Goal: Task Accomplishment & Management: Use online tool/utility

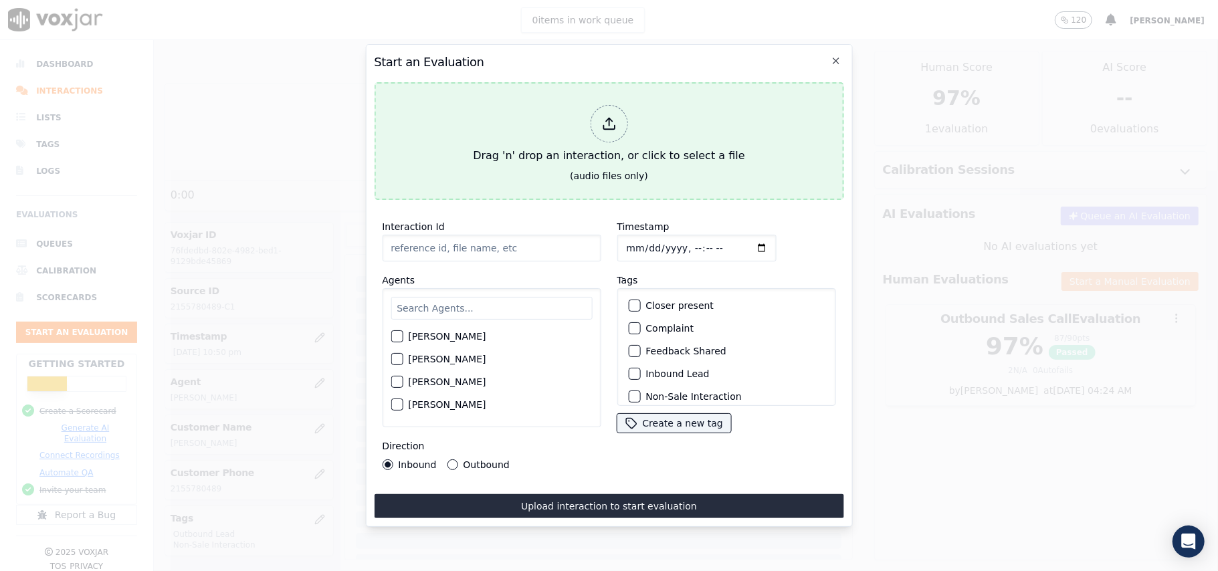
click at [601, 118] on icon at bounding box center [608, 123] width 15 height 15
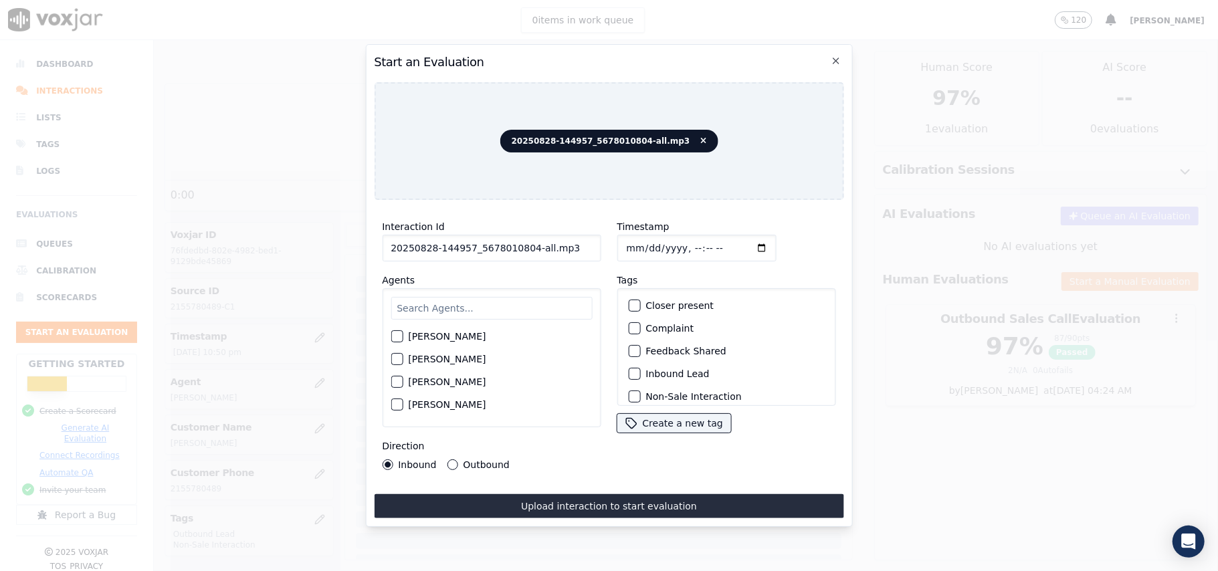
drag, startPoint x: 576, startPoint y: 247, endPoint x: 522, endPoint y: 247, distance: 54.2
click at [522, 247] on input "20250828-144957_5678010804-all.mp3" at bounding box center [491, 248] width 219 height 27
type input "20250828-144957_5678010804-C1"
click at [638, 246] on input "Timestamp" at bounding box center [695, 248] width 159 height 27
type input "[DATE]T21:18"
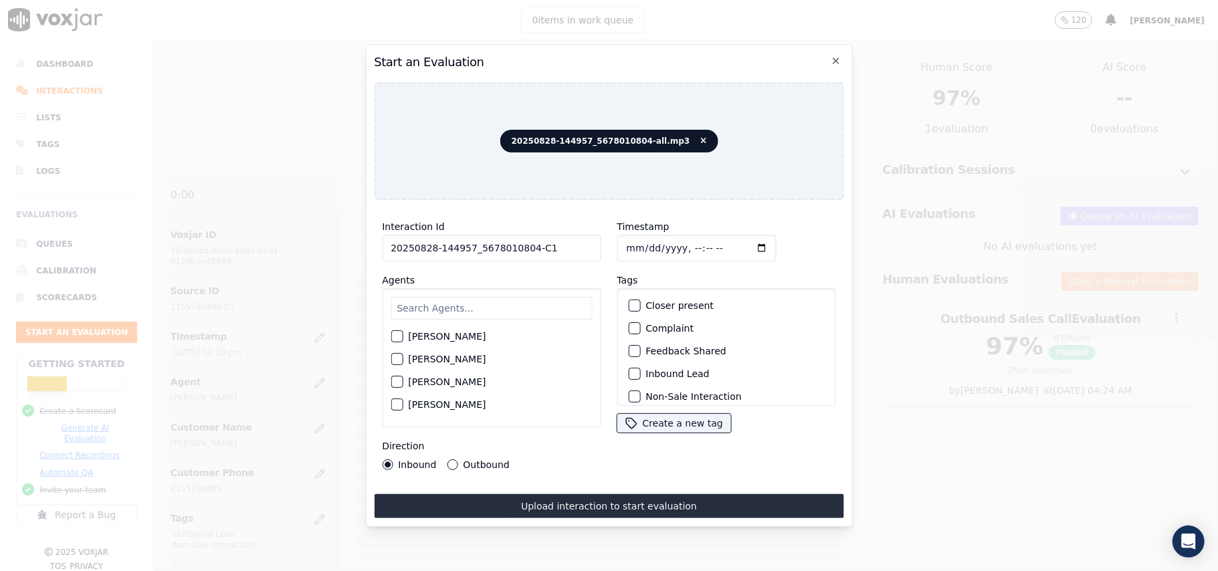
click at [405, 303] on input "text" at bounding box center [490, 308] width 201 height 23
type input "wil"
click at [392, 336] on div "button" at bounding box center [395, 340] width 9 height 9
click at [622, 367] on div "Inbound Lead" at bounding box center [725, 373] width 207 height 23
click at [655, 374] on label "Inbound Lead" at bounding box center [677, 373] width 64 height 9
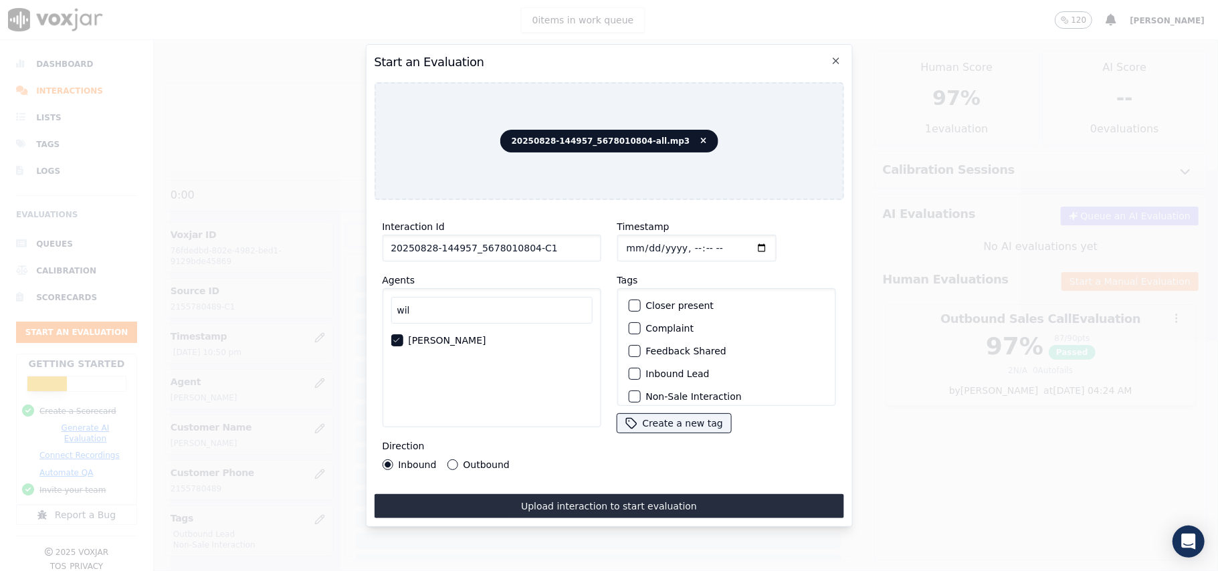
click at [640, 374] on button "Inbound Lead" at bounding box center [634, 374] width 12 height 12
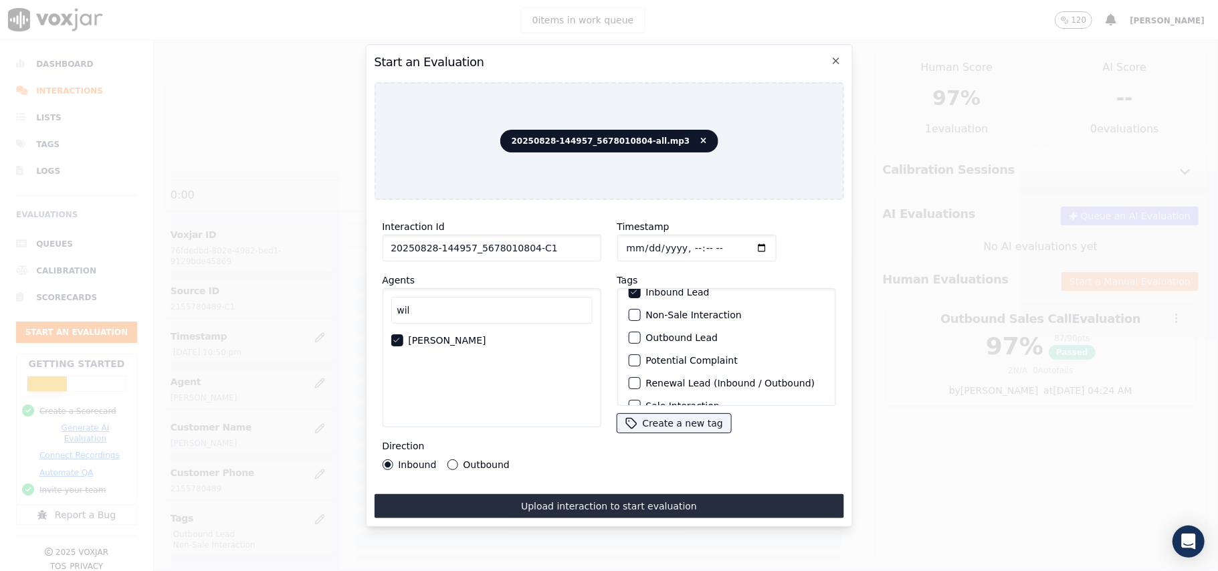
scroll to position [116, 0]
click at [653, 384] on label "Sale Interaction" at bounding box center [682, 388] width 74 height 9
click at [640, 382] on button "Sale Interaction" at bounding box center [634, 388] width 12 height 12
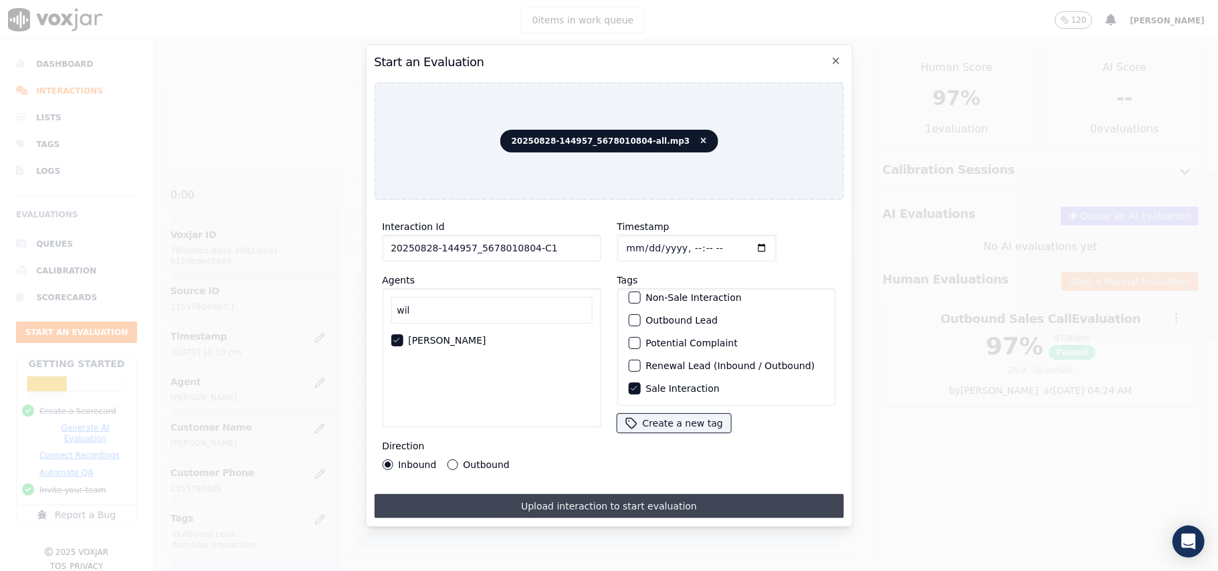
click at [455, 505] on button "Upload interaction to start evaluation" at bounding box center [608, 506] width 469 height 24
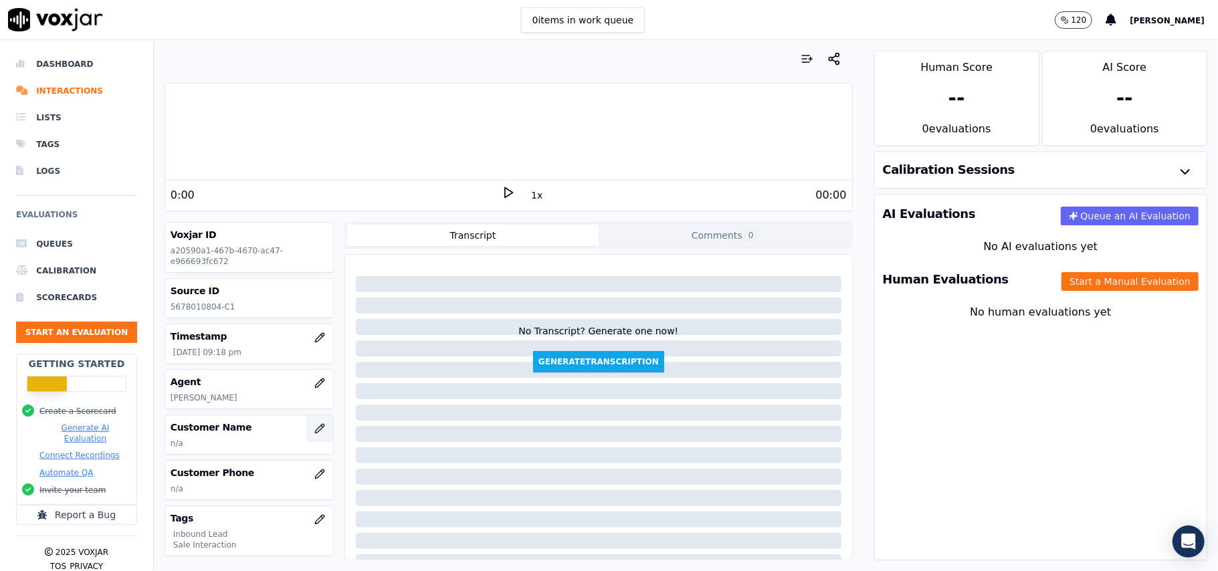
click at [297, 447] on p "n/a" at bounding box center [249, 443] width 157 height 11
click at [315, 432] on icon "button" at bounding box center [319, 428] width 9 height 9
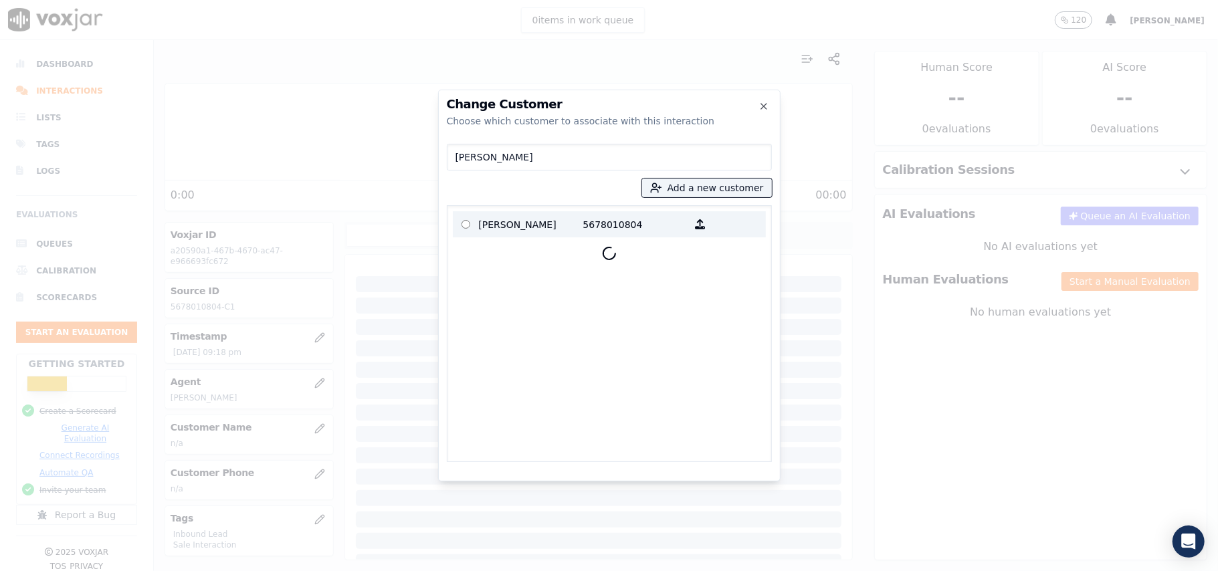
type input "[PERSON_NAME]"
click at [525, 212] on label "[PERSON_NAME] 5678010804" at bounding box center [609, 224] width 313 height 26
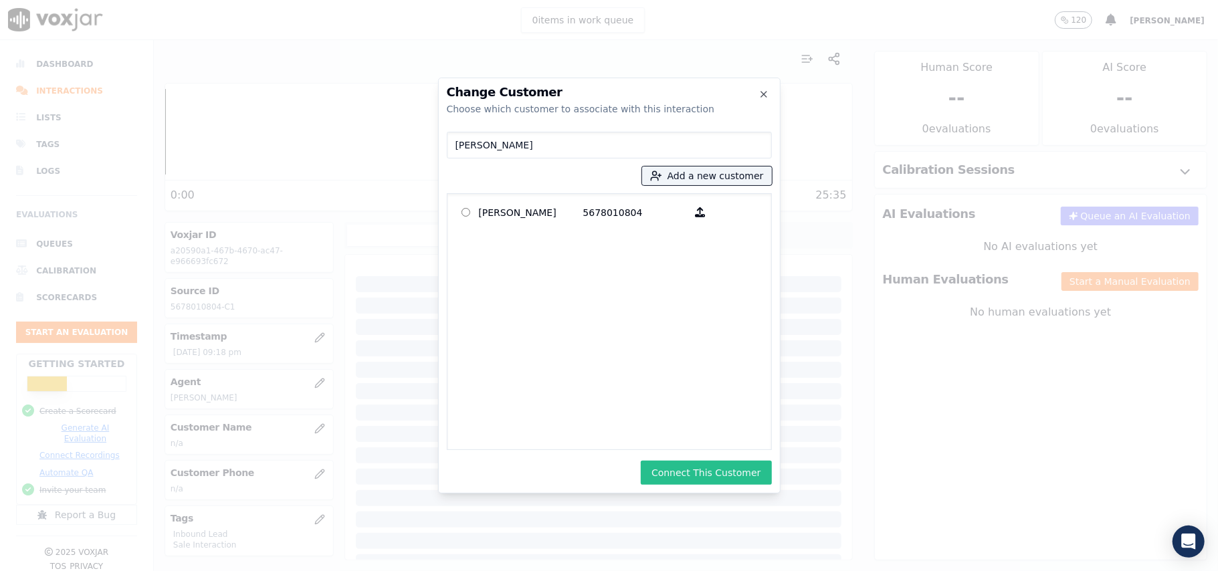
click at [685, 465] on button "Connect This Customer" at bounding box center [706, 473] width 130 height 24
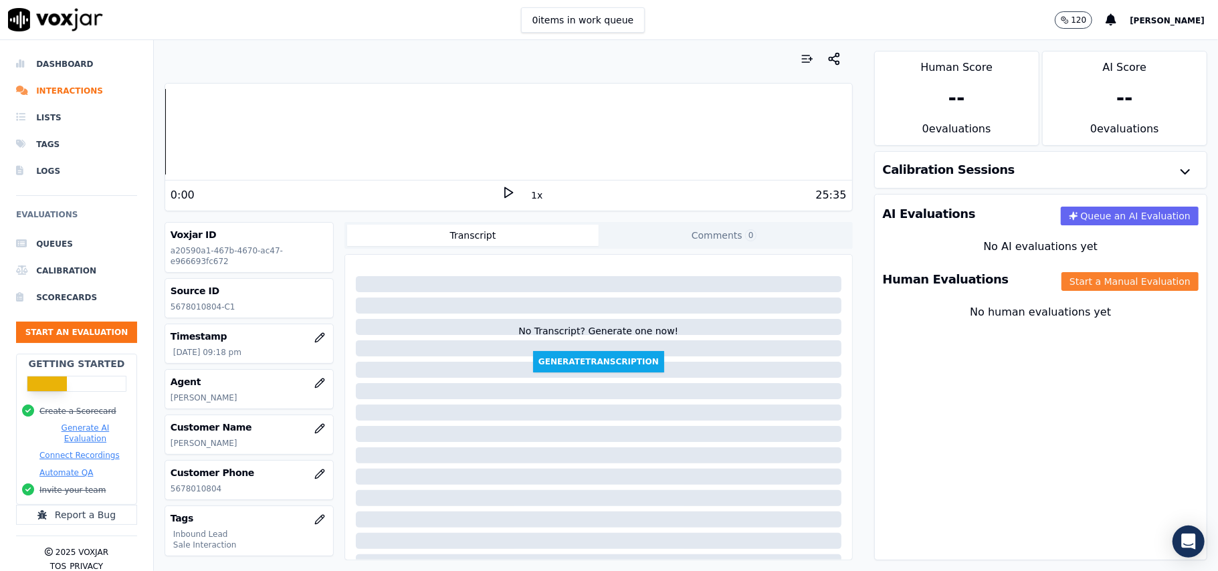
click at [1125, 288] on button "Start a Manual Evaluation" at bounding box center [1129, 281] width 137 height 19
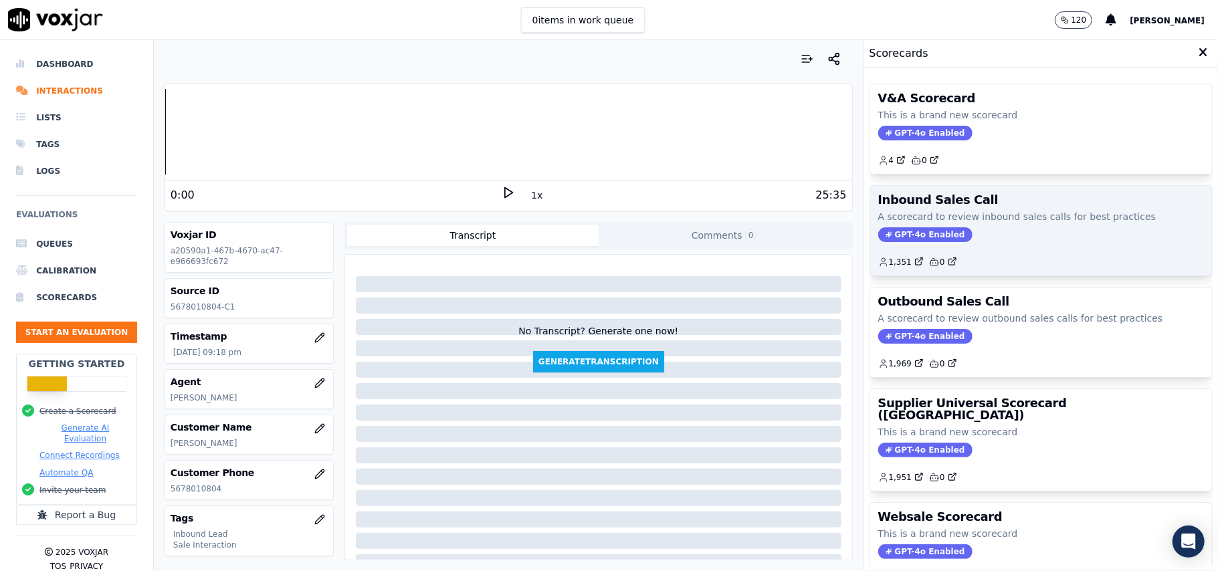
click at [897, 229] on span "GPT-4o Enabled" at bounding box center [925, 234] width 94 height 15
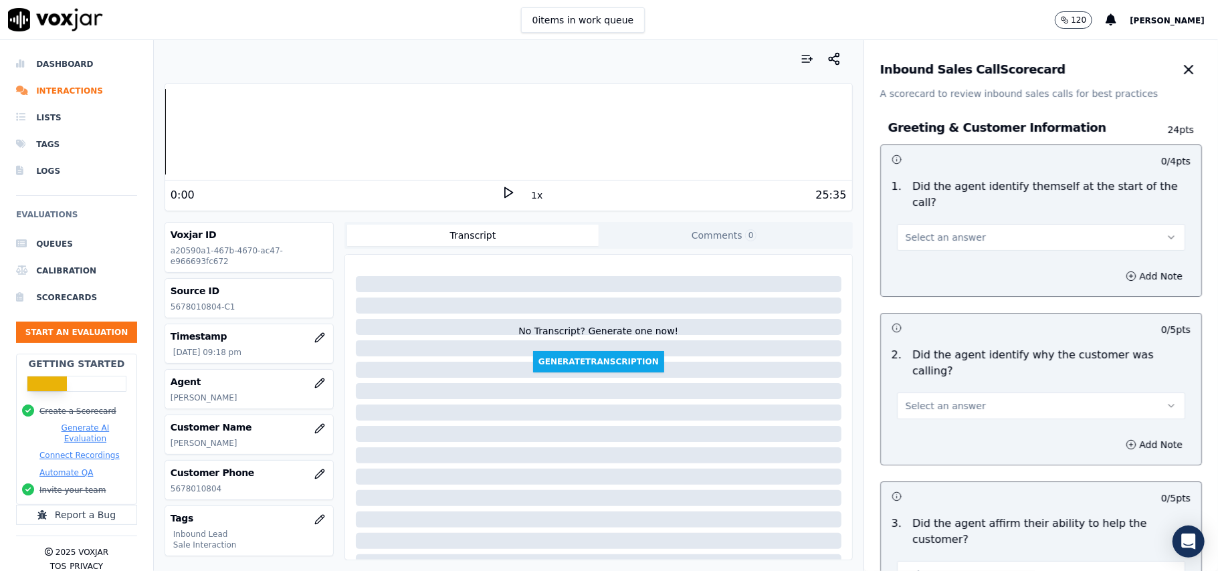
click at [950, 226] on div "Greeting & Customer Information 24 pts 0 / 4 pts 1 . Did the agent identify the…" at bounding box center [1040, 564] width 343 height 929
click at [950, 229] on button "Select an answer" at bounding box center [1041, 237] width 288 height 27
click at [904, 262] on div "Yes" at bounding box center [1012, 251] width 259 height 21
drag, startPoint x: 960, startPoint y: 367, endPoint x: 958, endPoint y: 378, distance: 10.9
click at [959, 392] on button "Select an answer" at bounding box center [1041, 405] width 288 height 27
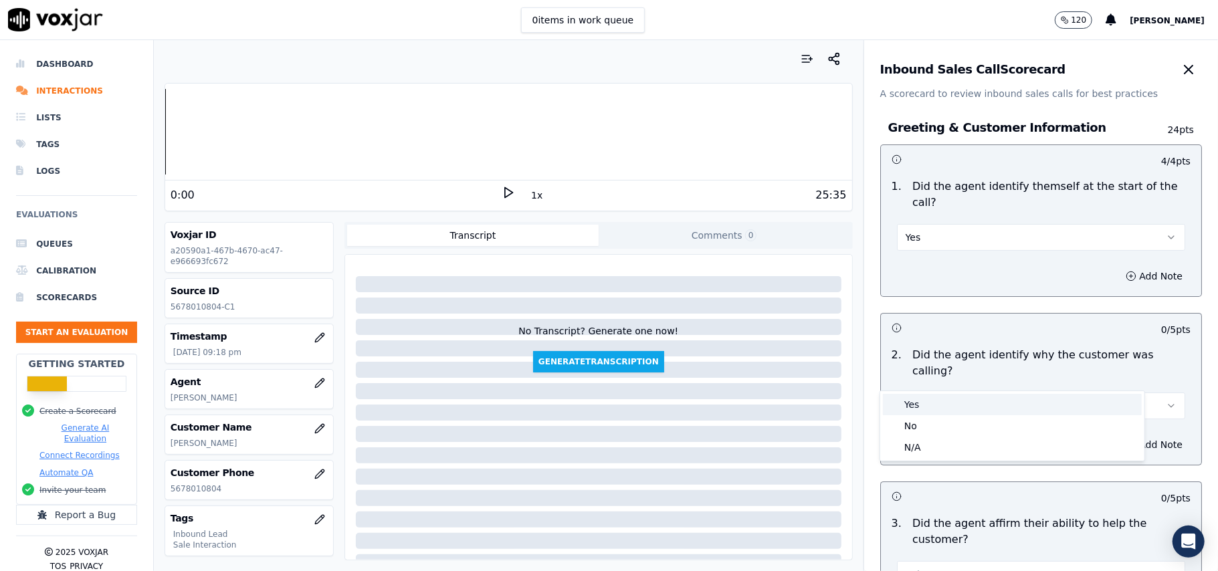
click at [952, 399] on div "Yes" at bounding box center [1012, 404] width 259 height 21
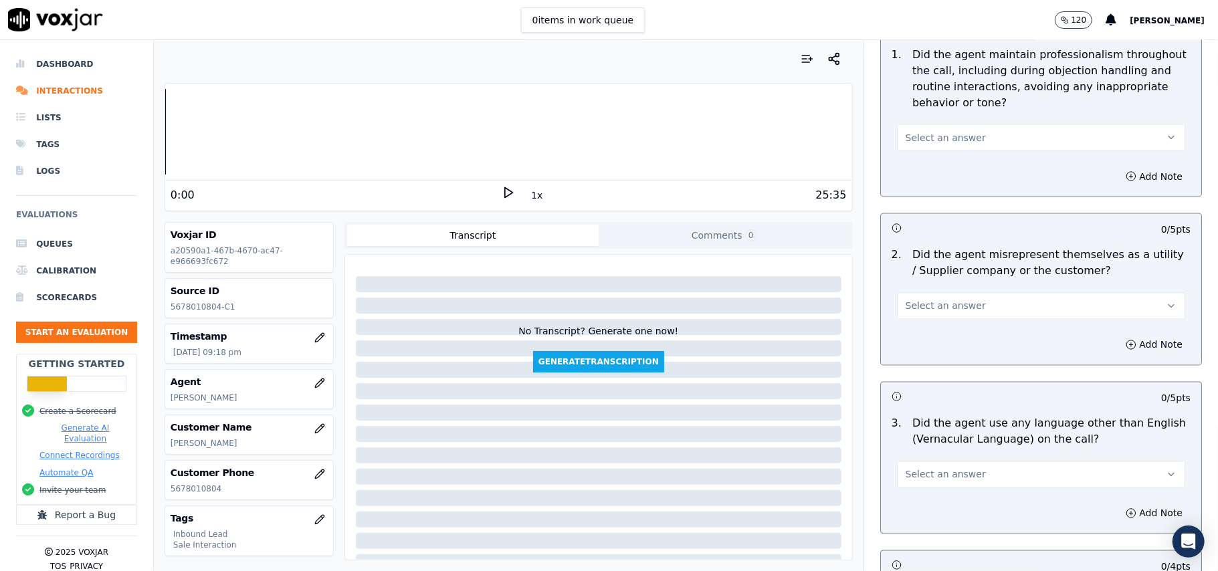
scroll to position [3742, 0]
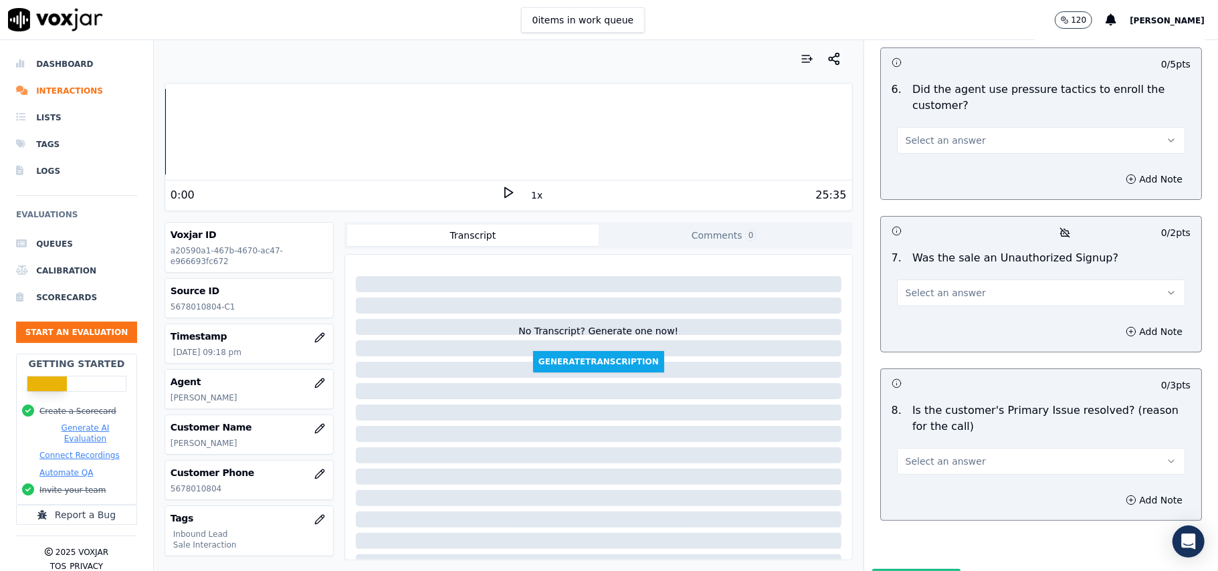
click at [1018, 435] on div "Select an answer" at bounding box center [1041, 455] width 310 height 40
click at [1006, 448] on button "Select an answer" at bounding box center [1041, 461] width 288 height 27
click at [969, 412] on div "Yes" at bounding box center [1012, 421] width 259 height 21
click at [945, 286] on span "Select an answer" at bounding box center [945, 292] width 80 height 13
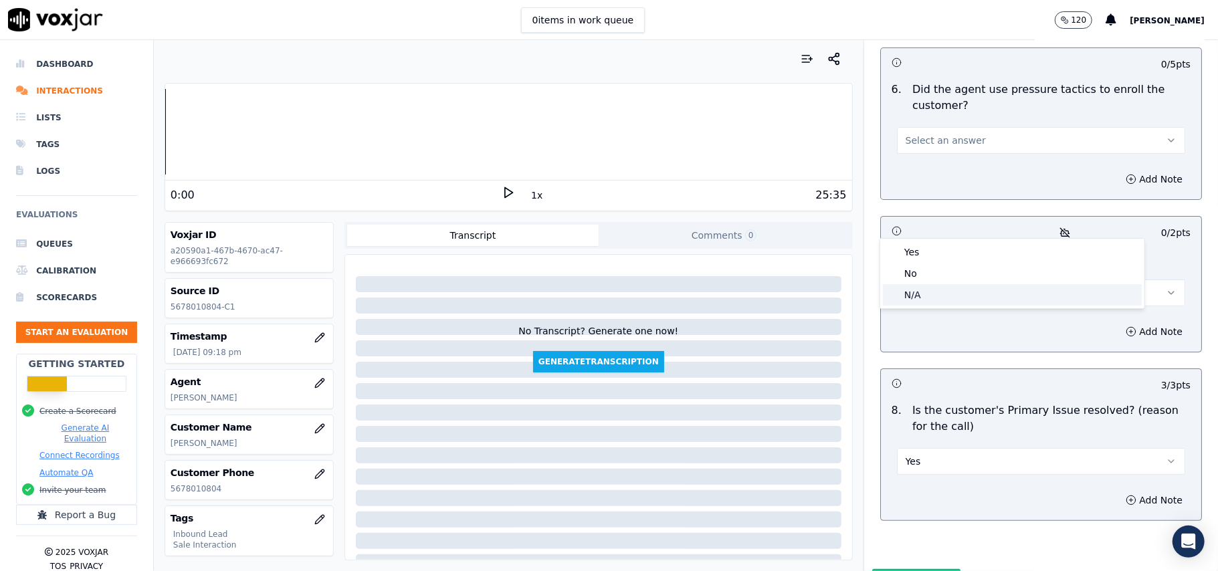
click at [931, 290] on div "N/A" at bounding box center [1012, 294] width 259 height 21
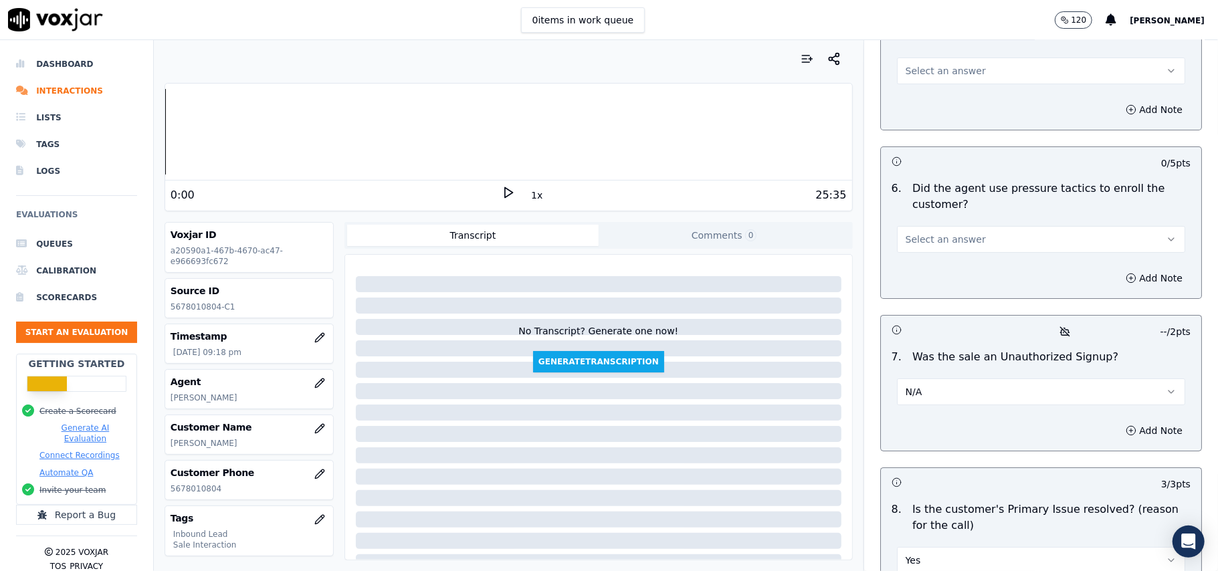
scroll to position [3564, 0]
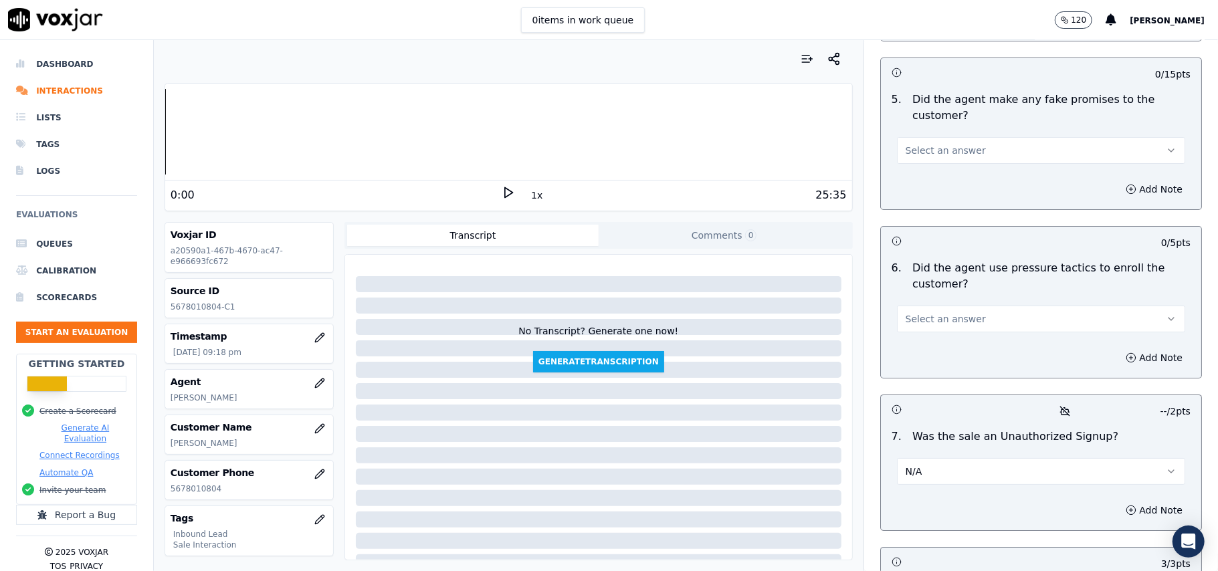
click at [943, 458] on button "N/A" at bounding box center [1041, 471] width 288 height 27
click at [943, 431] on div "Yes" at bounding box center [1012, 430] width 259 height 21
click at [940, 458] on button "Yes" at bounding box center [1041, 471] width 288 height 27
click at [936, 452] on div "No" at bounding box center [1012, 451] width 259 height 21
click at [942, 306] on button "Select an answer" at bounding box center [1041, 319] width 288 height 27
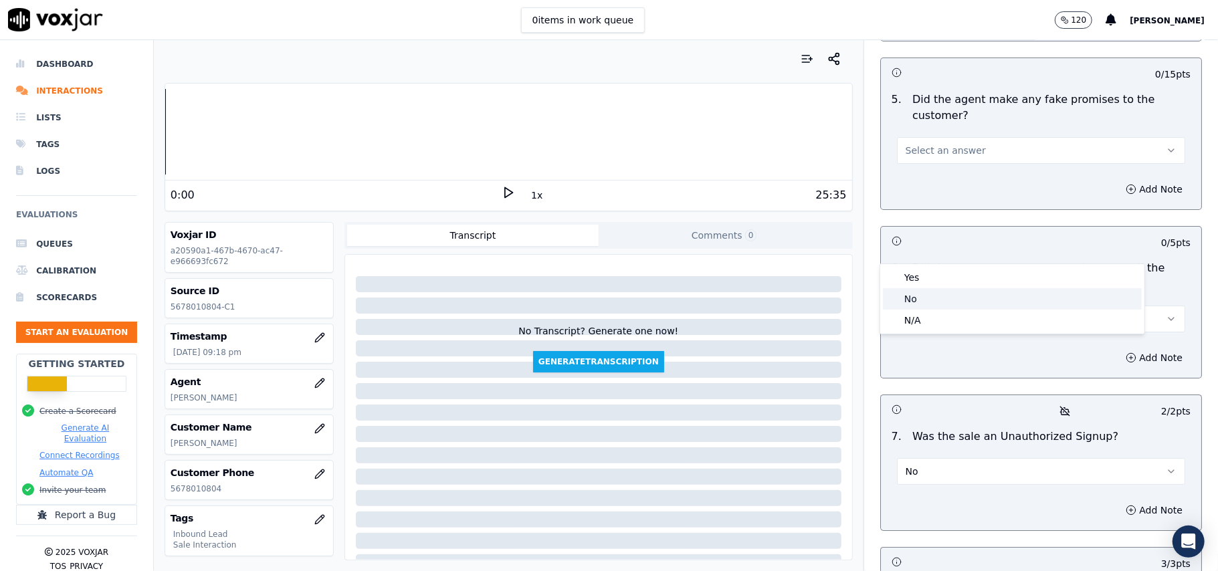
click at [929, 297] on div "No" at bounding box center [1012, 298] width 259 height 21
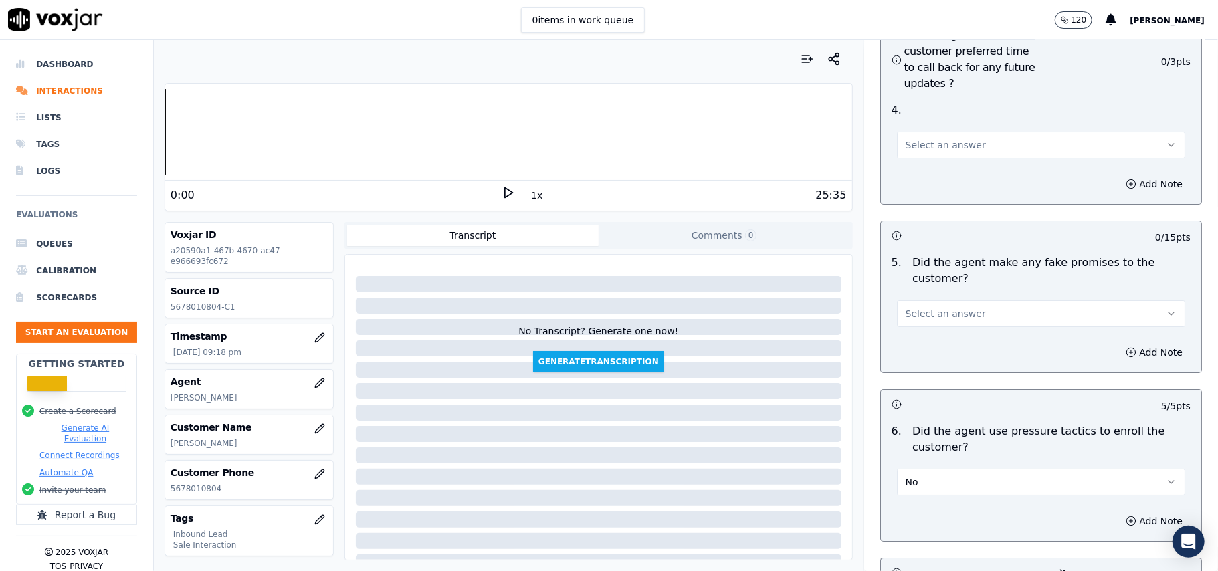
scroll to position [3386, 0]
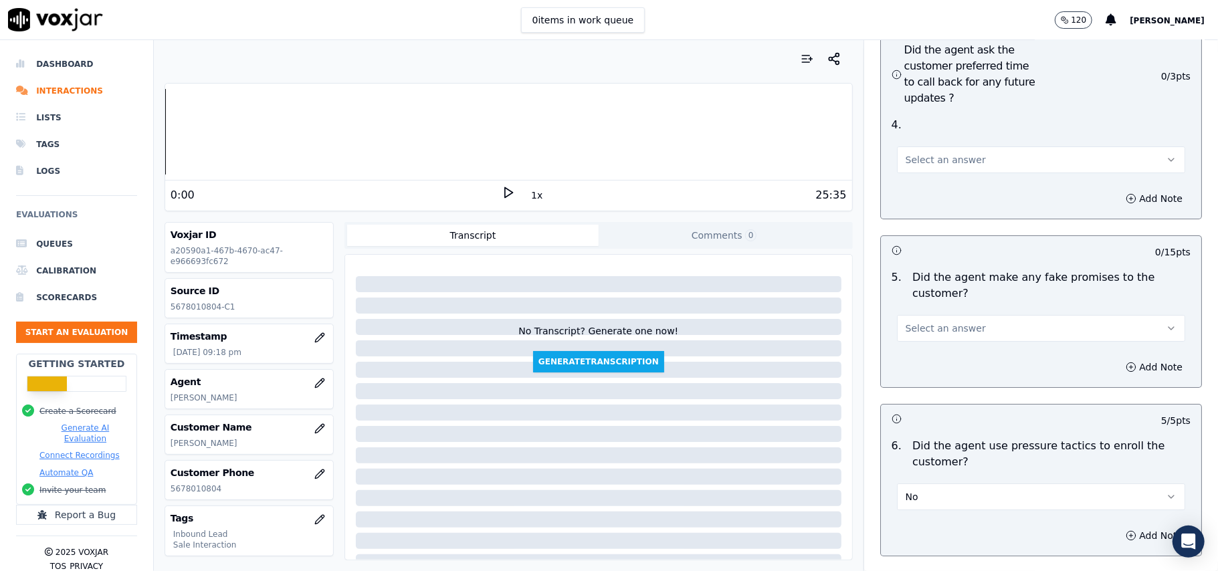
click at [939, 322] on span "Select an answer" at bounding box center [945, 328] width 80 height 13
click at [939, 301] on div "No" at bounding box center [1012, 308] width 259 height 21
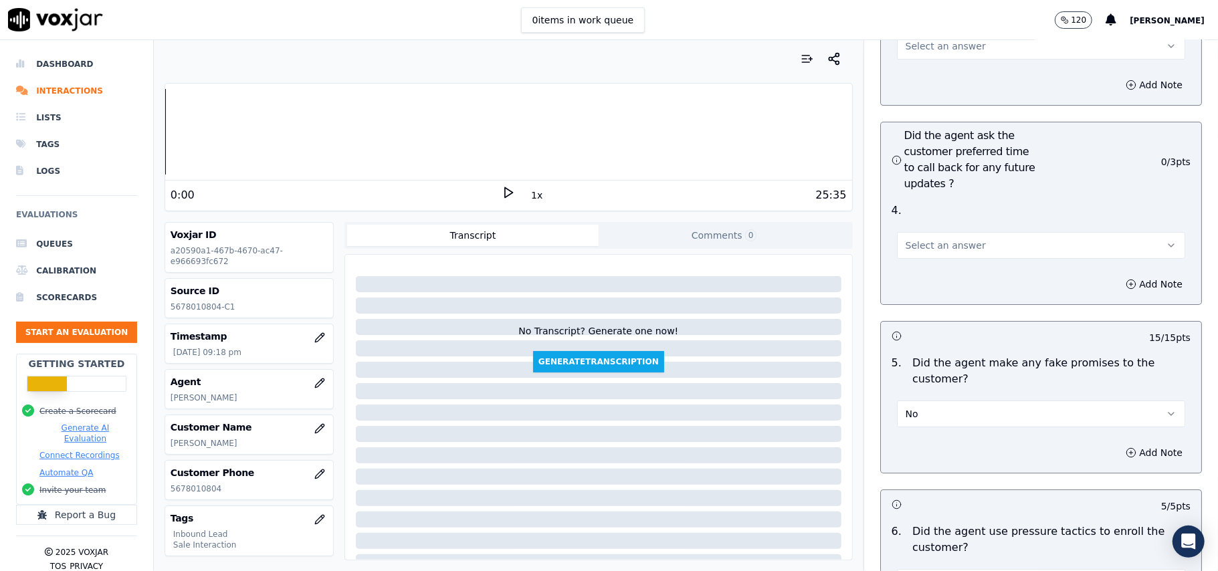
scroll to position [3119, 0]
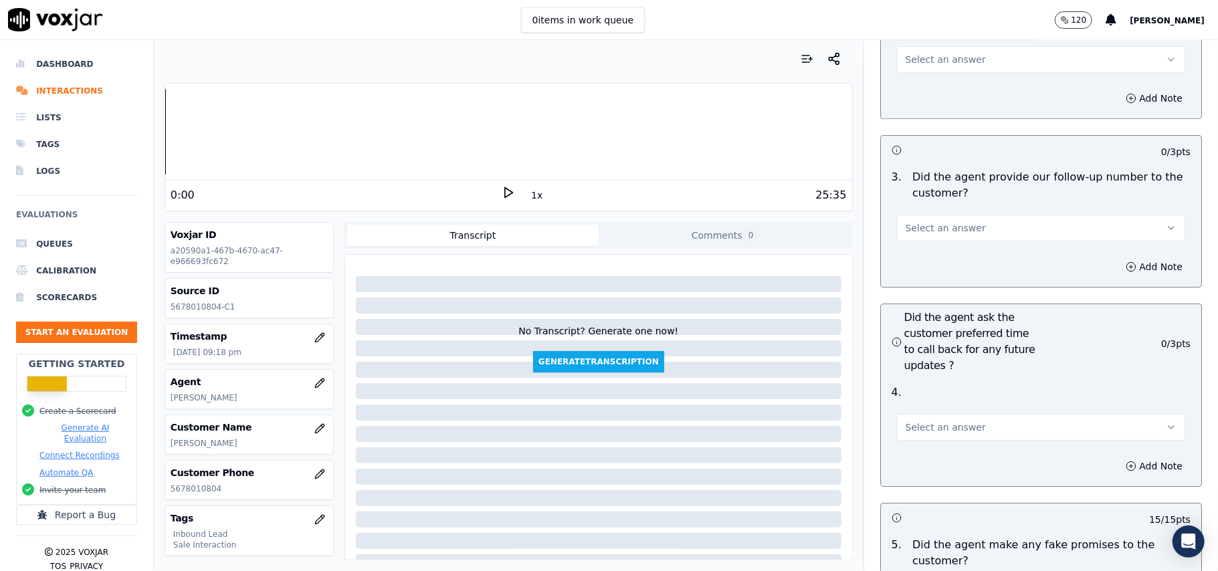
drag, startPoint x: 944, startPoint y: 348, endPoint x: 944, endPoint y: 369, distance: 21.4
click at [944, 414] on button "Select an answer" at bounding box center [1041, 427] width 288 height 27
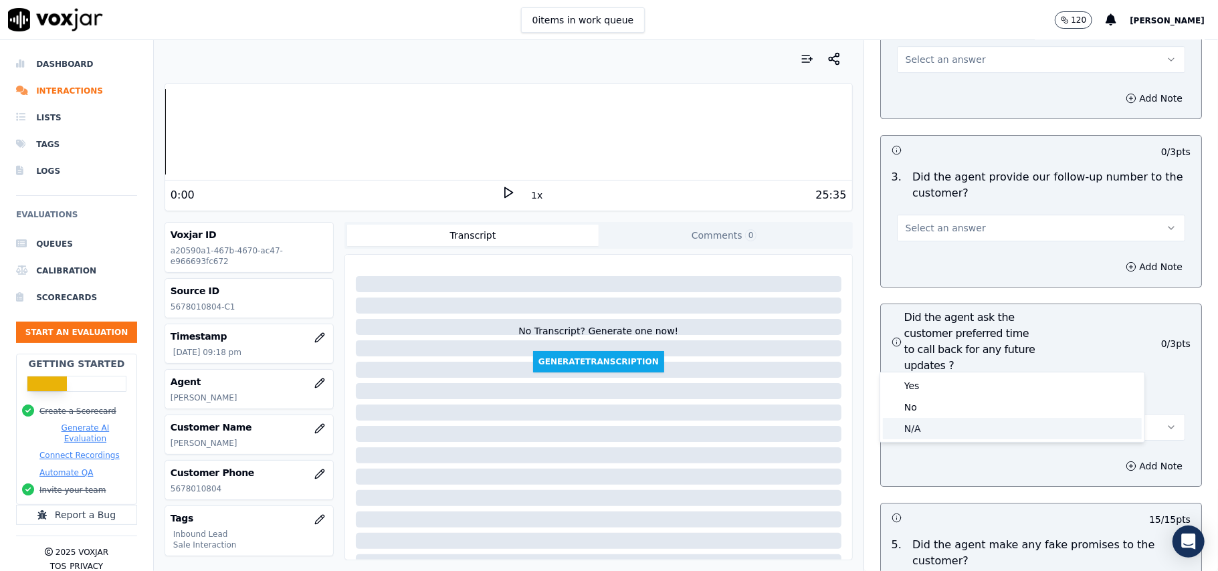
click at [920, 433] on div "N/A" at bounding box center [1012, 428] width 259 height 21
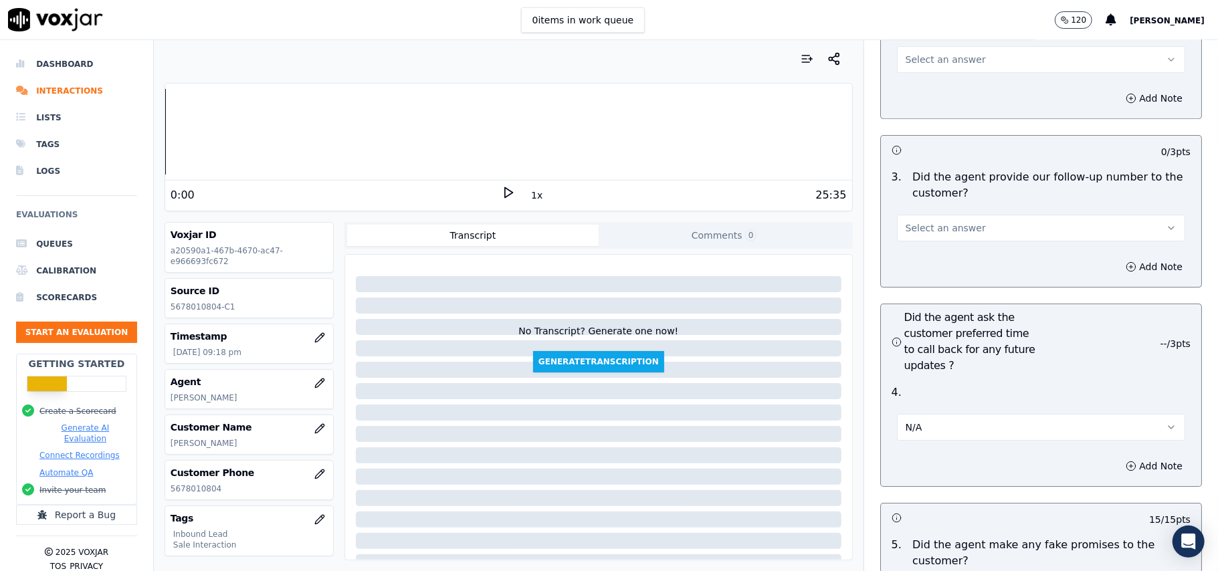
scroll to position [2851, 0]
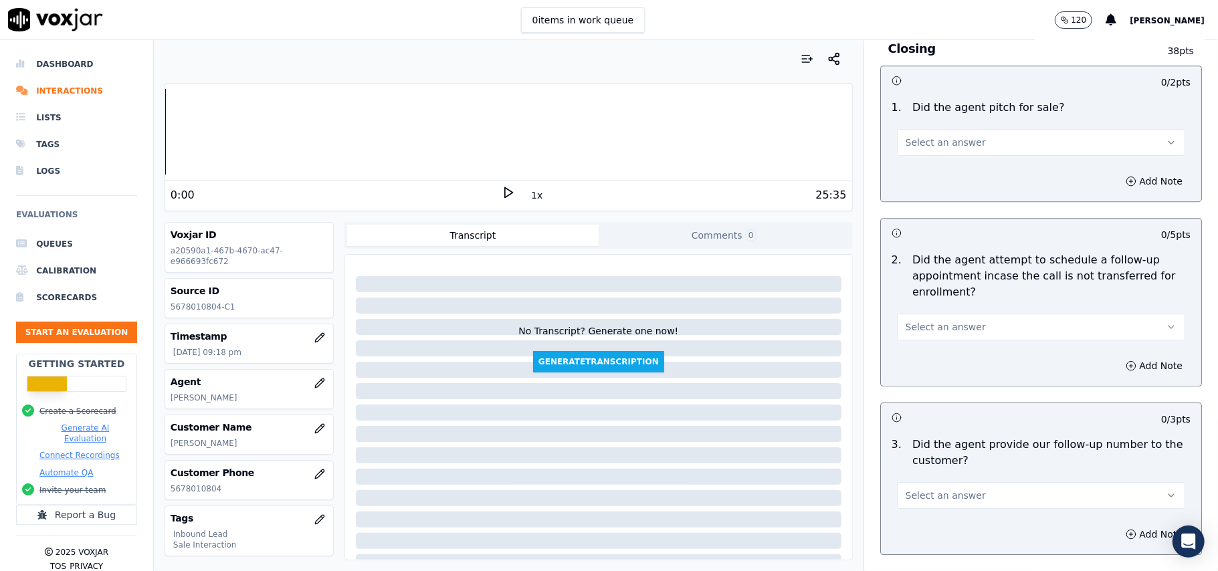
click at [931, 482] on button "Select an answer" at bounding box center [1041, 495] width 288 height 27
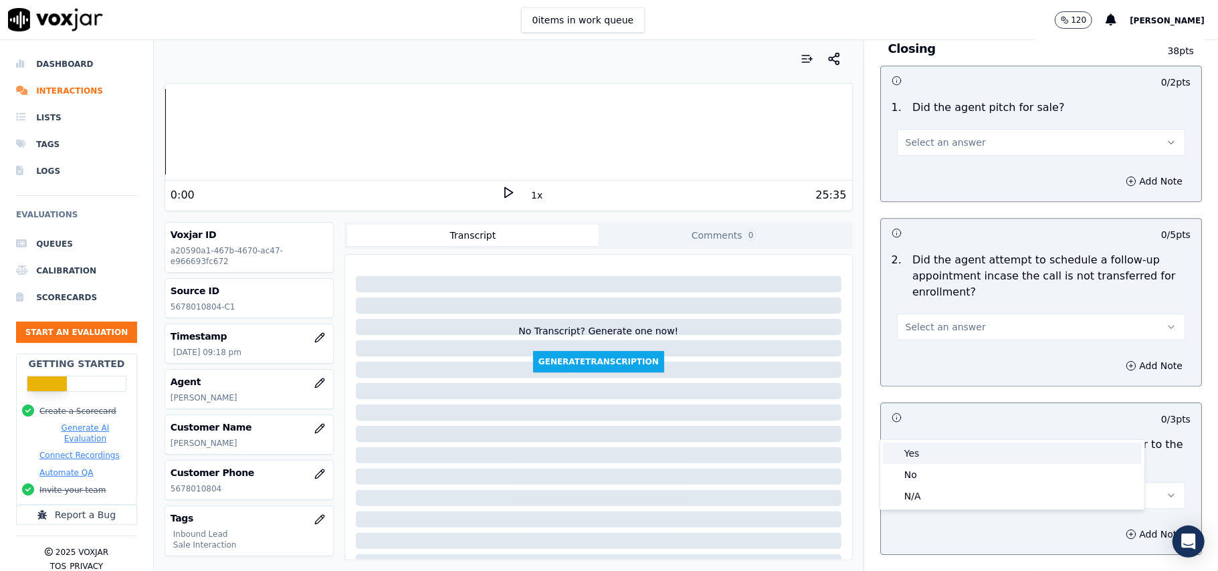
click at [926, 449] on div "Yes" at bounding box center [1012, 453] width 259 height 21
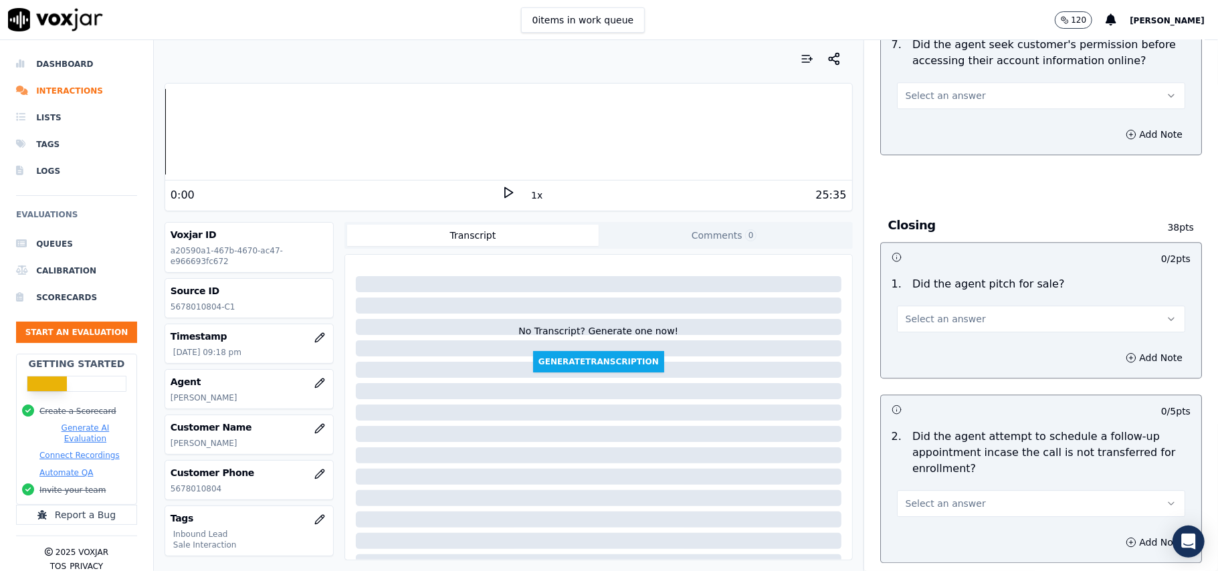
scroll to position [2673, 0]
click at [949, 479] on div "Select an answer" at bounding box center [1041, 499] width 310 height 40
click at [947, 499] on span "Select an answer" at bounding box center [945, 505] width 80 height 13
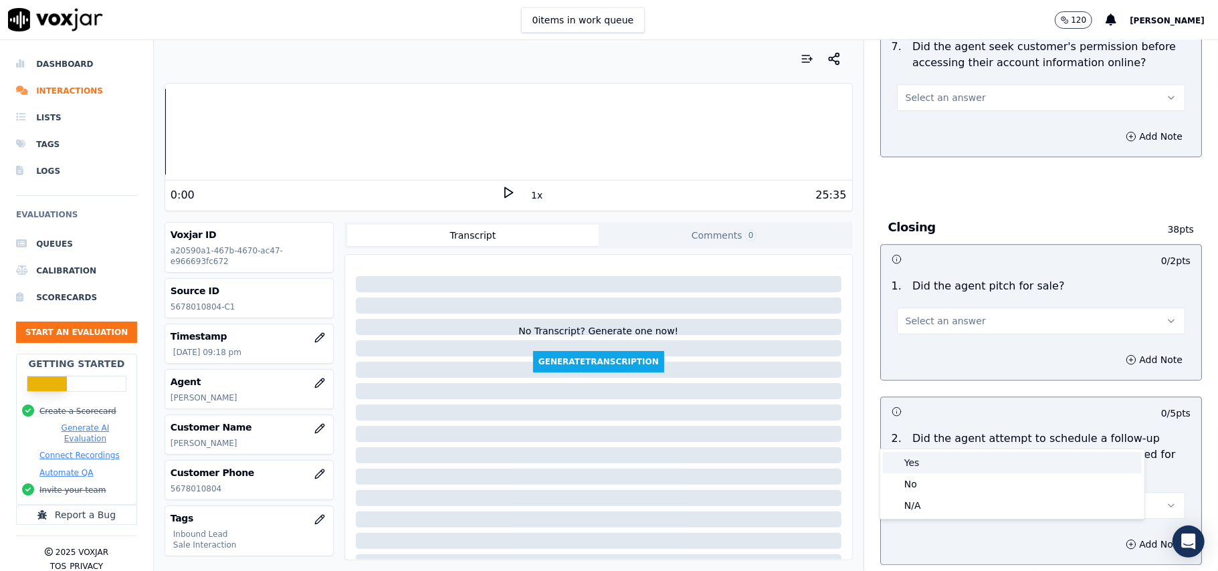
click at [942, 479] on div "No" at bounding box center [1012, 483] width 259 height 21
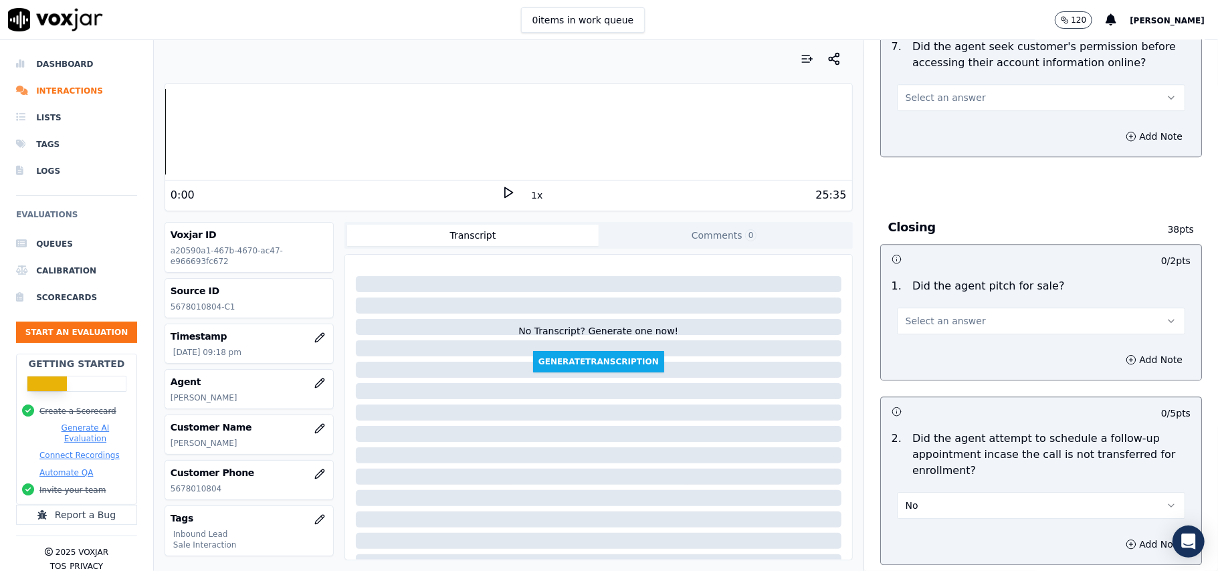
click at [966, 308] on button "Select an answer" at bounding box center [1041, 321] width 288 height 27
click at [966, 275] on div "Yes" at bounding box center [1012, 277] width 259 height 21
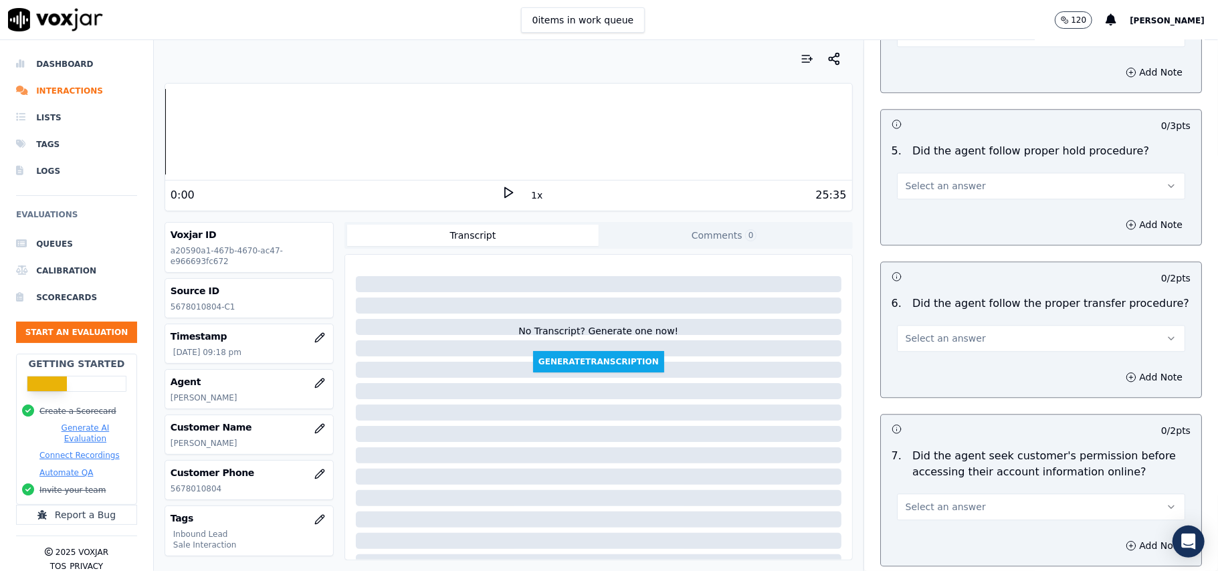
scroll to position [2227, 0]
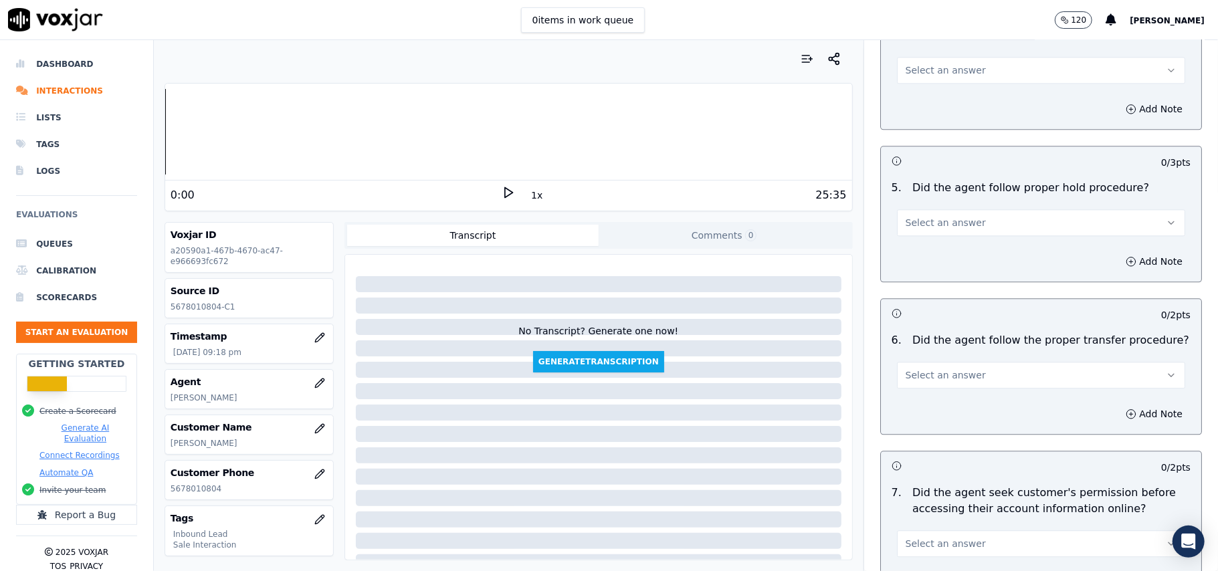
click at [966, 530] on button "Select an answer" at bounding box center [1041, 543] width 288 height 27
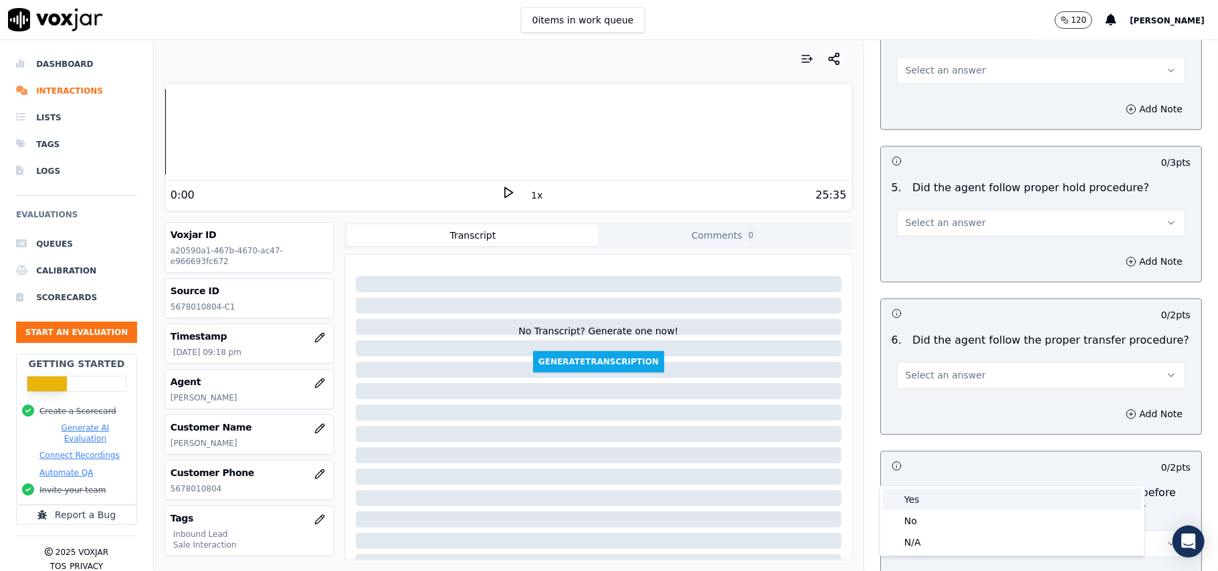
click at [951, 503] on div "Yes" at bounding box center [1012, 499] width 259 height 21
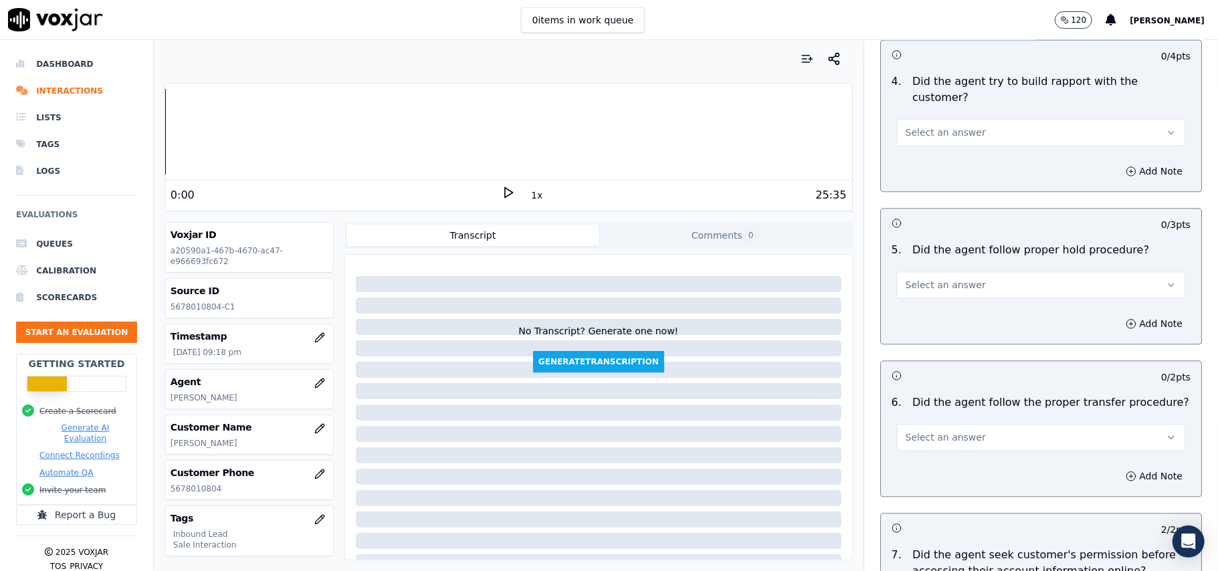
scroll to position [2138, 0]
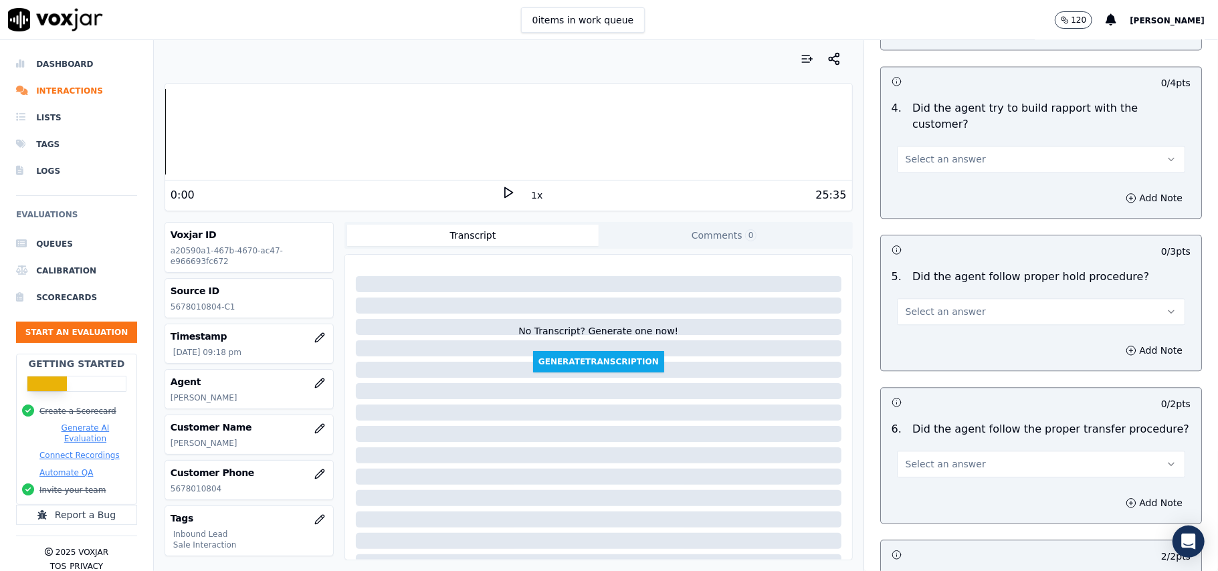
click at [982, 451] on button "Select an answer" at bounding box center [1041, 464] width 288 height 27
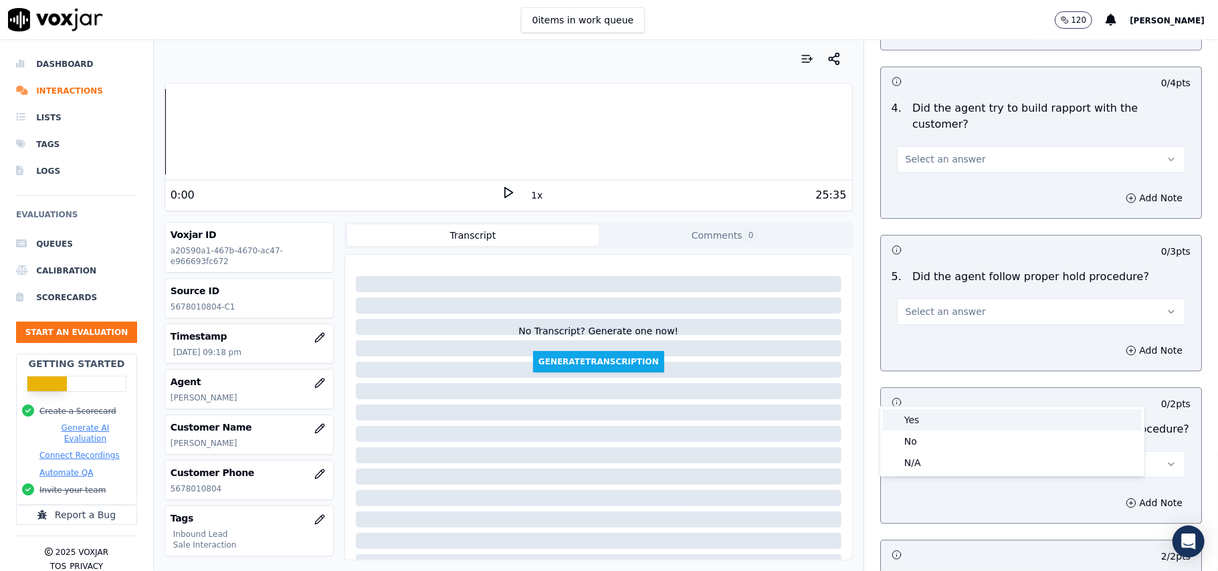
click at [931, 423] on div "Yes" at bounding box center [1012, 419] width 259 height 21
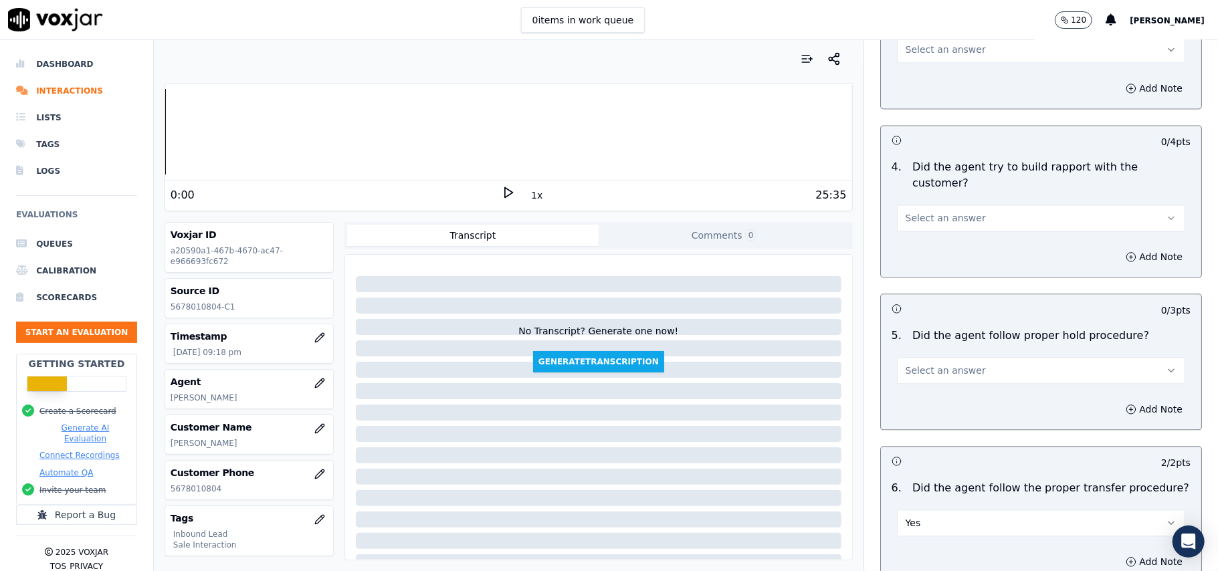
scroll to position [2049, 0]
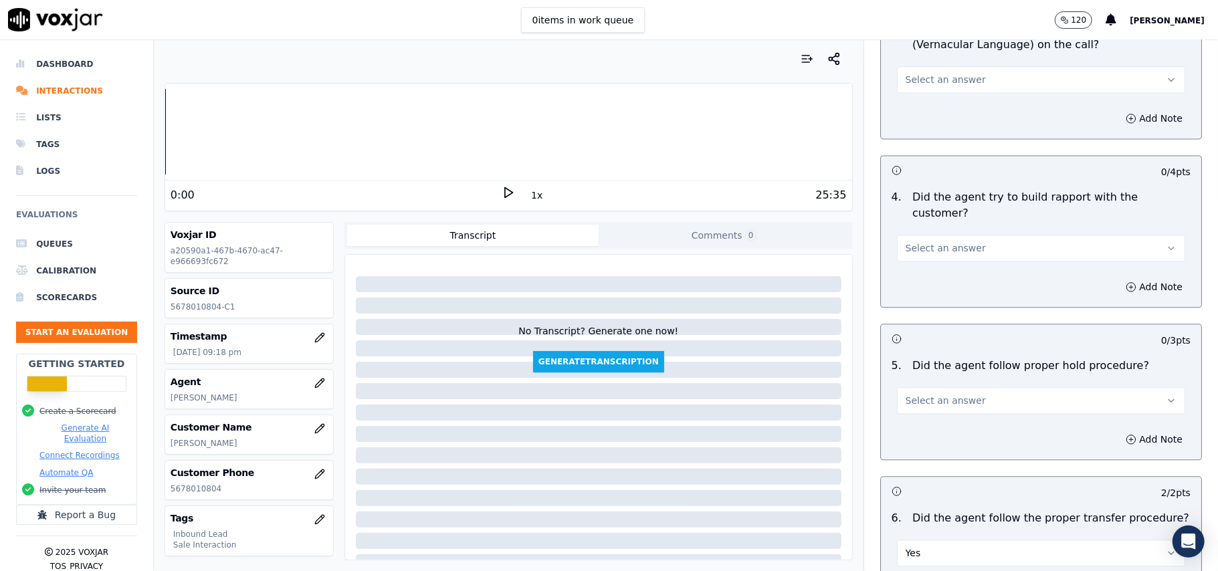
click at [949, 352] on div "5 . Did the agent follow proper hold procedure? Select an answer" at bounding box center [1041, 385] width 320 height 67
click at [928, 394] on span "Select an answer" at bounding box center [945, 400] width 80 height 13
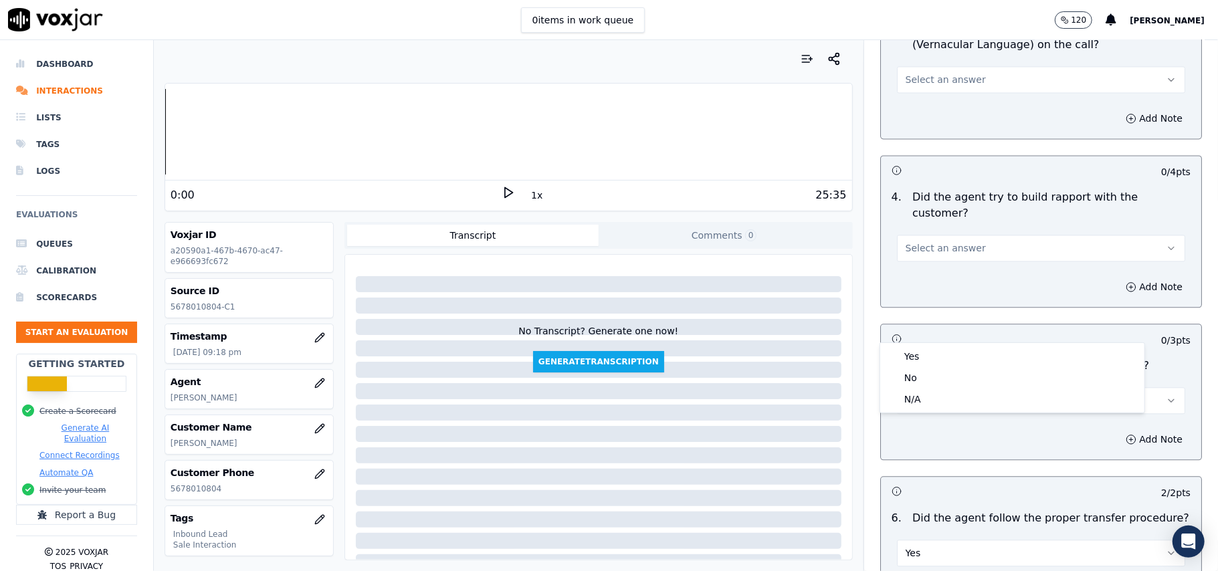
click at [919, 352] on div "5 . Did the agent follow proper hold procedure? Select an answer" at bounding box center [1041, 385] width 320 height 67
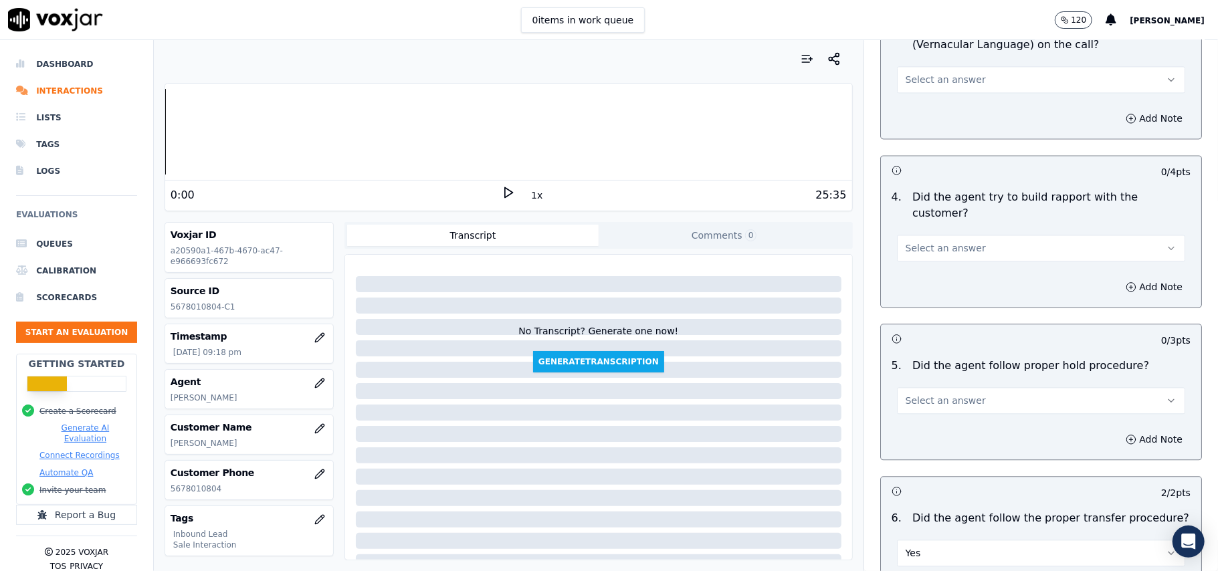
click at [927, 394] on span "Select an answer" at bounding box center [945, 400] width 80 height 13
click at [921, 354] on div "Yes" at bounding box center [1012, 356] width 259 height 21
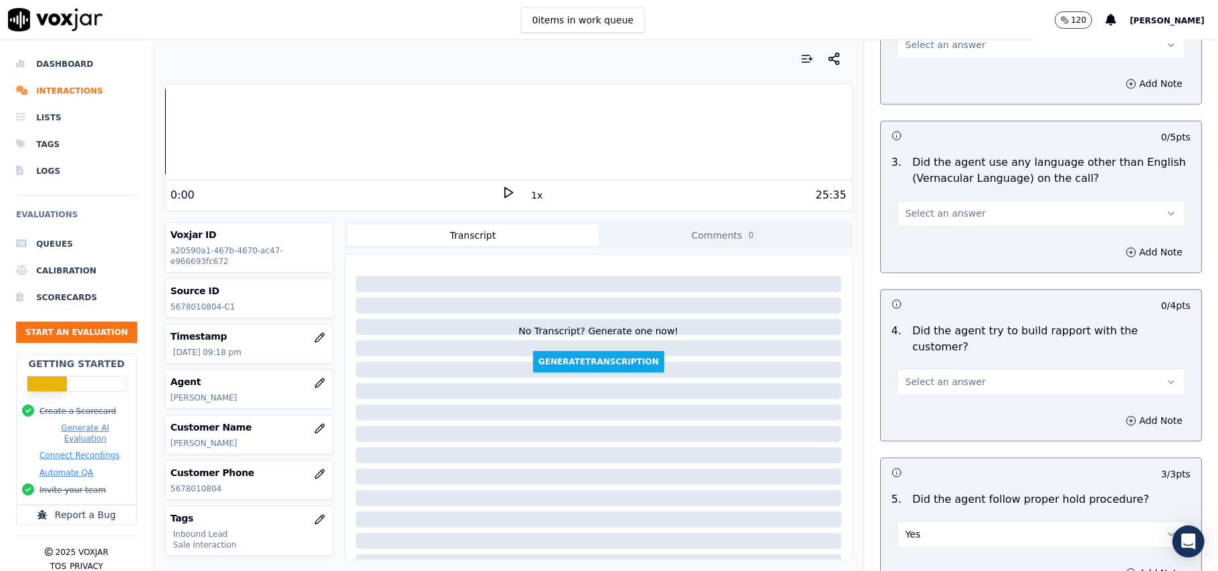
scroll to position [1781, 0]
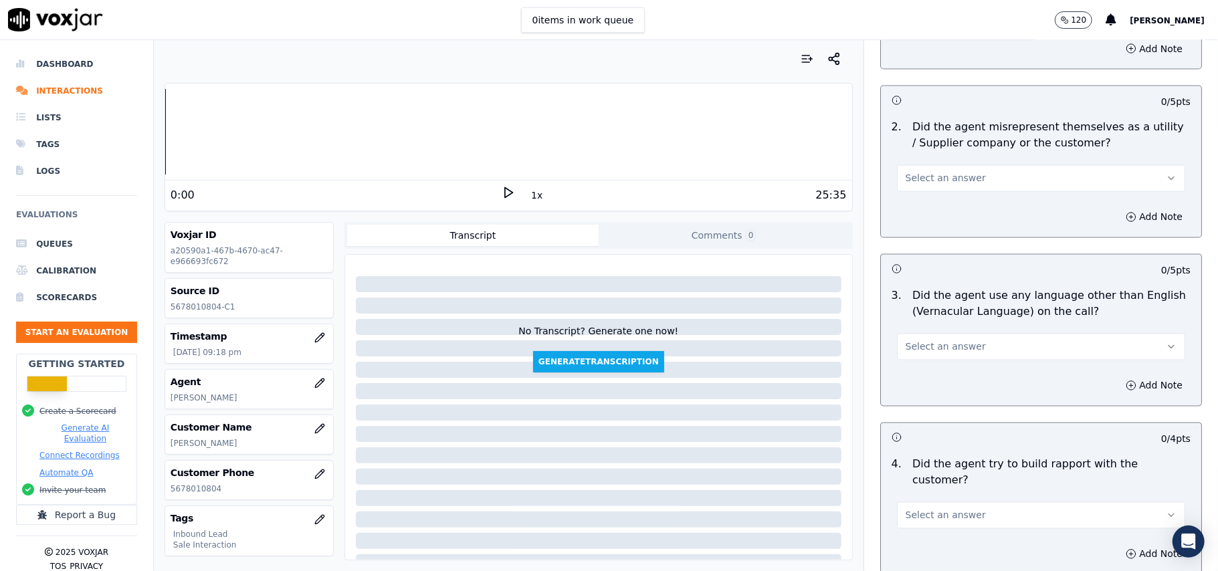
click at [905, 509] on span "Select an answer" at bounding box center [945, 515] width 80 height 13
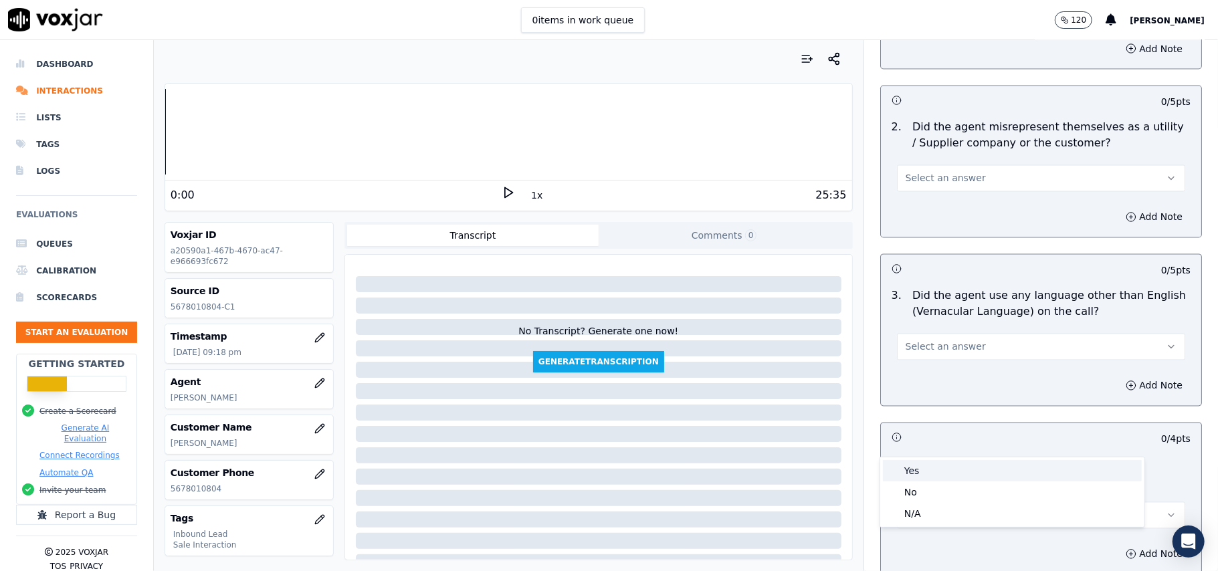
click at [913, 463] on div "Yes" at bounding box center [1012, 470] width 259 height 21
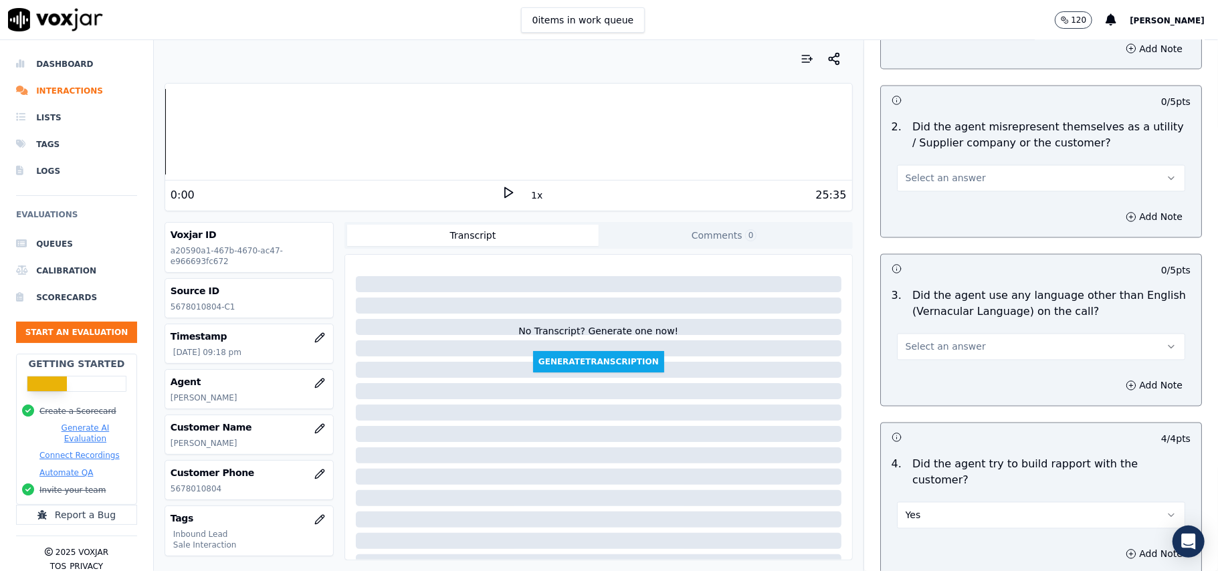
click at [921, 340] on span "Select an answer" at bounding box center [945, 346] width 80 height 13
click at [909, 325] on div "Yes" at bounding box center [1012, 317] width 259 height 21
click at [939, 334] on button "Yes" at bounding box center [1041, 347] width 288 height 27
click at [913, 333] on div "No" at bounding box center [1012, 338] width 259 height 21
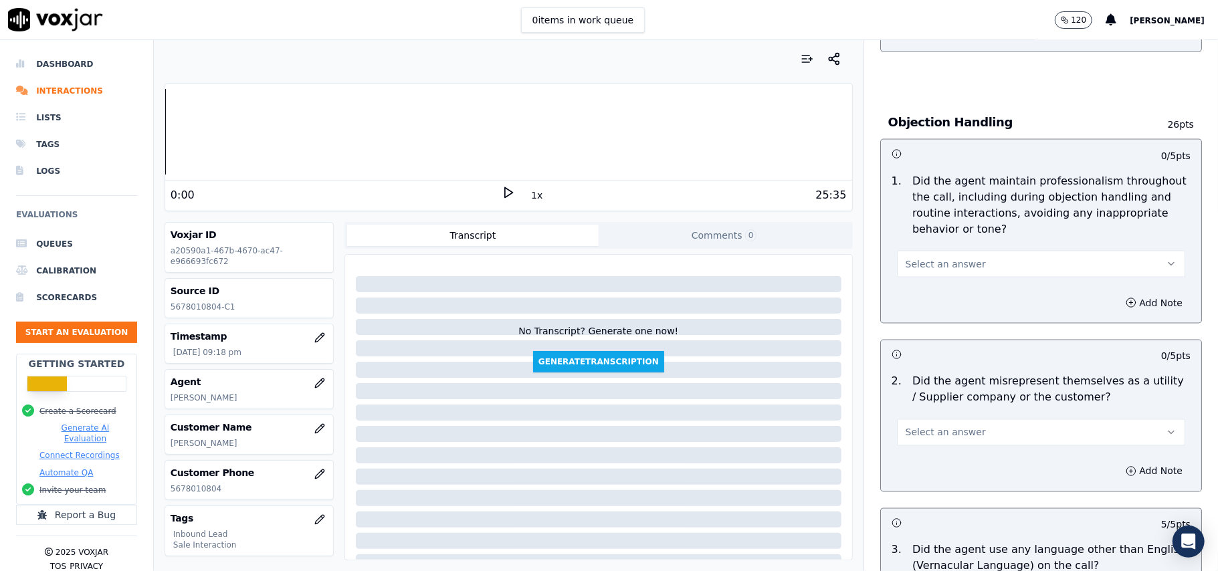
scroll to position [1514, 0]
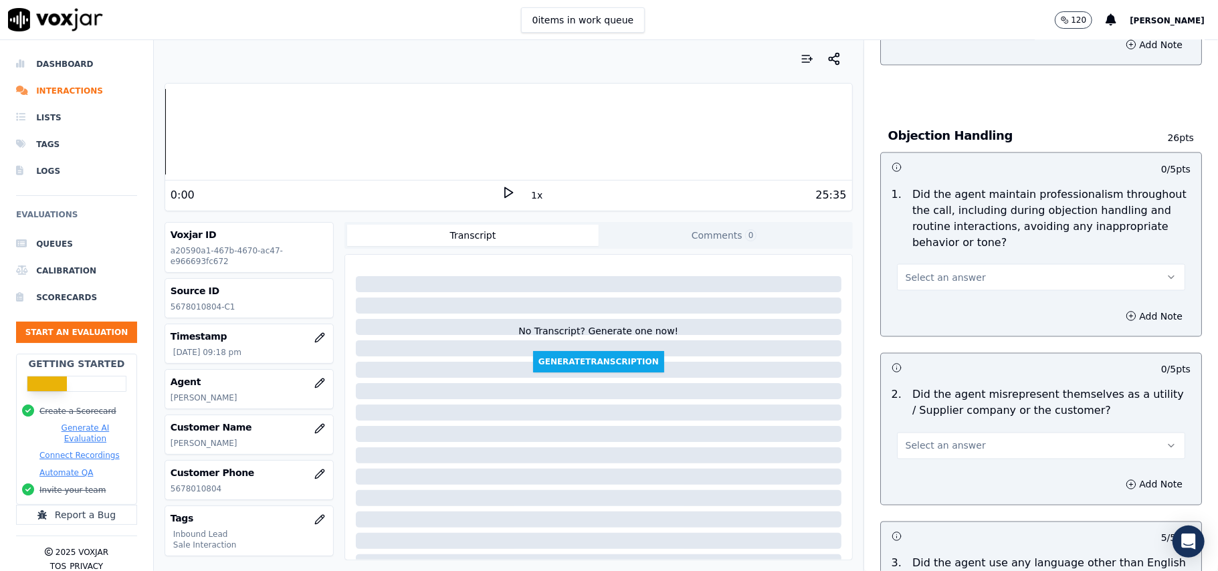
drag, startPoint x: 926, startPoint y: 386, endPoint x: 924, endPoint y: 394, distance: 8.3
click at [926, 439] on span "Select an answer" at bounding box center [945, 445] width 80 height 13
click at [904, 445] on div "No" at bounding box center [1012, 437] width 259 height 21
drag, startPoint x: 900, startPoint y: 207, endPoint x: 900, endPoint y: 220, distance: 12.7
click at [900, 264] on button "Select an answer" at bounding box center [1041, 277] width 288 height 27
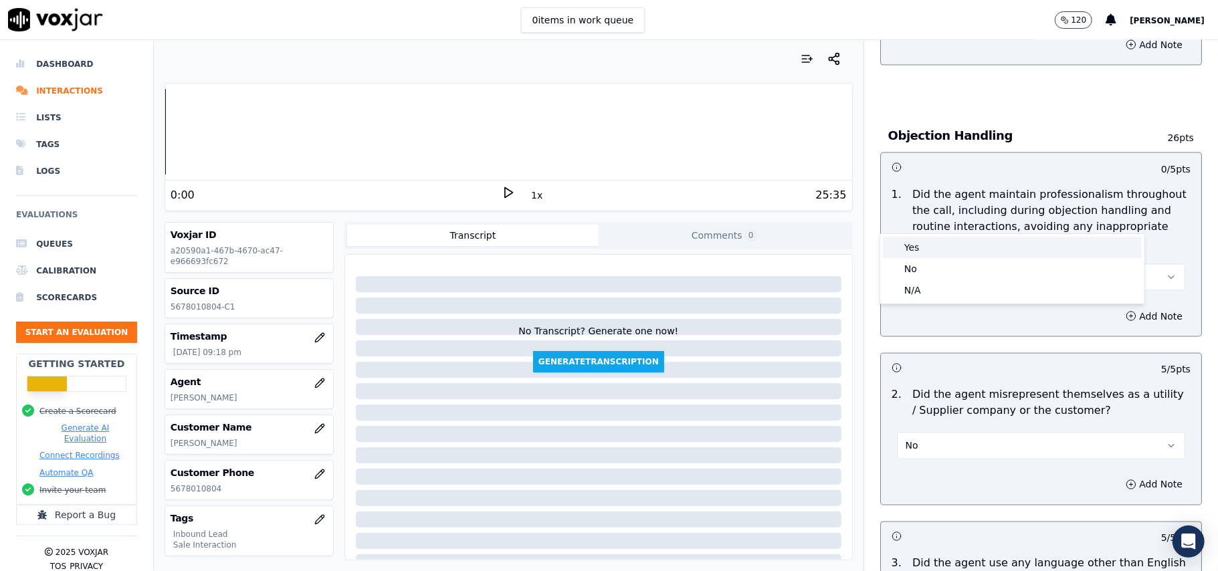
click at [900, 242] on div "Yes" at bounding box center [1012, 247] width 259 height 21
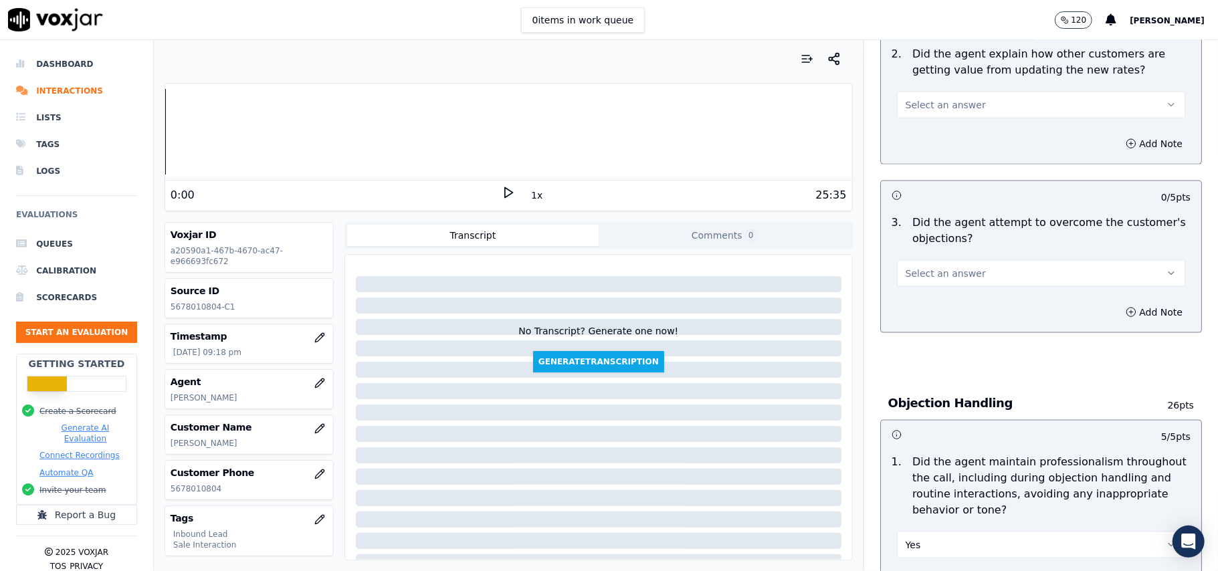
click at [916, 260] on button "Select an answer" at bounding box center [1041, 273] width 288 height 27
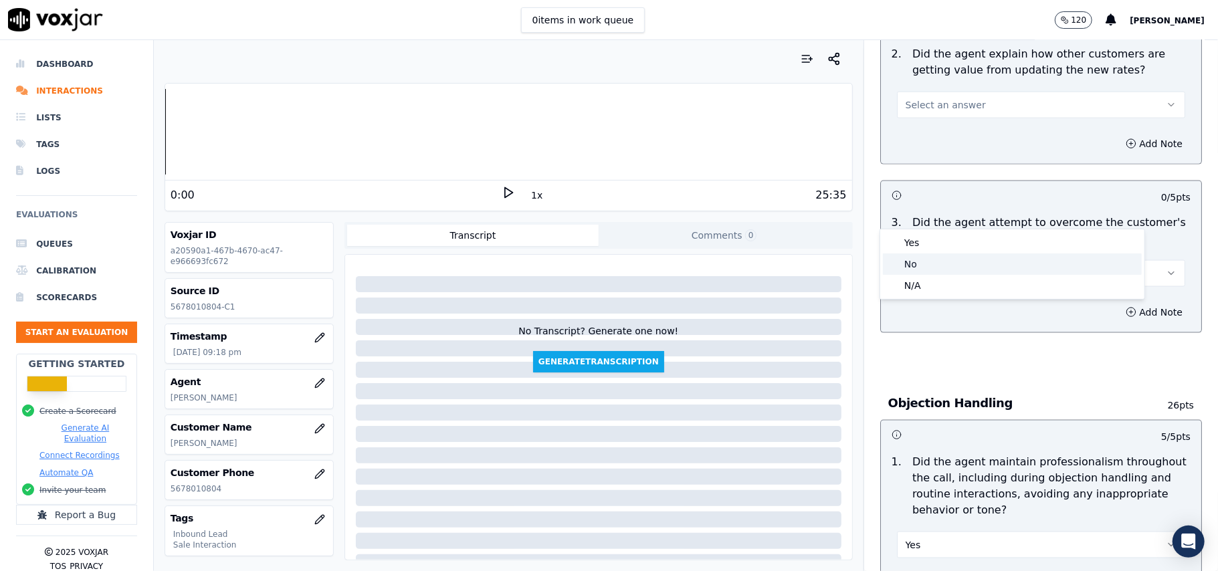
click at [917, 254] on div "No" at bounding box center [1012, 263] width 259 height 21
click at [923, 260] on button "No" at bounding box center [1041, 273] width 288 height 27
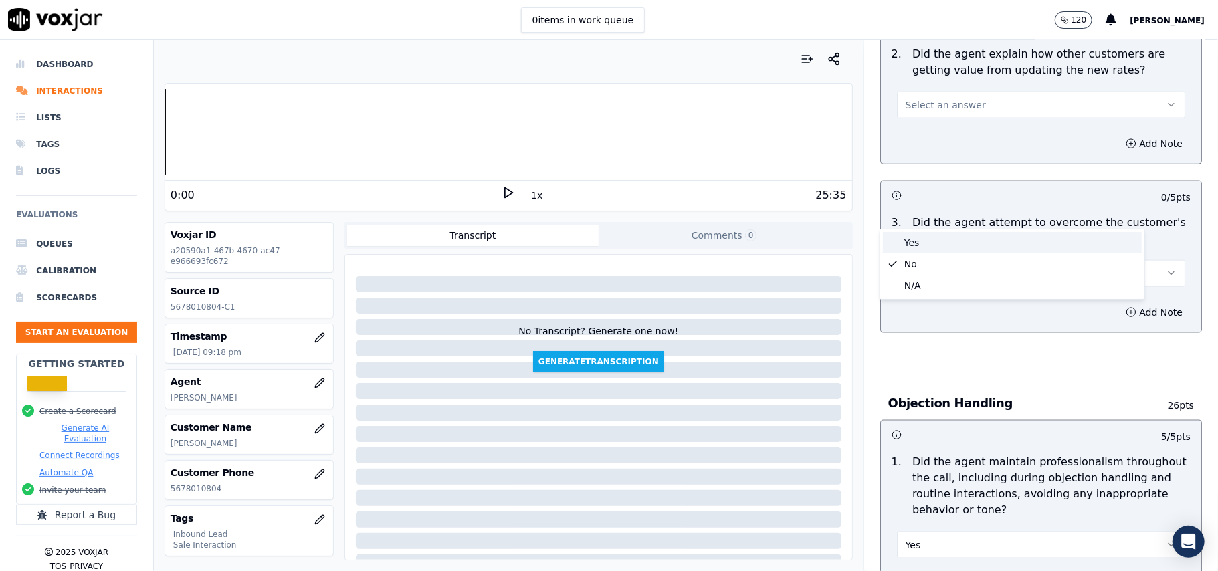
click at [915, 241] on div "Yes" at bounding box center [1012, 242] width 259 height 21
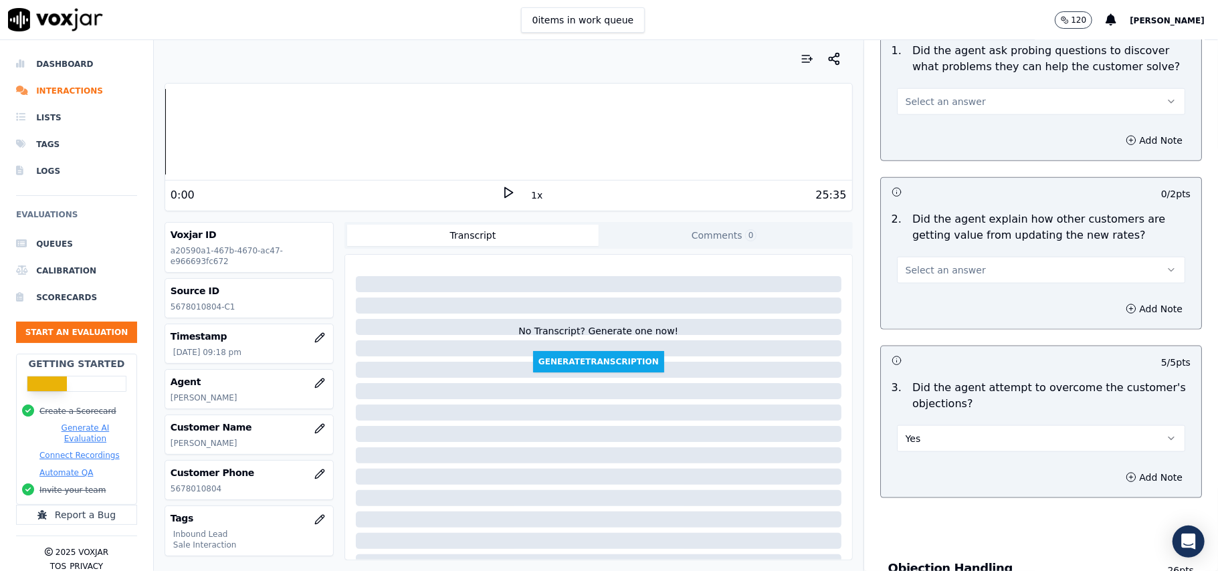
scroll to position [1068, 0]
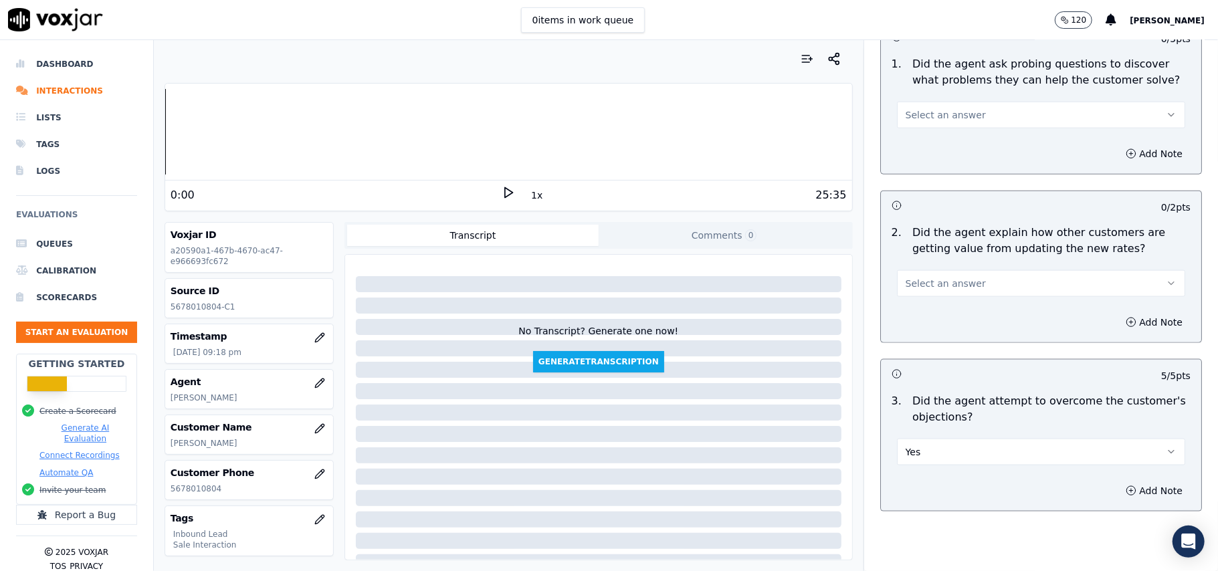
click at [928, 270] on button "Select an answer" at bounding box center [1041, 283] width 288 height 27
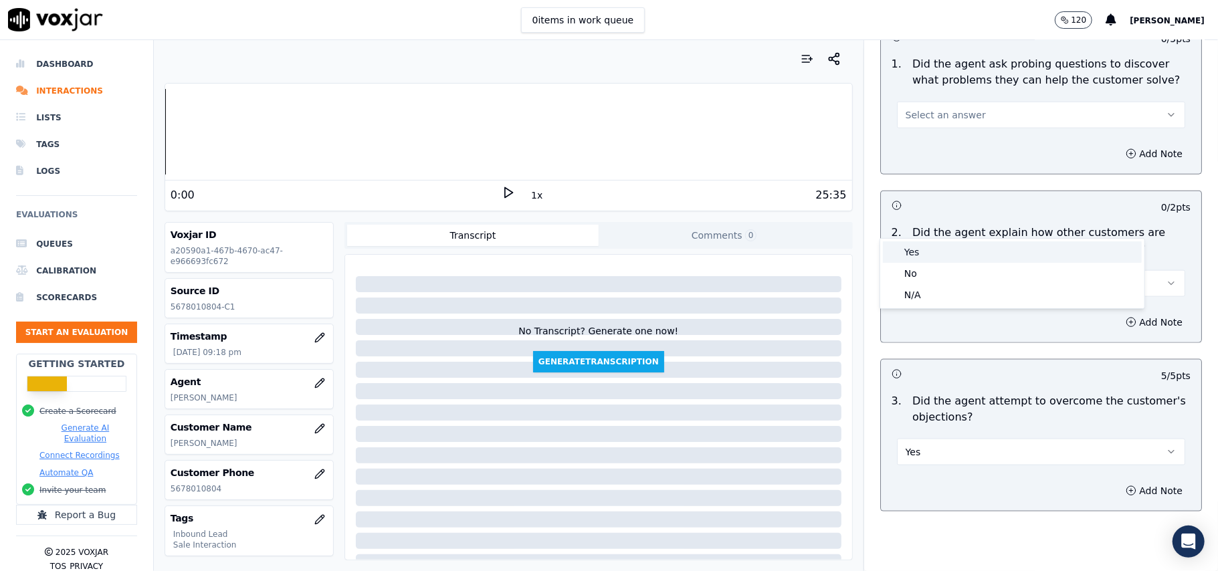
click at [932, 258] on div "Yes" at bounding box center [1012, 251] width 259 height 21
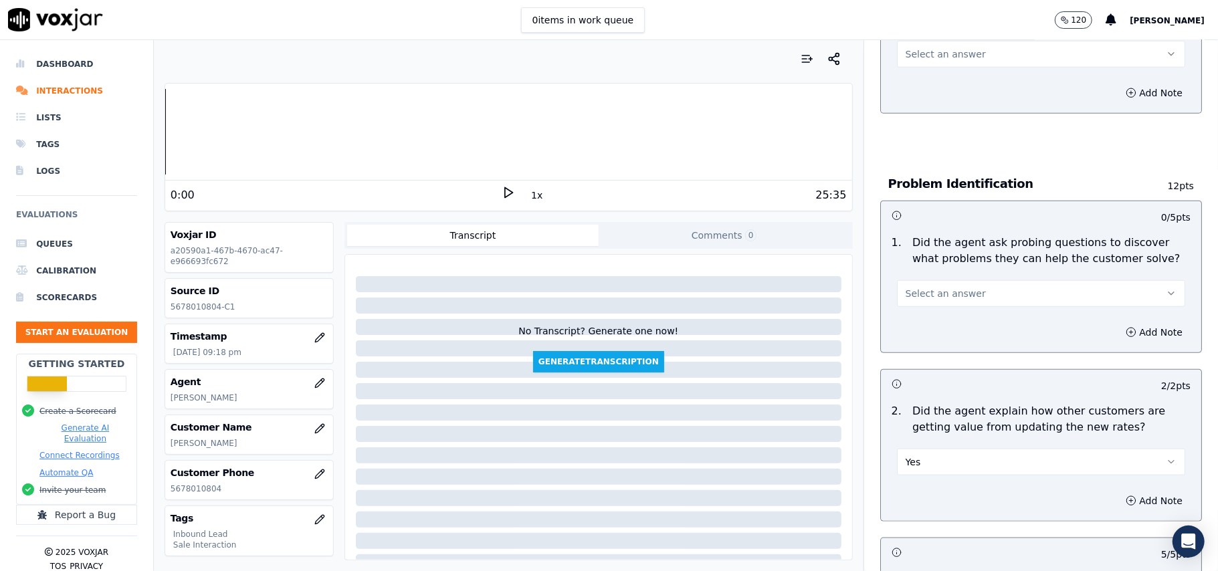
scroll to position [800, 0]
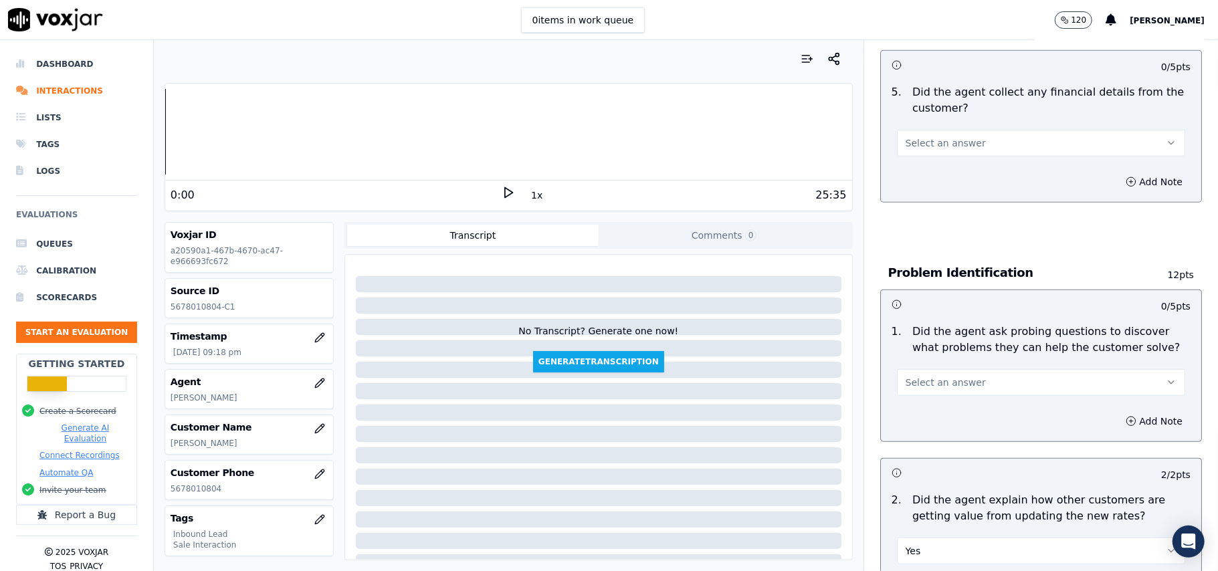
drag, startPoint x: 918, startPoint y: 314, endPoint x: 918, endPoint y: 324, distance: 10.0
click at [918, 369] on button "Select an answer" at bounding box center [1041, 382] width 288 height 27
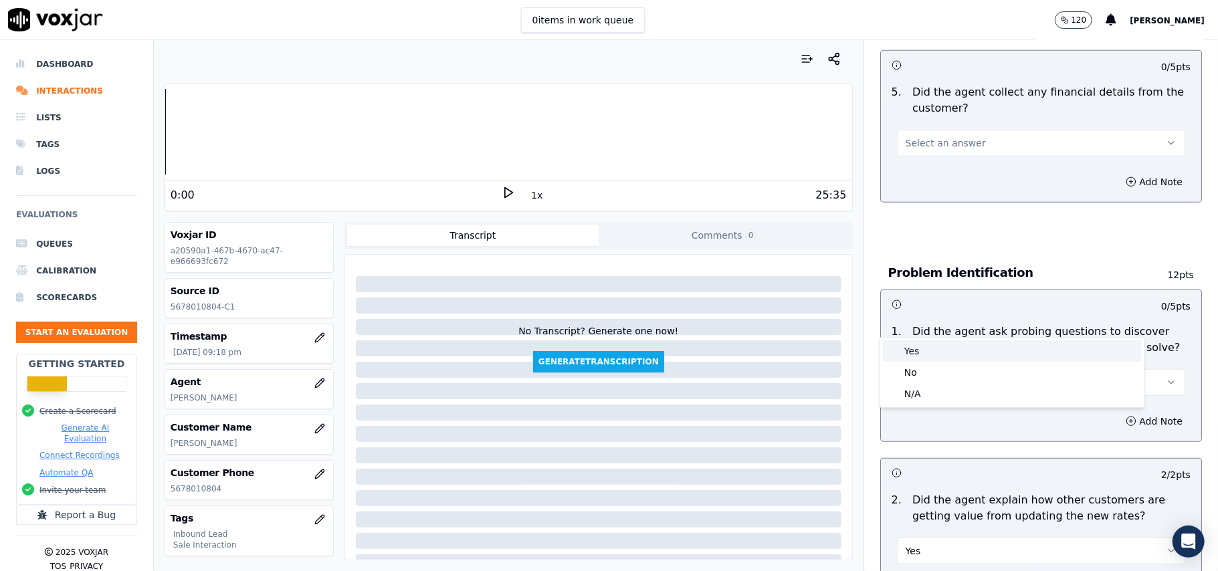
click at [918, 349] on div "Yes" at bounding box center [1012, 350] width 259 height 21
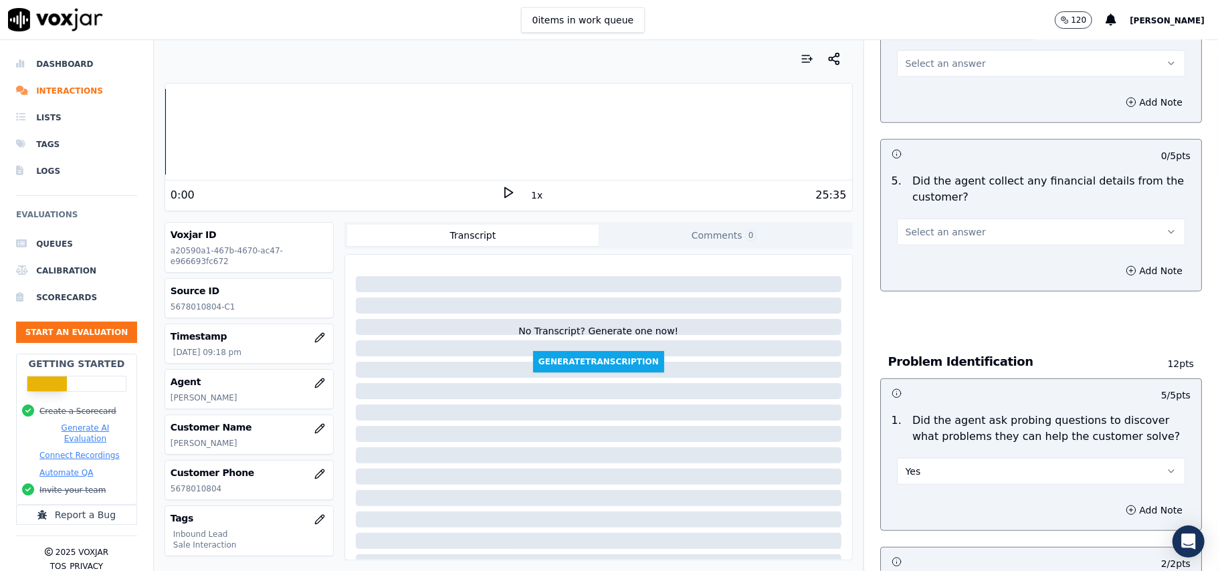
scroll to position [622, 0]
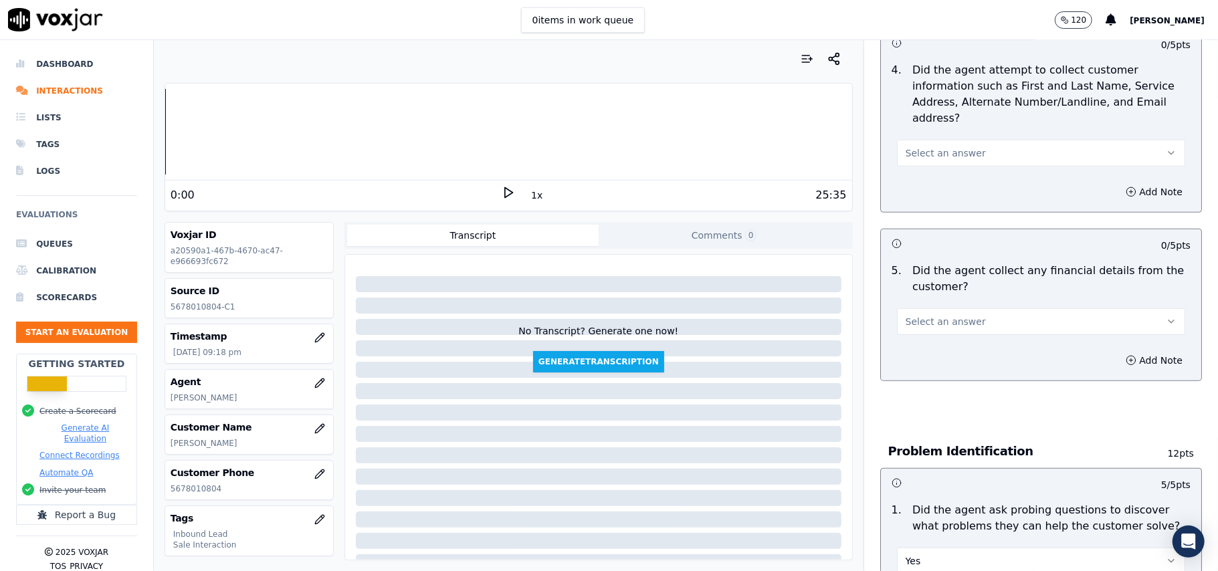
click at [939, 315] on span "Select an answer" at bounding box center [945, 321] width 80 height 13
click at [921, 333] on div "N/A" at bounding box center [1012, 332] width 259 height 21
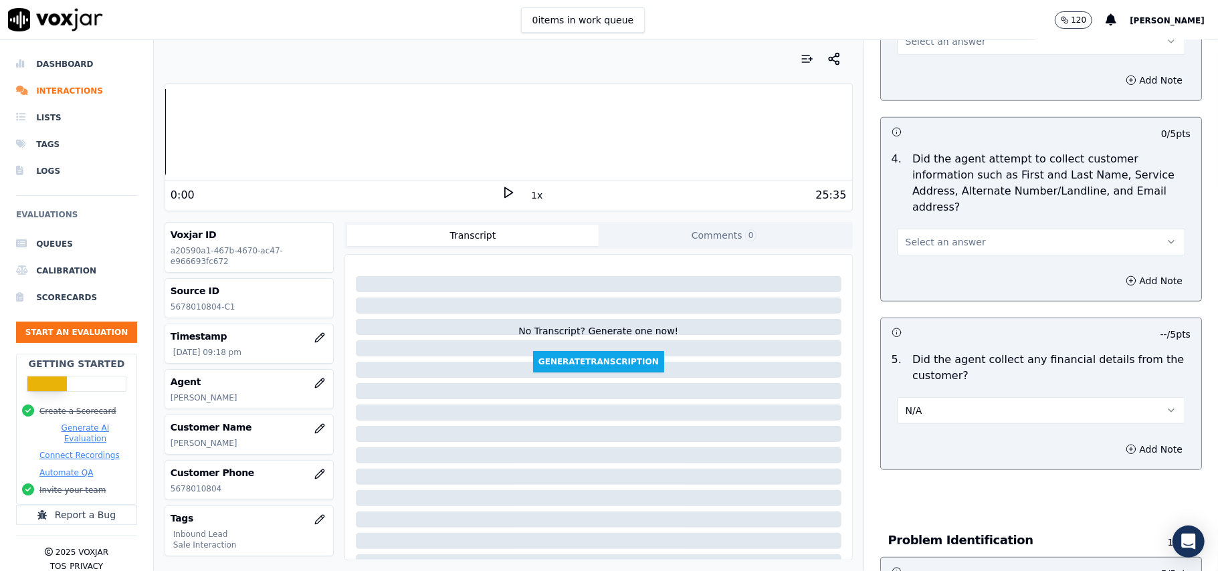
scroll to position [444, 0]
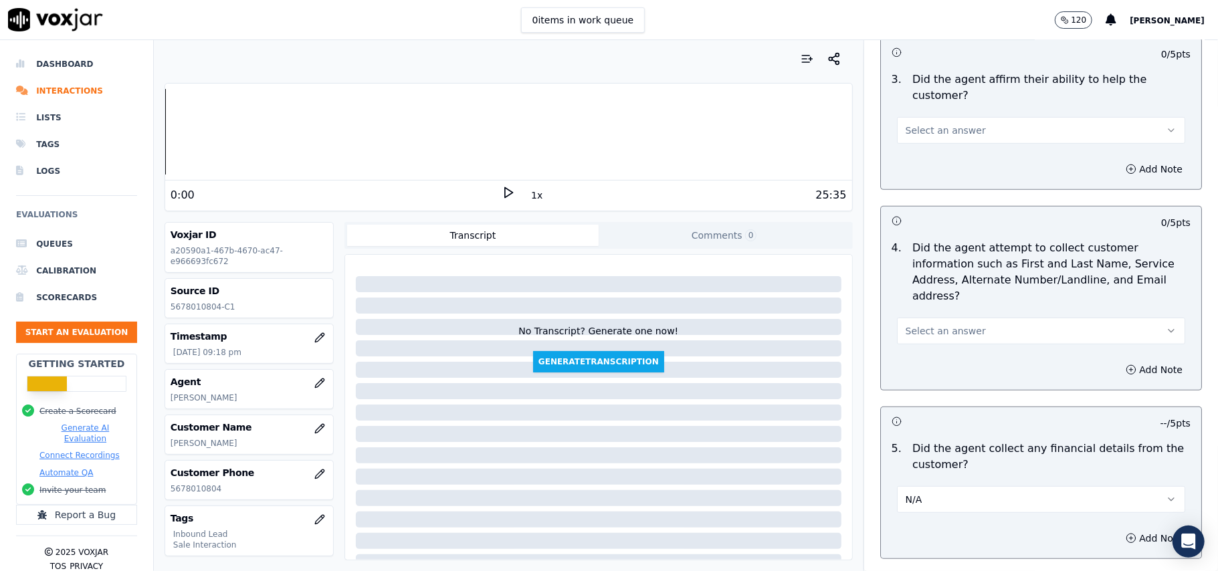
click at [933, 304] on div "Select an answer" at bounding box center [1041, 324] width 310 height 40
click at [921, 324] on span "Select an answer" at bounding box center [945, 330] width 80 height 13
click at [921, 295] on div "Yes" at bounding box center [1012, 298] width 259 height 21
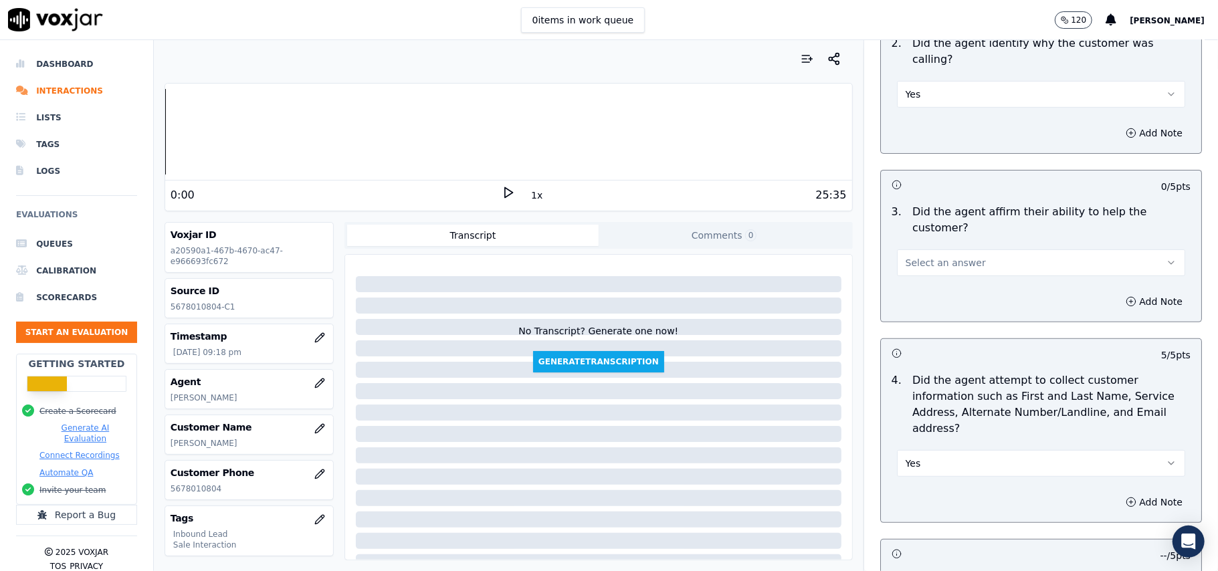
scroll to position [177, 0]
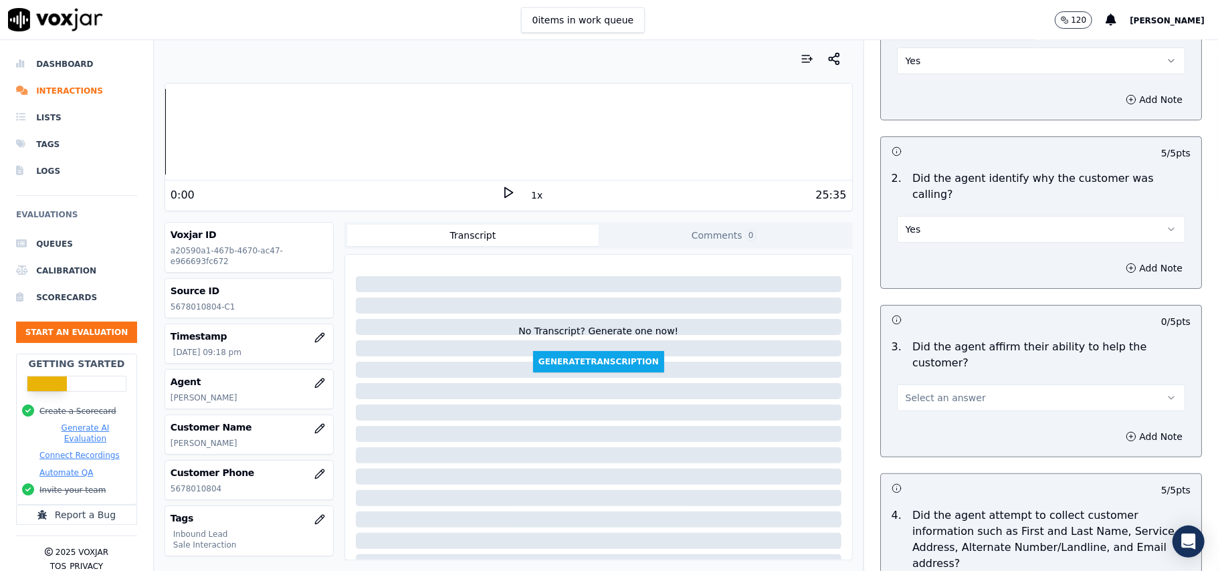
drag, startPoint x: 940, startPoint y: 348, endPoint x: 939, endPoint y: 360, distance: 12.1
click at [939, 384] on button "Select an answer" at bounding box center [1041, 397] width 288 height 27
click at [931, 375] on div "Yes" at bounding box center [1012, 380] width 259 height 21
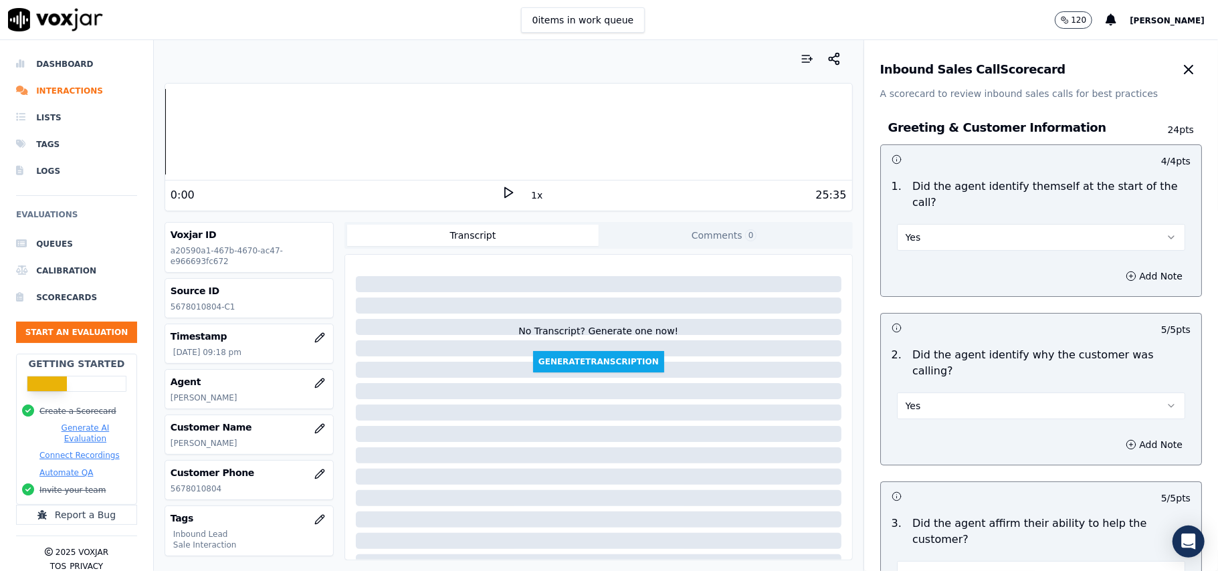
scroll to position [3742, 0]
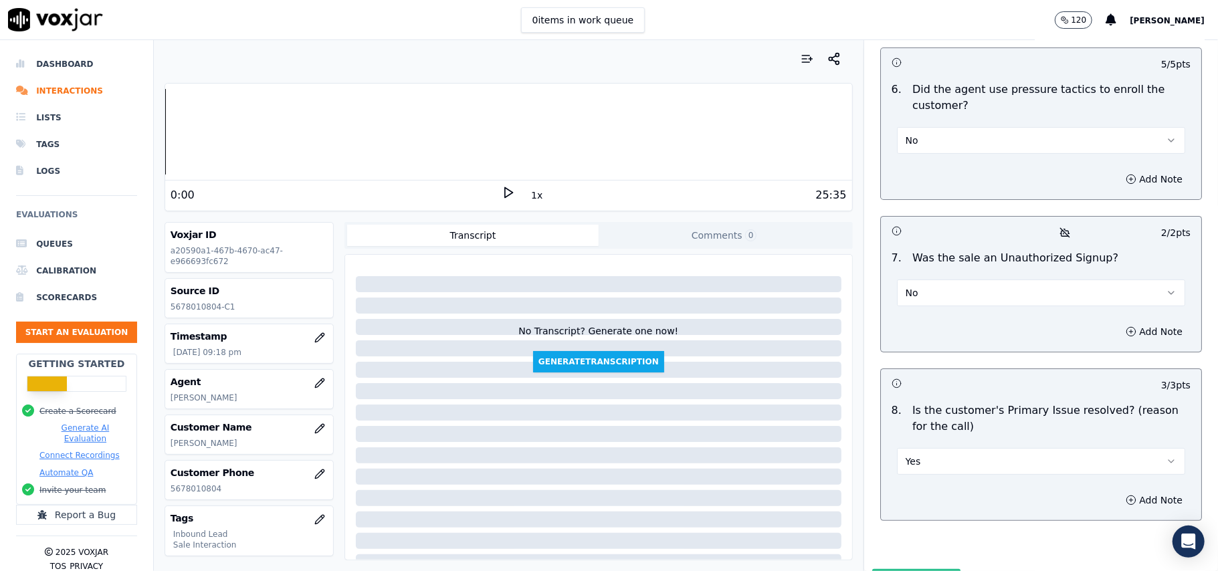
click at [899, 569] on button "Submit Scores" at bounding box center [916, 581] width 89 height 24
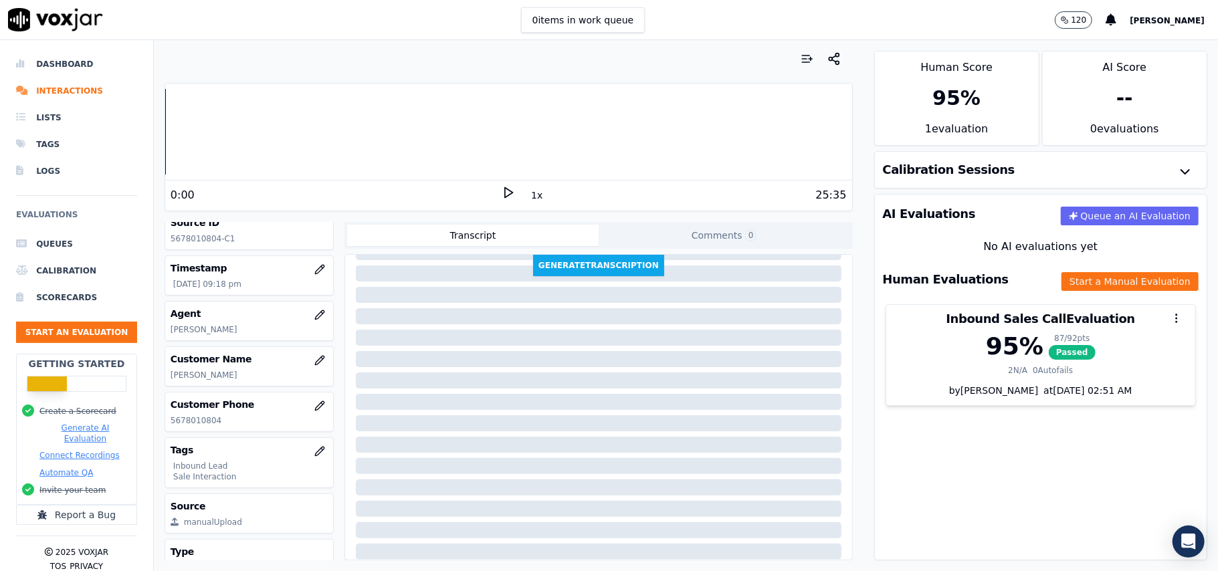
scroll to position [131, 0]
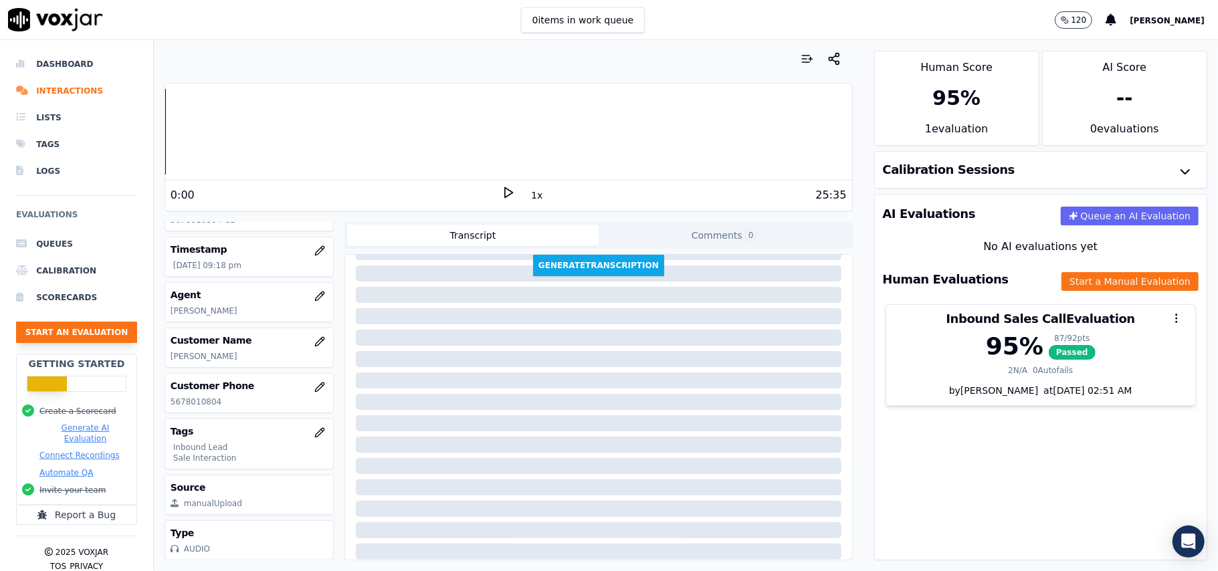
click at [51, 332] on button "Start an Evaluation" at bounding box center [76, 332] width 121 height 21
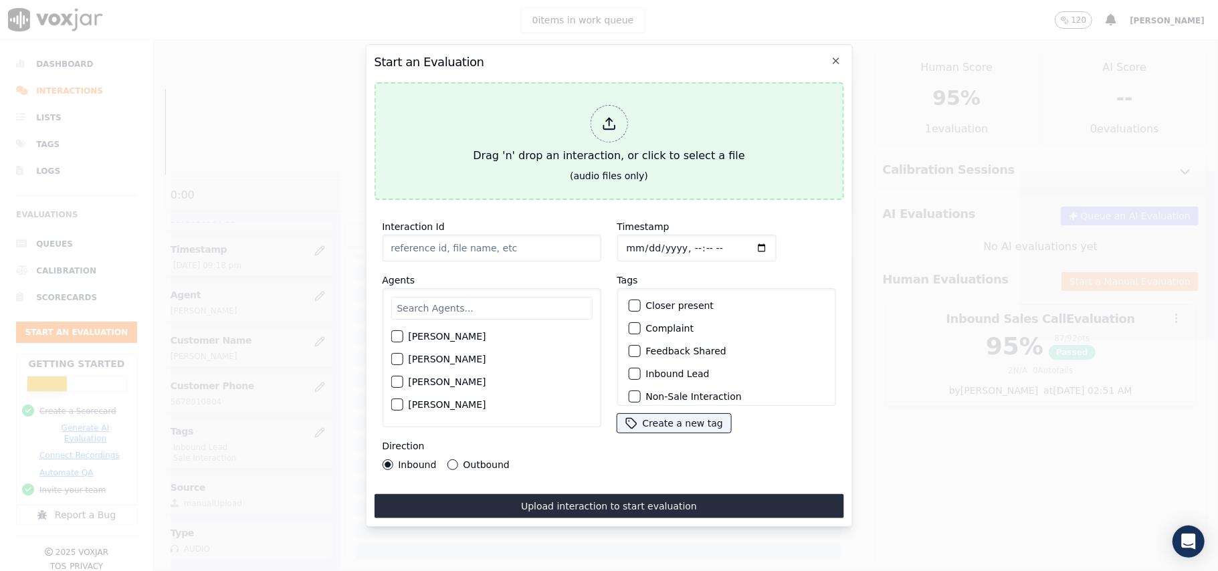
click at [600, 138] on div "Drag 'n' drop an interaction, or click to select a file" at bounding box center [608, 135] width 282 height 70
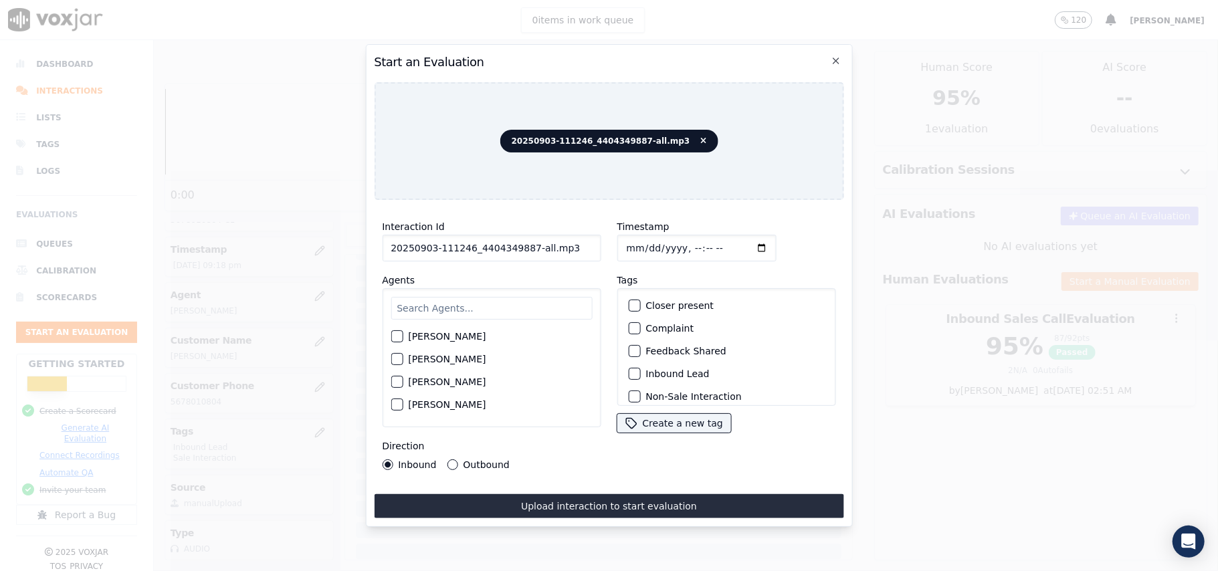
drag, startPoint x: 570, startPoint y: 238, endPoint x: 526, endPoint y: 239, distance: 44.1
click at [526, 239] on input "20250903-111246_4404349887-all.mp3" at bounding box center [491, 248] width 219 height 27
type input "20250903-111246_4404349887-C1"
click at [642, 239] on input "Timestamp" at bounding box center [695, 248] width 159 height 27
type input "[DATE]T21:21"
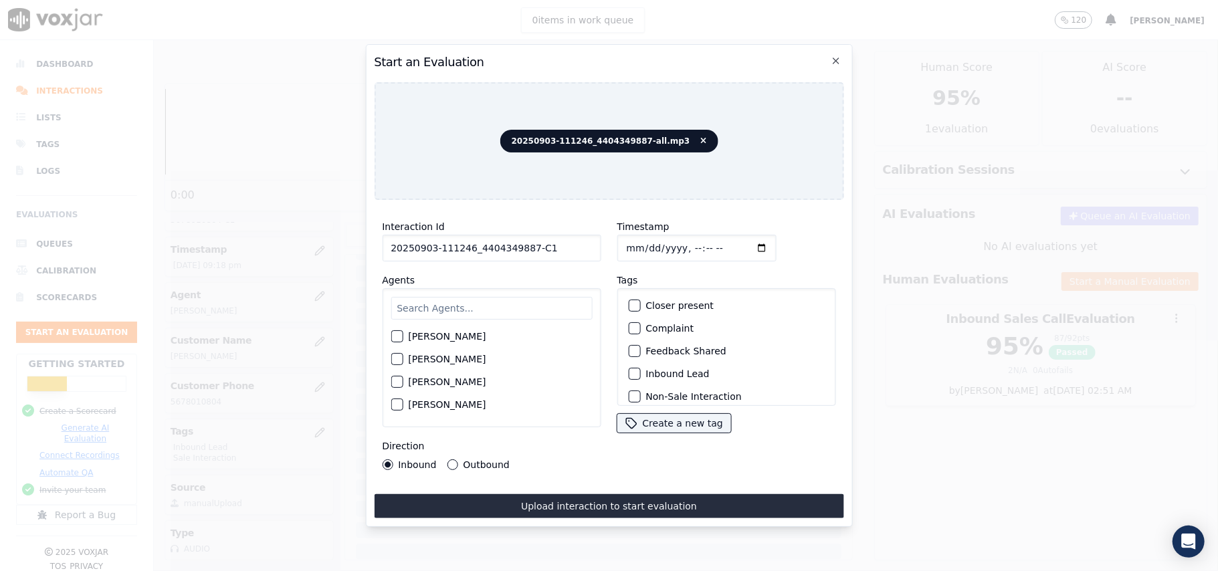
click at [496, 306] on input "text" at bounding box center [490, 308] width 201 height 23
type input "wil"
click at [453, 336] on label "[PERSON_NAME]" at bounding box center [447, 340] width 78 height 9
click at [403, 334] on button "[PERSON_NAME]" at bounding box center [396, 340] width 12 height 12
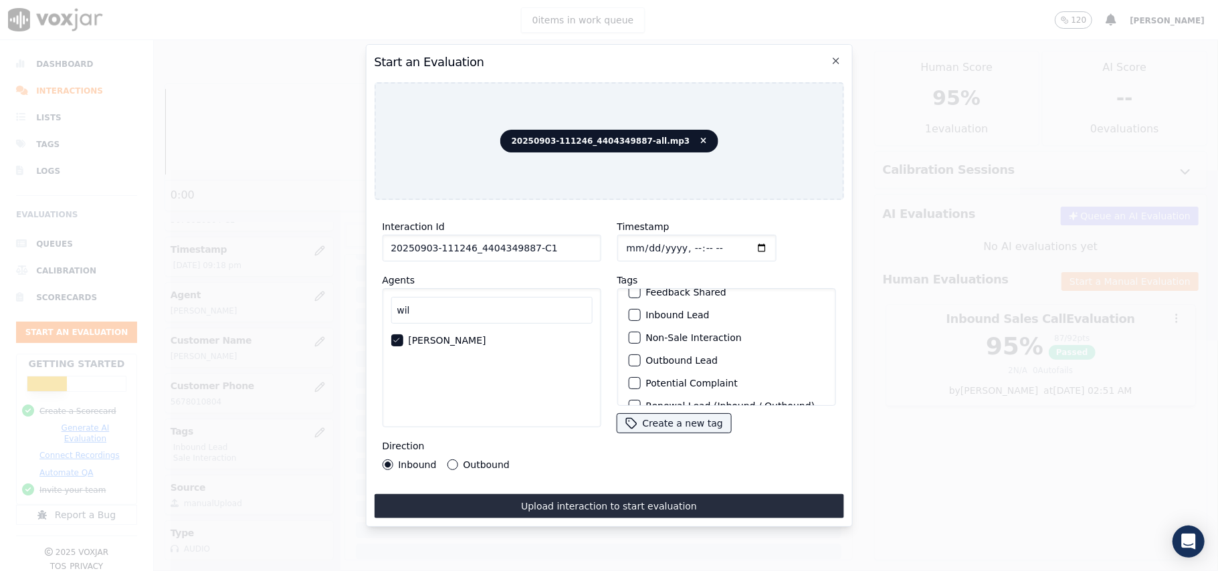
scroll to position [116, 0]
click at [634, 382] on button "Sale Interaction" at bounding box center [634, 388] width 12 height 12
click at [631, 314] on button "Outbound Lead" at bounding box center [634, 320] width 12 height 12
click at [444, 459] on div "Inbound Outbound" at bounding box center [446, 464] width 128 height 11
click at [456, 459] on div "Outbound" at bounding box center [478, 464] width 62 height 11
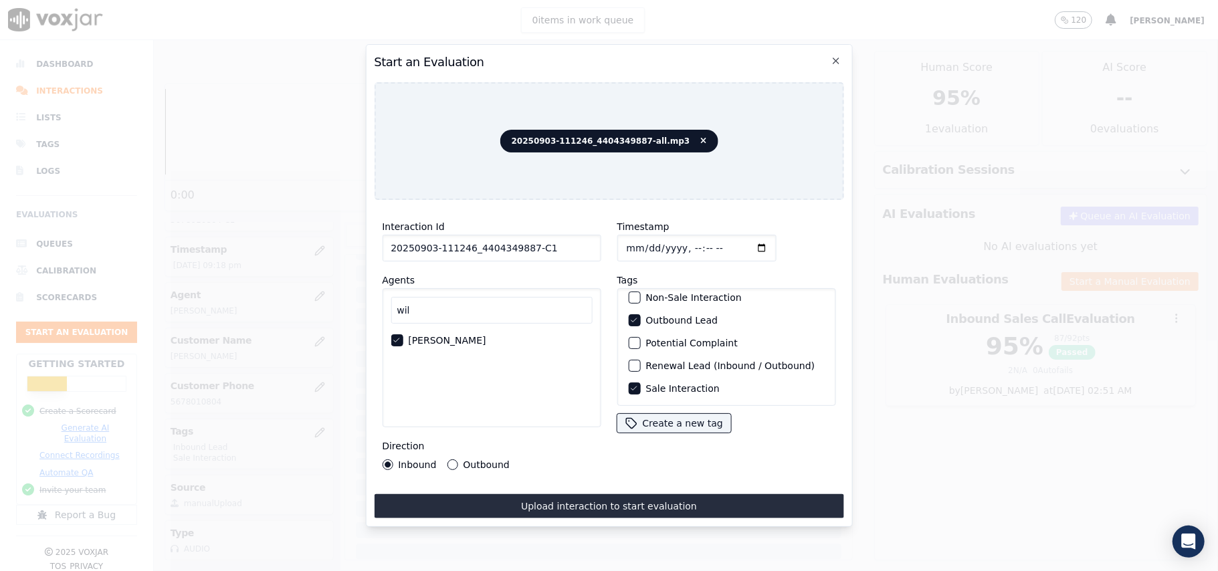
click at [452, 459] on button "Outbound" at bounding box center [452, 464] width 11 height 11
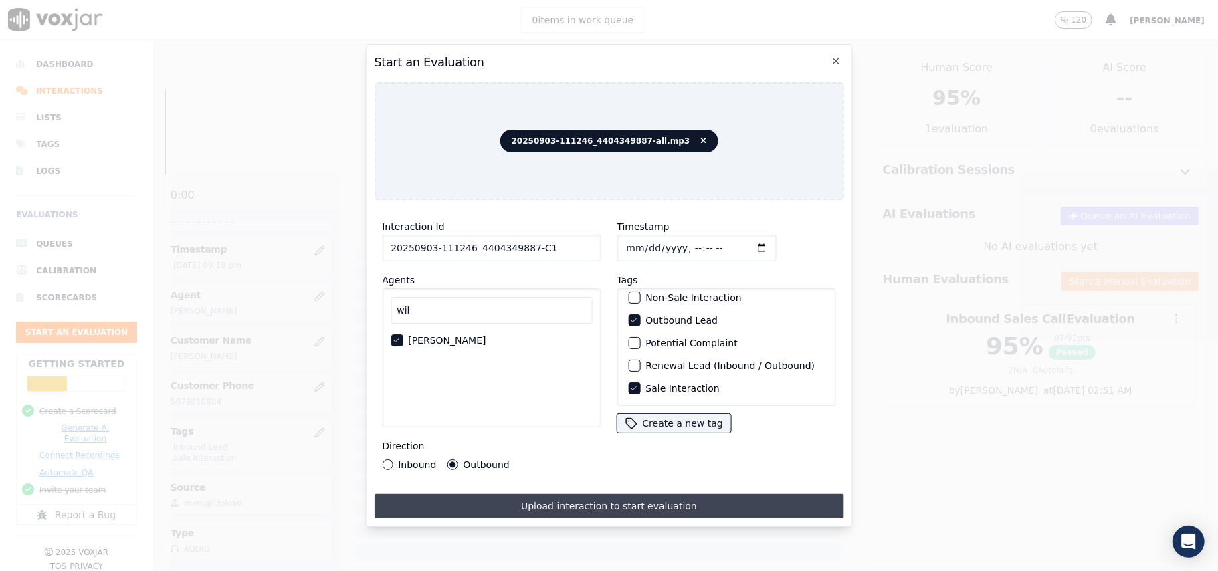
click at [523, 494] on button "Upload interaction to start evaluation" at bounding box center [608, 506] width 469 height 24
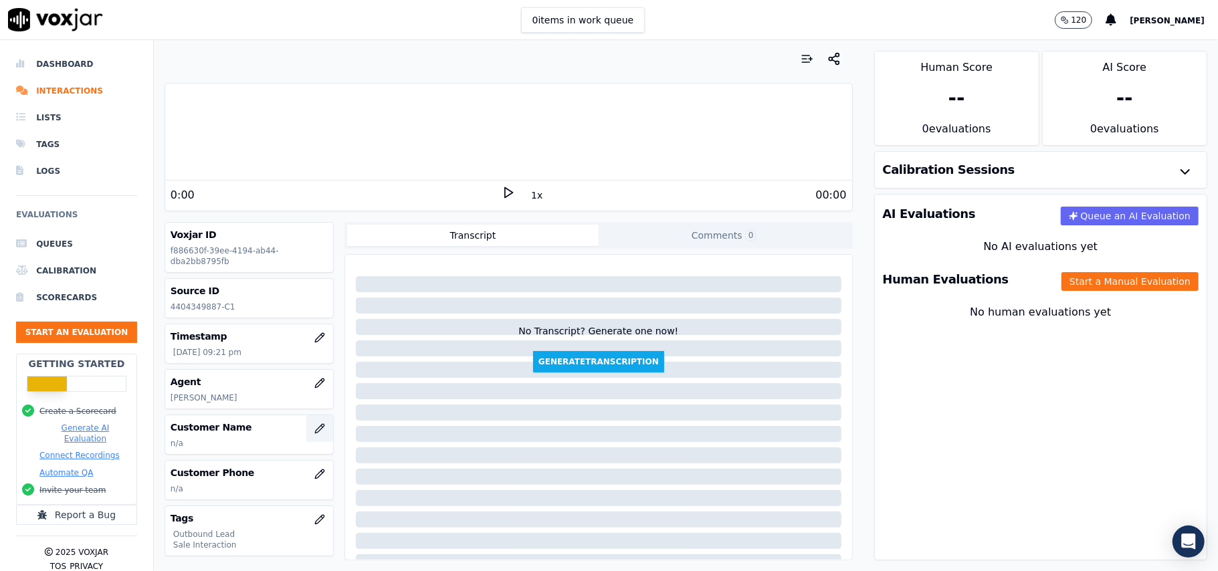
click at [306, 421] on button "button" at bounding box center [319, 428] width 27 height 27
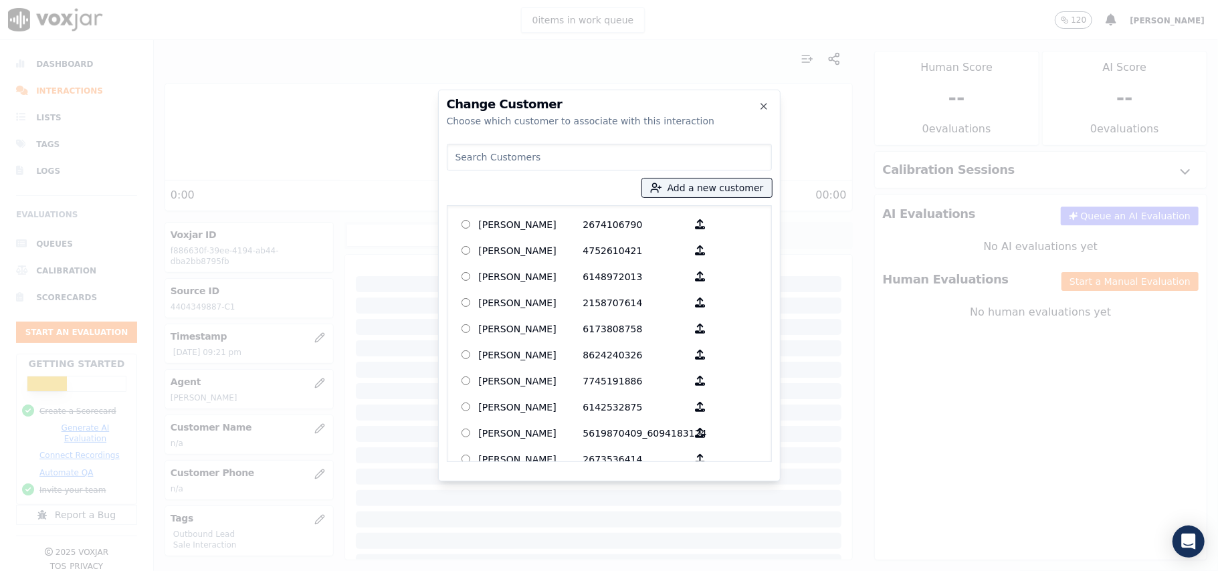
paste input "[PERSON_NAME]"
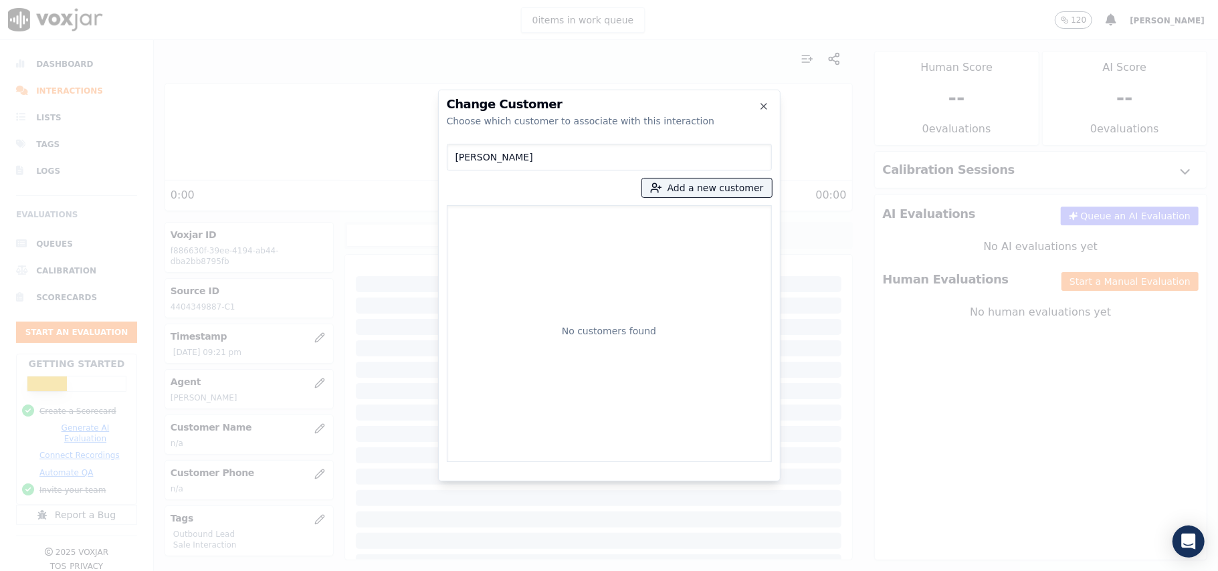
click at [456, 158] on input "[PERSON_NAME]" at bounding box center [609, 157] width 325 height 27
type input "[PERSON_NAME]"
click at [546, 214] on p "[PERSON_NAME]" at bounding box center [531, 224] width 104 height 21
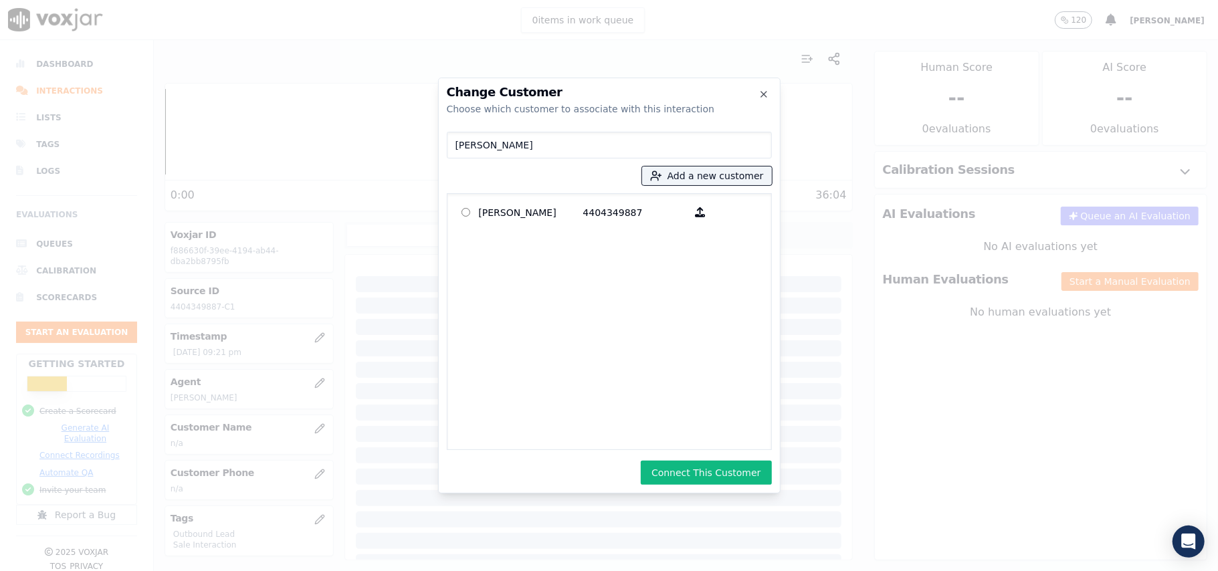
click at [704, 459] on div "Change Customer Choose which customer to associate with this interaction [PERSO…" at bounding box center [609, 286] width 342 height 416
click at [693, 473] on button "Connect This Customer" at bounding box center [706, 473] width 130 height 24
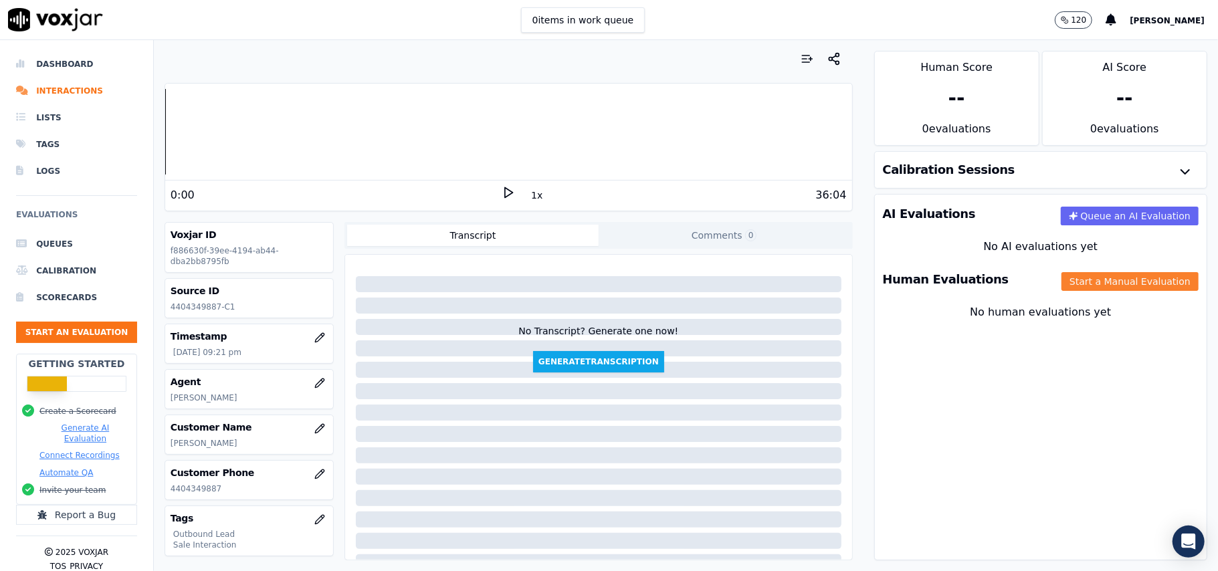
click at [1061, 286] on button "Start a Manual Evaluation" at bounding box center [1129, 281] width 137 height 19
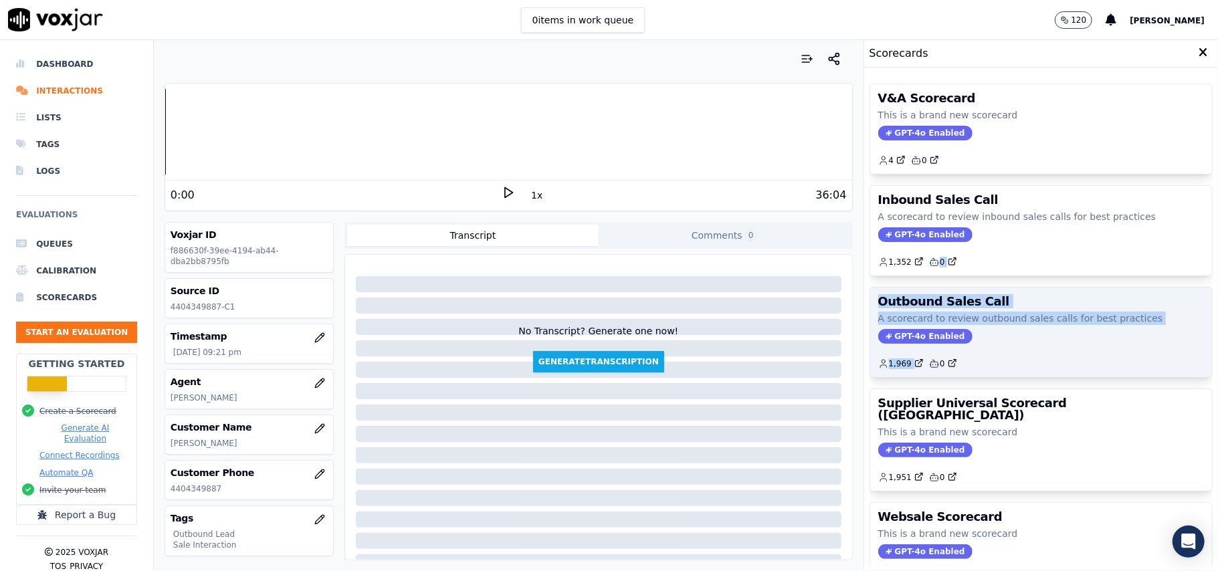
drag, startPoint x: 907, startPoint y: 273, endPoint x: 913, endPoint y: 346, distance: 72.5
click at [912, 349] on div "V&A Scorecard This is a brand new scorecard GPT-4o Enabled 4 0 Inbound Sales Ca…" at bounding box center [1040, 319] width 343 height 493
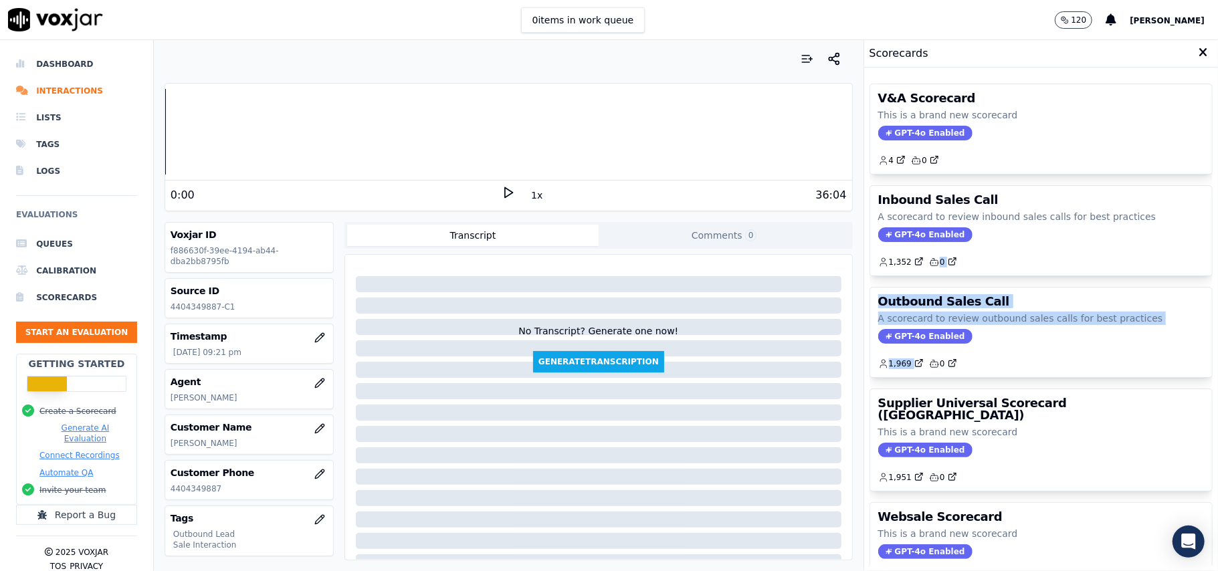
click at [908, 334] on span "GPT-4o Enabled" at bounding box center [925, 336] width 94 height 15
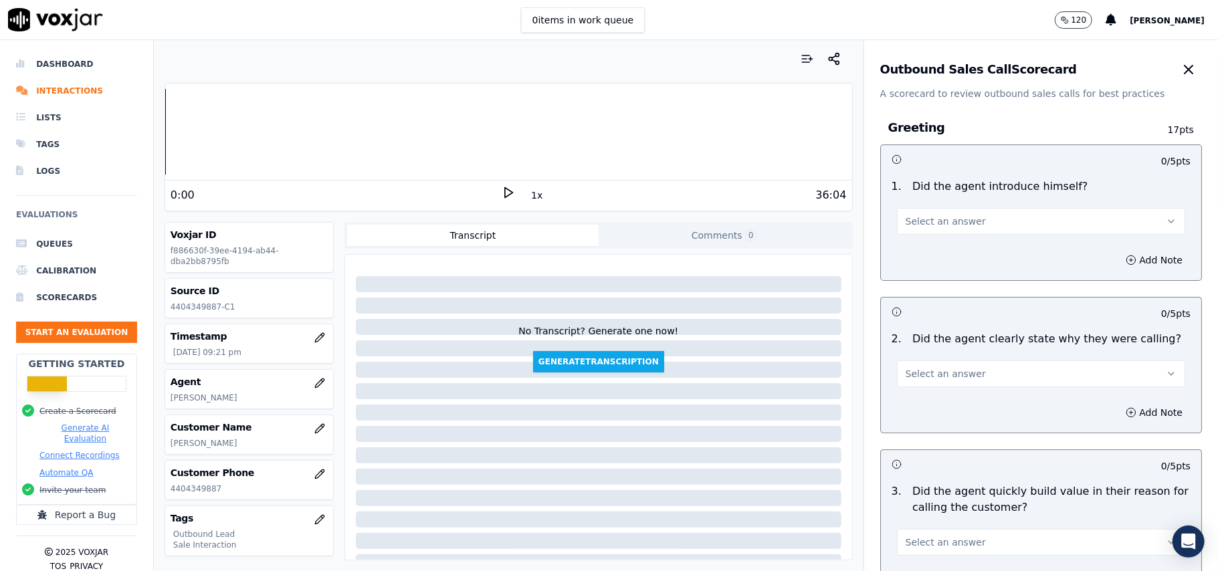
click at [929, 227] on span "Select an answer" at bounding box center [945, 221] width 80 height 13
click at [907, 251] on div "Yes" at bounding box center [1012, 251] width 259 height 21
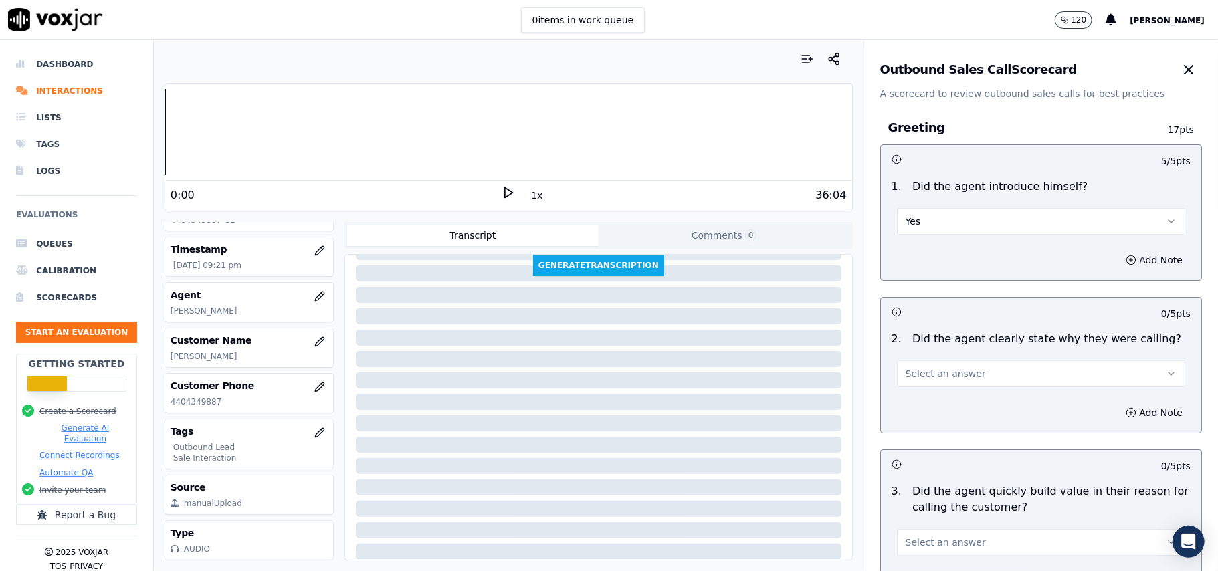
click at [1007, 240] on div "Add Note" at bounding box center [1041, 260] width 320 height 40
click at [932, 383] on button "Select an answer" at bounding box center [1041, 373] width 288 height 27
click at [929, 407] on div "Yes" at bounding box center [1012, 404] width 259 height 21
click at [935, 364] on button "Yes" at bounding box center [1041, 373] width 288 height 27
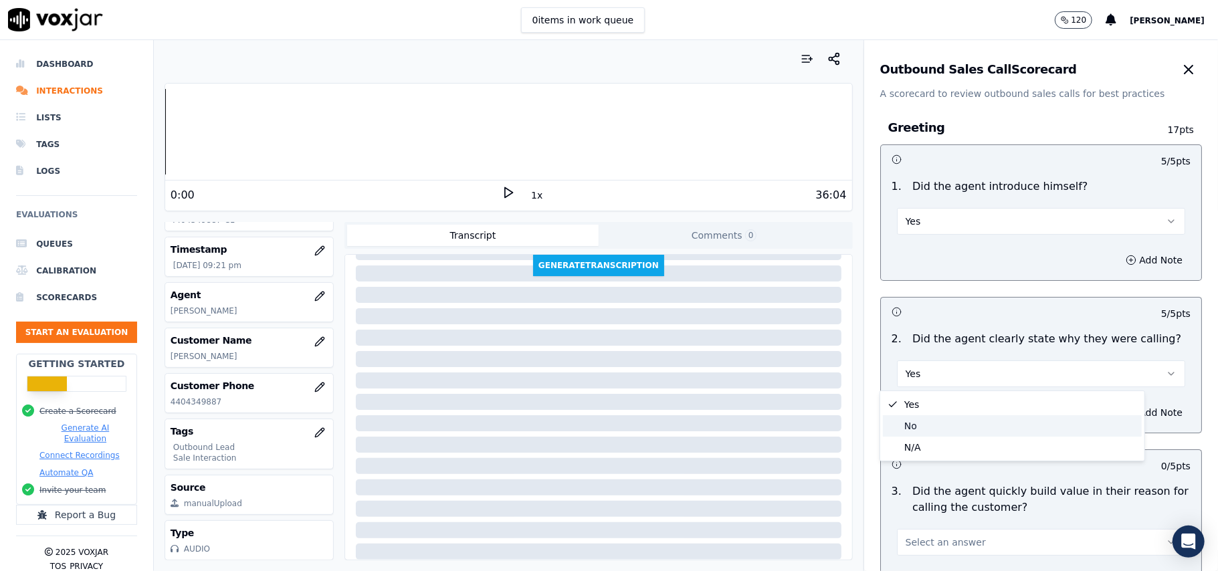
click at [921, 418] on div "No" at bounding box center [1012, 425] width 259 height 21
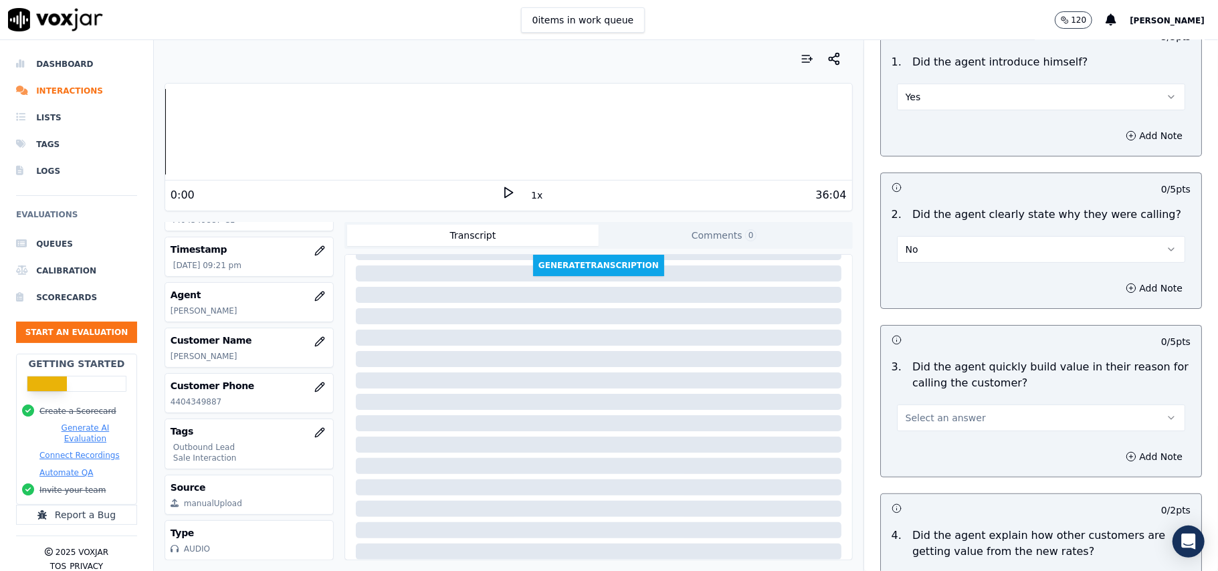
scroll to position [89, 0]
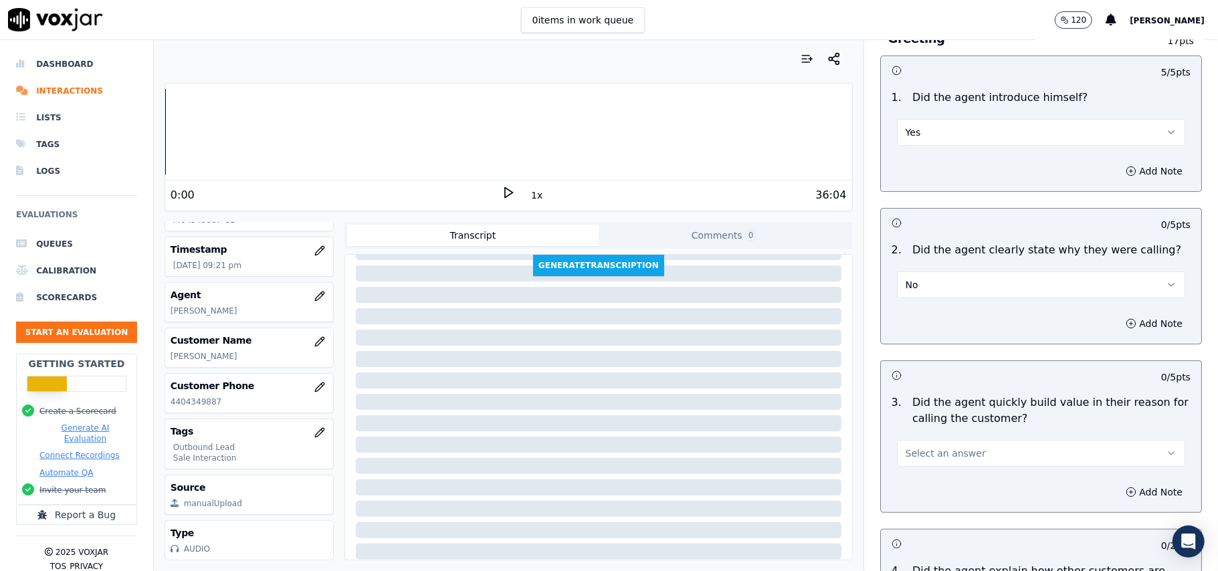
click at [944, 281] on button "No" at bounding box center [1041, 284] width 288 height 27
click at [924, 316] on div "Yes" at bounding box center [1012, 315] width 259 height 21
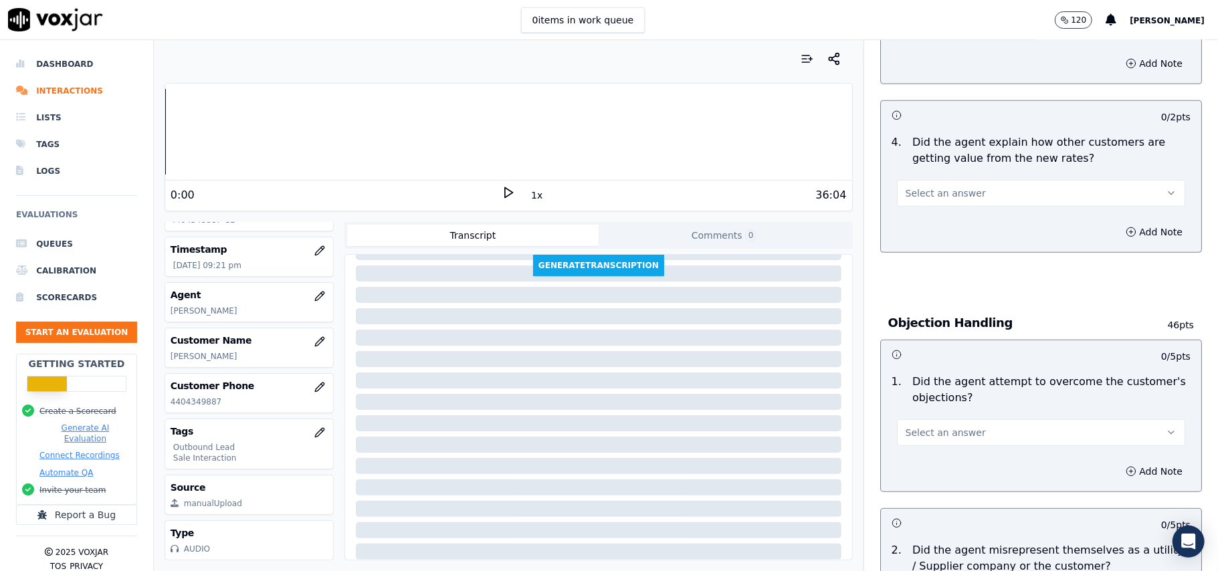
scroll to position [535, 0]
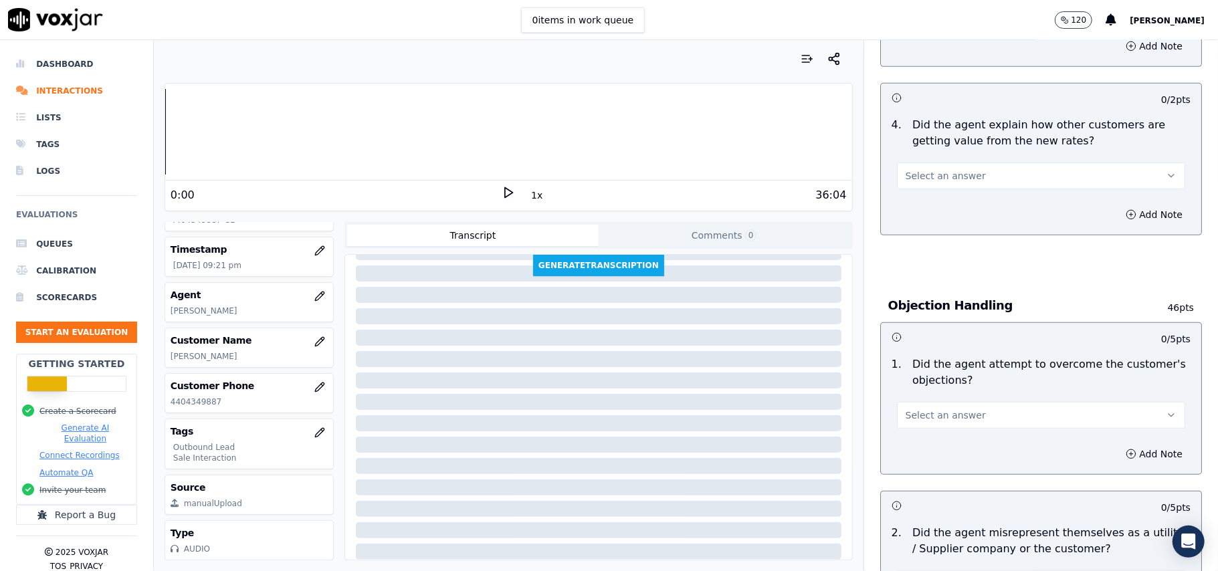
click at [939, 183] on span "Select an answer" at bounding box center [945, 175] width 80 height 13
click at [928, 211] on div "Yes" at bounding box center [1012, 207] width 259 height 21
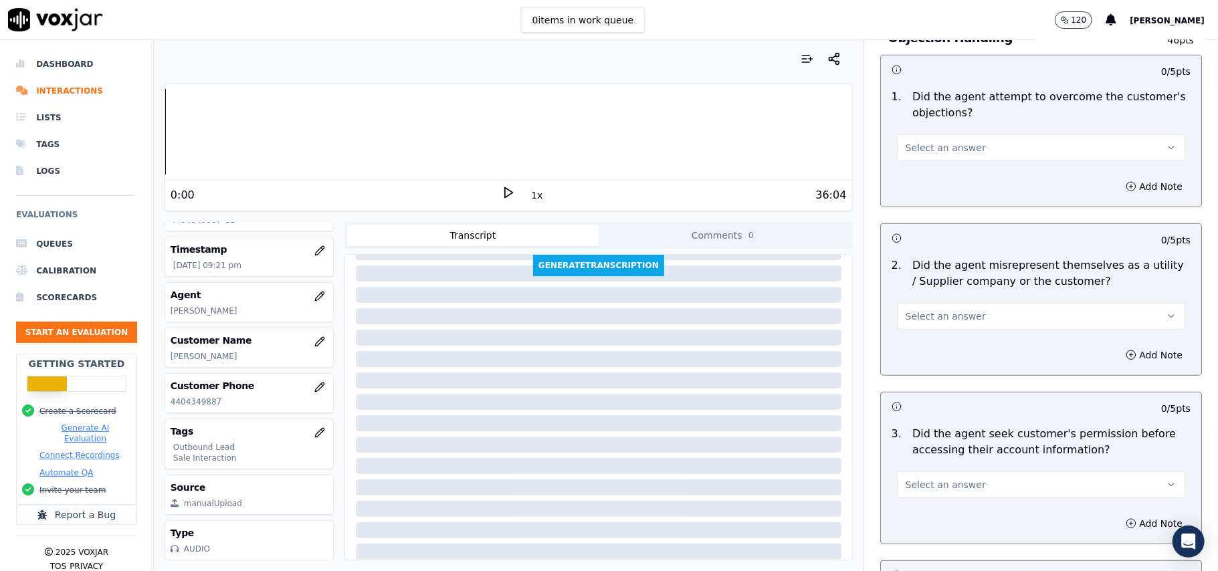
drag, startPoint x: 929, startPoint y: 145, endPoint x: 929, endPoint y: 156, distance: 11.4
click at [929, 146] on span "Select an answer" at bounding box center [945, 147] width 80 height 13
click at [929, 183] on div "Yes" at bounding box center [1012, 179] width 259 height 21
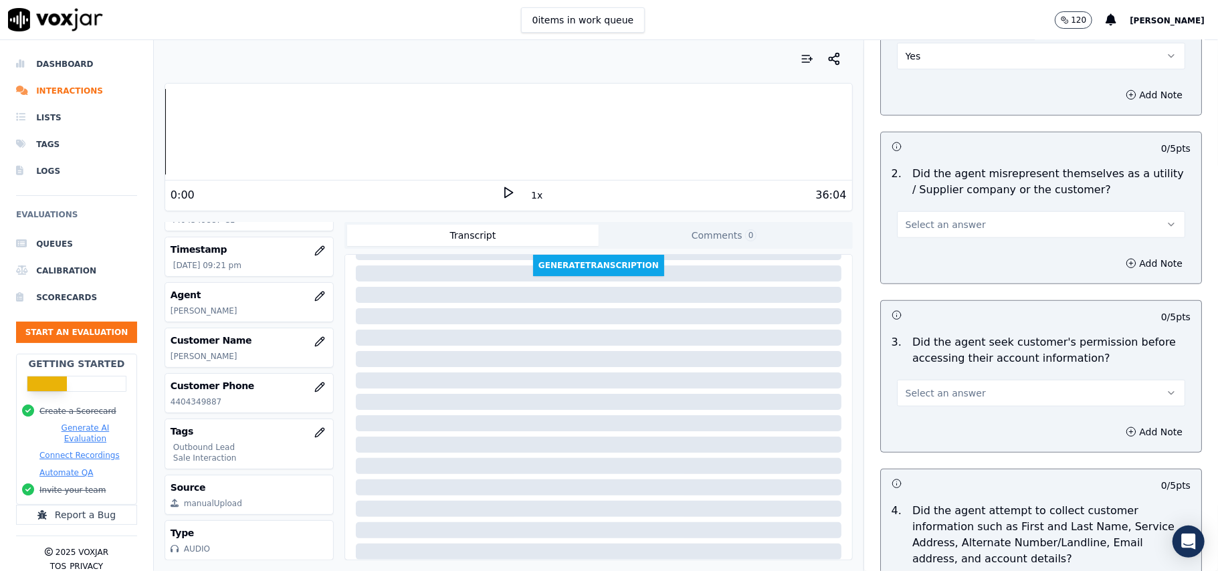
scroll to position [980, 0]
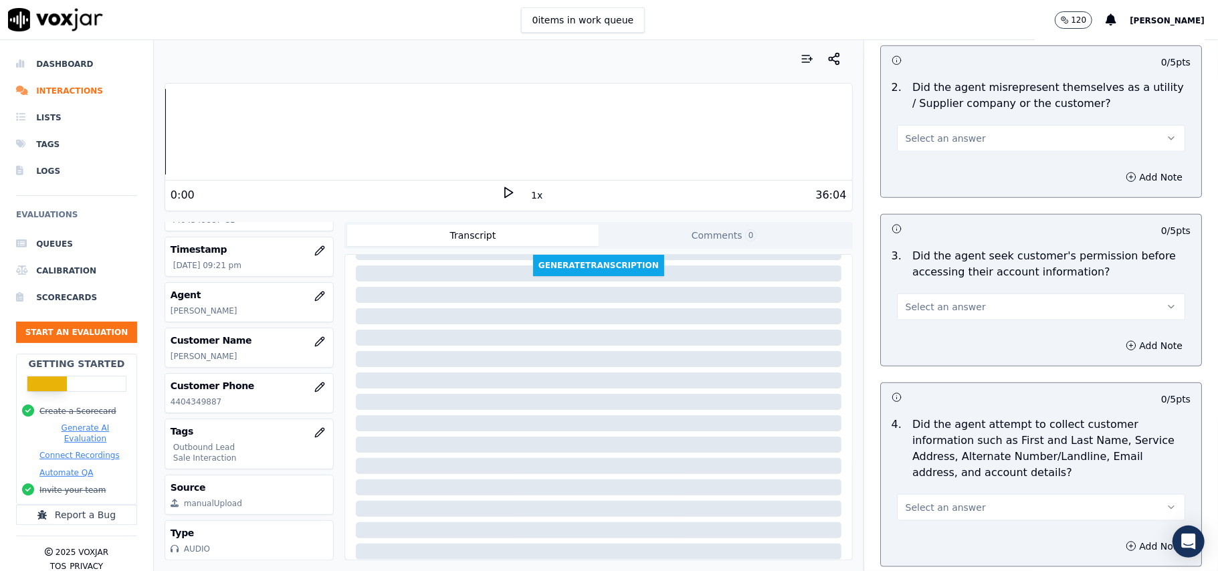
click at [966, 126] on div "Select an answer" at bounding box center [1041, 136] width 288 height 29
click at [964, 142] on button "Select an answer" at bounding box center [1041, 138] width 288 height 27
click at [926, 193] on div "No" at bounding box center [1012, 191] width 259 height 21
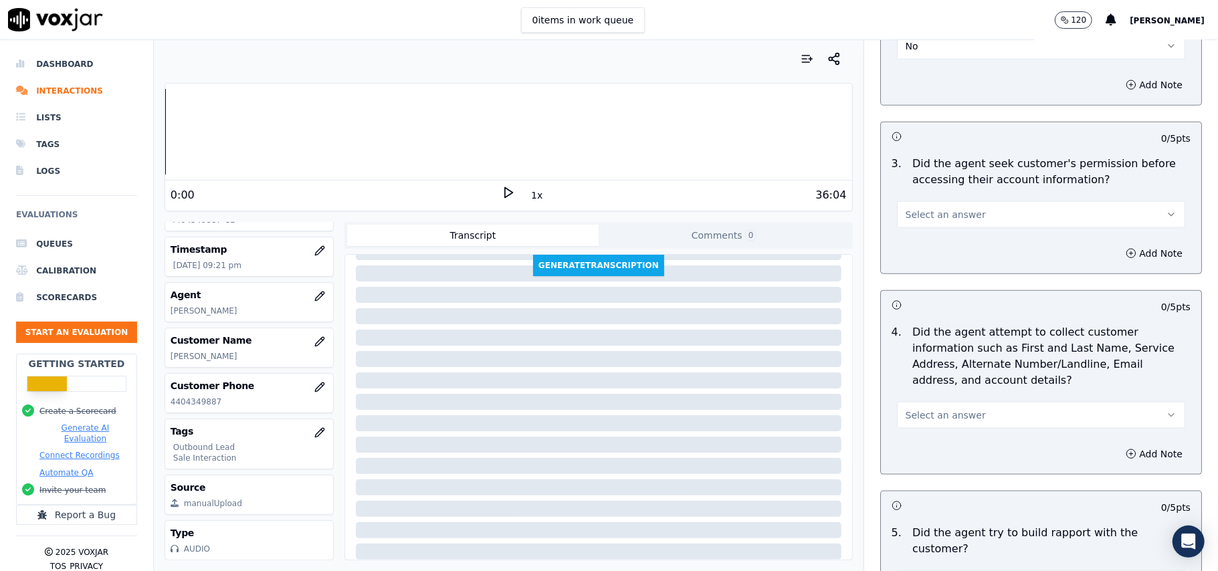
scroll to position [1159, 0]
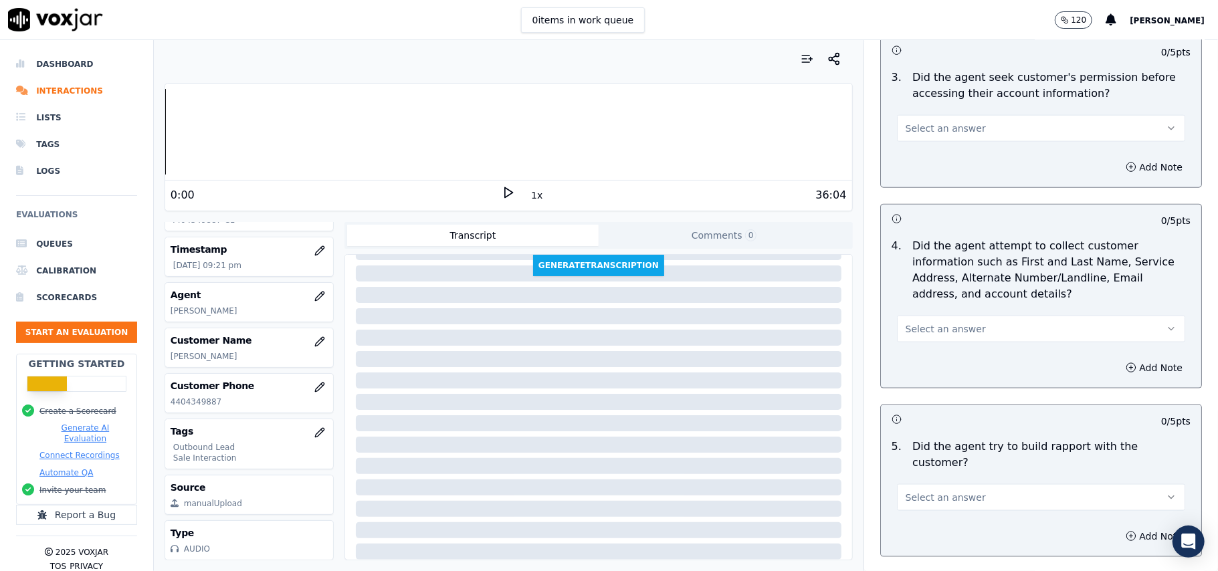
click at [947, 134] on span "Select an answer" at bounding box center [945, 128] width 80 height 13
click at [947, 163] on div "Yes" at bounding box center [1012, 160] width 259 height 21
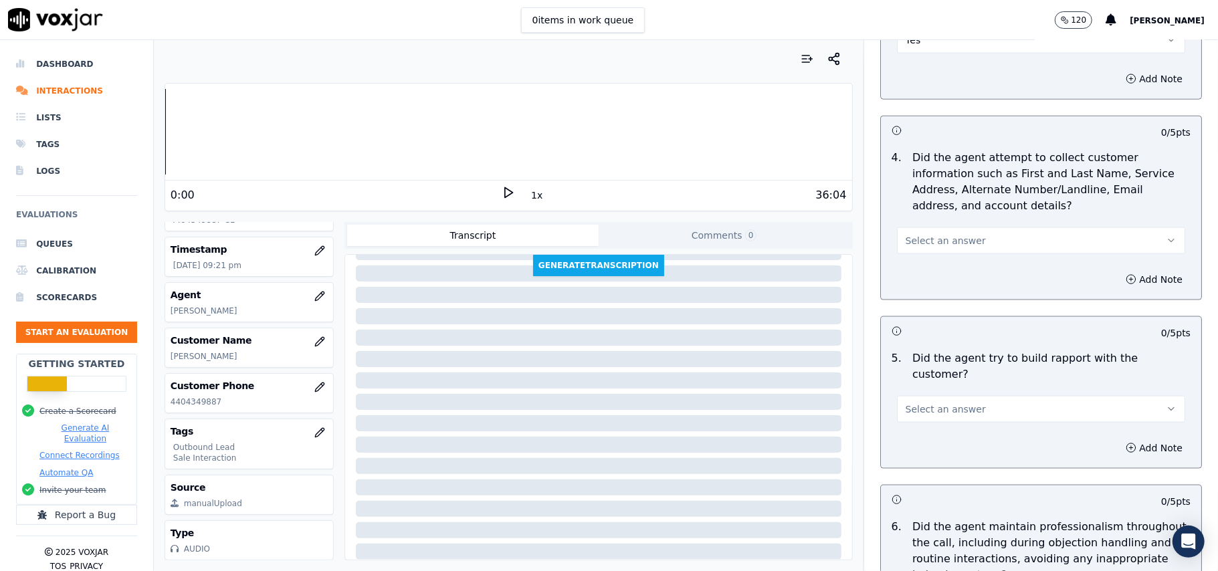
scroll to position [1337, 0]
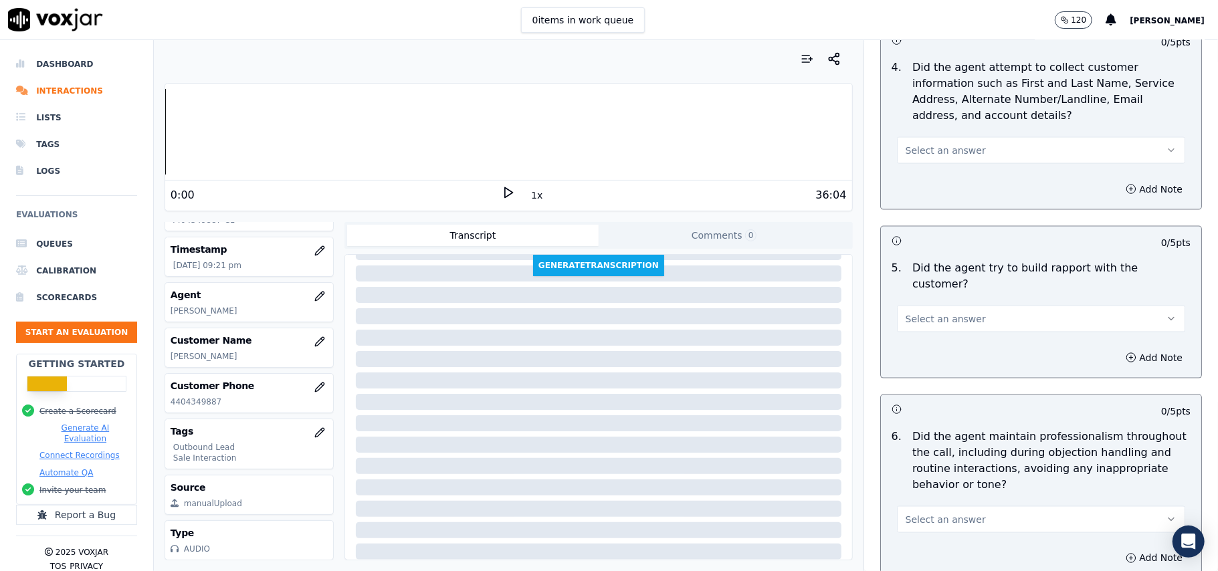
click at [967, 148] on button "Select an answer" at bounding box center [1041, 150] width 288 height 27
click at [957, 177] on div "Yes" at bounding box center [1012, 183] width 259 height 21
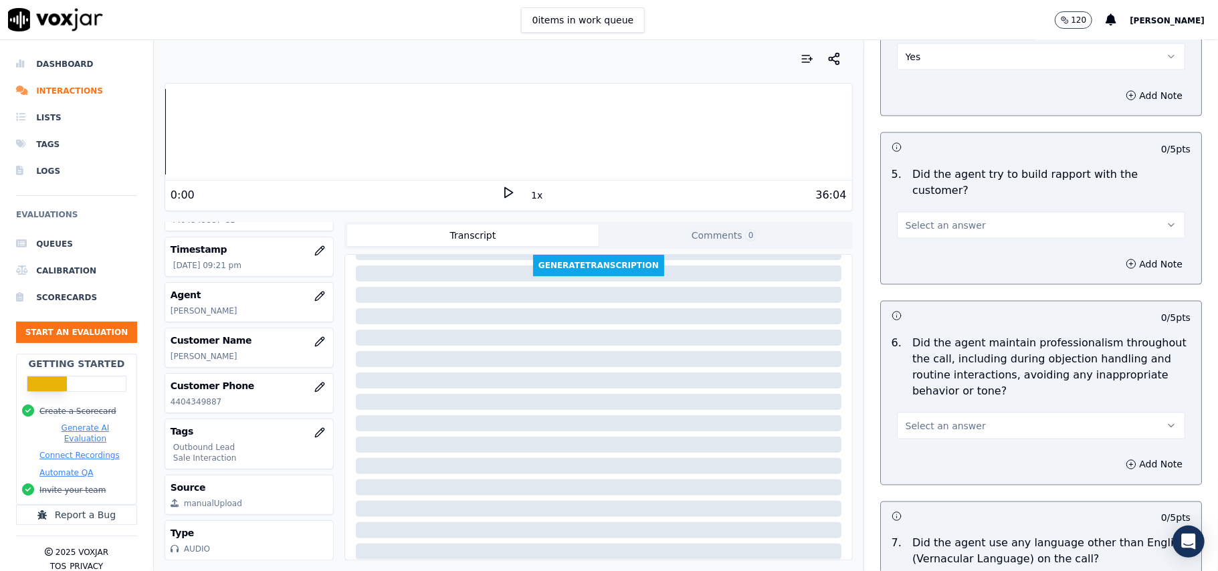
scroll to position [1426, 0]
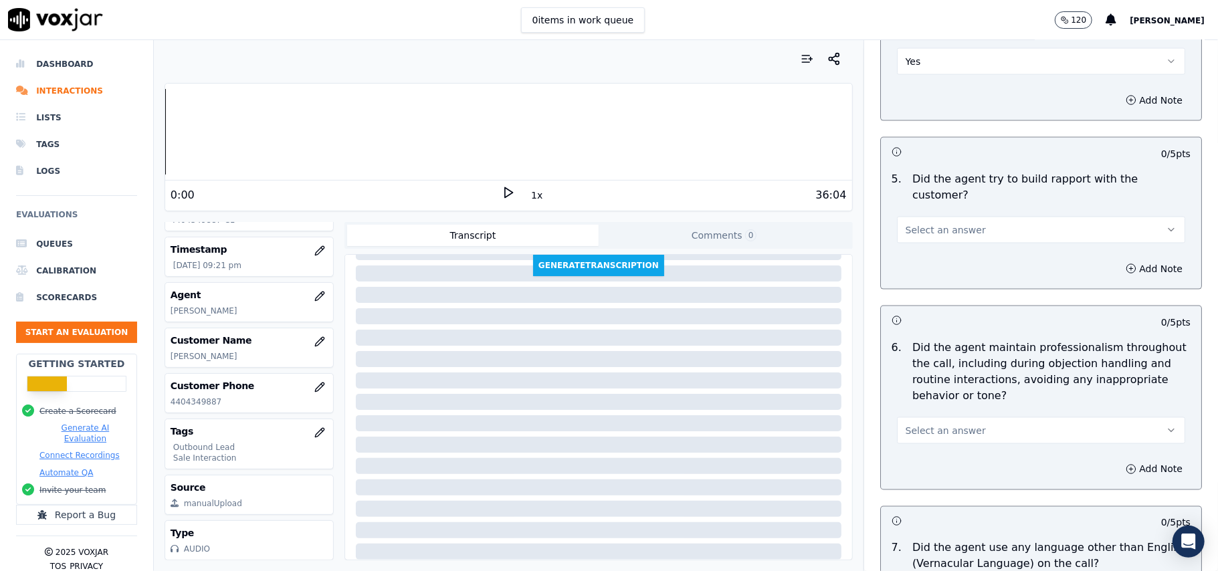
click at [939, 223] on span "Select an answer" at bounding box center [945, 229] width 80 height 13
click at [935, 262] on div "No" at bounding box center [1012, 269] width 259 height 21
click at [945, 225] on button "No" at bounding box center [1041, 230] width 288 height 27
click at [937, 247] on div "Yes" at bounding box center [1012, 247] width 259 height 21
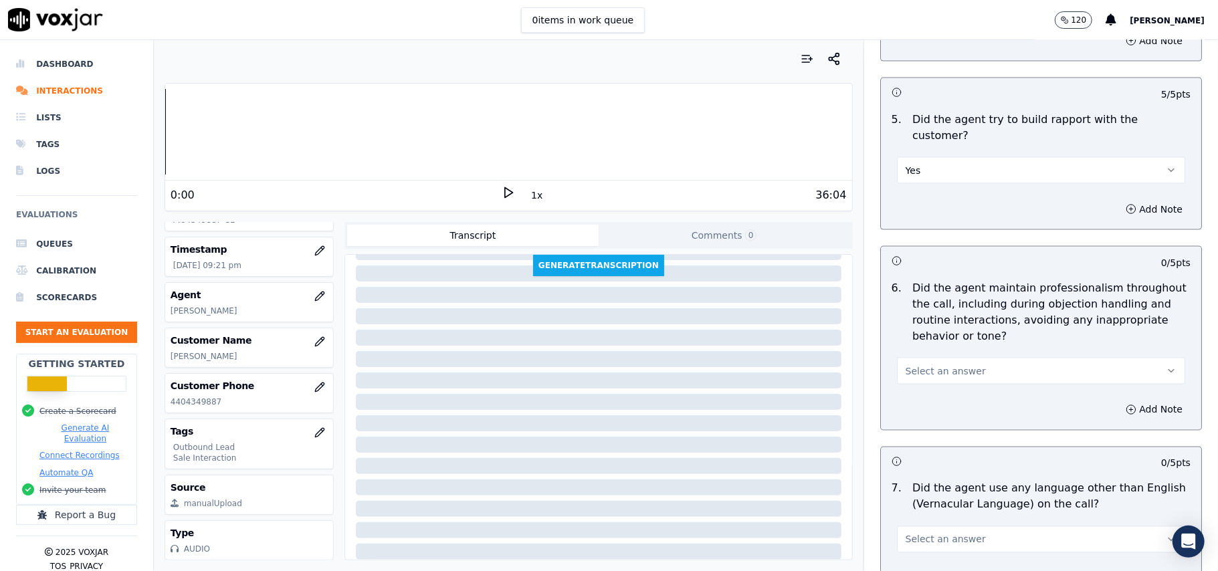
scroll to position [1515, 0]
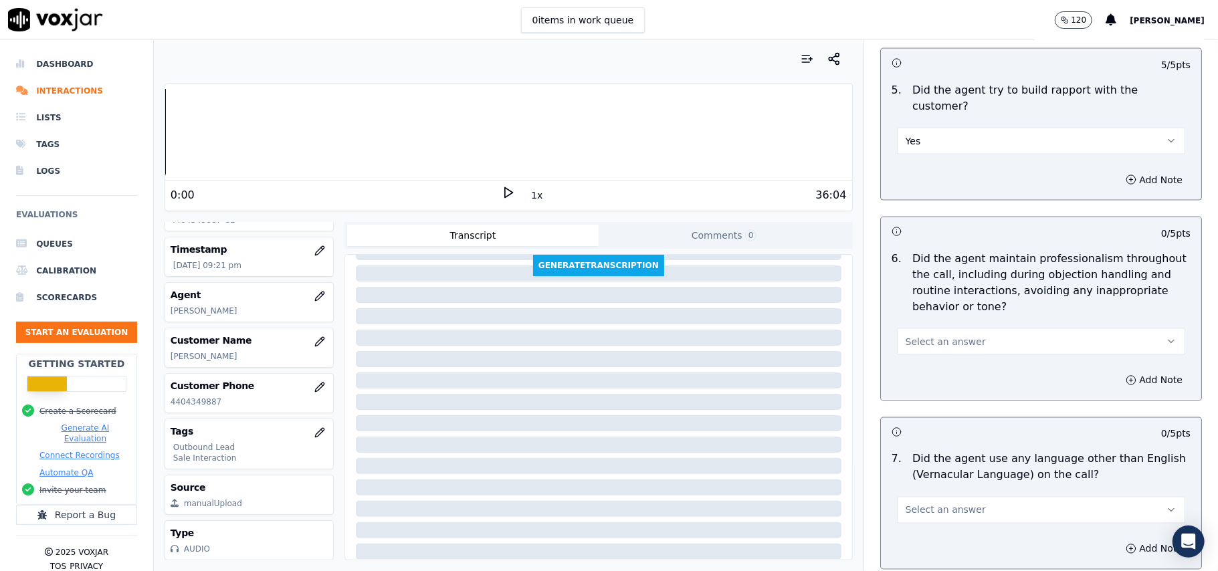
click at [915, 335] on span "Select an answer" at bounding box center [945, 341] width 80 height 13
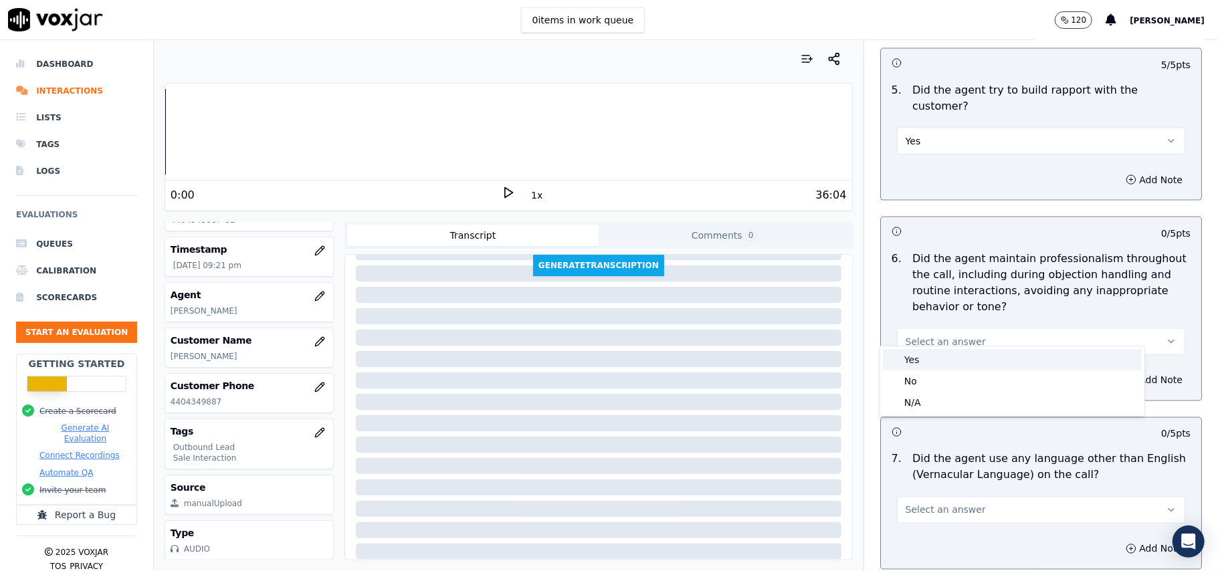
click at [912, 364] on div "Yes" at bounding box center [1012, 359] width 259 height 21
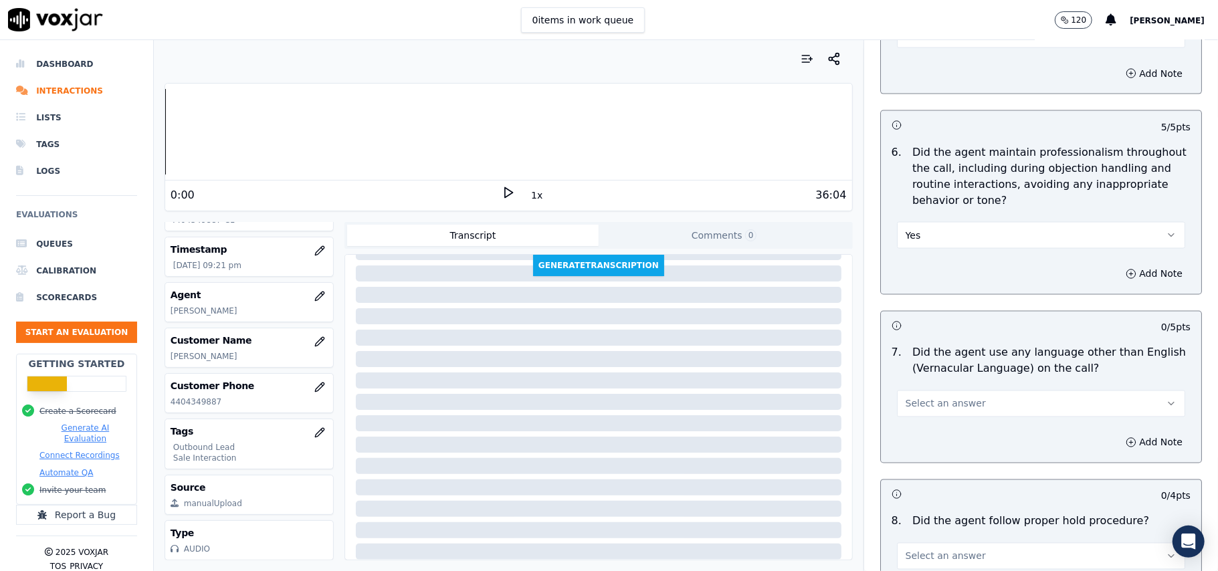
scroll to position [1783, 0]
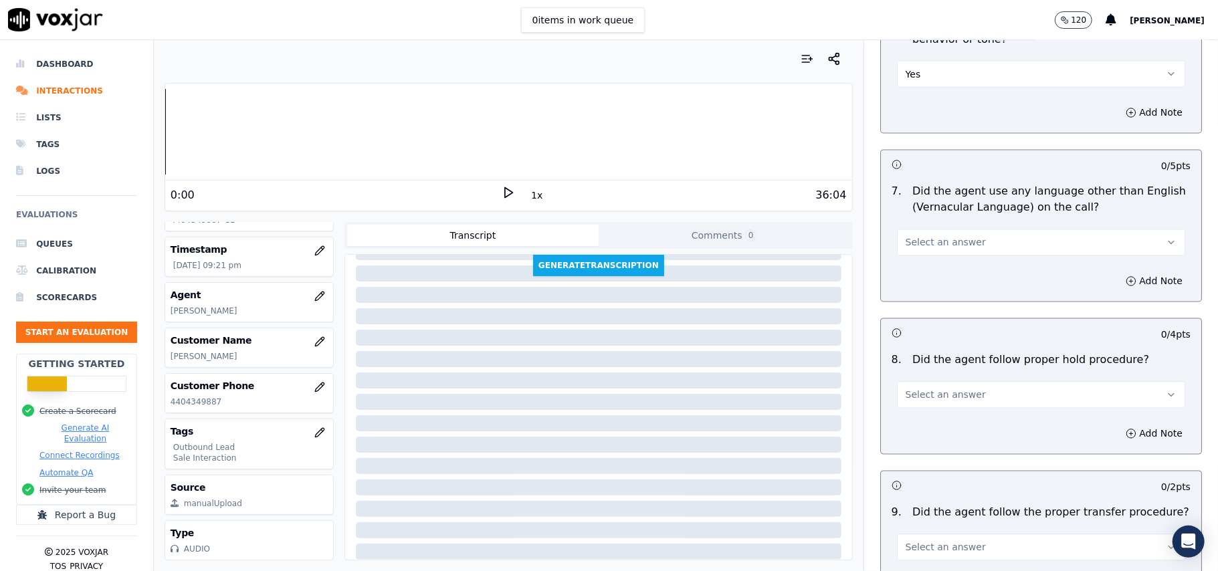
click at [935, 236] on span "Select an answer" at bounding box center [945, 242] width 80 height 13
drag, startPoint x: 932, startPoint y: 274, endPoint x: 945, endPoint y: 255, distance: 22.6
click at [932, 275] on div "No" at bounding box center [1012, 282] width 259 height 21
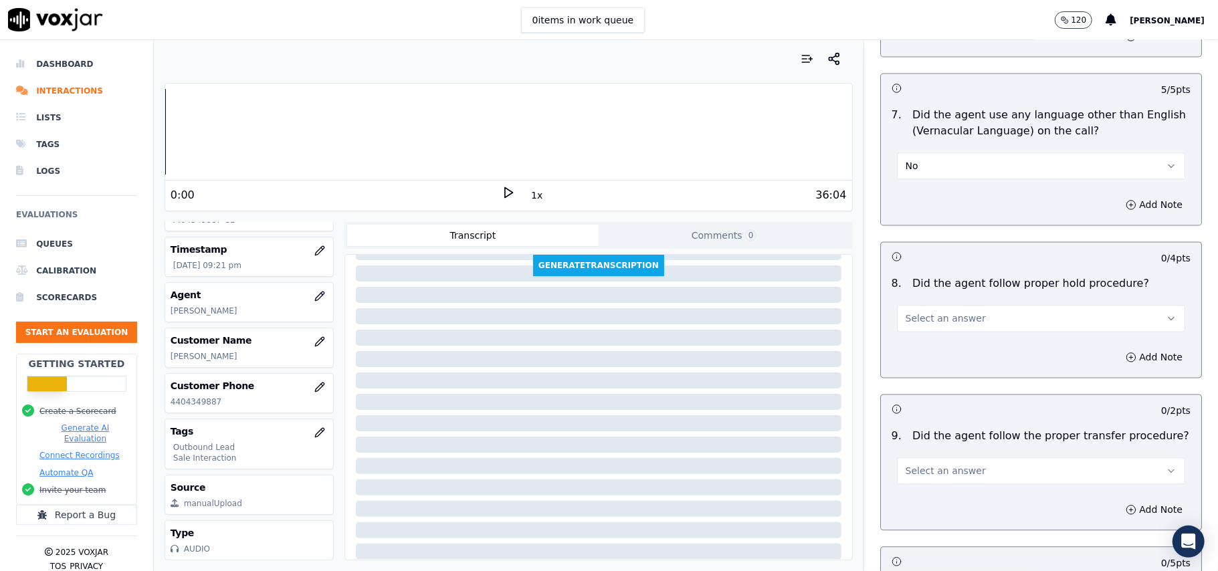
scroll to position [1961, 0]
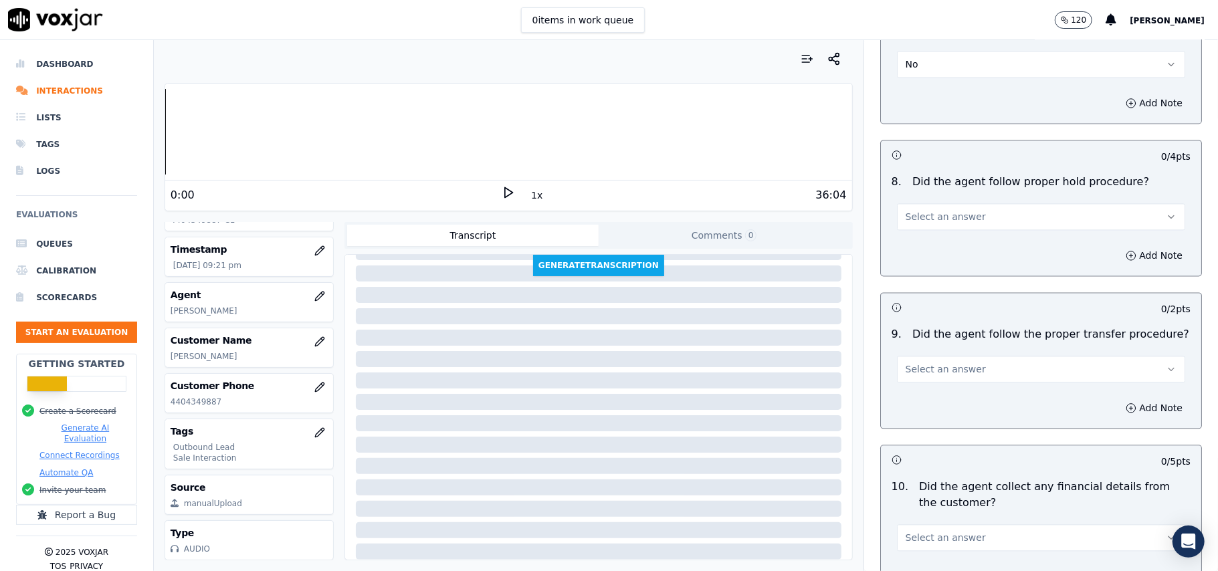
click at [945, 210] on span "Select an answer" at bounding box center [945, 216] width 80 height 13
click at [949, 239] on div "Yes" at bounding box center [1012, 235] width 259 height 21
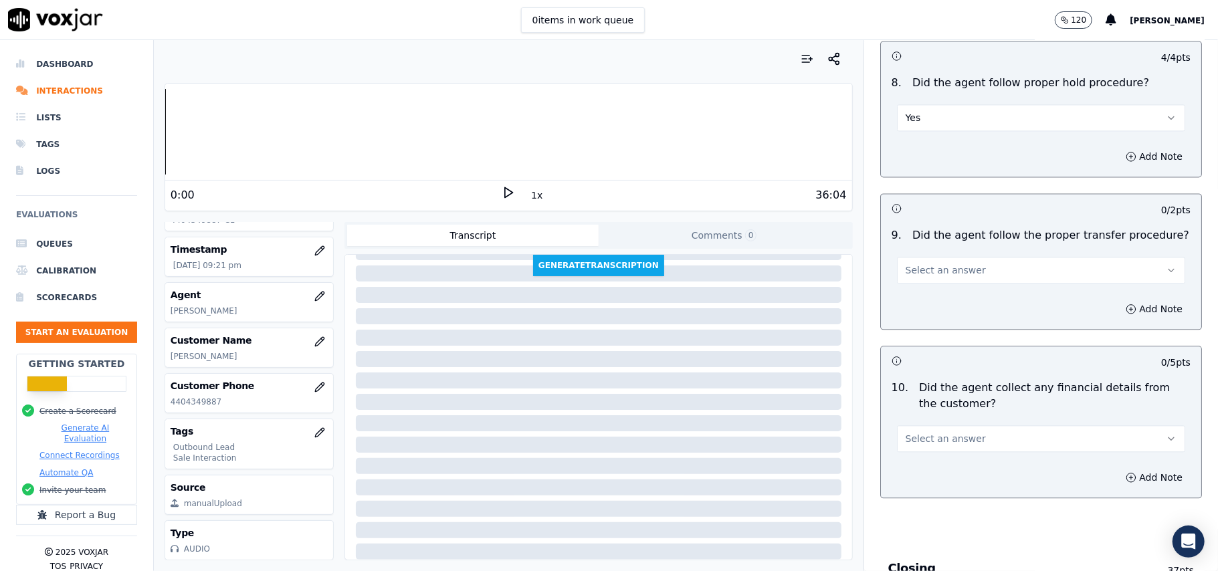
scroll to position [2140, 0]
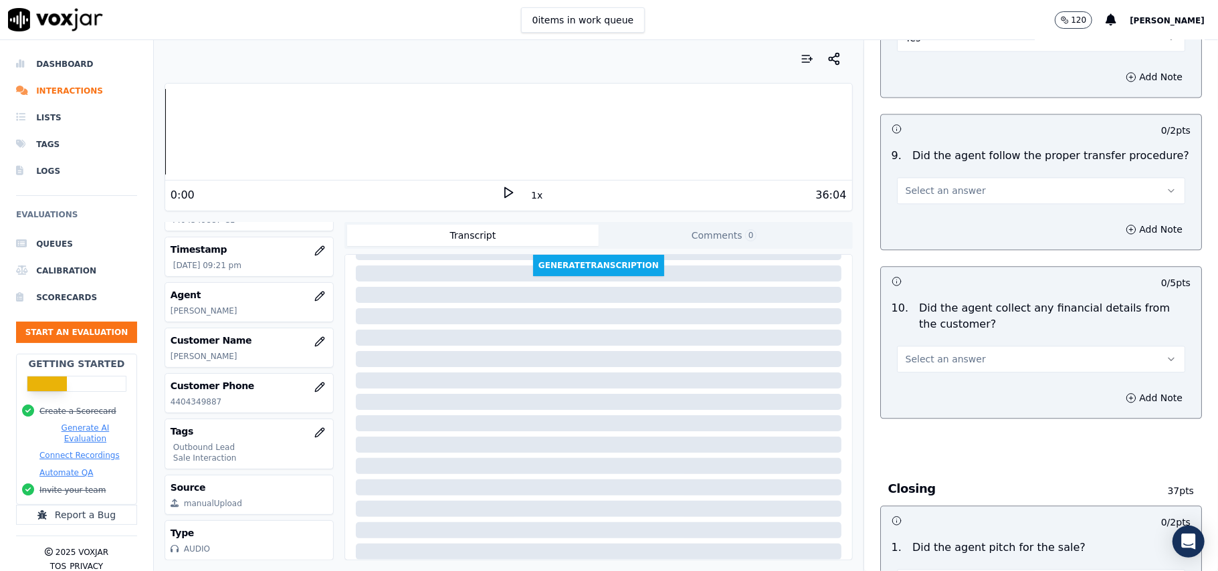
click at [969, 177] on button "Select an answer" at bounding box center [1041, 190] width 288 height 27
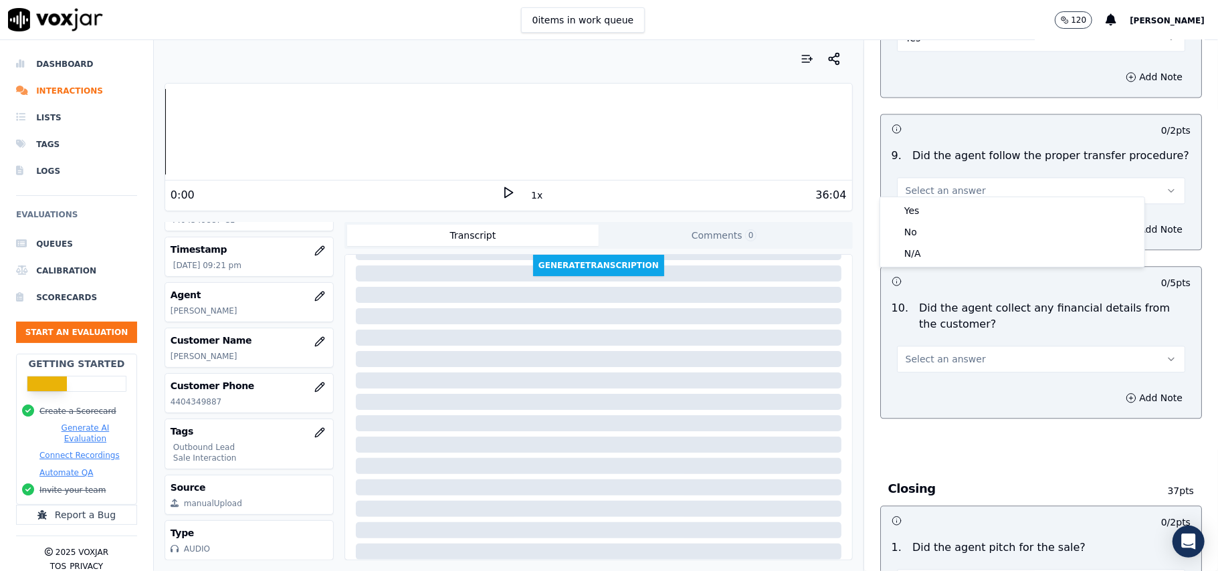
click at [966, 209] on div "Yes" at bounding box center [1012, 210] width 259 height 21
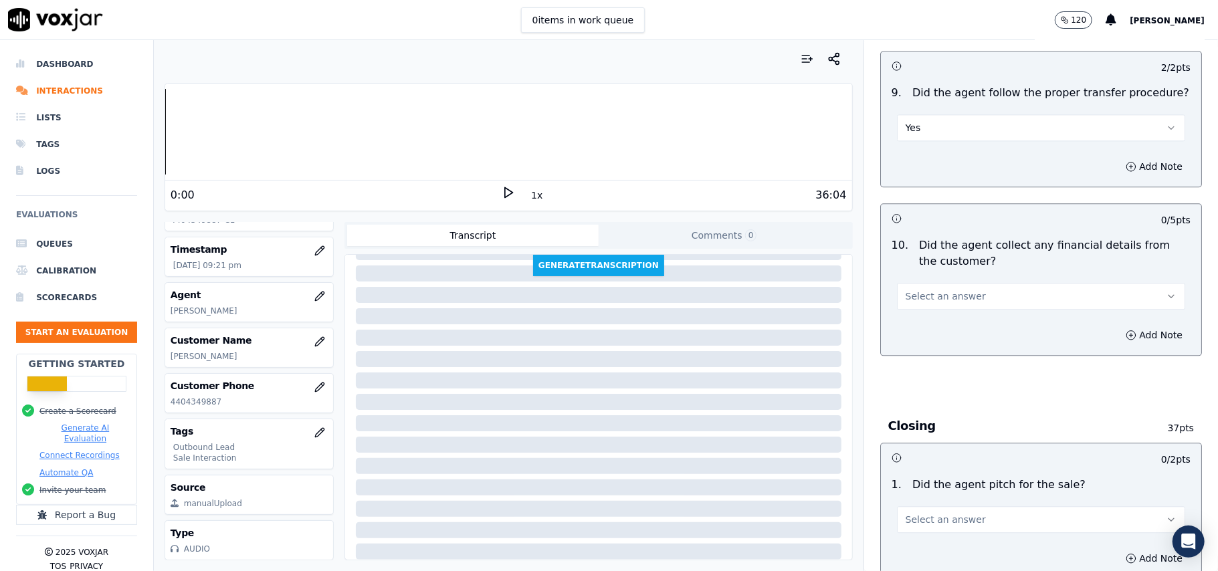
scroll to position [2229, 0]
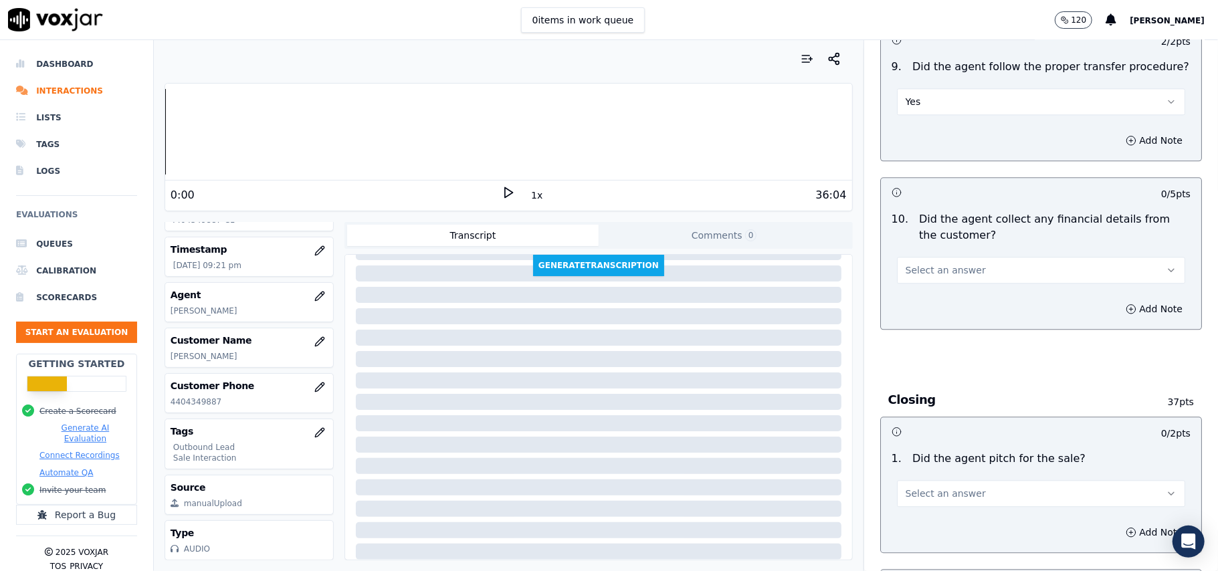
click at [937, 263] on span "Select an answer" at bounding box center [945, 269] width 80 height 13
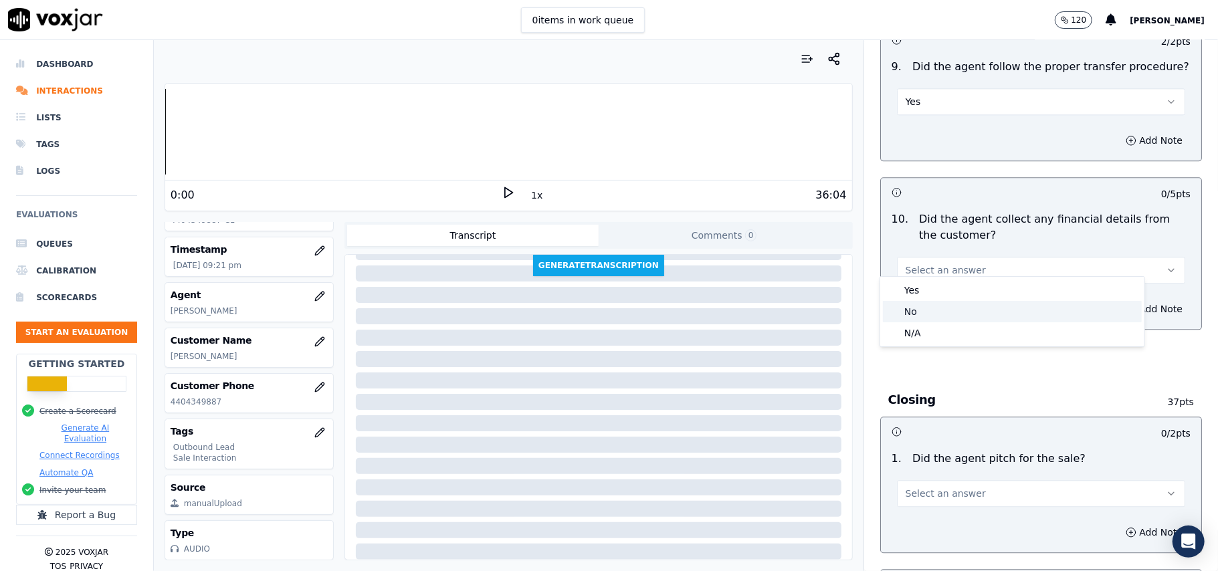
click at [926, 316] on div "No" at bounding box center [1012, 311] width 259 height 21
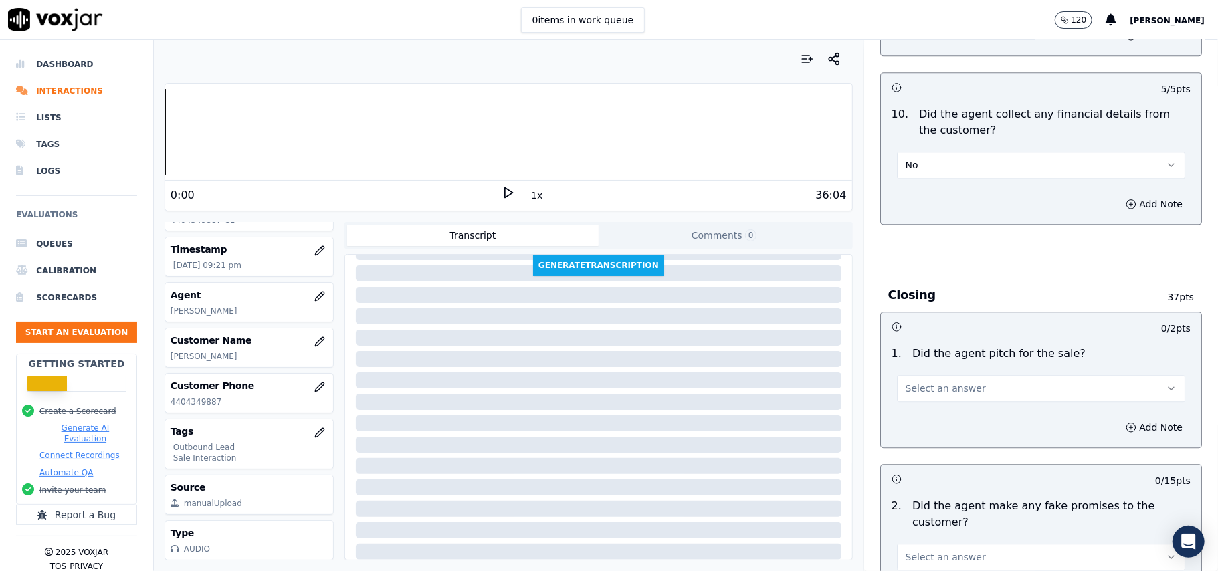
scroll to position [2496, 0]
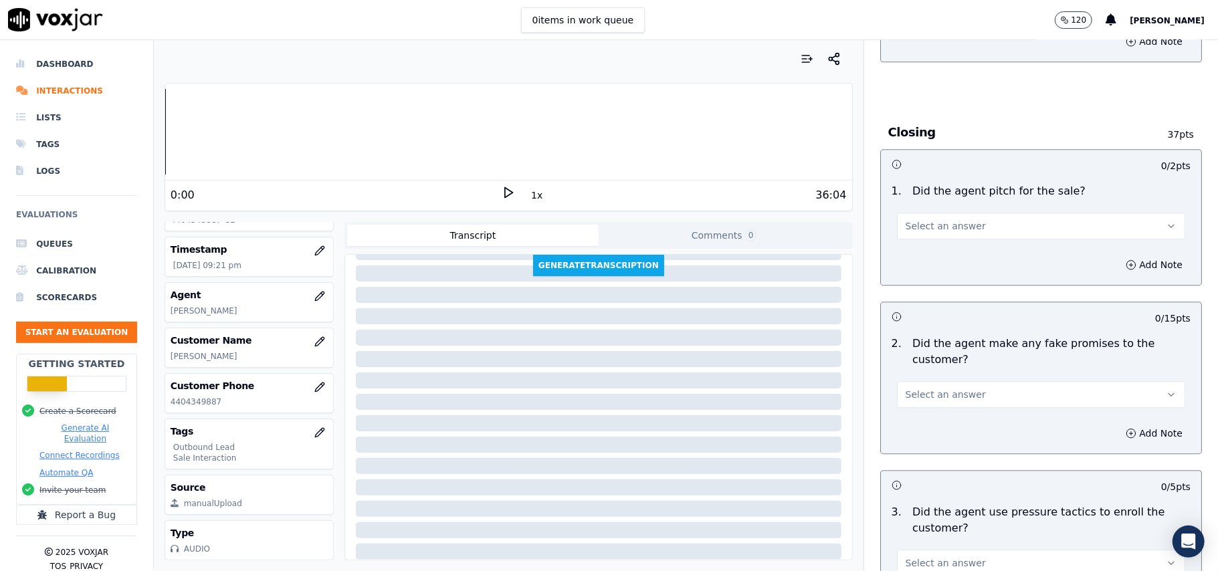
click at [955, 219] on span "Select an answer" at bounding box center [945, 225] width 80 height 13
click at [957, 244] on div "Yes" at bounding box center [1012, 246] width 259 height 21
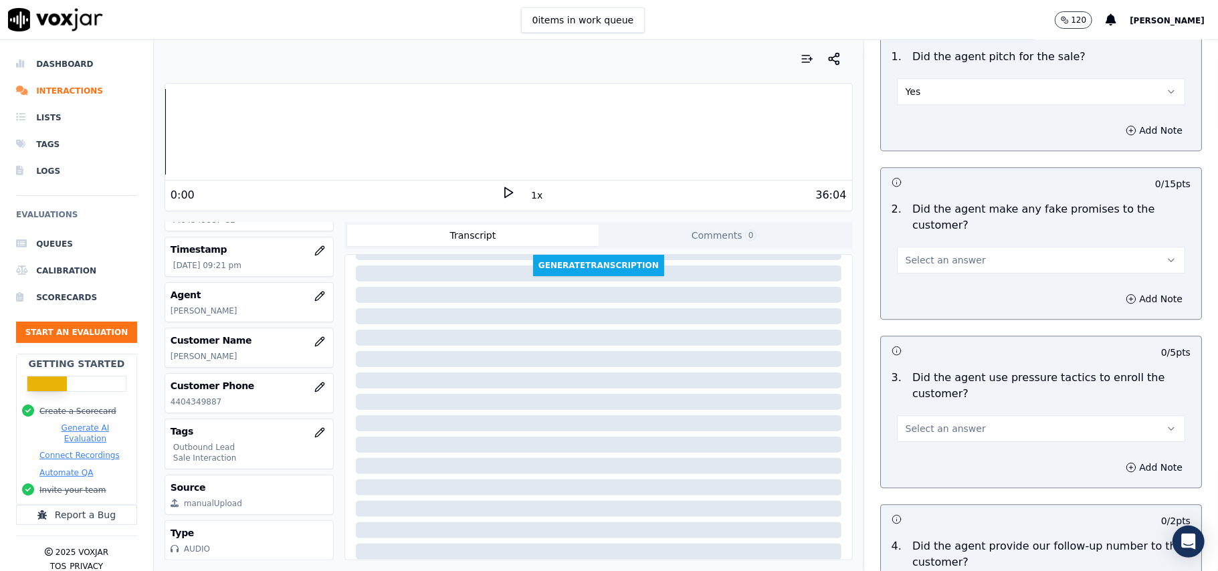
scroll to position [2763, 0]
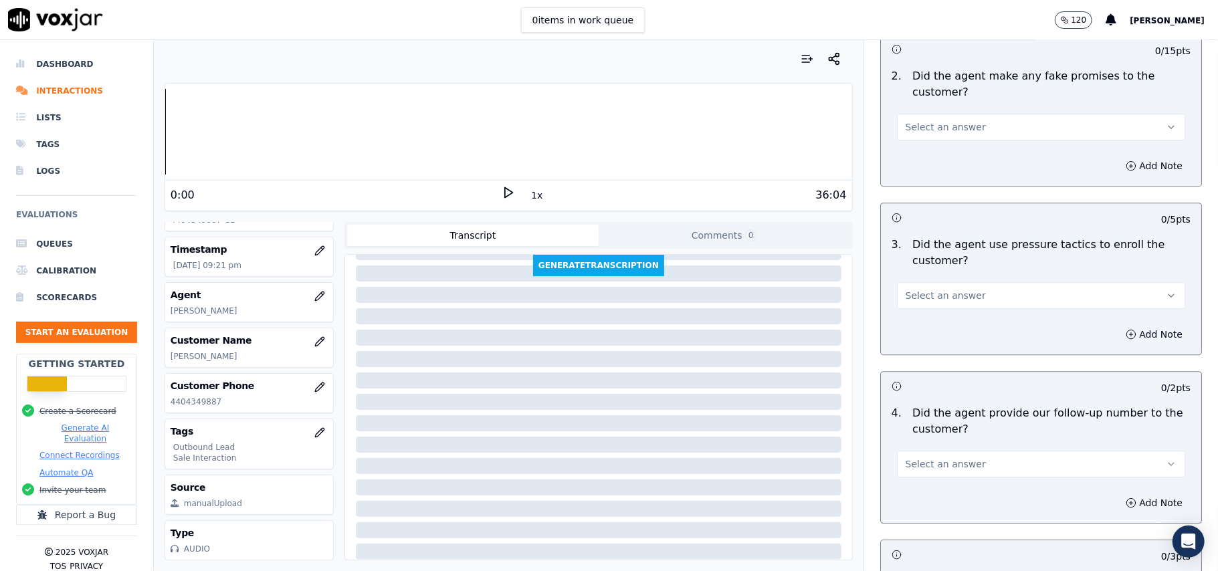
click at [960, 115] on button "Select an answer" at bounding box center [1041, 127] width 288 height 27
click at [942, 159] on div "No" at bounding box center [1012, 168] width 259 height 21
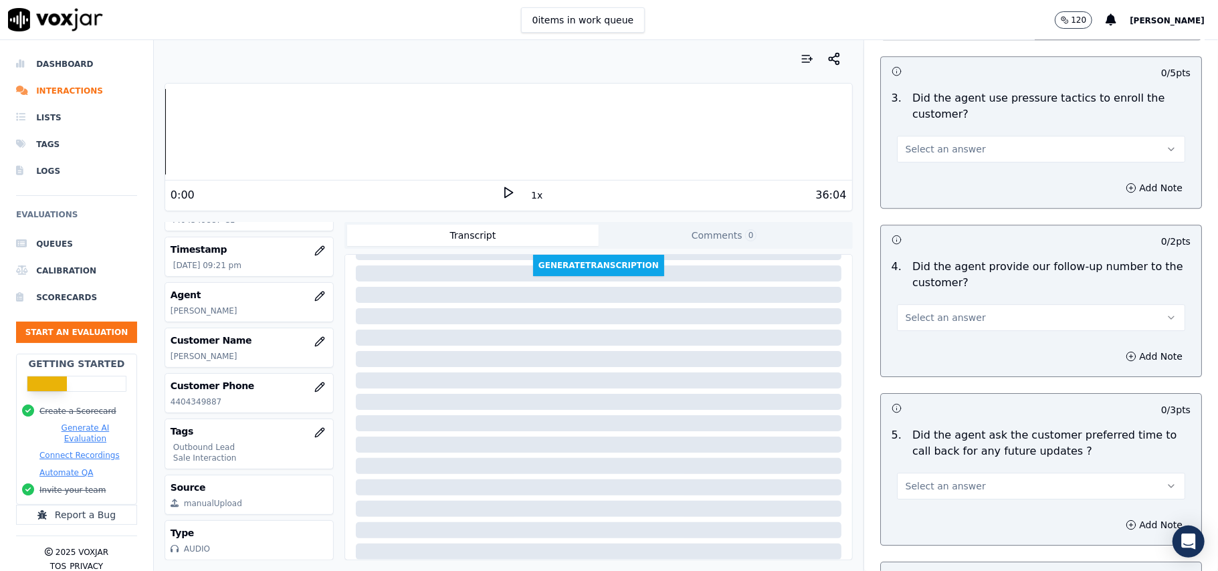
scroll to position [2942, 0]
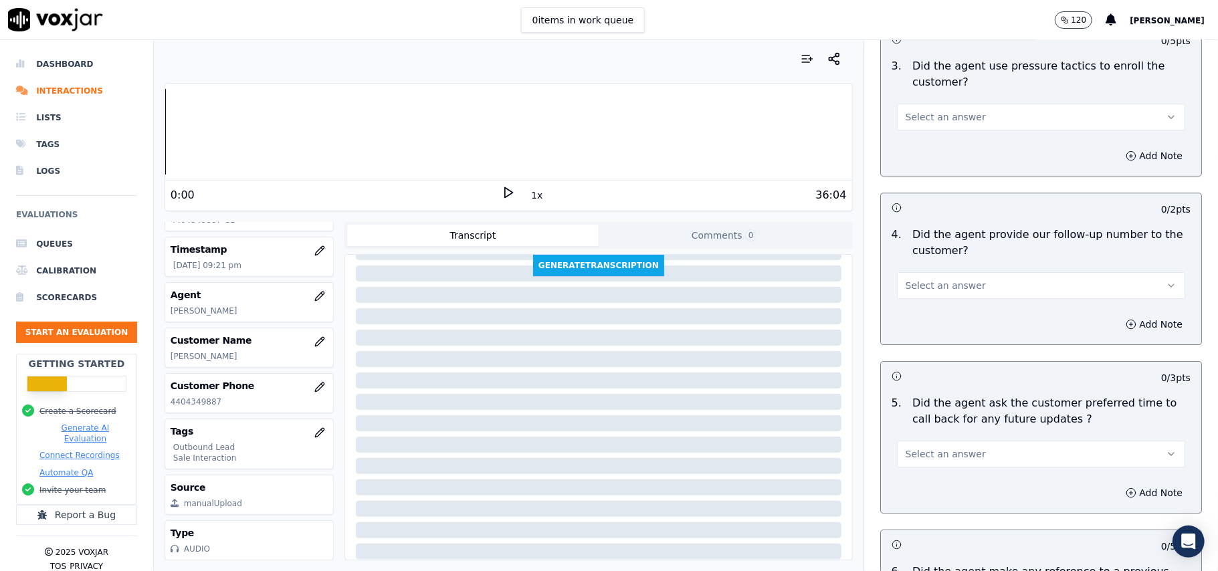
click at [937, 110] on span "Select an answer" at bounding box center [945, 116] width 80 height 13
click at [934, 158] on div "No" at bounding box center [1012, 159] width 259 height 21
click at [918, 279] on span "Select an answer" at bounding box center [945, 285] width 80 height 13
click at [905, 314] on div "Yes" at bounding box center [1012, 307] width 259 height 21
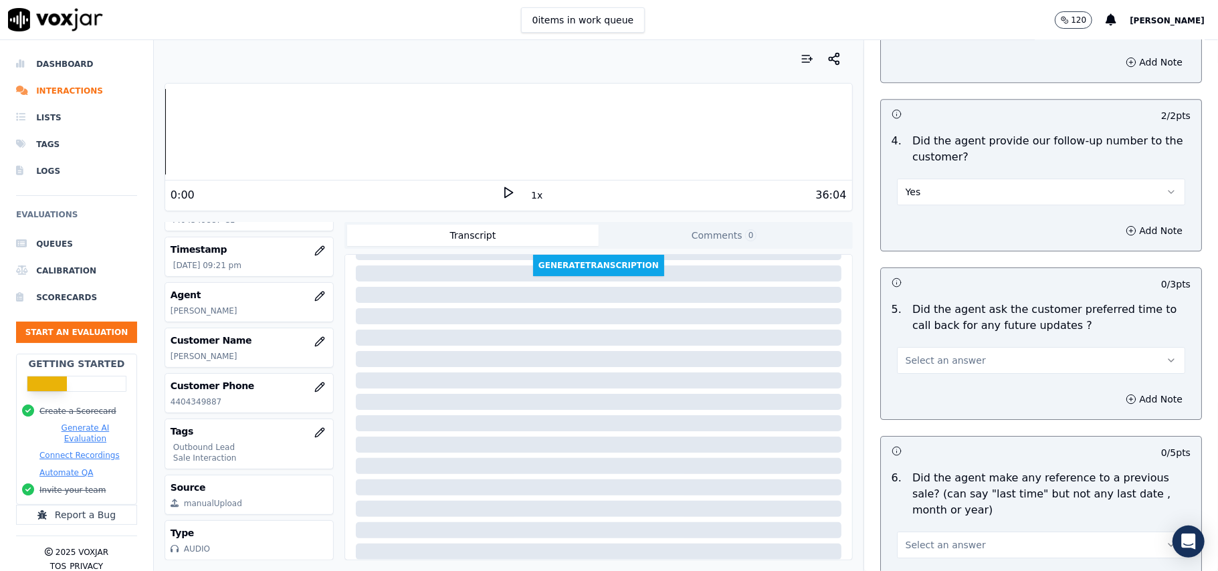
scroll to position [3120, 0]
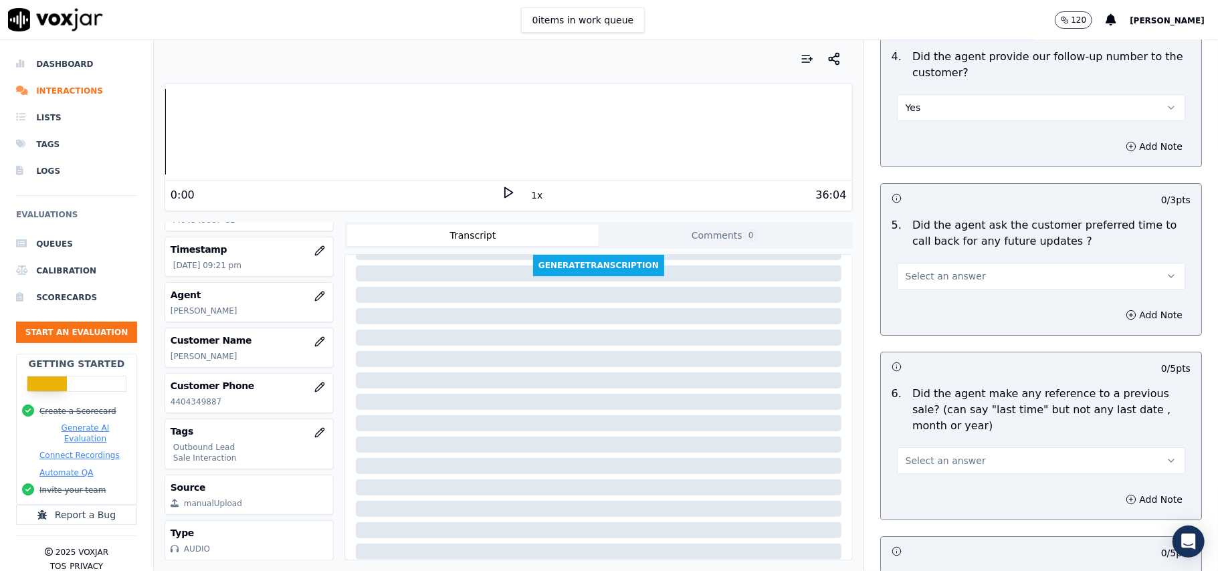
click at [928, 279] on button "Select an answer" at bounding box center [1041, 276] width 288 height 27
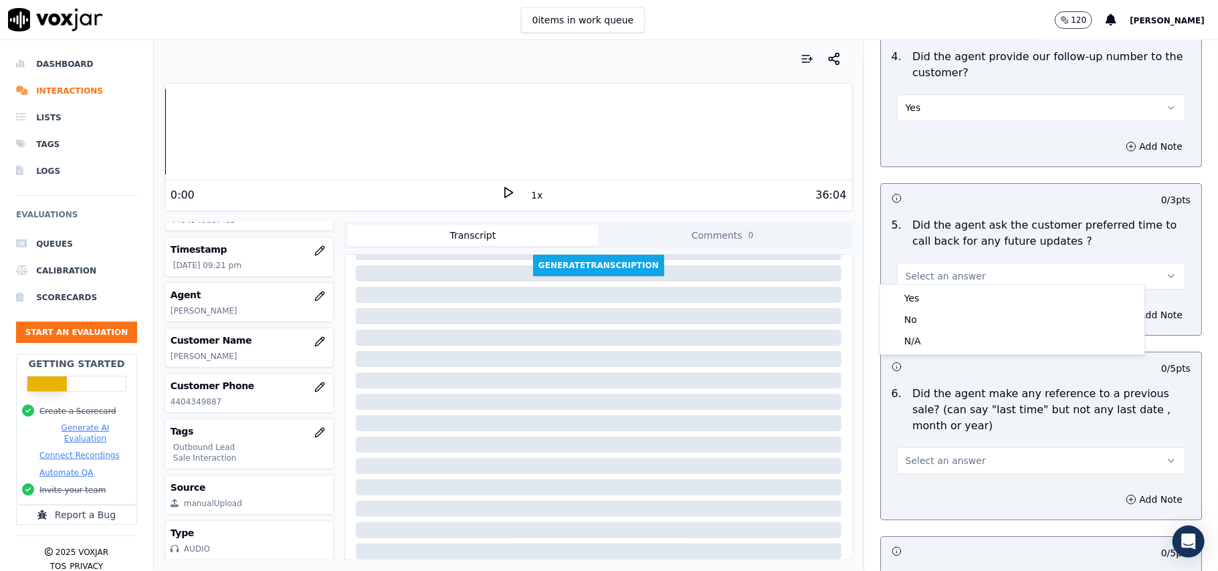
click at [924, 309] on div "No" at bounding box center [1012, 319] width 259 height 21
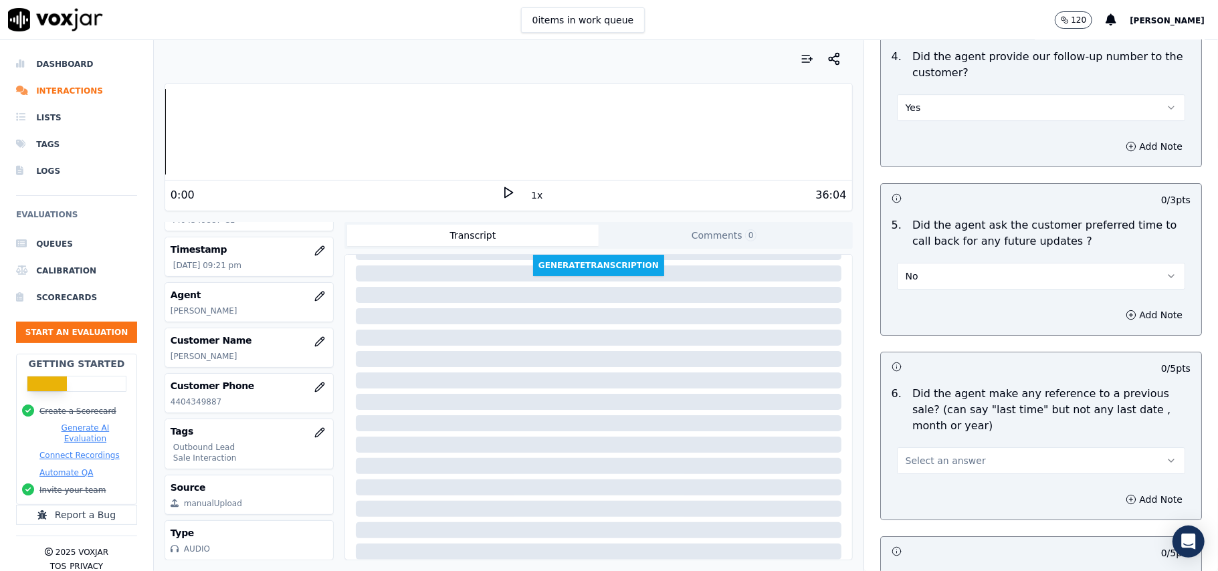
click at [911, 358] on h3 at bounding box center [966, 366] width 150 height 17
drag, startPoint x: 927, startPoint y: 271, endPoint x: 924, endPoint y: 279, distance: 8.5
click at [927, 271] on button "No" at bounding box center [1041, 276] width 288 height 27
click at [904, 337] on div "N/A" at bounding box center [1012, 340] width 259 height 21
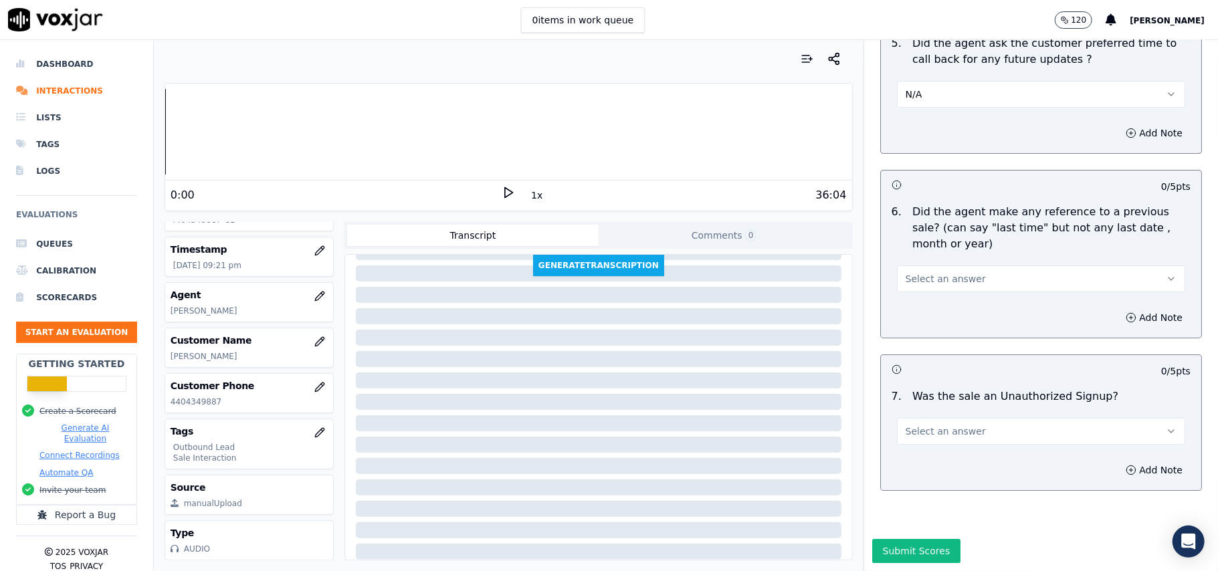
scroll to position [3335, 0]
click at [953, 272] on span "Select an answer" at bounding box center [945, 278] width 80 height 13
click at [936, 279] on div "No" at bounding box center [1012, 289] width 259 height 21
click at [918, 418] on button "Select an answer" at bounding box center [1041, 431] width 288 height 27
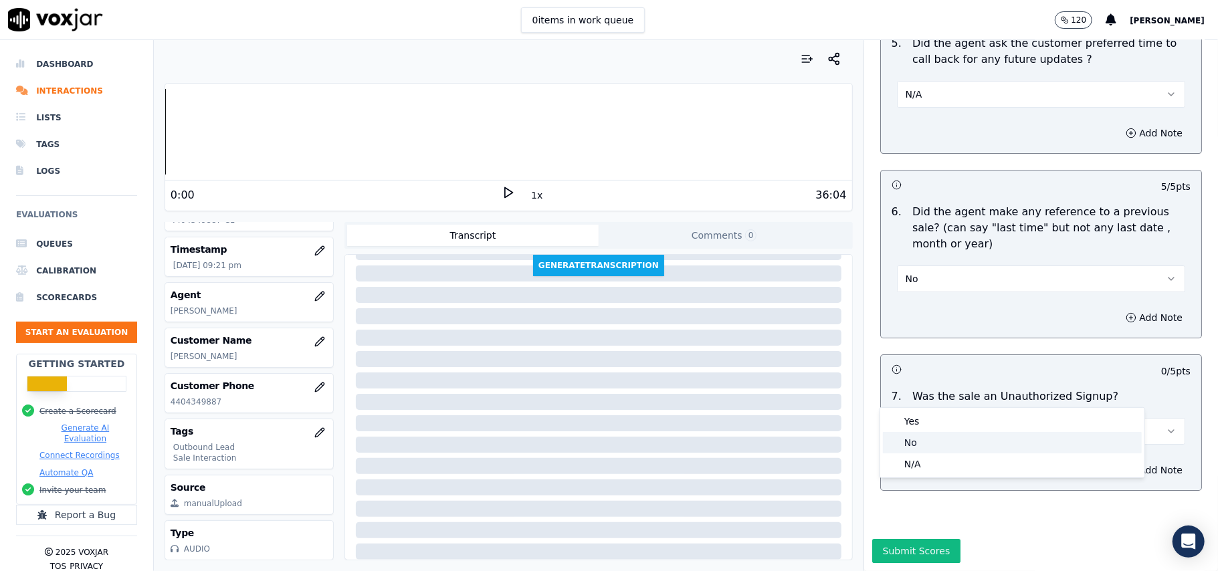
click at [915, 437] on div "No" at bounding box center [1012, 442] width 259 height 21
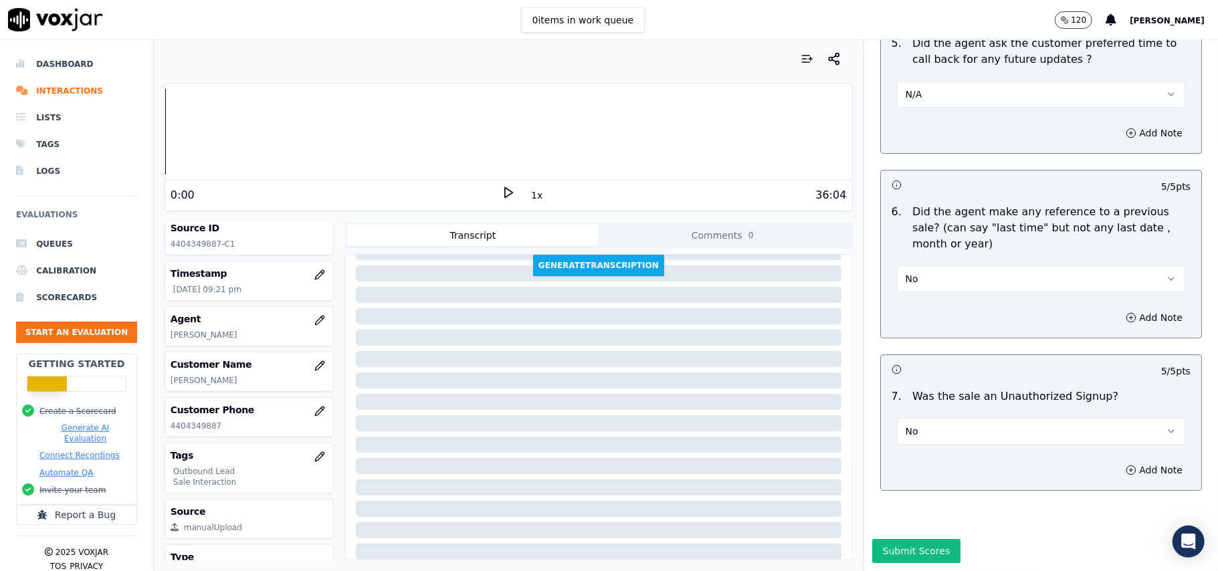
scroll to position [0, 0]
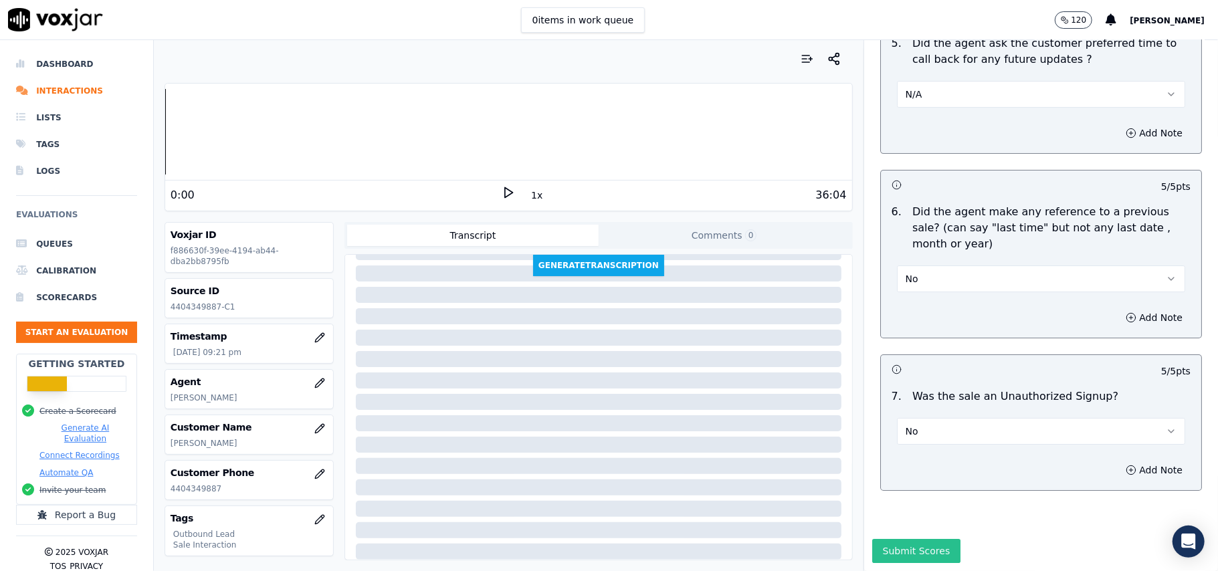
click at [896, 539] on button "Submit Scores" at bounding box center [916, 551] width 89 height 24
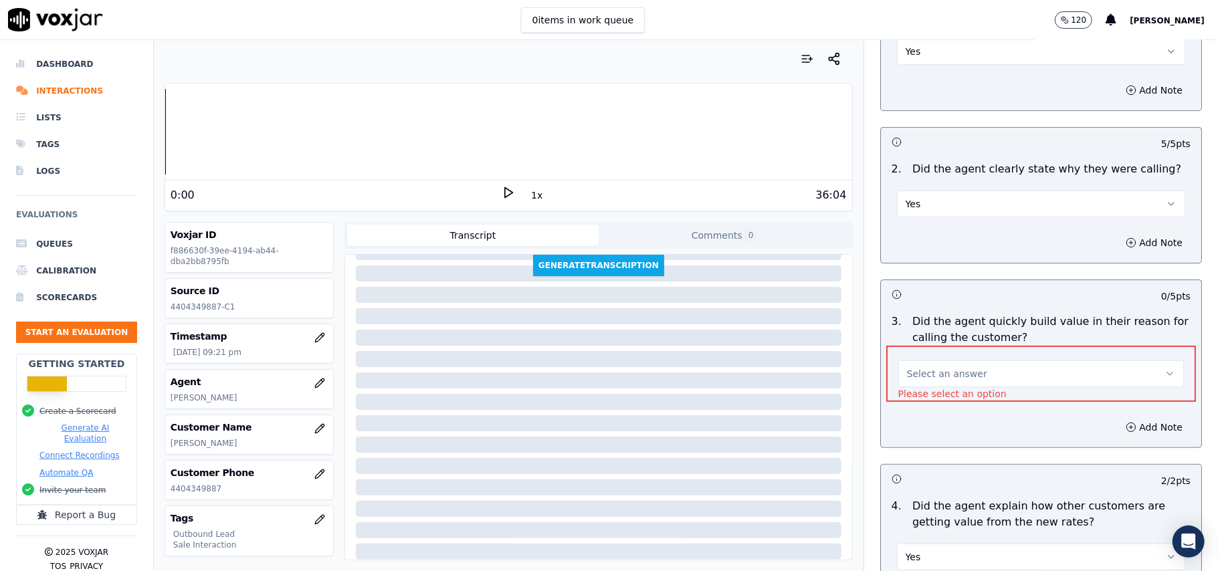
scroll to position [178, 0]
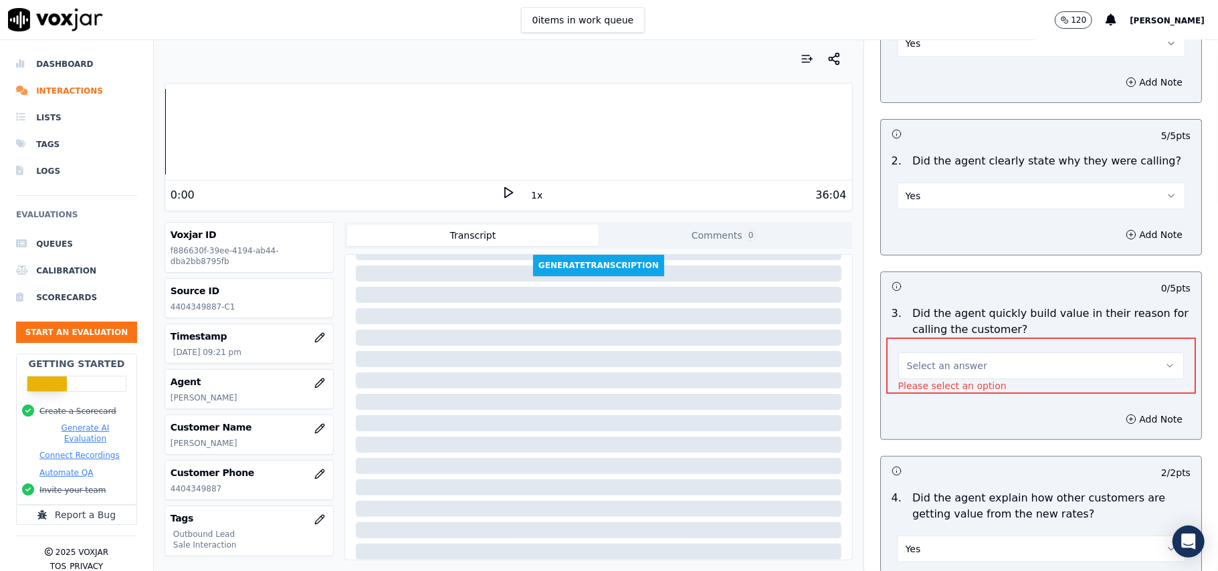
click at [974, 370] on button "Select an answer" at bounding box center [1041, 365] width 286 height 27
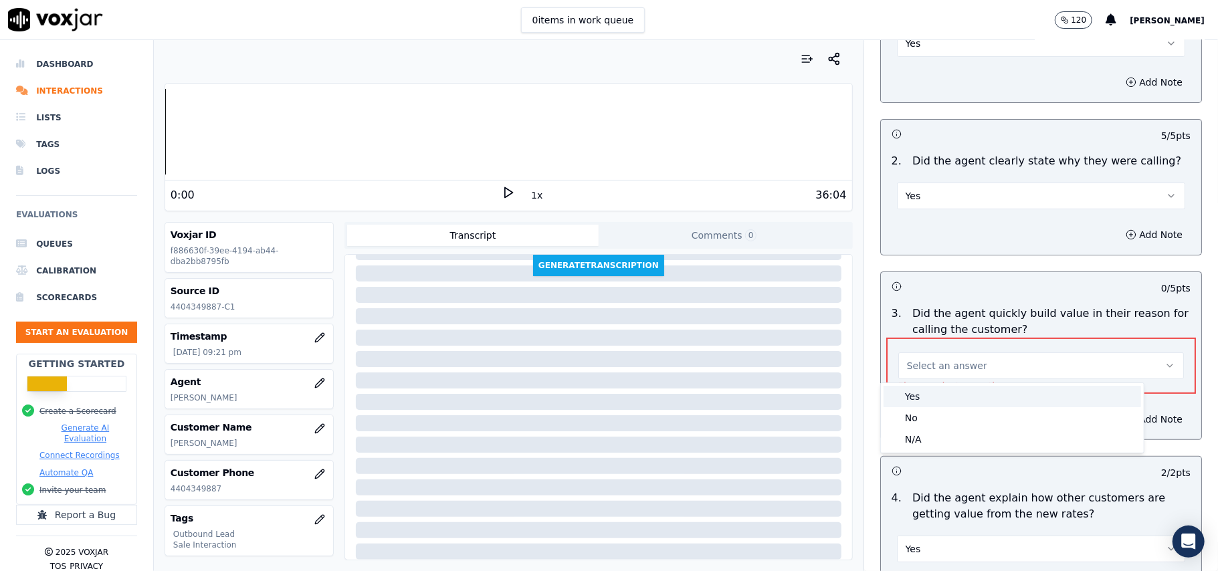
click at [969, 399] on div "Yes" at bounding box center [1011, 396] width 257 height 21
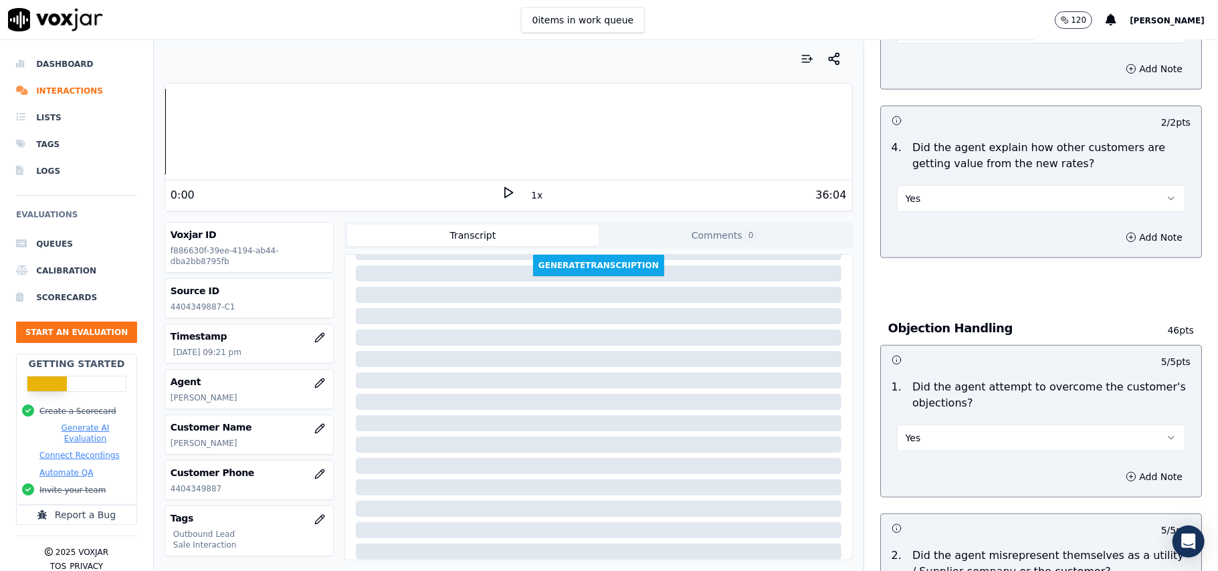
scroll to position [3335, 0]
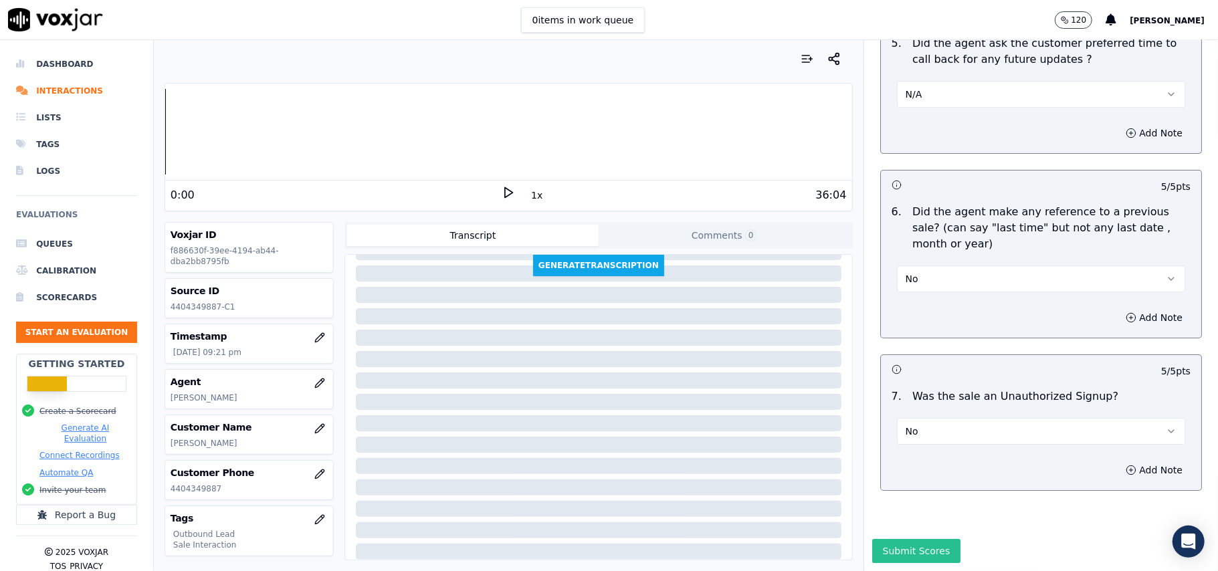
click at [897, 539] on button "Submit Scores" at bounding box center [916, 551] width 89 height 24
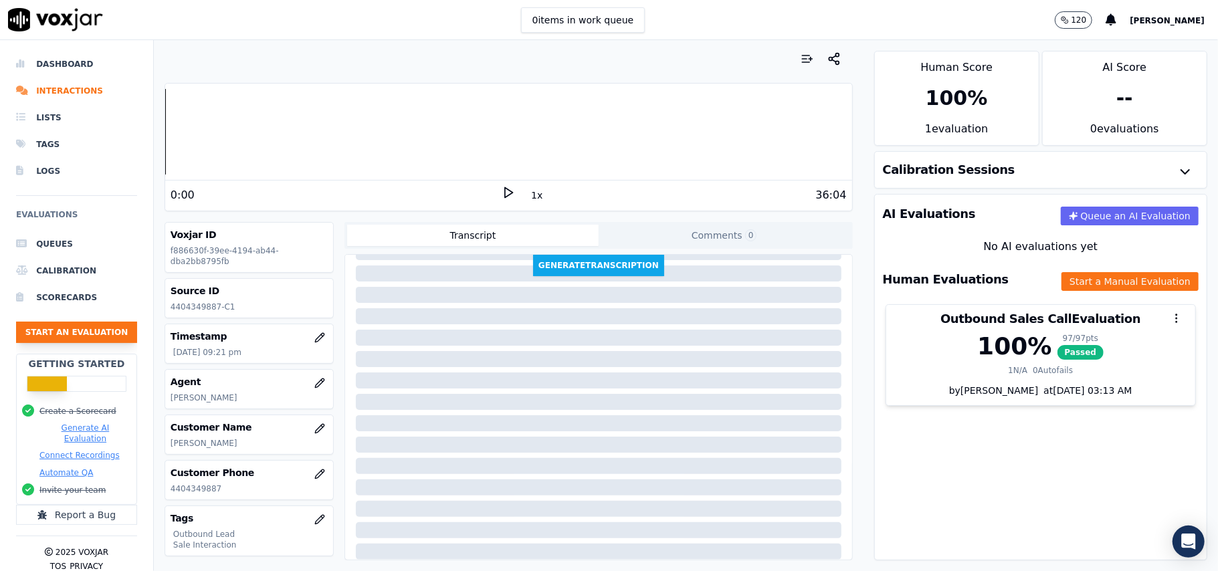
click at [98, 332] on button "Start an Evaluation" at bounding box center [76, 332] width 121 height 21
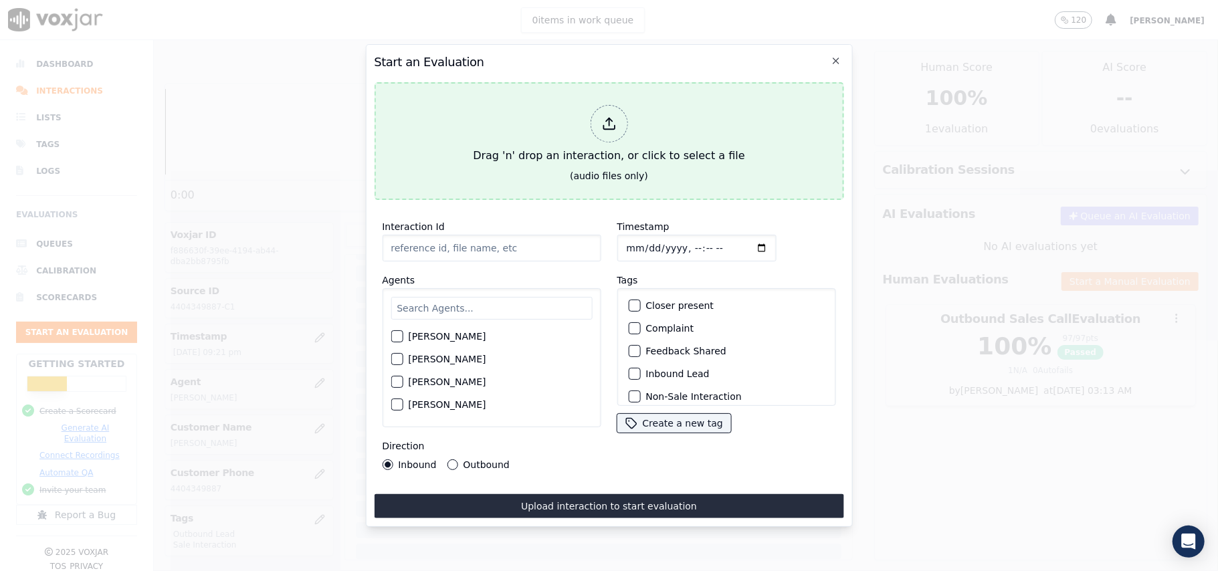
click at [607, 116] on icon at bounding box center [608, 123] width 15 height 15
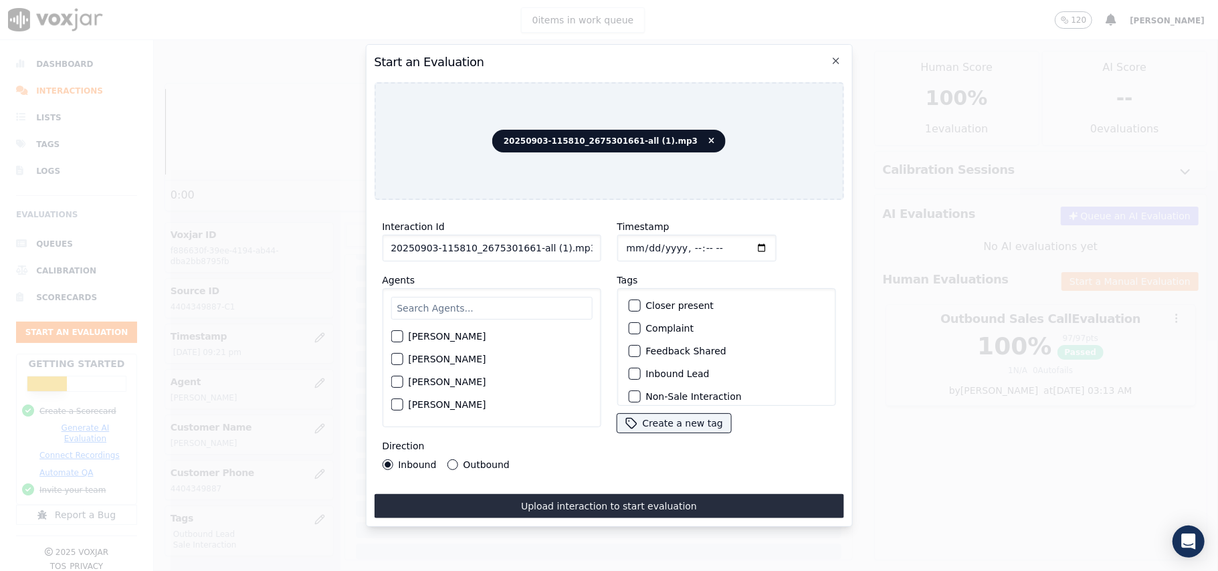
drag, startPoint x: 576, startPoint y: 239, endPoint x: 524, endPoint y: 247, distance: 52.0
click at [524, 247] on input "20250903-115810_2675301661-all (1).mp3" at bounding box center [491, 248] width 219 height 27
type input "20250903-115810_2675301661-C1"
click at [638, 243] on input "Timestamp" at bounding box center [695, 248] width 159 height 27
type input "[DATE]T21:44"
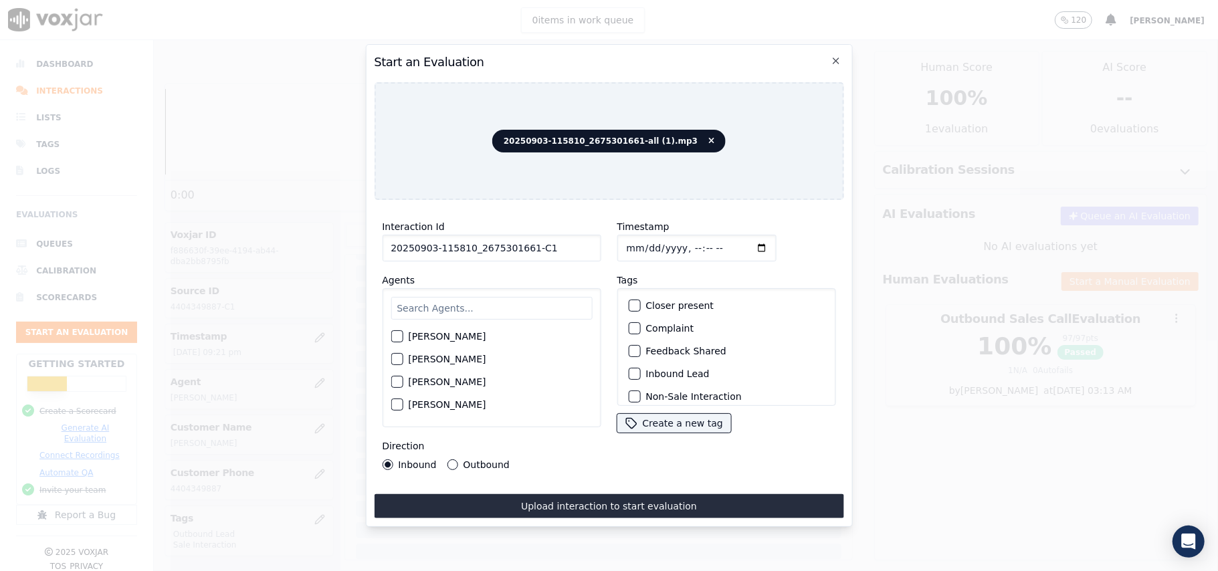
click at [503, 297] on input "text" at bounding box center [490, 308] width 201 height 23
paste input "[PERSON_NAME]"
type input "[PERSON_NAME]"
click at [405, 330] on div "[PERSON_NAME]" at bounding box center [490, 340] width 201 height 23
click at [399, 337] on div "button" at bounding box center [395, 340] width 9 height 9
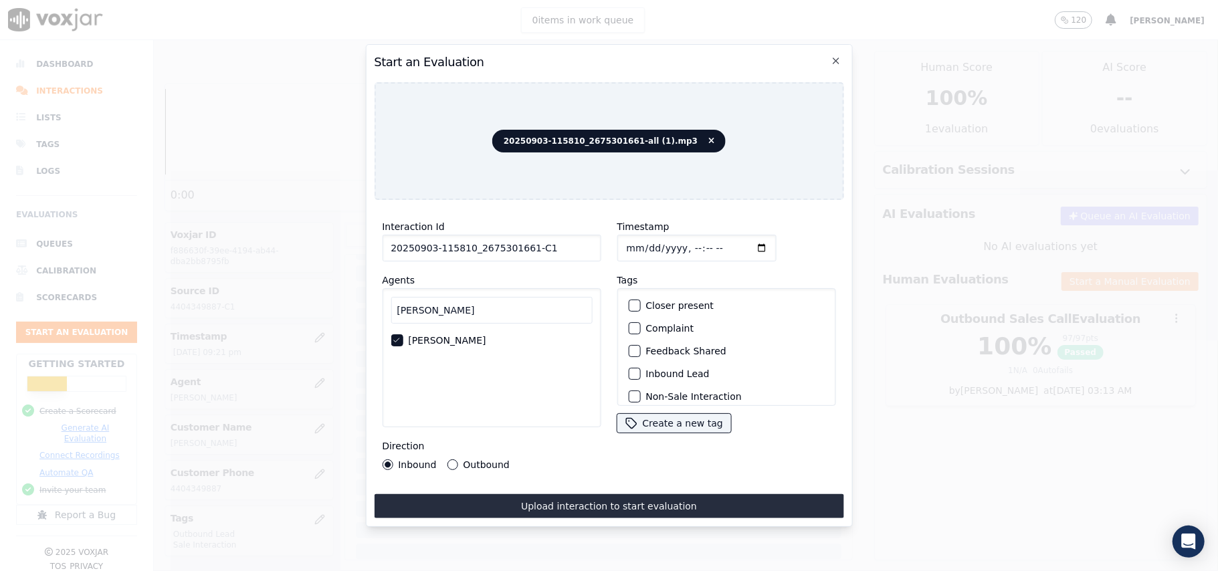
click at [629, 370] on div "button" at bounding box center [633, 373] width 9 height 9
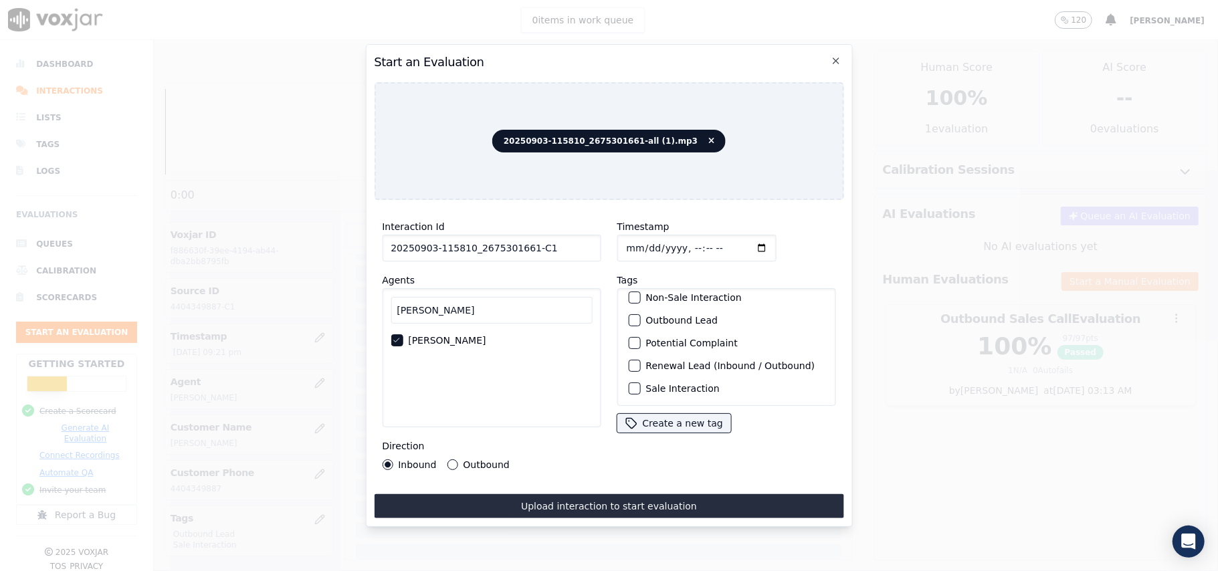
click at [629, 382] on button "Sale Interaction" at bounding box center [634, 388] width 12 height 12
click at [629, 316] on div "button" at bounding box center [633, 320] width 9 height 9
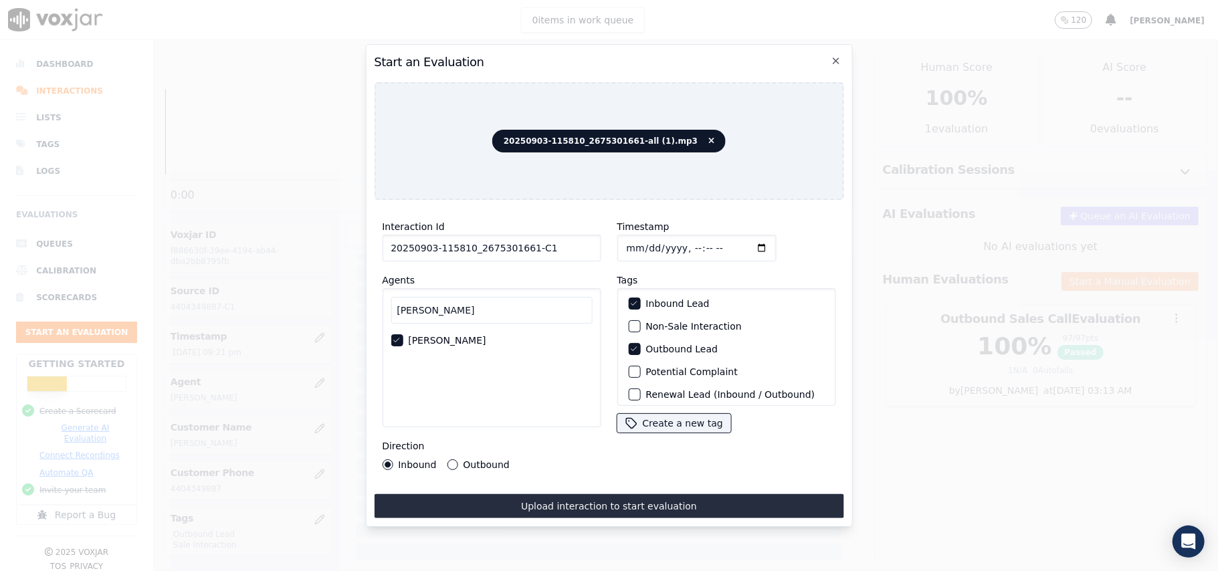
scroll to position [27, 0]
click at [632, 340] on button "Inbound Lead" at bounding box center [634, 346] width 12 height 12
click at [448, 461] on button "Outbound" at bounding box center [452, 464] width 11 height 11
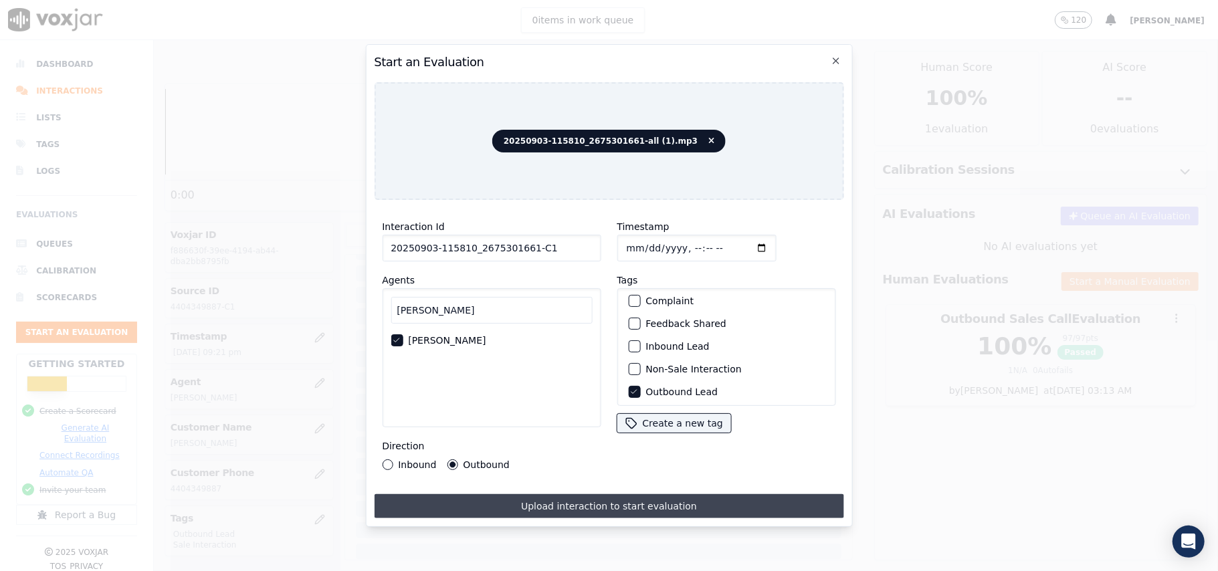
click at [493, 500] on button "Upload interaction to start evaluation" at bounding box center [608, 506] width 469 height 24
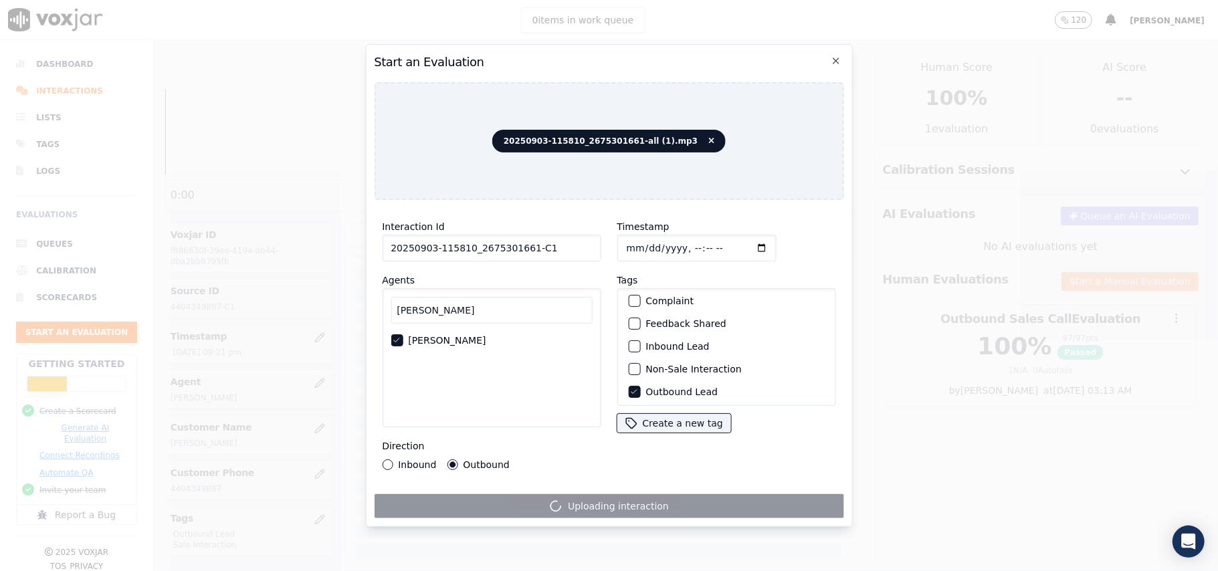
scroll to position [116, 0]
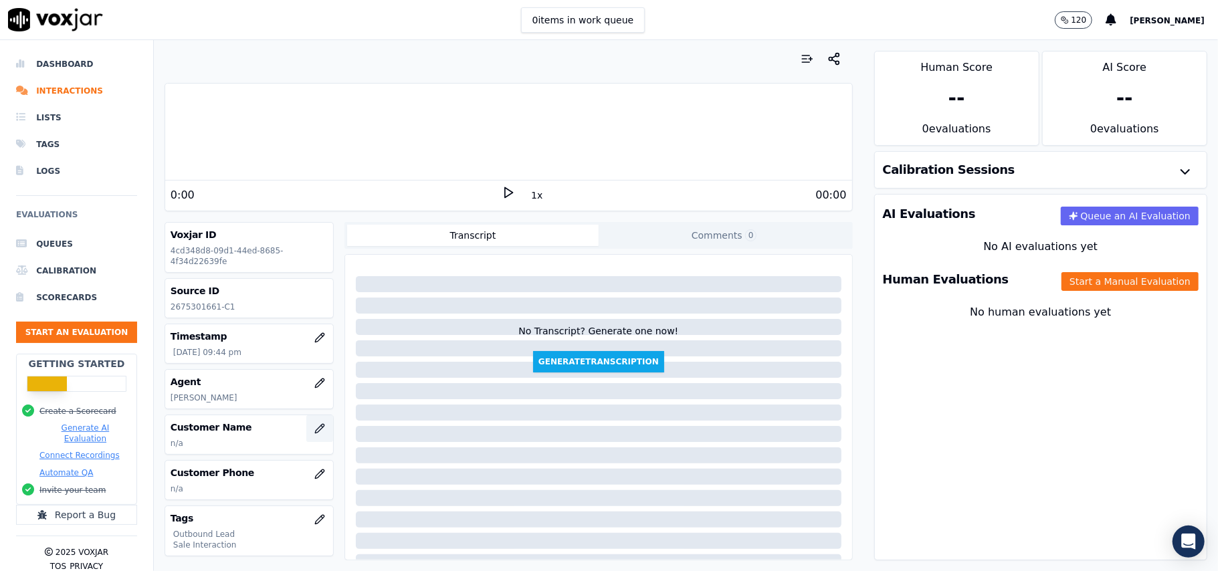
click at [314, 431] on icon "button" at bounding box center [319, 428] width 11 height 11
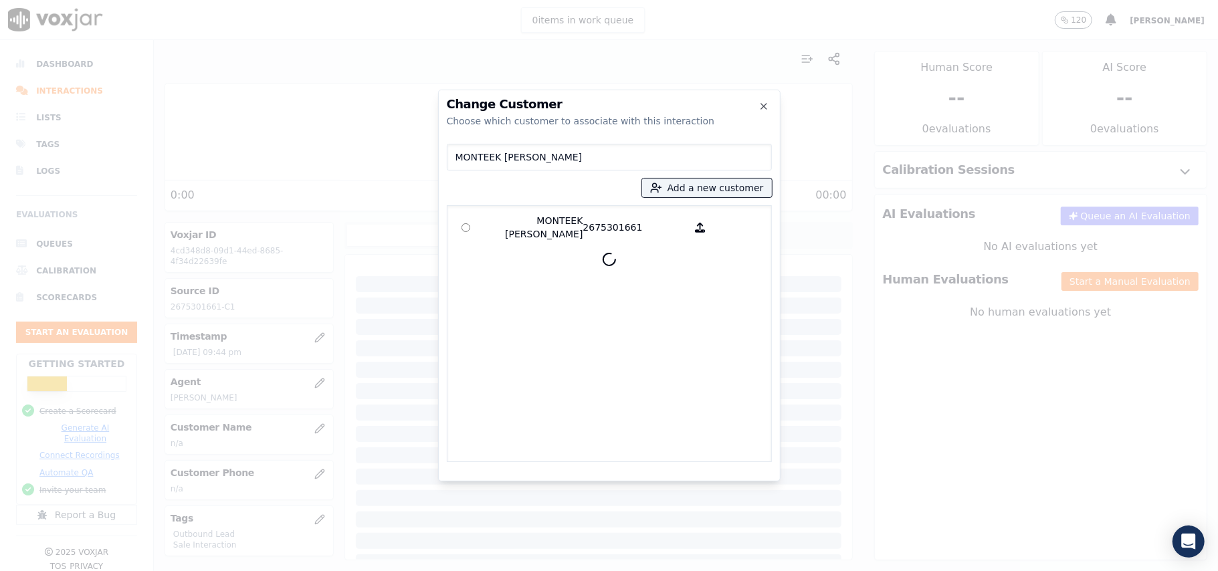
click at [456, 160] on input "MONTEEK [PERSON_NAME]" at bounding box center [609, 157] width 325 height 27
type input "MONTEEK [PERSON_NAME]"
click at [533, 229] on p "MONTEEK [PERSON_NAME]" at bounding box center [531, 227] width 104 height 27
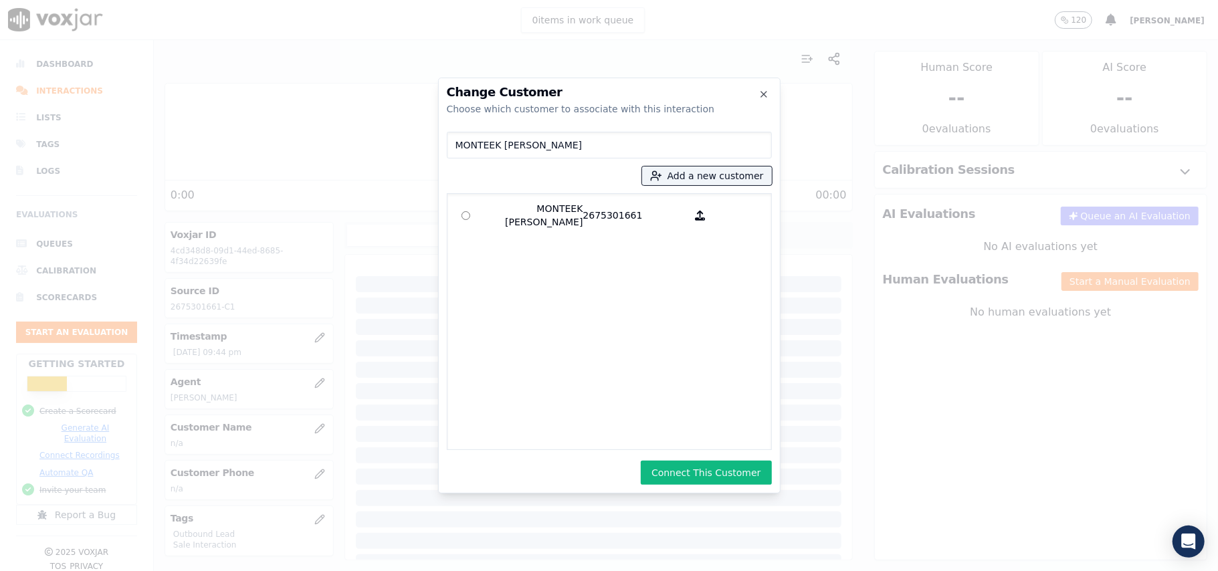
click at [709, 467] on button "Connect This Customer" at bounding box center [706, 473] width 130 height 24
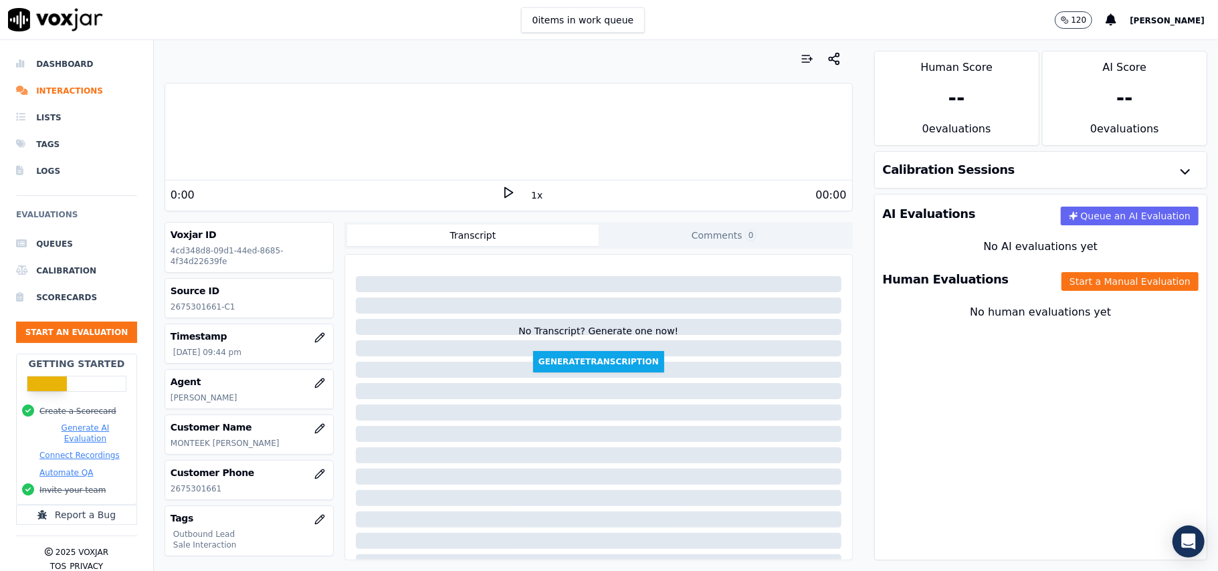
click at [1030, 286] on div "Human Evaluations Start a Manual Evaluation" at bounding box center [1041, 279] width 332 height 39
click at [1061, 286] on button "Start a Manual Evaluation" at bounding box center [1129, 281] width 137 height 19
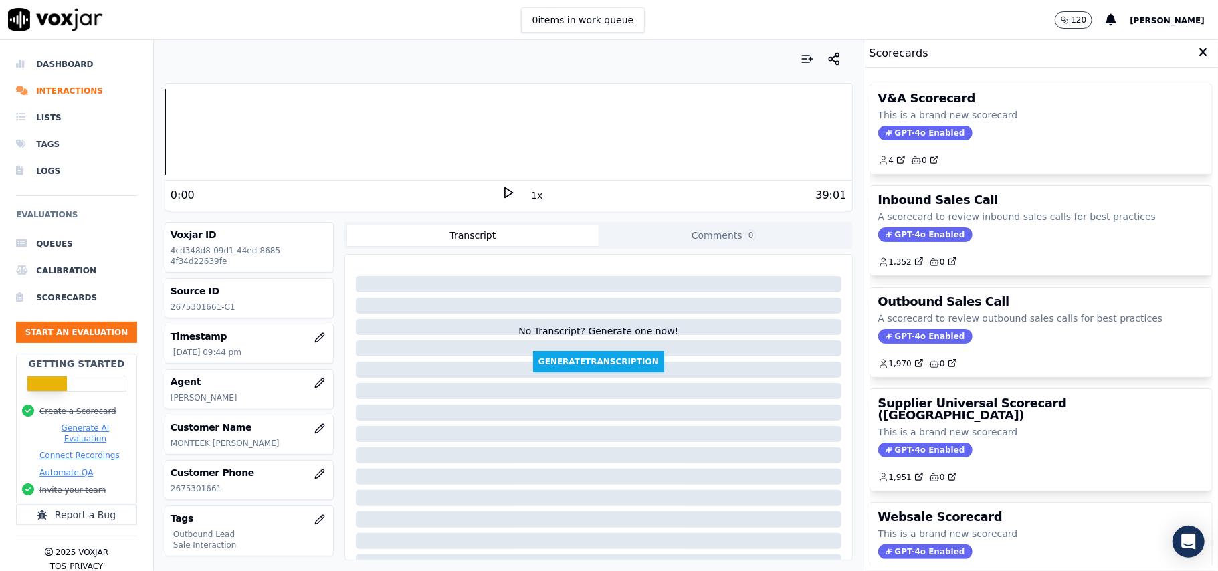
scroll to position [89, 0]
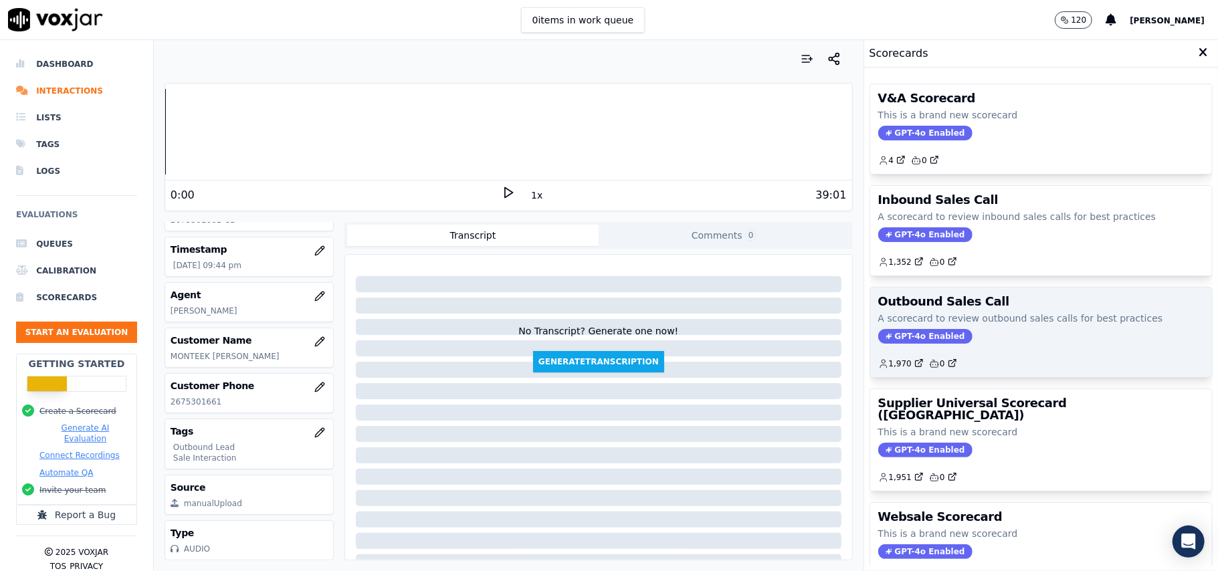
click at [915, 341] on span "GPT-4o Enabled" at bounding box center [925, 336] width 94 height 15
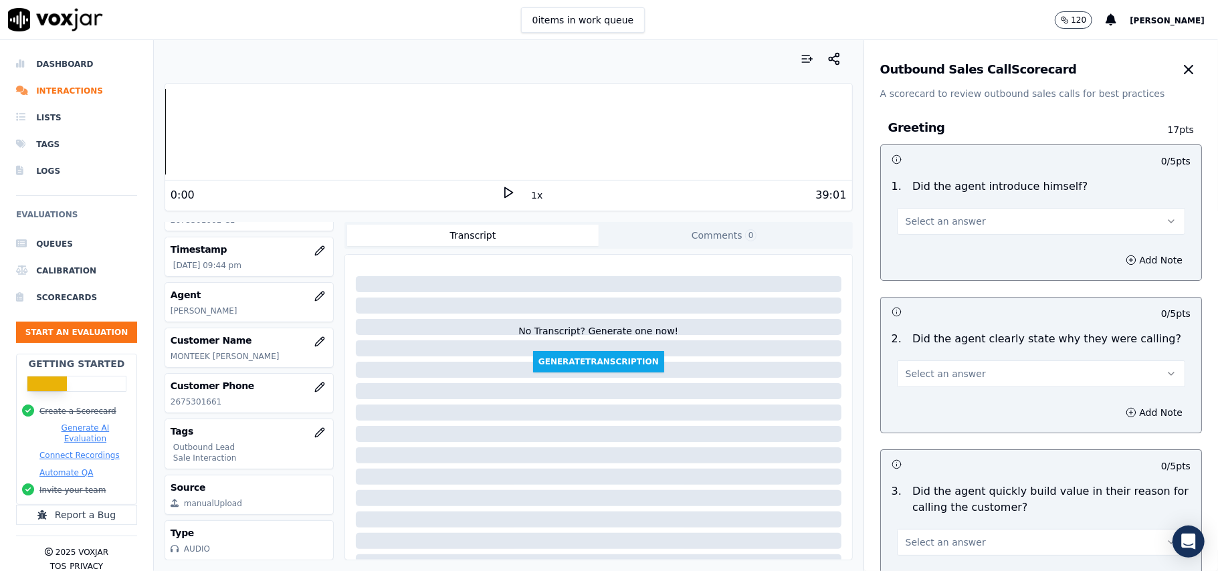
click at [923, 215] on span "Select an answer" at bounding box center [945, 221] width 80 height 13
click at [915, 254] on div "Yes" at bounding box center [1012, 251] width 259 height 21
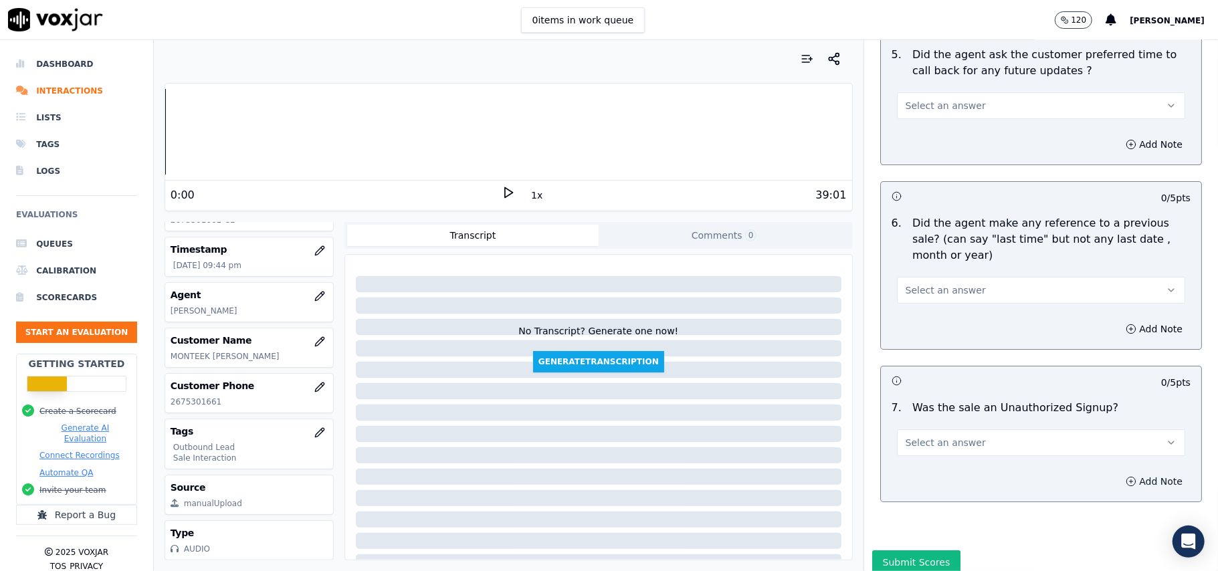
scroll to position [3306, 0]
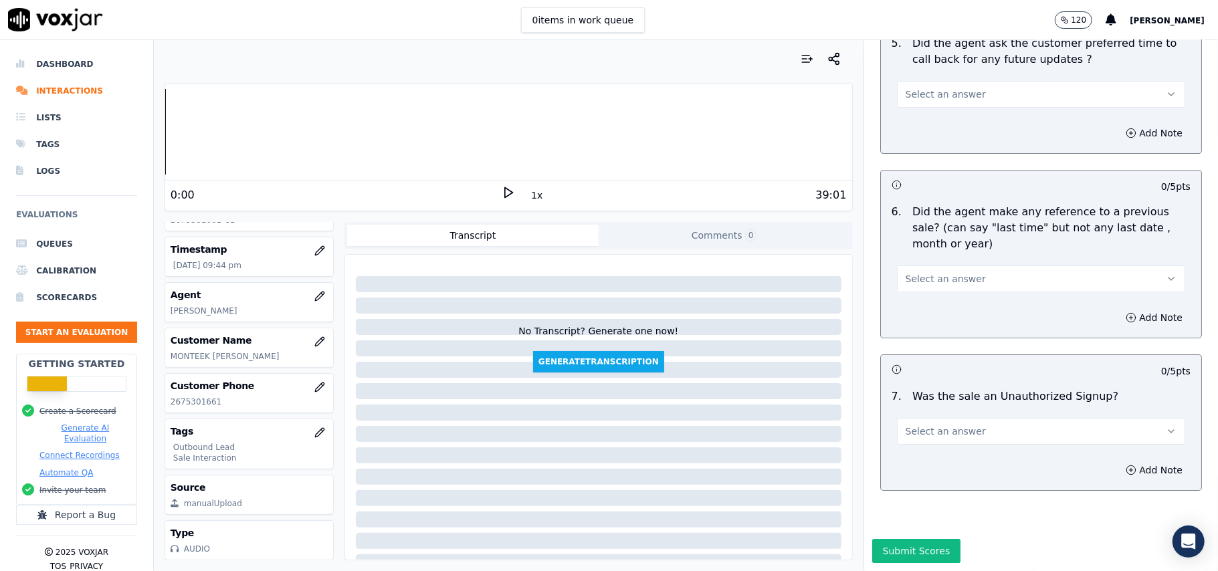
click at [1031, 423] on button "Select an answer" at bounding box center [1041, 431] width 288 height 27
click at [952, 453] on div "Yes" at bounding box center [1012, 450] width 259 height 21
click at [956, 418] on button "Yes" at bounding box center [1041, 431] width 288 height 27
click at [948, 443] on div "No" at bounding box center [1012, 442] width 259 height 21
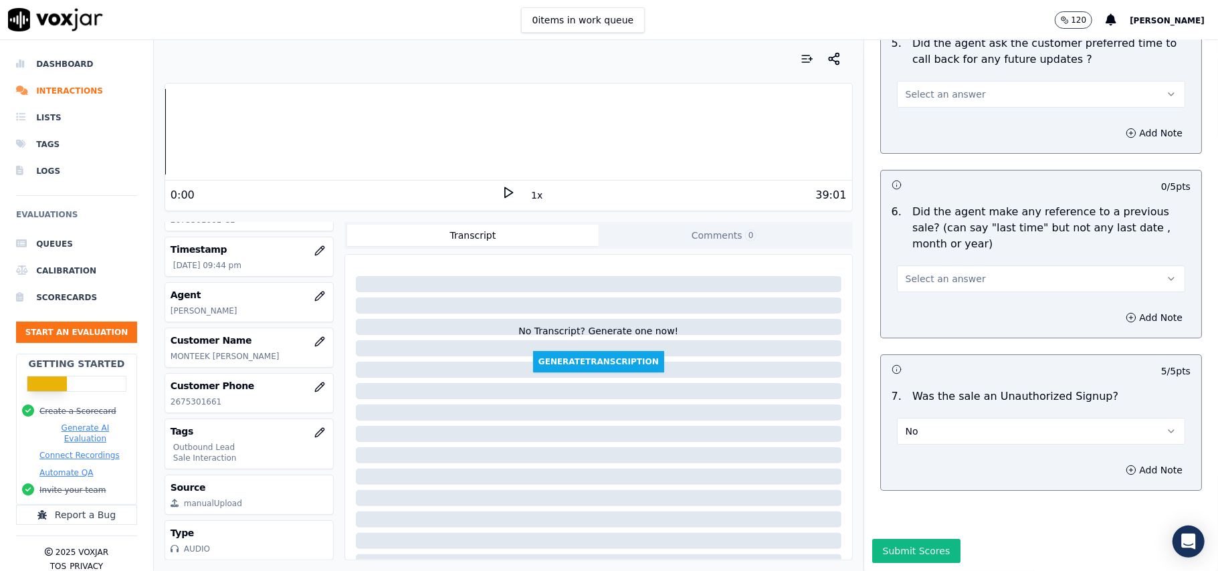
click at [945, 272] on span "Select an answer" at bounding box center [945, 278] width 80 height 13
click at [929, 290] on div "No" at bounding box center [1012, 289] width 259 height 21
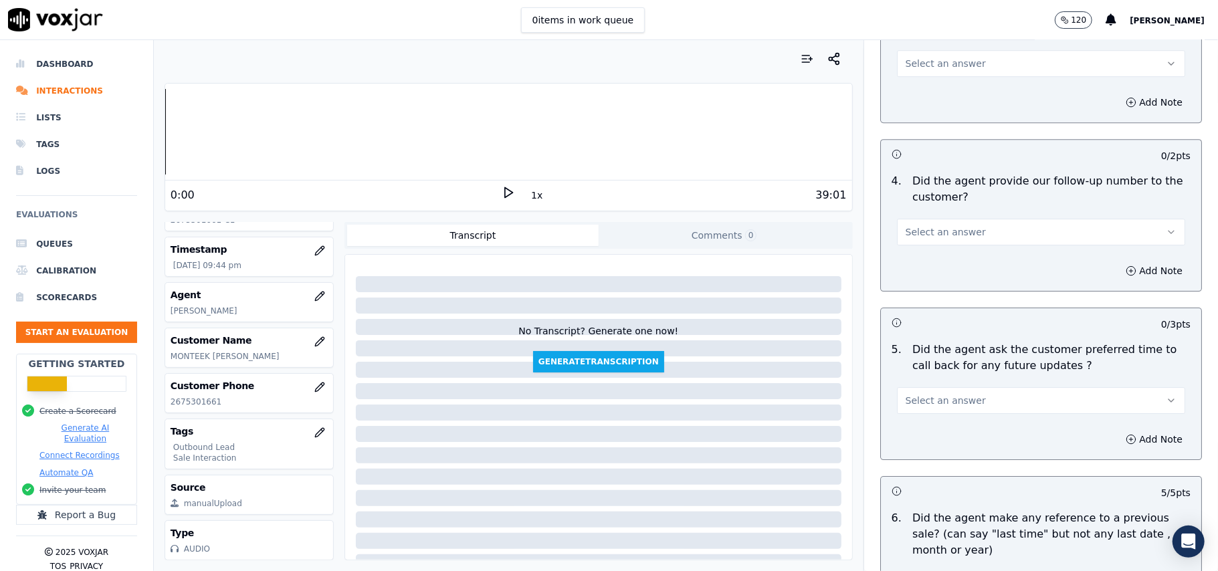
scroll to position [2978, 0]
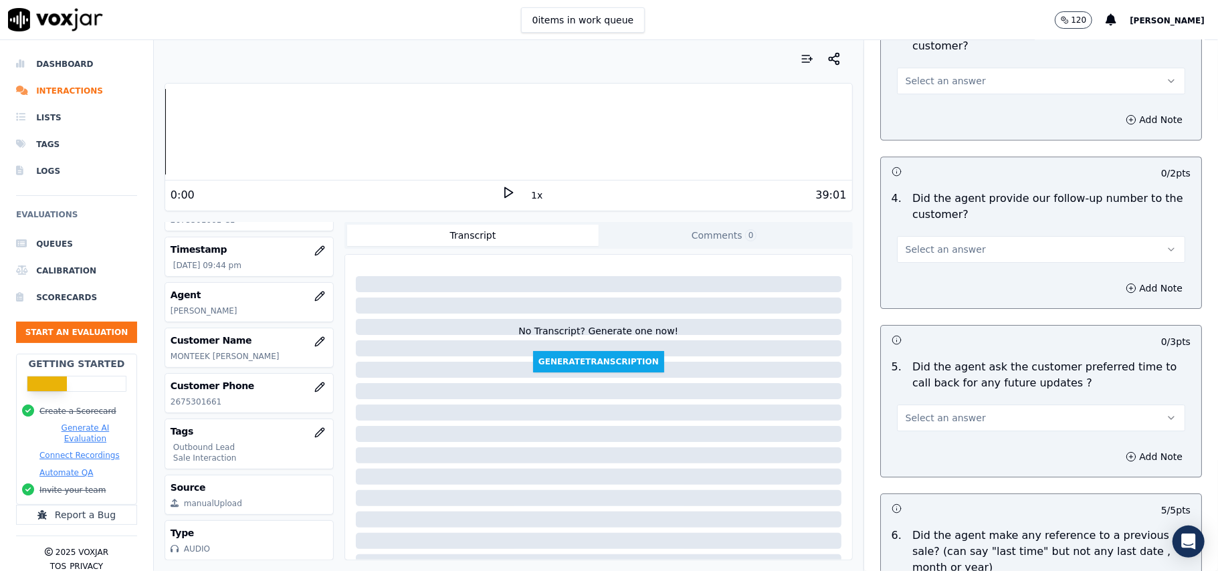
click at [936, 415] on span "Select an answer" at bounding box center [945, 417] width 80 height 13
click at [921, 437] on div "Yes" at bounding box center [1012, 439] width 259 height 21
click at [929, 243] on span "Select an answer" at bounding box center [945, 249] width 80 height 13
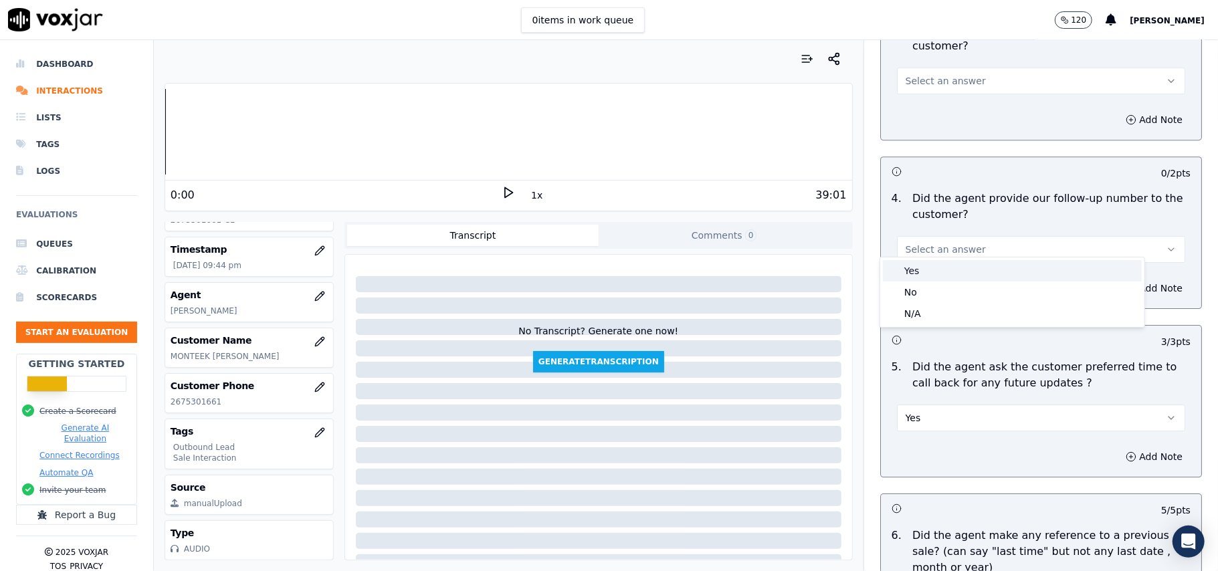
click at [933, 278] on div "Yes" at bounding box center [1012, 270] width 259 height 21
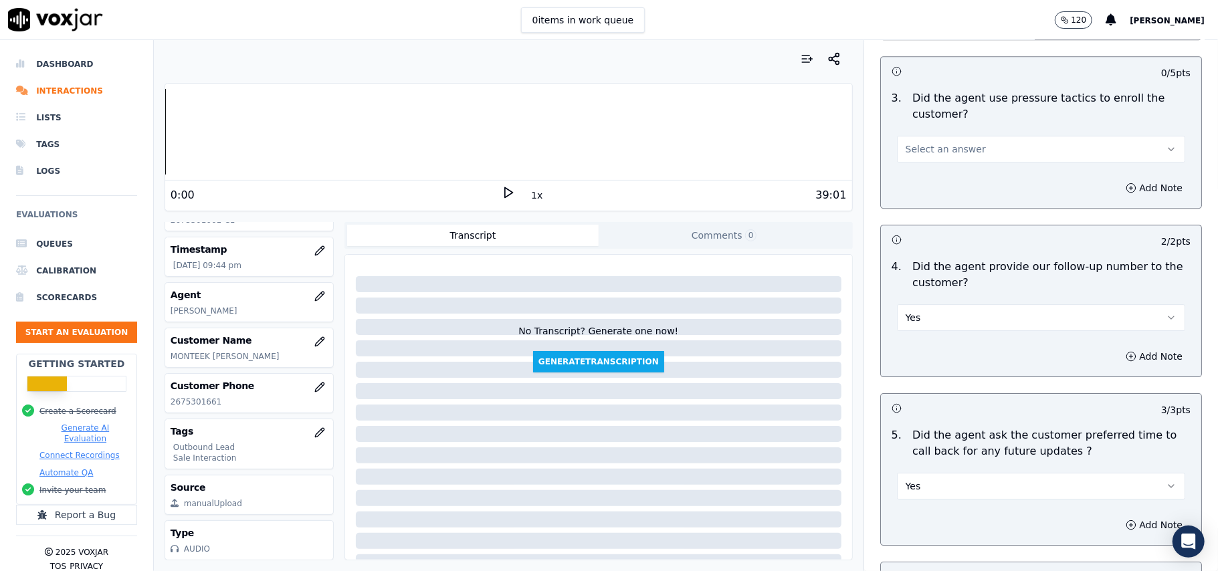
scroll to position [2800, 0]
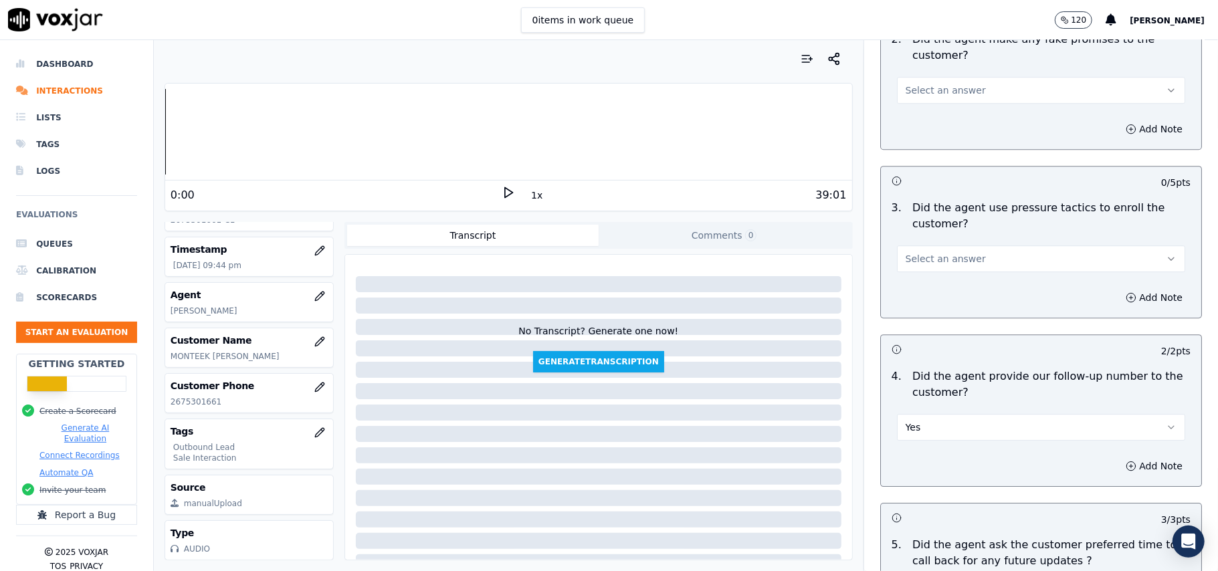
click at [935, 253] on span "Select an answer" at bounding box center [945, 258] width 80 height 13
click at [927, 298] on div "No" at bounding box center [1012, 301] width 259 height 21
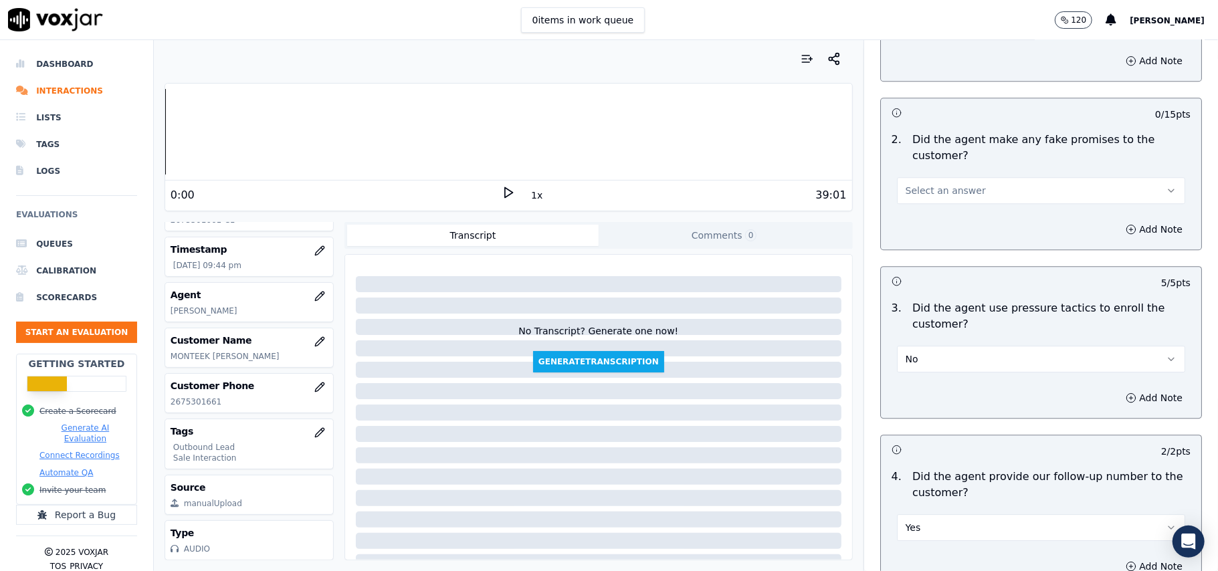
scroll to position [2622, 0]
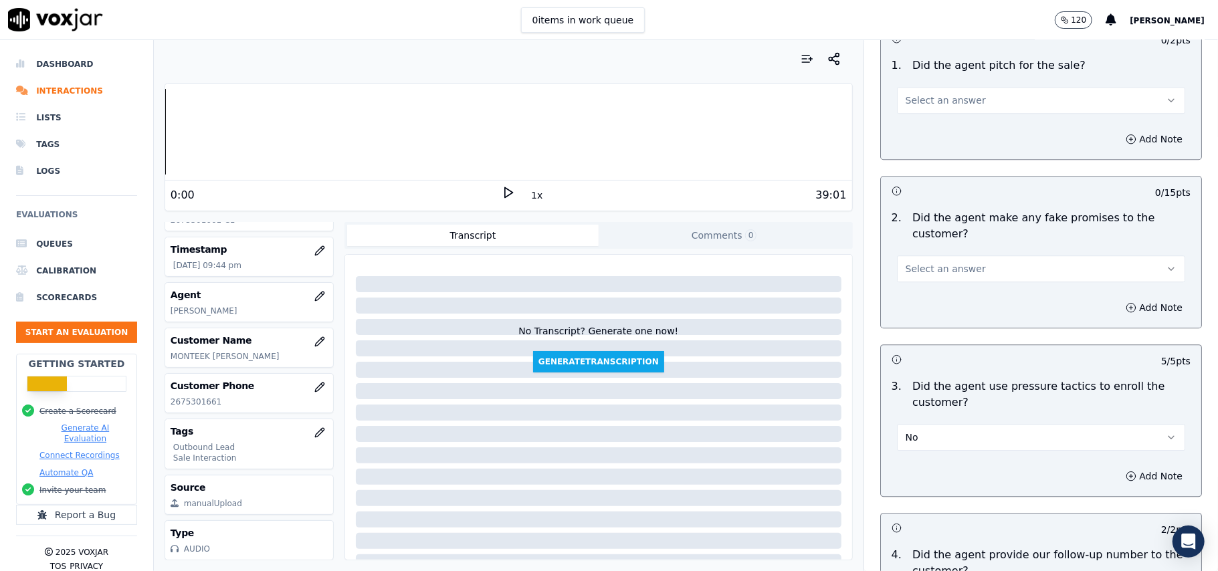
click at [936, 262] on span "Select an answer" at bounding box center [945, 268] width 80 height 13
click at [931, 314] on div "No" at bounding box center [1012, 310] width 259 height 21
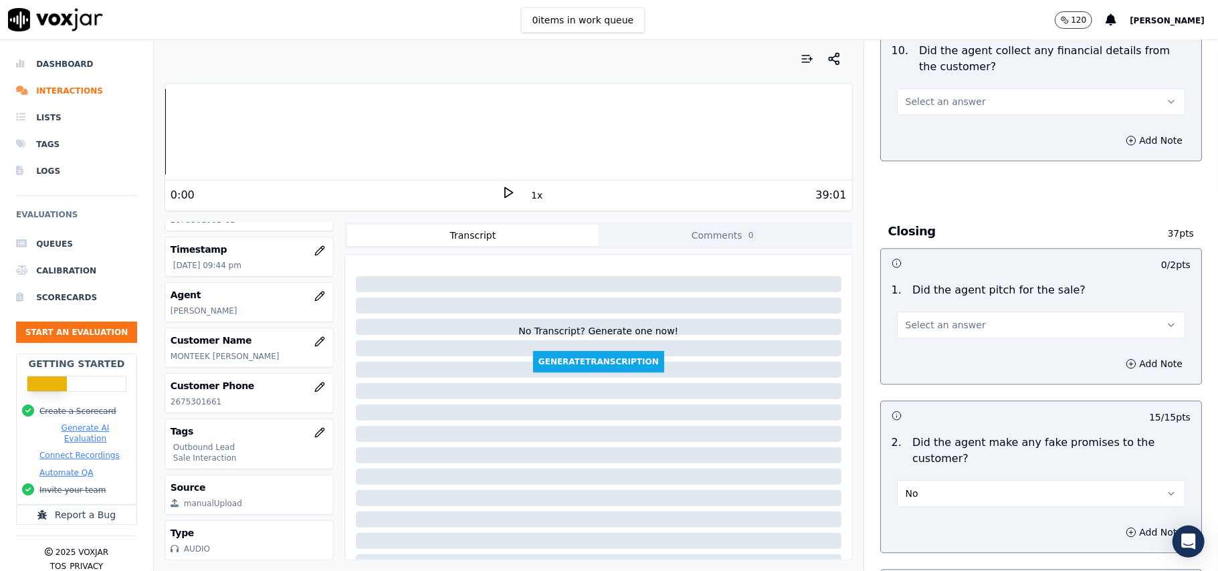
scroll to position [2265, 0]
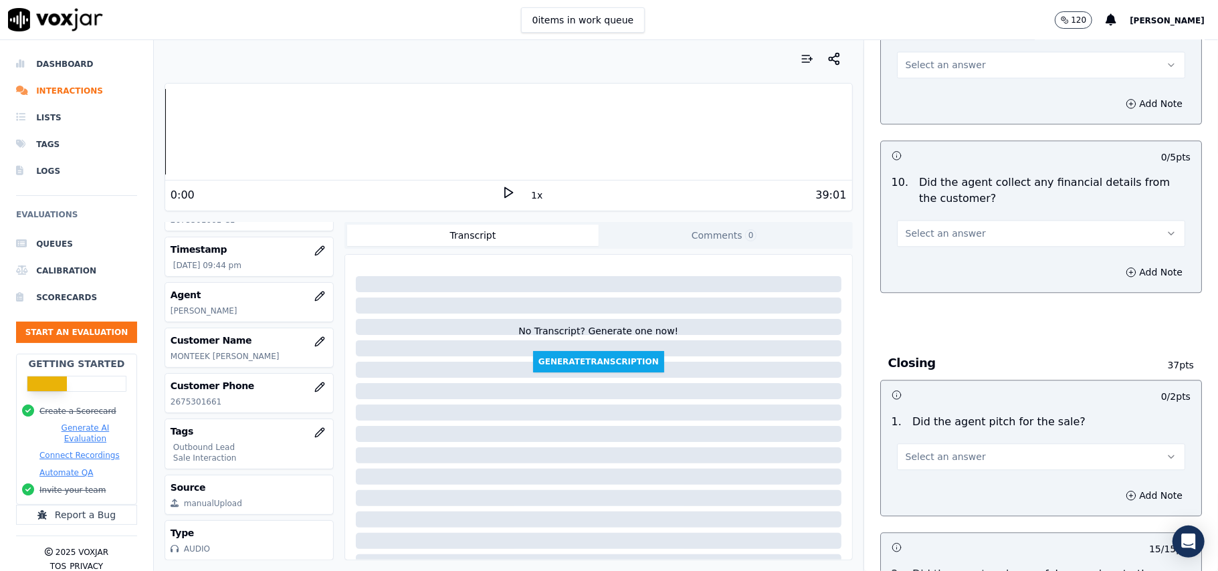
click at [942, 450] on span "Select an answer" at bounding box center [945, 456] width 80 height 13
click at [937, 477] on div "Yes" at bounding box center [1012, 477] width 259 height 21
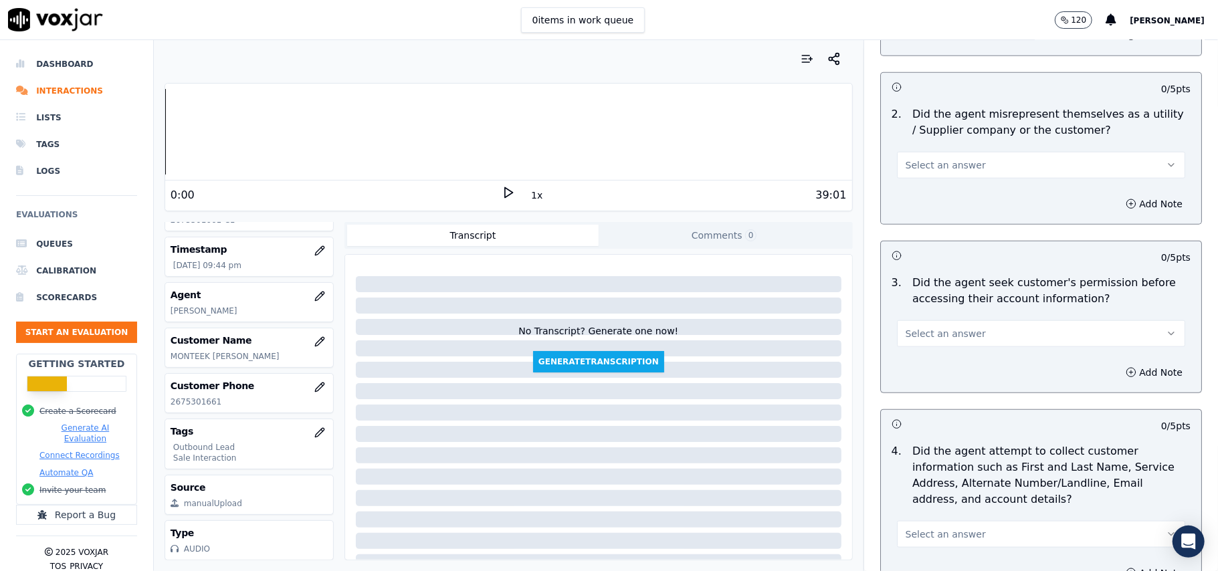
click at [991, 338] on button "Select an answer" at bounding box center [1041, 333] width 288 height 27
click at [947, 392] on div "No" at bounding box center [1012, 387] width 259 height 21
click at [1121, 376] on button "Add Note" at bounding box center [1153, 372] width 73 height 19
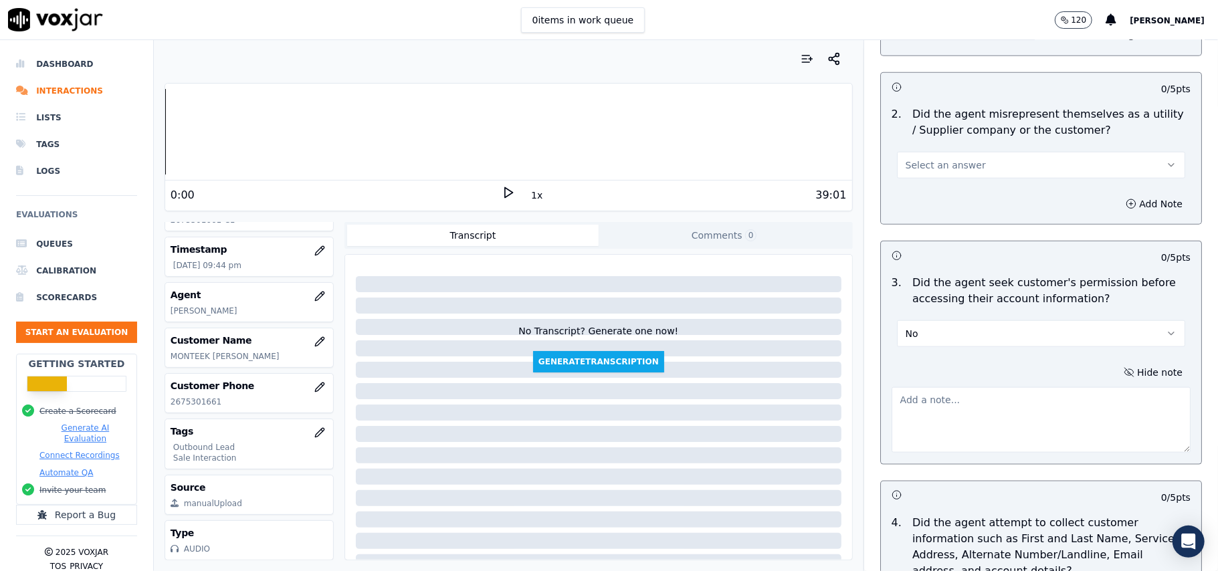
click at [972, 404] on textarea at bounding box center [1040, 420] width 299 height 66
paste textarea "@2:30 - The agent did not take permission from the customer before accessing th…"
click at [891, 407] on textarea "@2:30 - The agent did not take permission from the customer before accessing th…" at bounding box center [1040, 420] width 299 height 66
click at [900, 399] on textarea "@2:30 - The agent did not take permission from the customer before accessing th…" at bounding box center [1040, 420] width 299 height 66
paste textarea "Call ID: 115810"
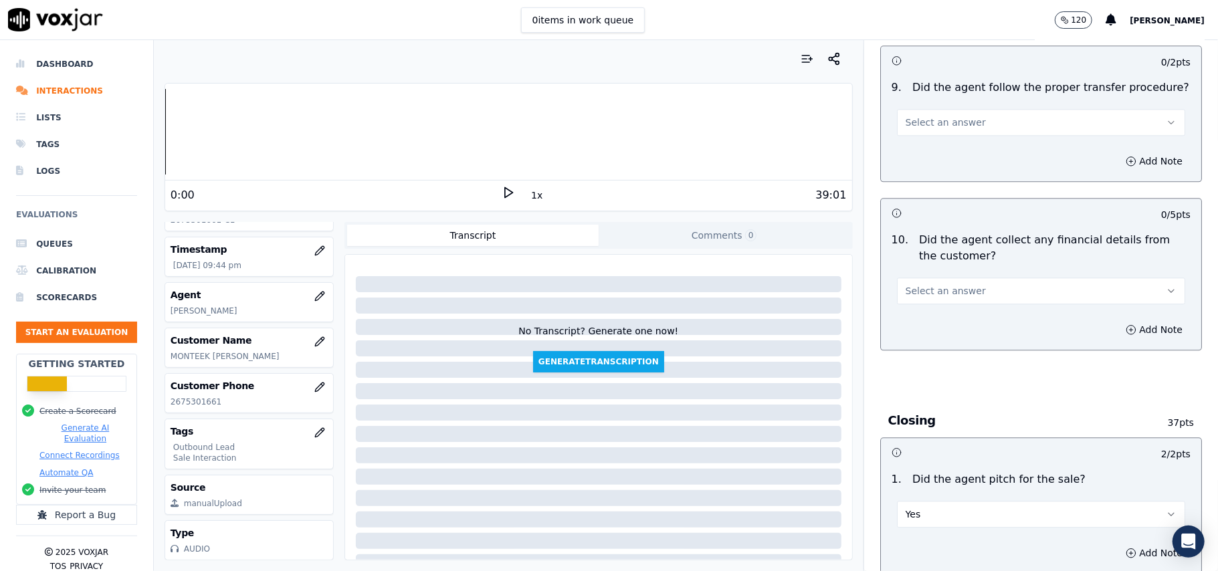
scroll to position [2247, 0]
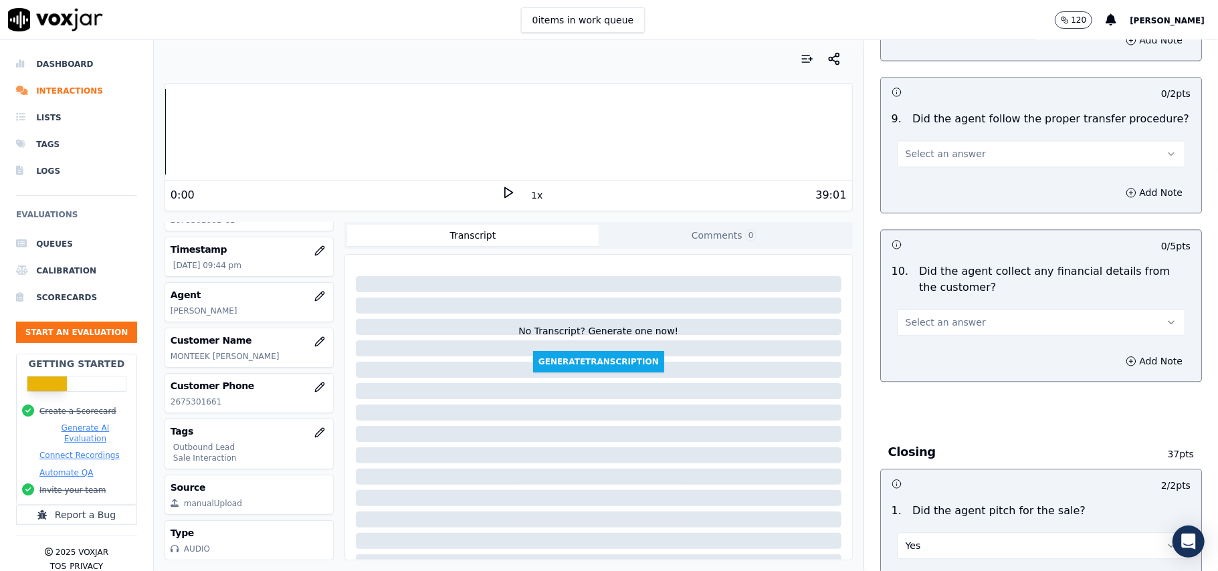
type textarea "Call ID: 115810 @2:30 - The agent did not take permission from the customer bef…"
click at [932, 319] on button "Select an answer" at bounding box center [1041, 322] width 288 height 27
click at [917, 370] on div "No" at bounding box center [1012, 364] width 259 height 21
click at [957, 145] on button "Select an answer" at bounding box center [1041, 153] width 288 height 27
click at [951, 174] on div "Yes" at bounding box center [1012, 173] width 259 height 21
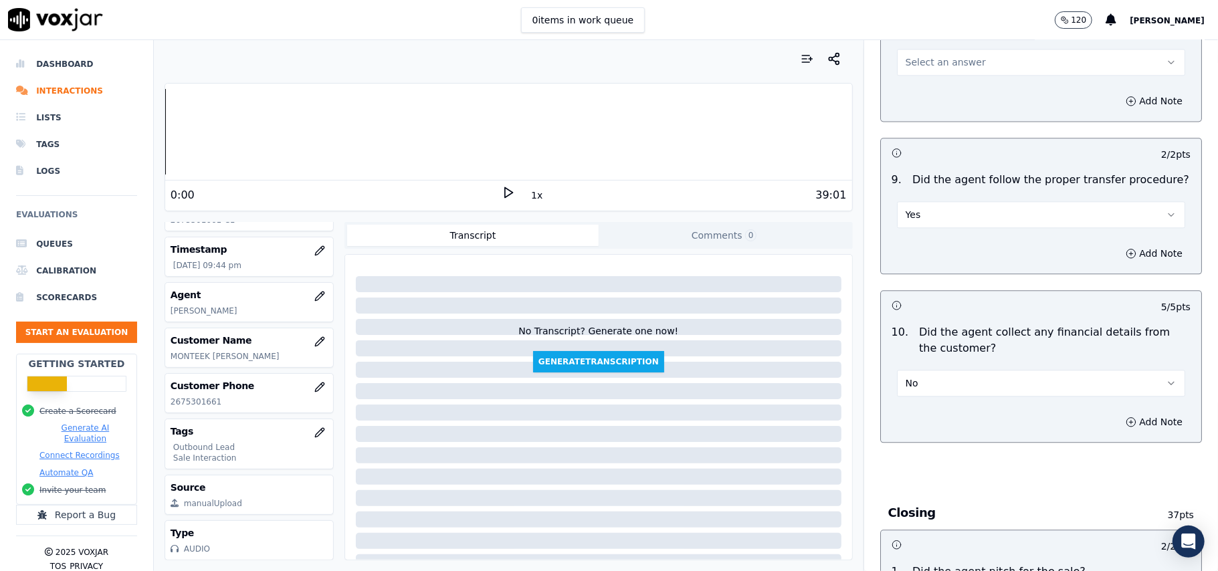
scroll to position [2069, 0]
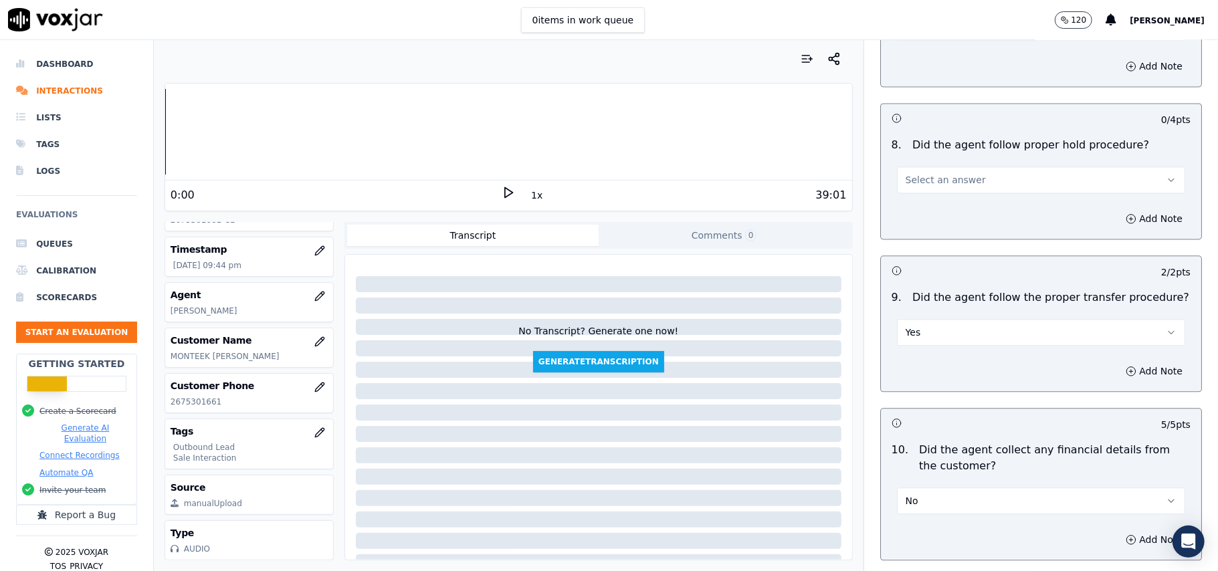
click at [980, 170] on button "Select an answer" at bounding box center [1041, 179] width 288 height 27
click at [949, 212] on div "No" at bounding box center [1012, 220] width 259 height 21
click at [949, 177] on button "No" at bounding box center [1041, 179] width 288 height 27
click at [931, 204] on div "Yes" at bounding box center [1012, 199] width 259 height 21
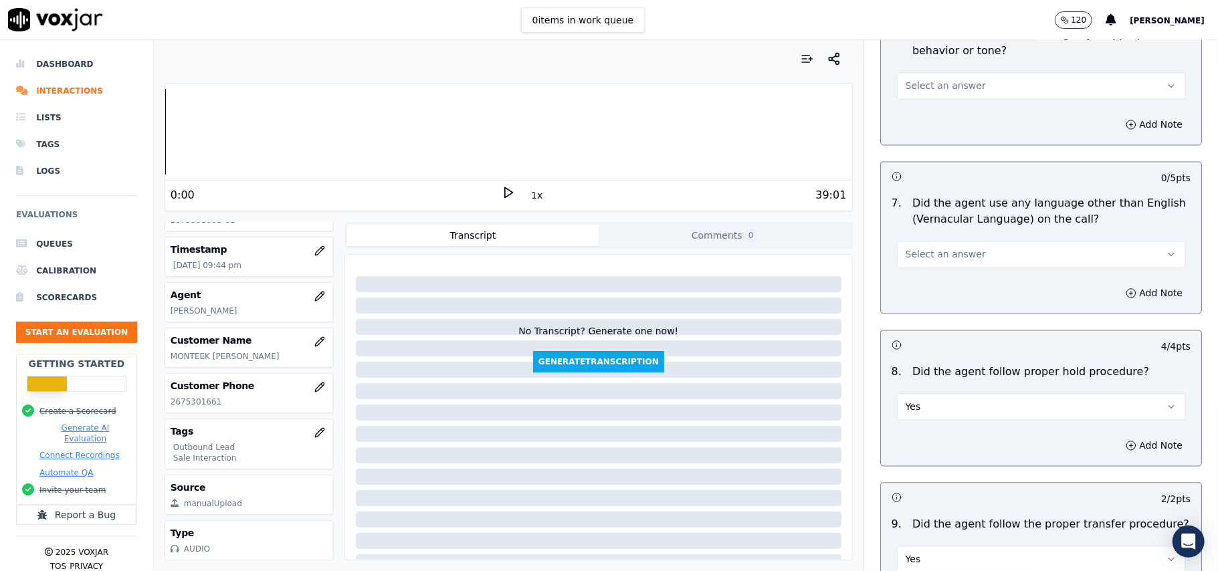
scroll to position [1801, 0]
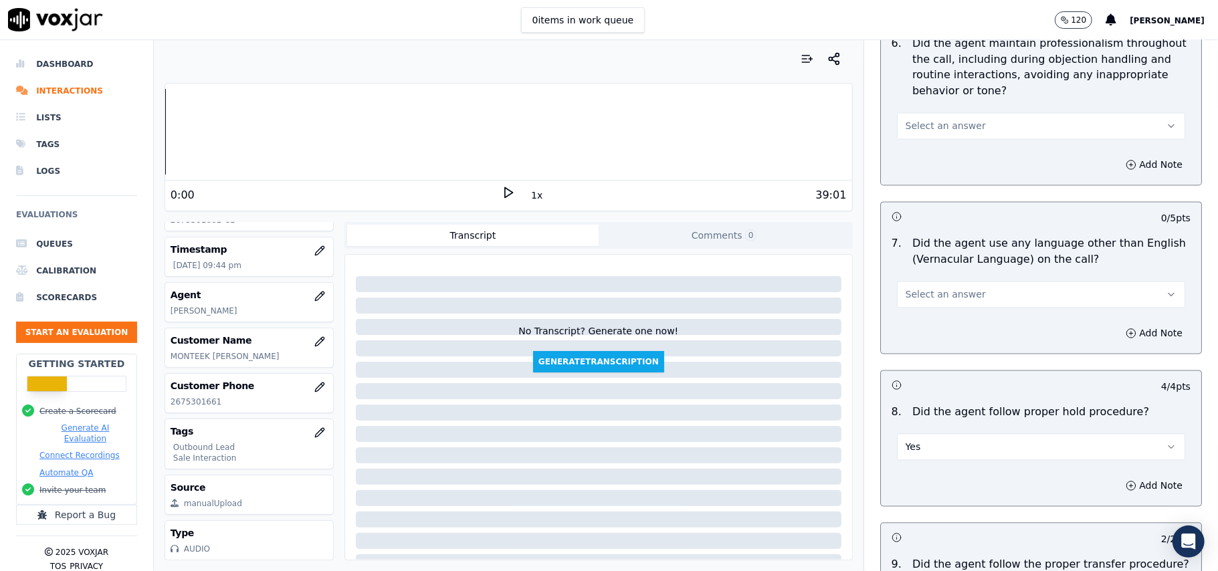
click at [956, 288] on span "Select an answer" at bounding box center [945, 294] width 80 height 13
click at [945, 324] on div "Yes" at bounding box center [1012, 313] width 259 height 21
click at [944, 292] on button "Yes" at bounding box center [1041, 294] width 288 height 27
click at [933, 329] on div "No" at bounding box center [1012, 334] width 259 height 21
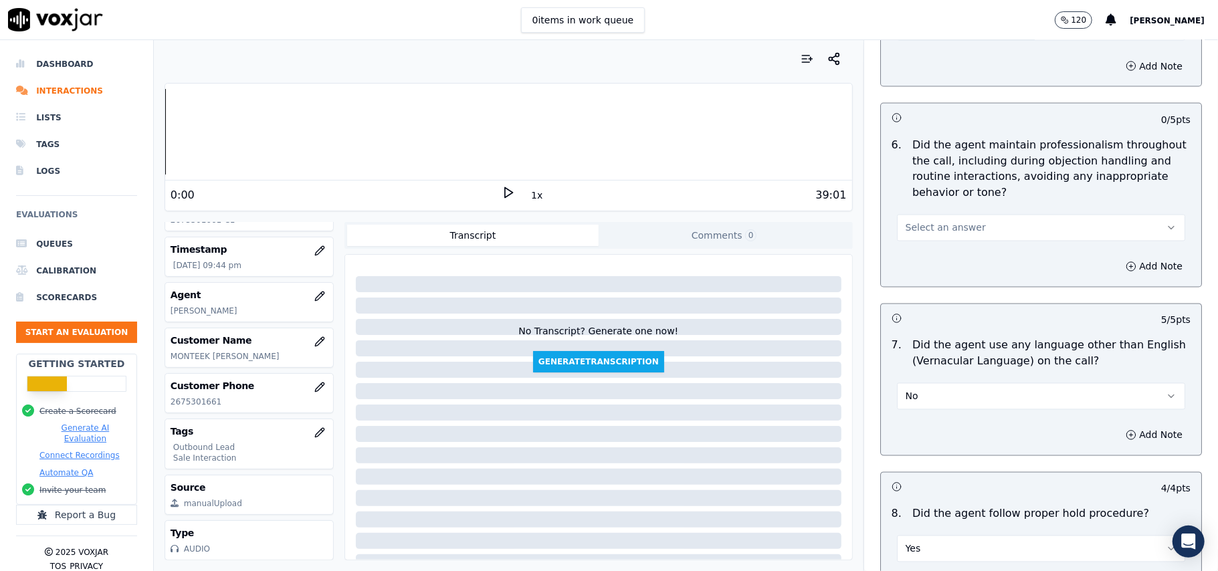
scroll to position [1623, 0]
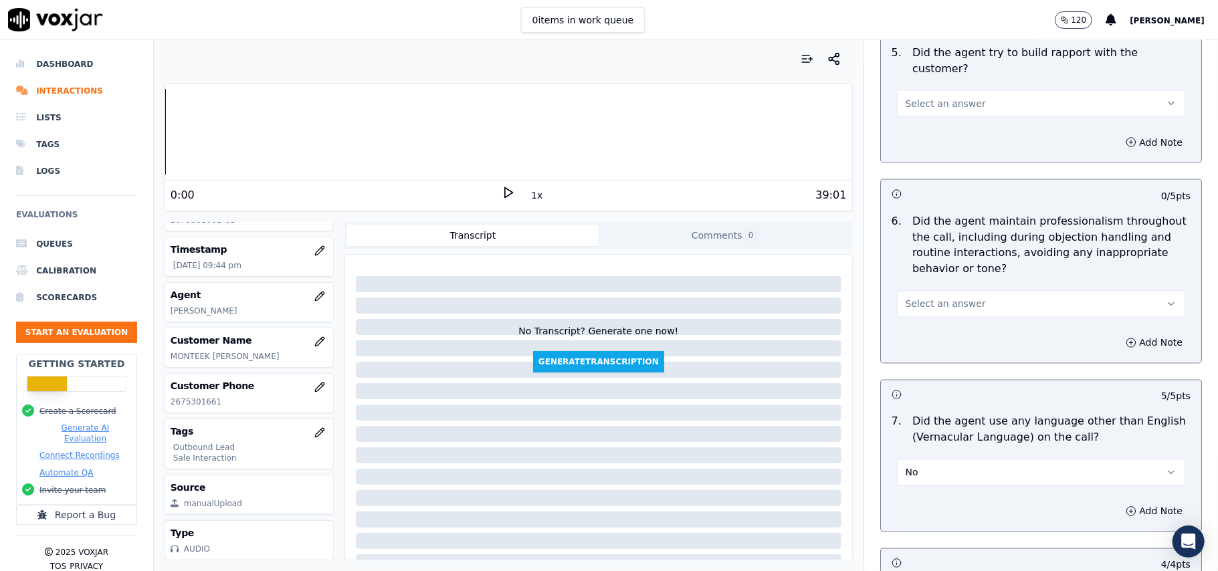
click at [982, 300] on button "Select an answer" at bounding box center [1041, 304] width 288 height 27
click at [966, 321] on div "Yes" at bounding box center [1012, 322] width 259 height 21
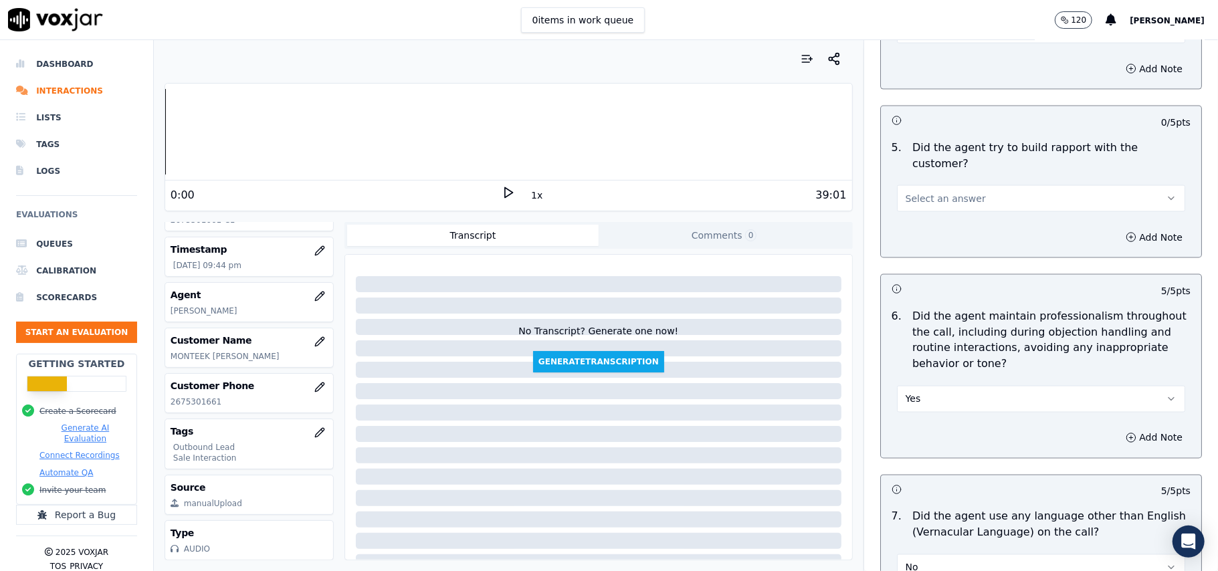
scroll to position [1356, 0]
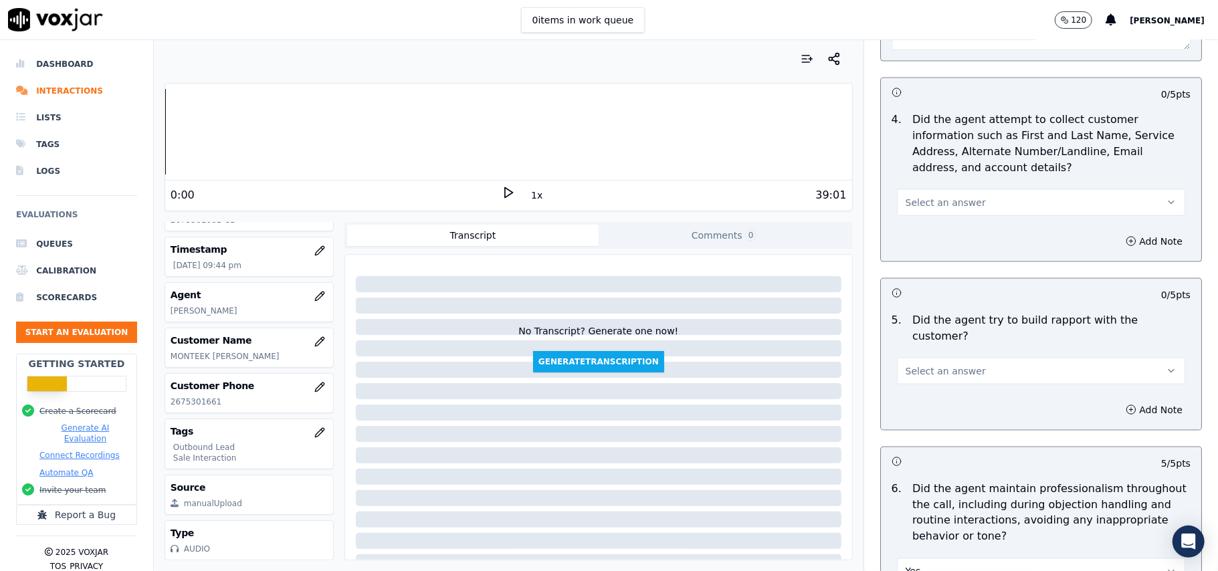
click at [956, 368] on button "Select an answer" at bounding box center [1041, 371] width 288 height 27
click at [944, 401] on div "No" at bounding box center [1012, 411] width 259 height 21
click at [949, 358] on button "No" at bounding box center [1041, 371] width 288 height 27
click at [940, 384] on div "Yes" at bounding box center [1012, 389] width 259 height 21
click at [944, 216] on button "Select an answer" at bounding box center [1041, 202] width 288 height 27
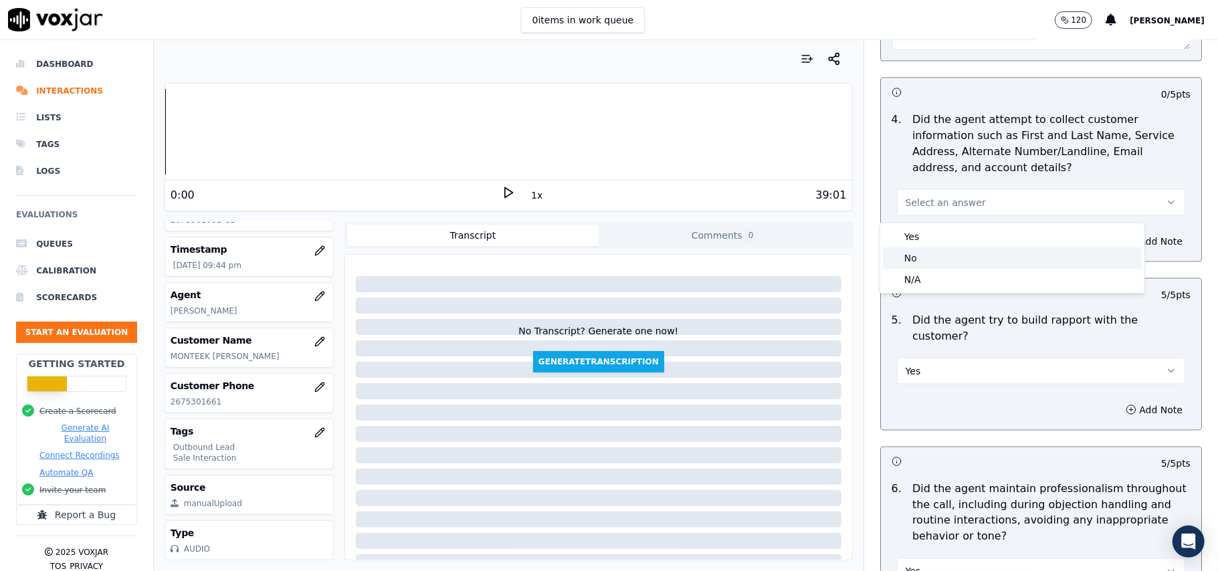
click at [944, 251] on div "No" at bounding box center [1012, 257] width 259 height 21
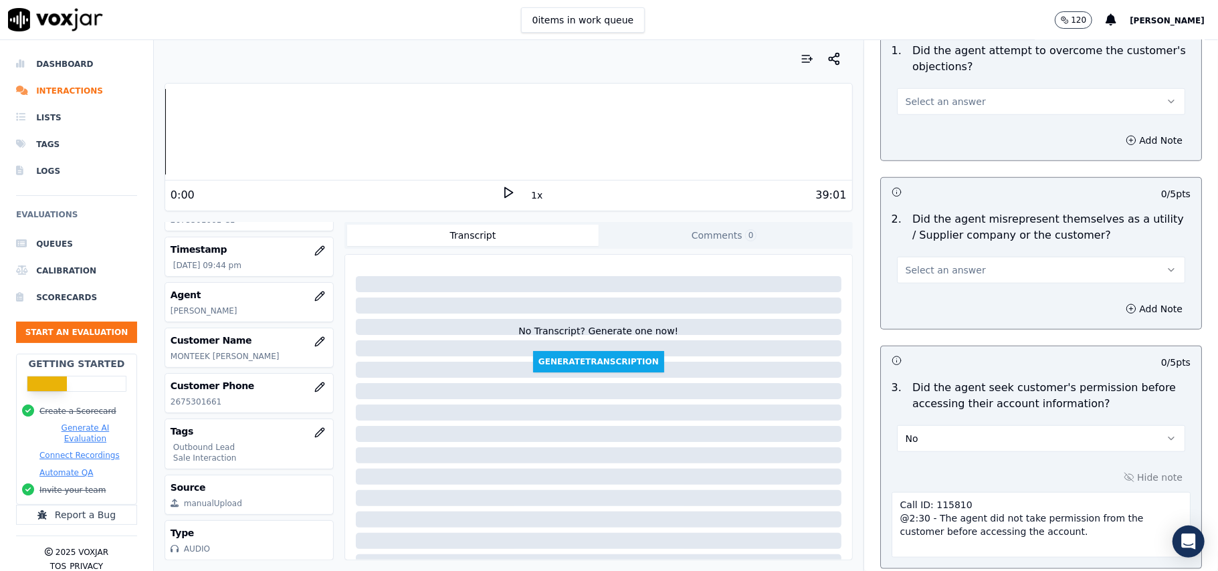
scroll to position [821, 0]
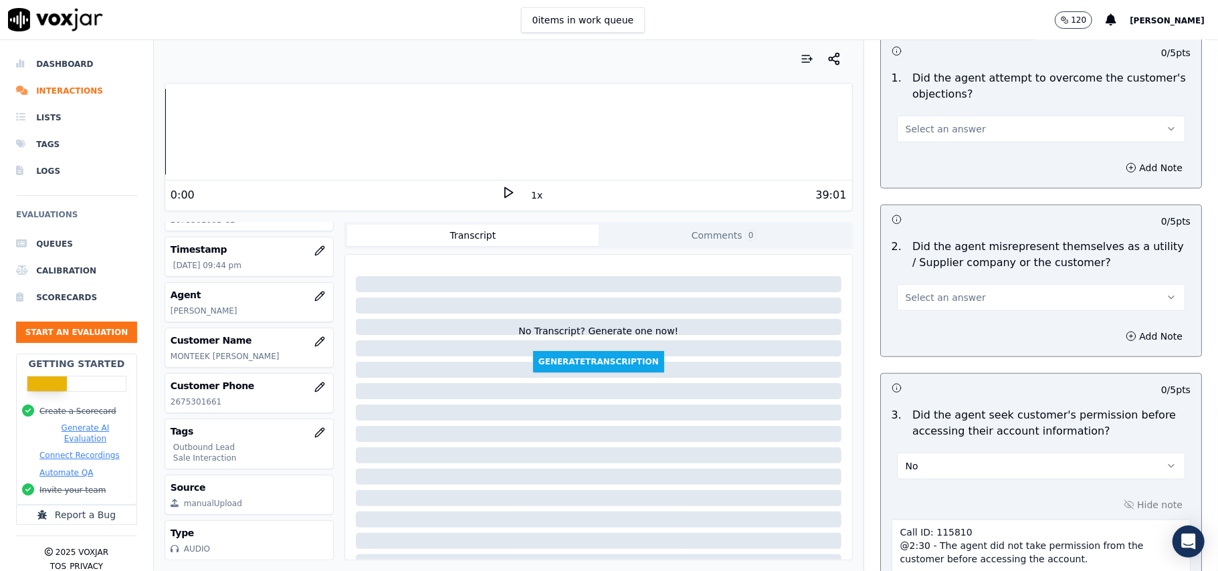
click at [964, 286] on button "Select an answer" at bounding box center [1041, 297] width 288 height 27
click at [934, 349] on div "No" at bounding box center [1012, 351] width 259 height 21
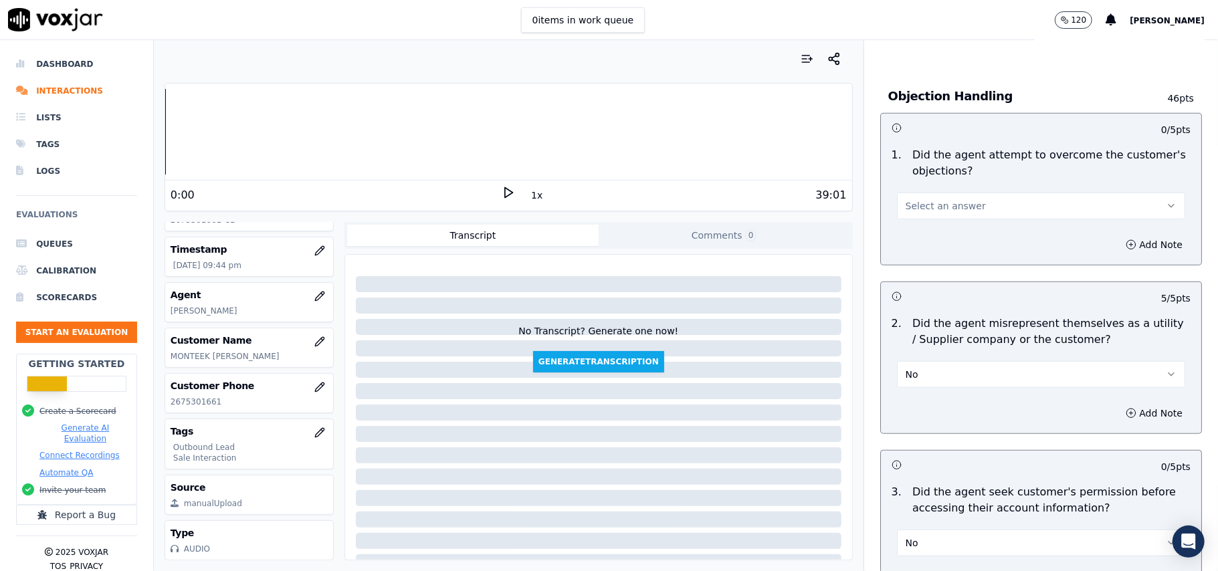
scroll to position [643, 0]
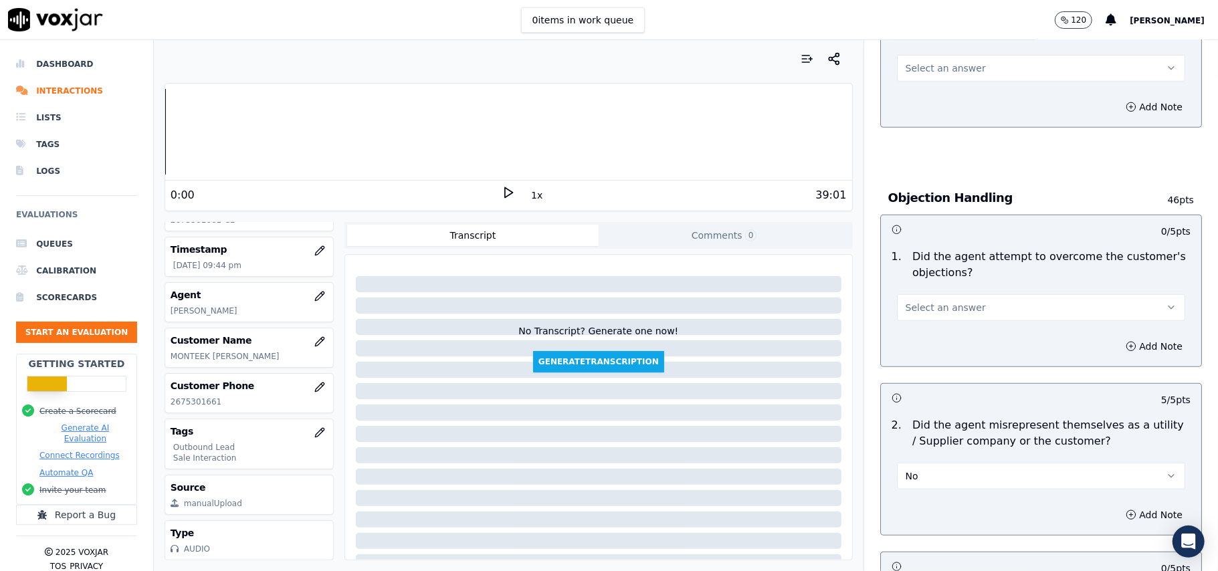
click at [977, 306] on button "Select an answer" at bounding box center [1041, 307] width 288 height 27
click at [947, 346] on div "Yes" at bounding box center [1012, 339] width 259 height 21
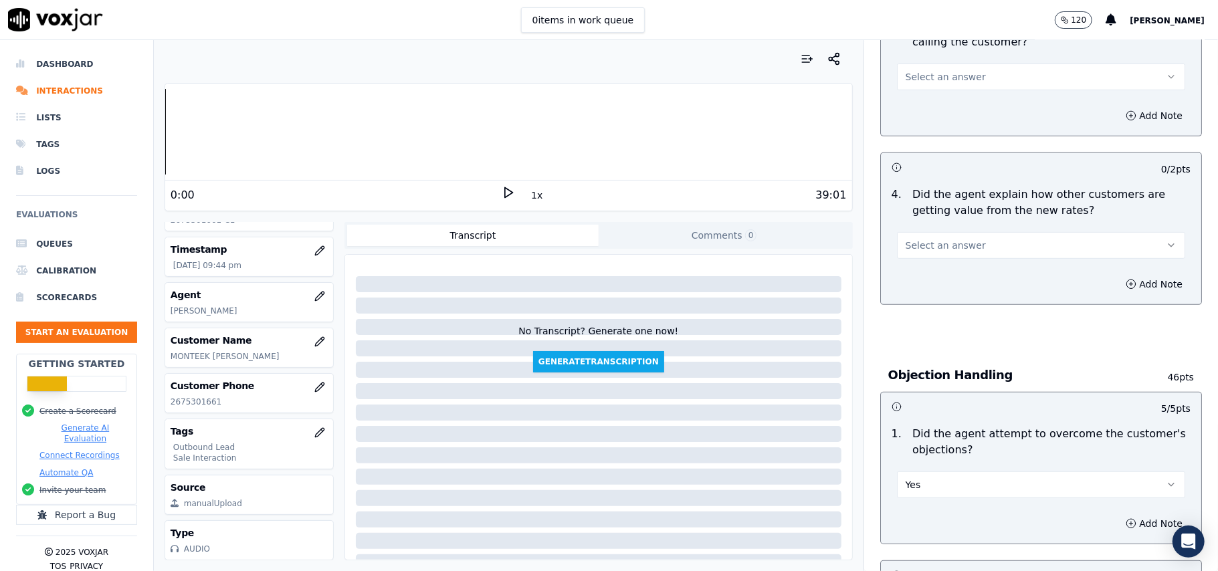
scroll to position [464, 0]
click at [933, 239] on button "Select an answer" at bounding box center [1041, 246] width 288 height 27
click at [932, 284] on div "Yes" at bounding box center [1012, 277] width 259 height 21
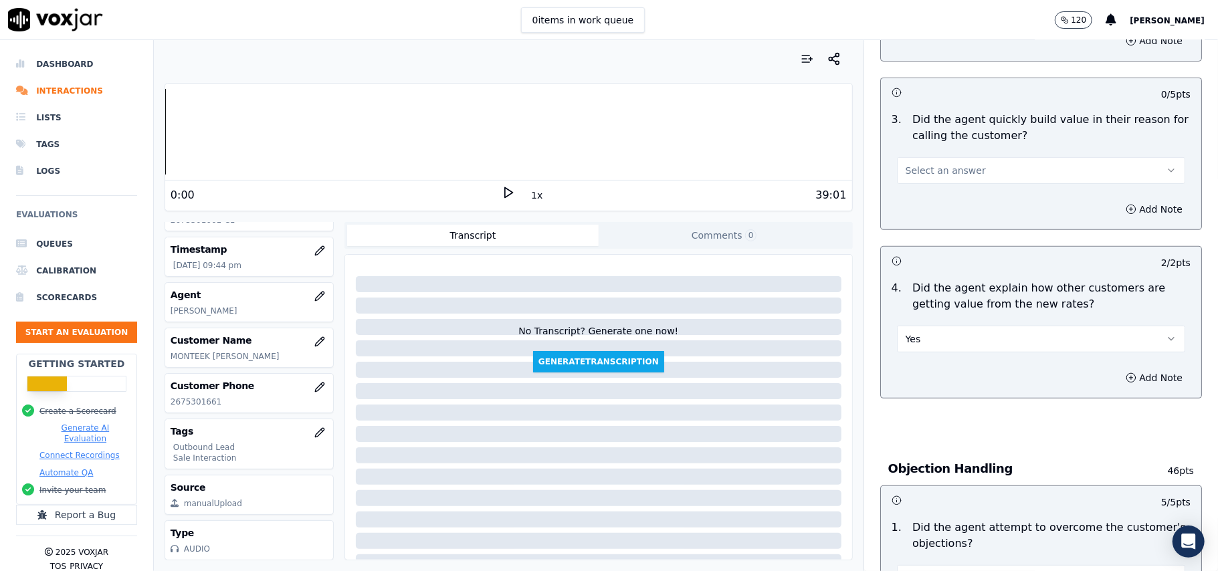
scroll to position [286, 0]
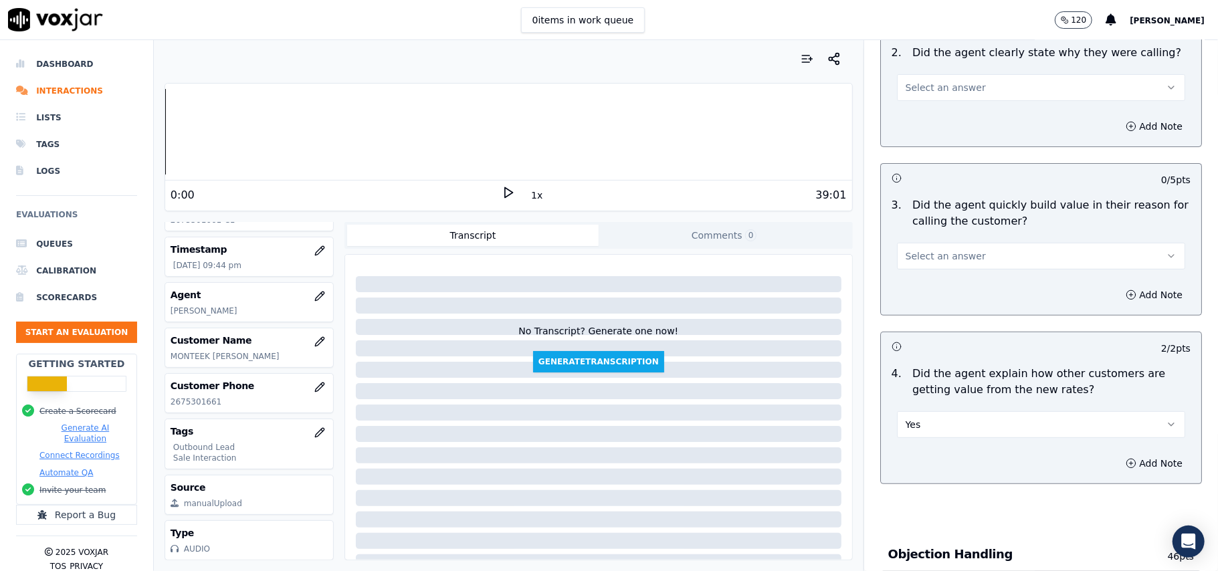
click at [939, 255] on span "Select an answer" at bounding box center [945, 255] width 80 height 13
click at [929, 296] on div "Yes" at bounding box center [1012, 287] width 259 height 21
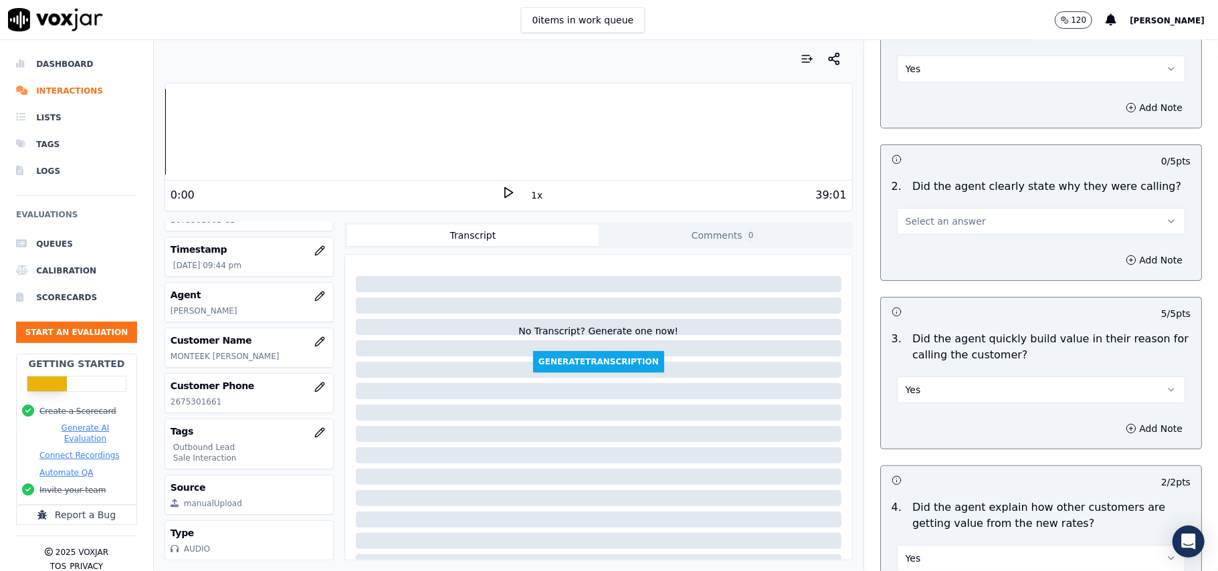
scroll to position [19, 0]
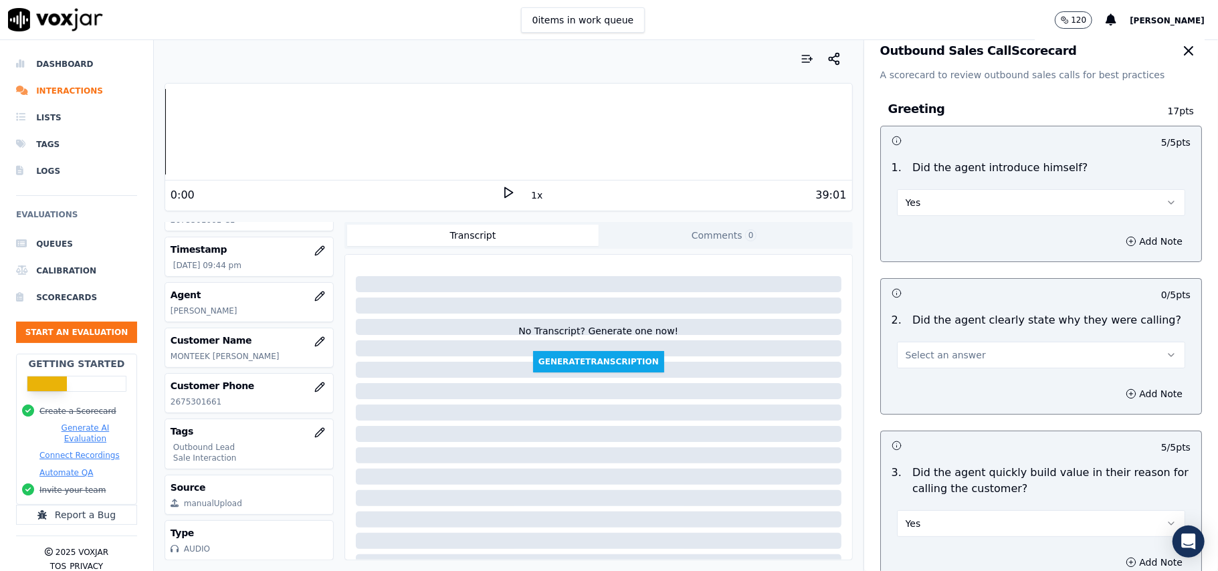
click at [923, 354] on span "Select an answer" at bounding box center [945, 354] width 80 height 13
click at [919, 376] on div "Yes" at bounding box center [1012, 385] width 259 height 21
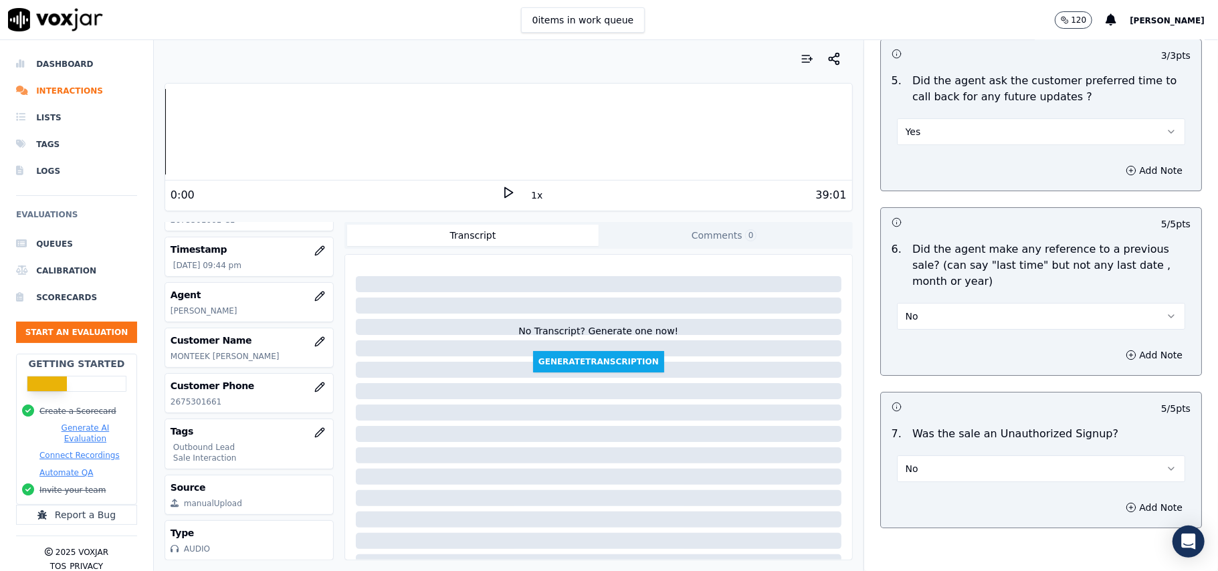
scroll to position [3406, 0]
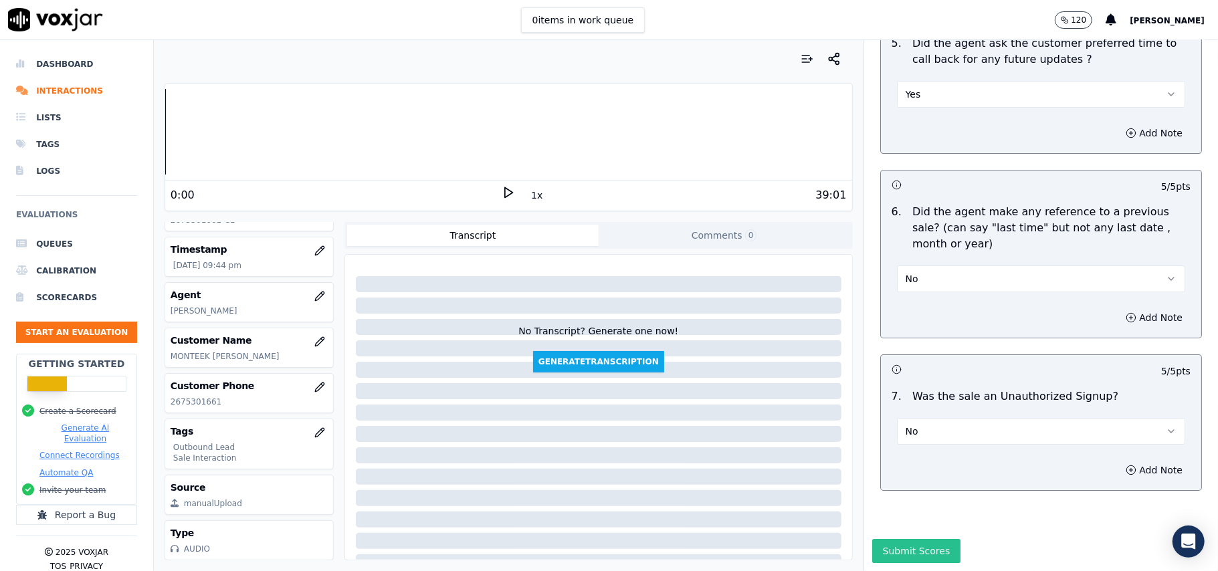
click at [884, 539] on button "Submit Scores" at bounding box center [916, 551] width 89 height 24
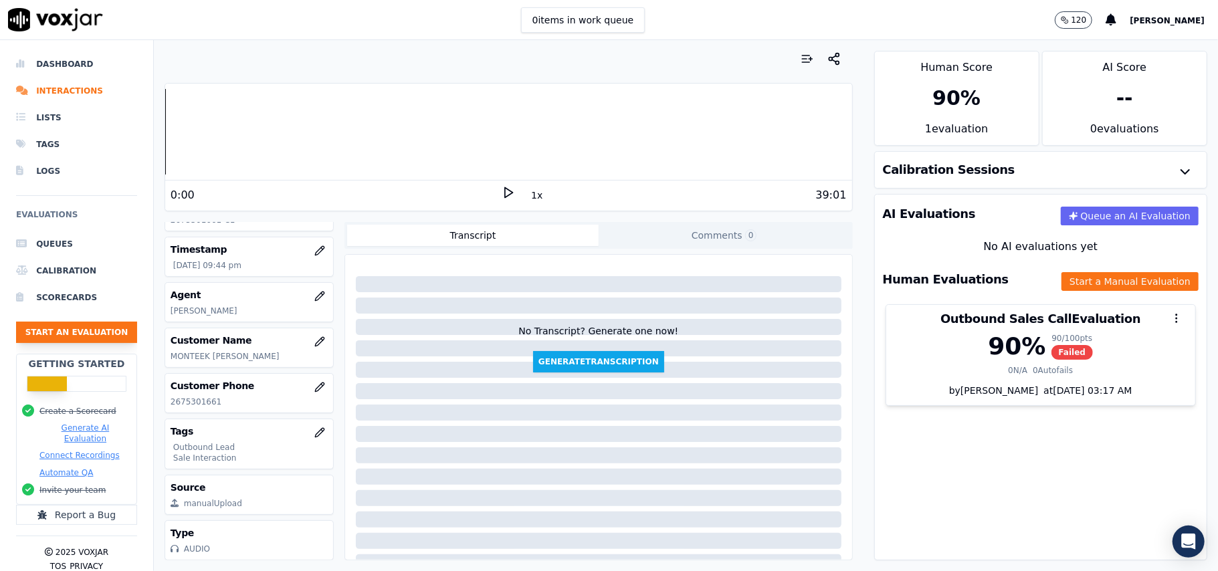
click at [84, 330] on button "Start an Evaluation" at bounding box center [76, 332] width 121 height 21
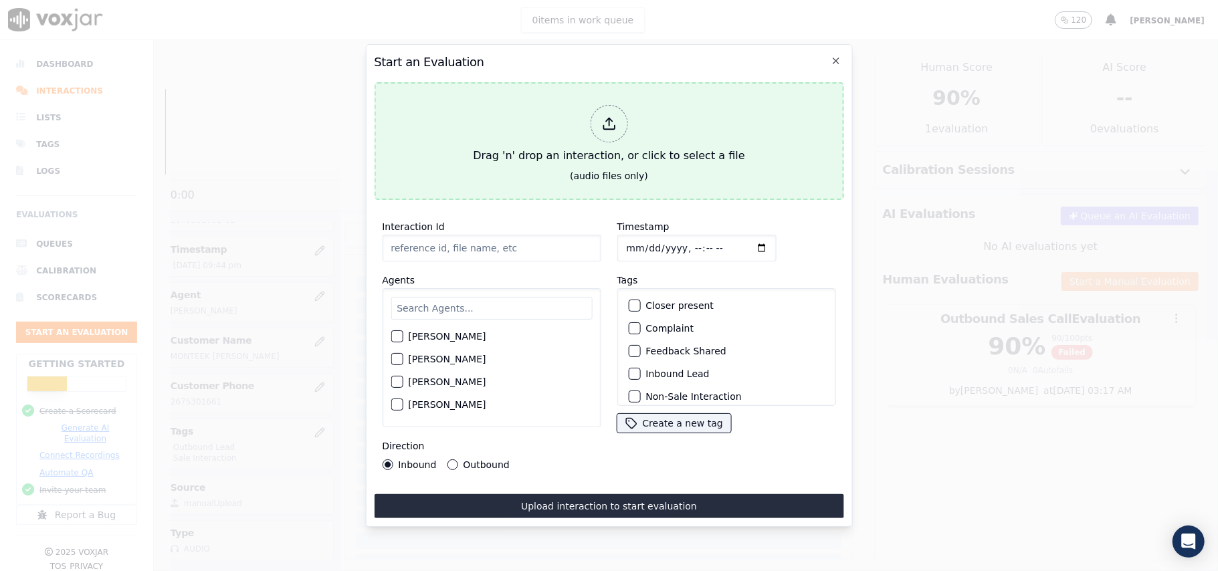
click at [620, 116] on div at bounding box center [608, 123] width 37 height 37
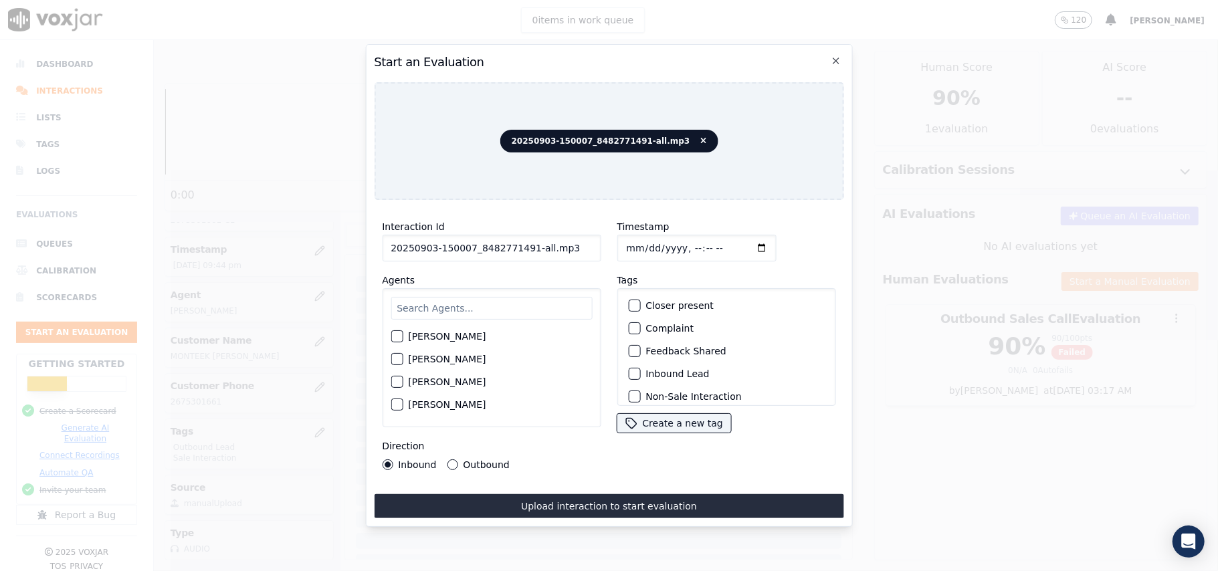
drag, startPoint x: 557, startPoint y: 247, endPoint x: 523, endPoint y: 250, distance: 34.2
click at [523, 250] on input "20250903-150007_8482771491-all.mp3" at bounding box center [491, 248] width 219 height 27
type input "20250903-150007_8482771491-C1"
click at [647, 239] on input "Timestamp" at bounding box center [695, 248] width 159 height 27
click at [643, 237] on input "Timestamp" at bounding box center [695, 248] width 159 height 27
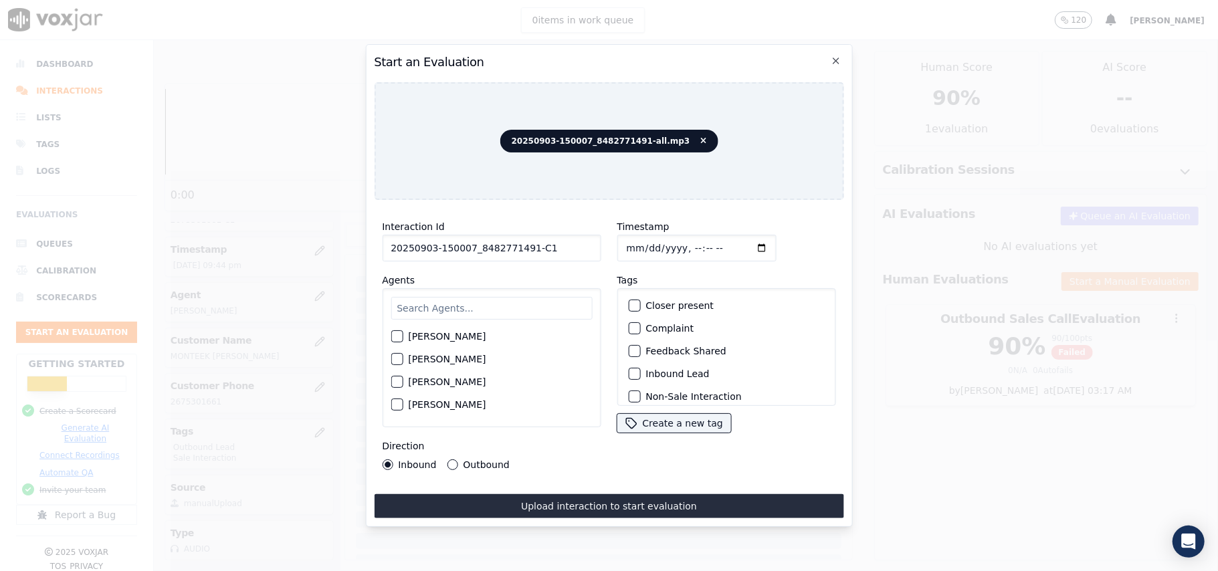
type input "[DATE]T21:48"
click at [554, 297] on input "text" at bounding box center [490, 308] width 201 height 23
type input "[PERSON_NAME]"
click at [436, 336] on label "[PERSON_NAME]" at bounding box center [447, 340] width 78 height 9
click at [403, 334] on button "[PERSON_NAME]" at bounding box center [396, 340] width 12 height 12
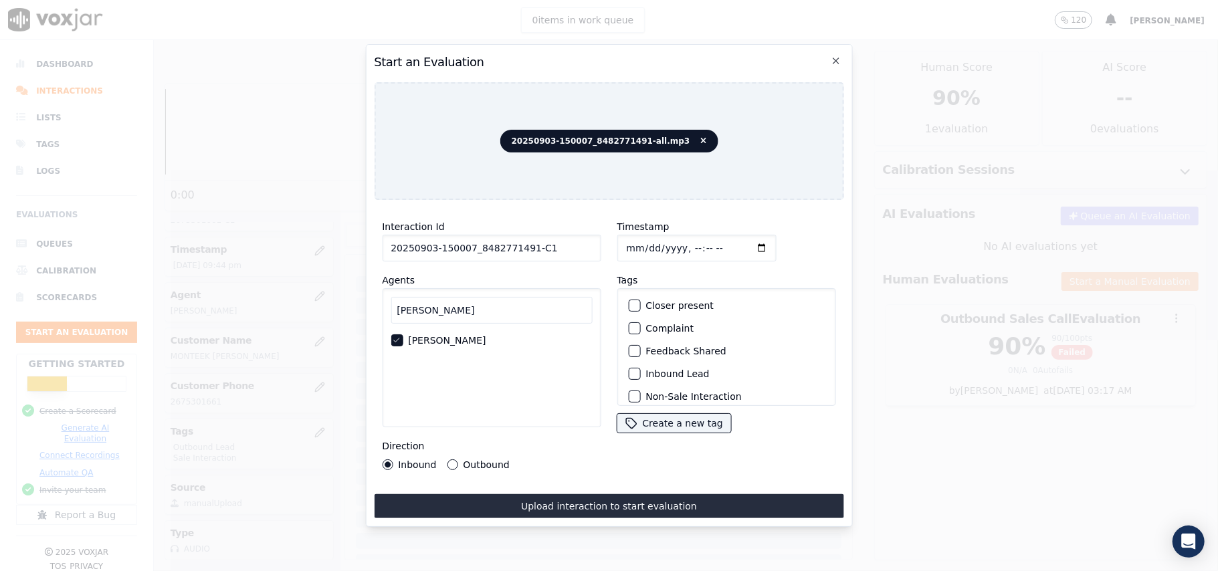
click at [629, 372] on div "button" at bounding box center [633, 373] width 9 height 9
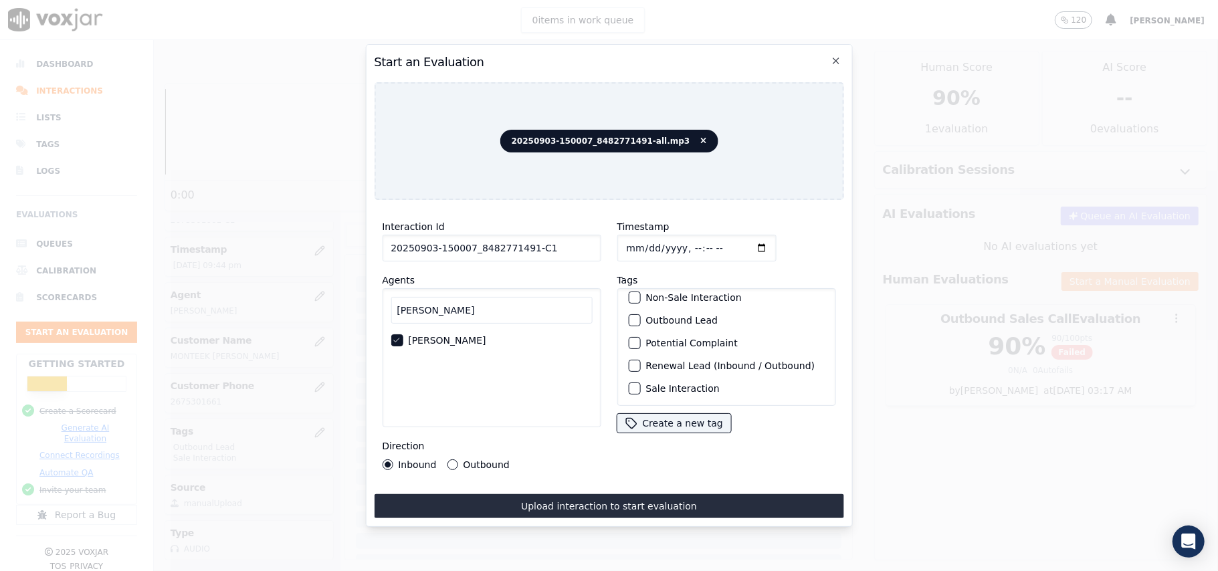
click at [632, 382] on button "Sale Interaction" at bounding box center [634, 388] width 12 height 12
click at [518, 498] on button "Upload interaction to start evaluation" at bounding box center [608, 506] width 469 height 24
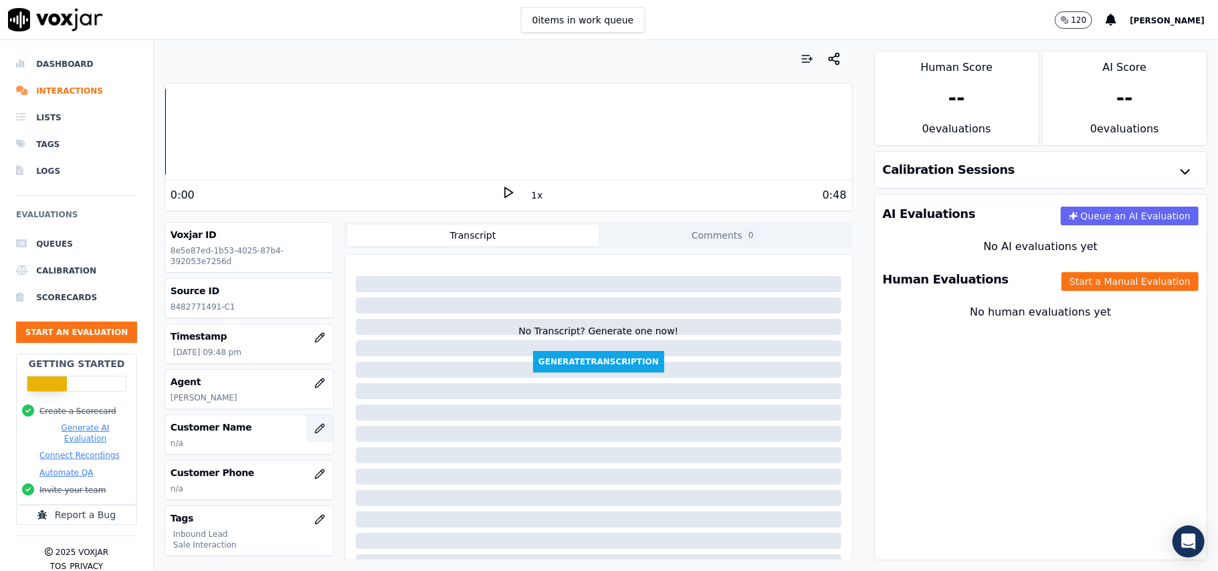
click at [314, 428] on icon "button" at bounding box center [319, 428] width 11 height 11
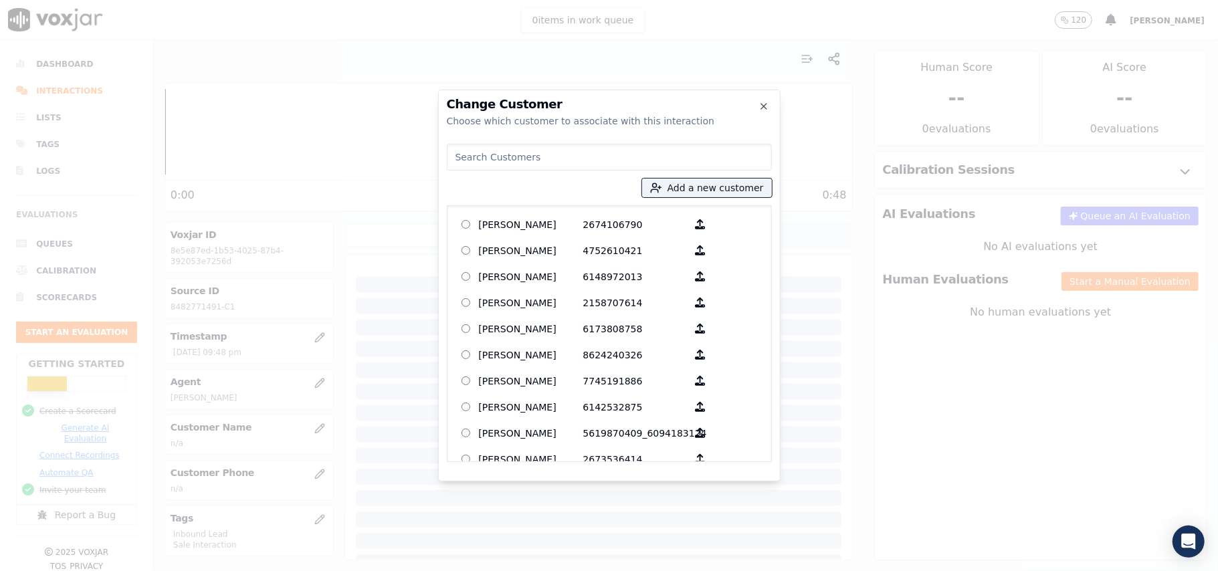
paste input "[PERSON_NAME]"
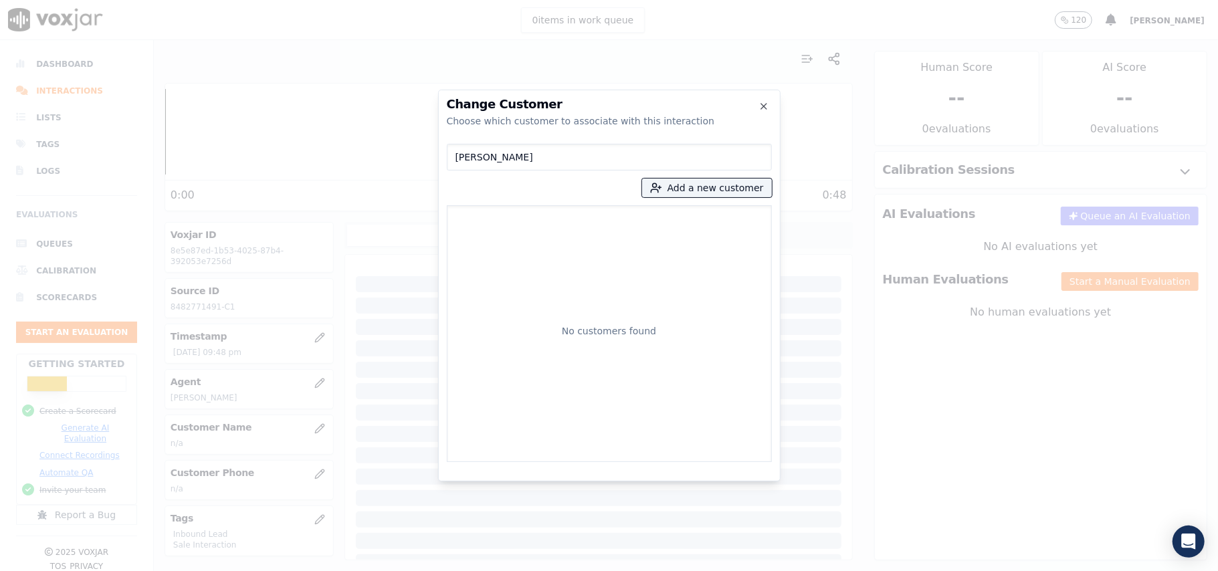
click at [463, 154] on input "[PERSON_NAME]" at bounding box center [609, 157] width 325 height 27
click at [458, 158] on input "[PERSON_NAME]" at bounding box center [609, 157] width 325 height 27
type input "[PERSON_NAME]"
click at [507, 222] on p "[PERSON_NAME]" at bounding box center [531, 224] width 104 height 21
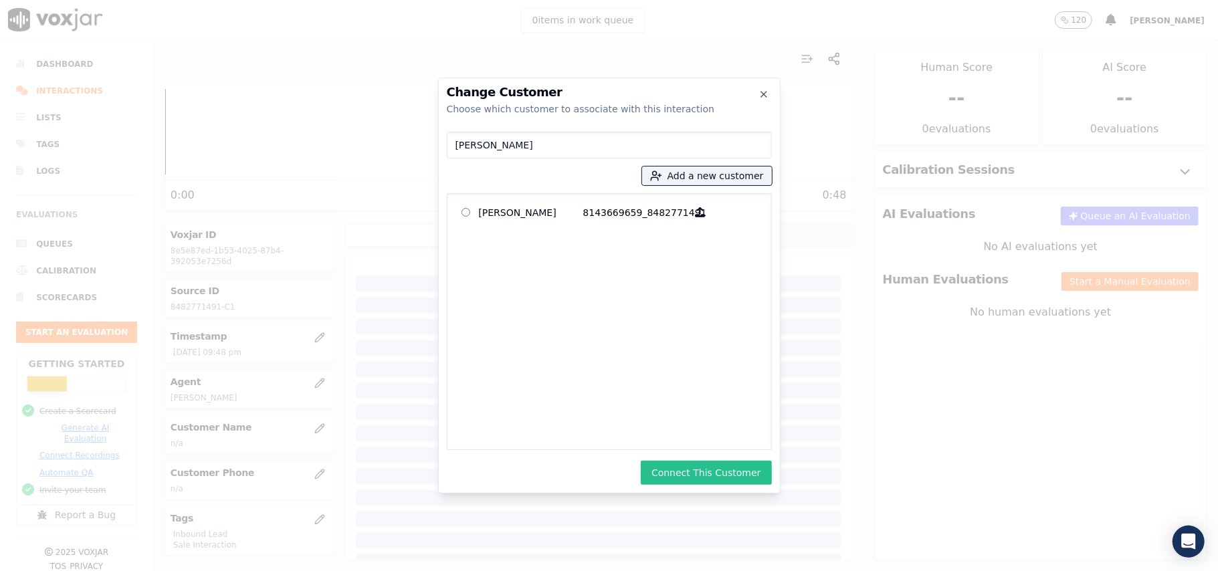
click at [711, 469] on button "Connect This Customer" at bounding box center [706, 473] width 130 height 24
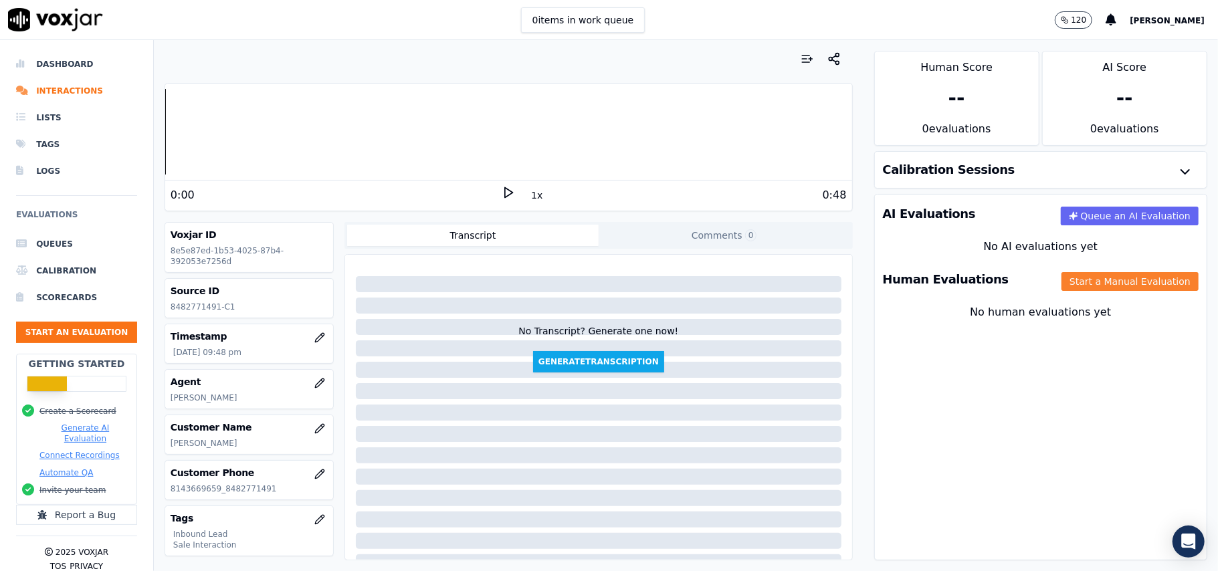
click at [1061, 290] on button "Start a Manual Evaluation" at bounding box center [1129, 281] width 137 height 19
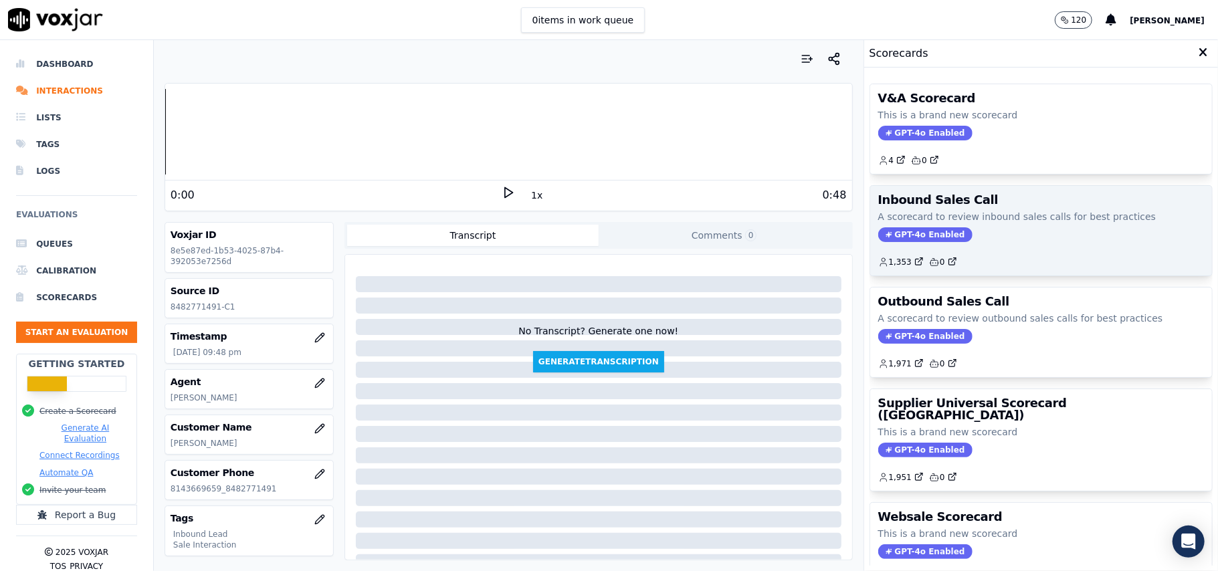
click at [899, 234] on span "GPT-4o Enabled" at bounding box center [925, 234] width 94 height 15
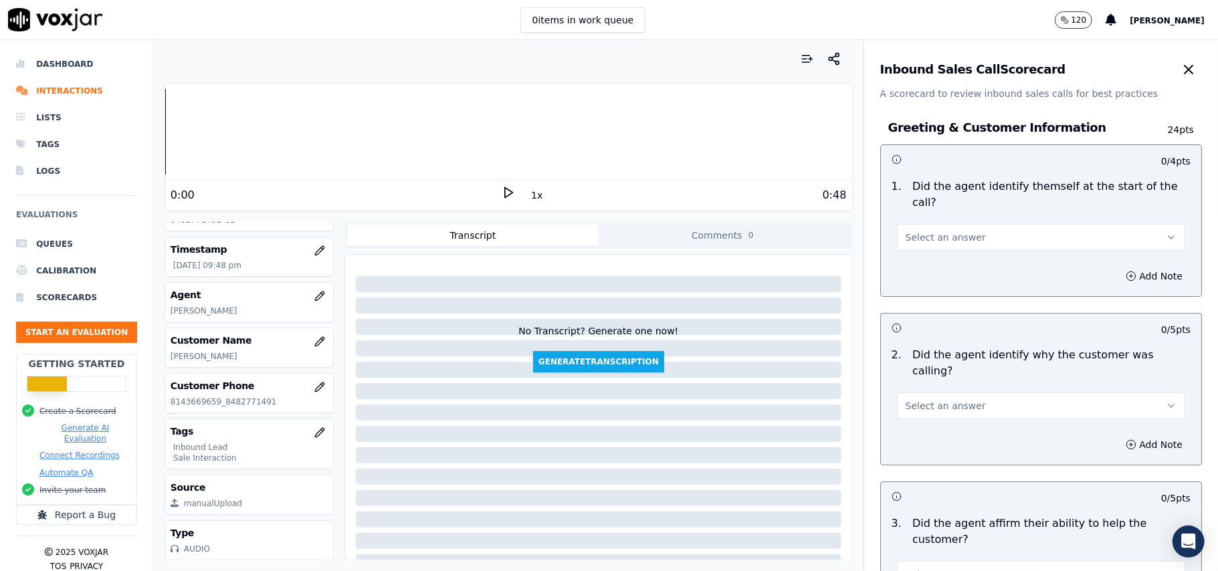
scroll to position [131, 0]
click at [905, 231] on span "Select an answer" at bounding box center [945, 237] width 80 height 13
click at [911, 250] on div "Yes" at bounding box center [1012, 251] width 259 height 21
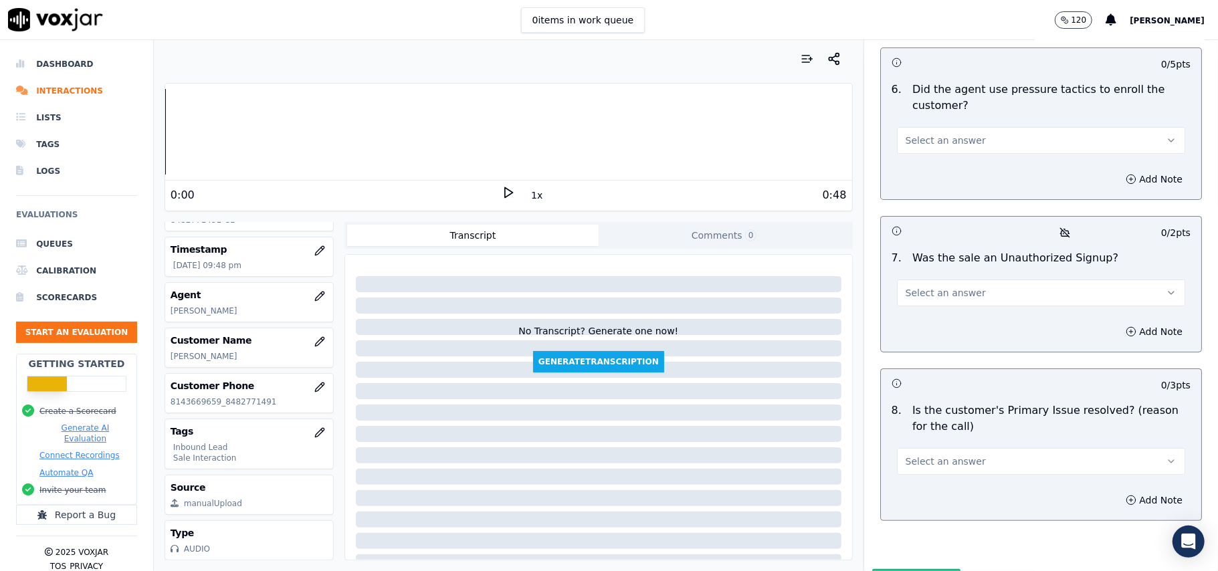
click at [951, 455] on span "Select an answer" at bounding box center [945, 461] width 80 height 13
click at [915, 423] on div "Yes" at bounding box center [1012, 421] width 259 height 21
click at [928, 286] on span "Select an answer" at bounding box center [945, 292] width 80 height 13
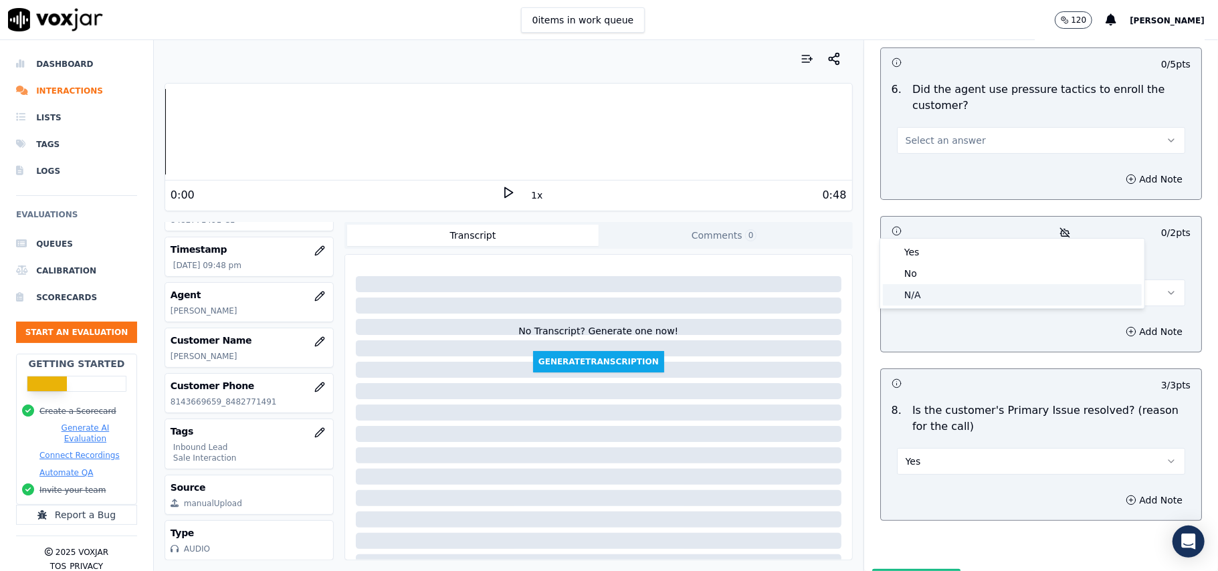
click at [923, 284] on div "N/A" at bounding box center [1012, 294] width 259 height 21
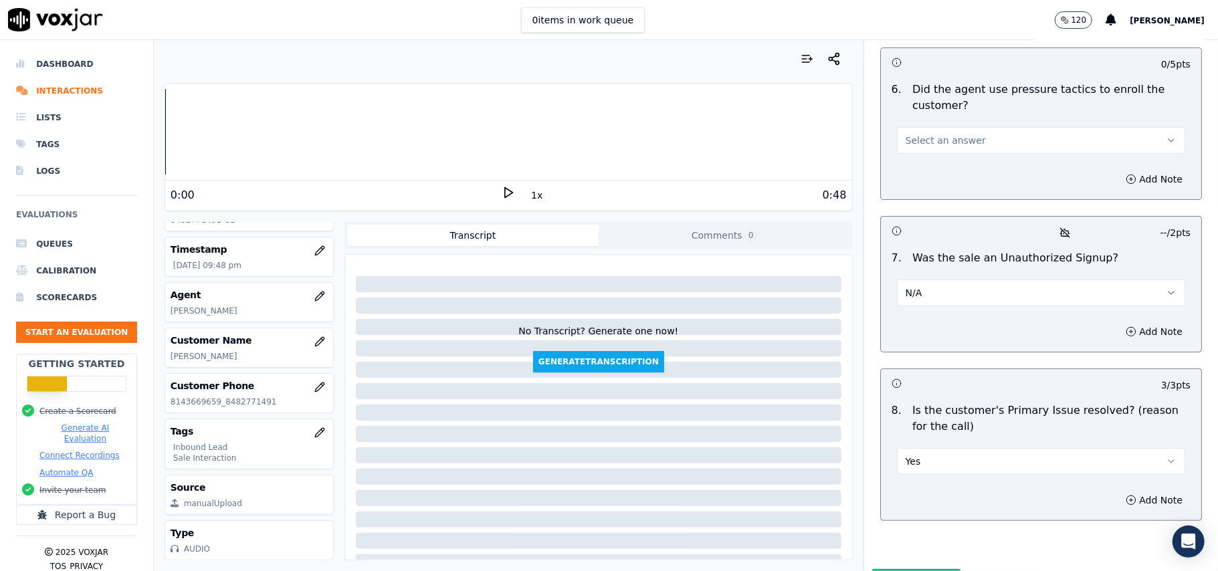
click at [921, 279] on button "N/A" at bounding box center [1041, 292] width 288 height 27
click at [915, 271] on div "No" at bounding box center [1012, 273] width 259 height 21
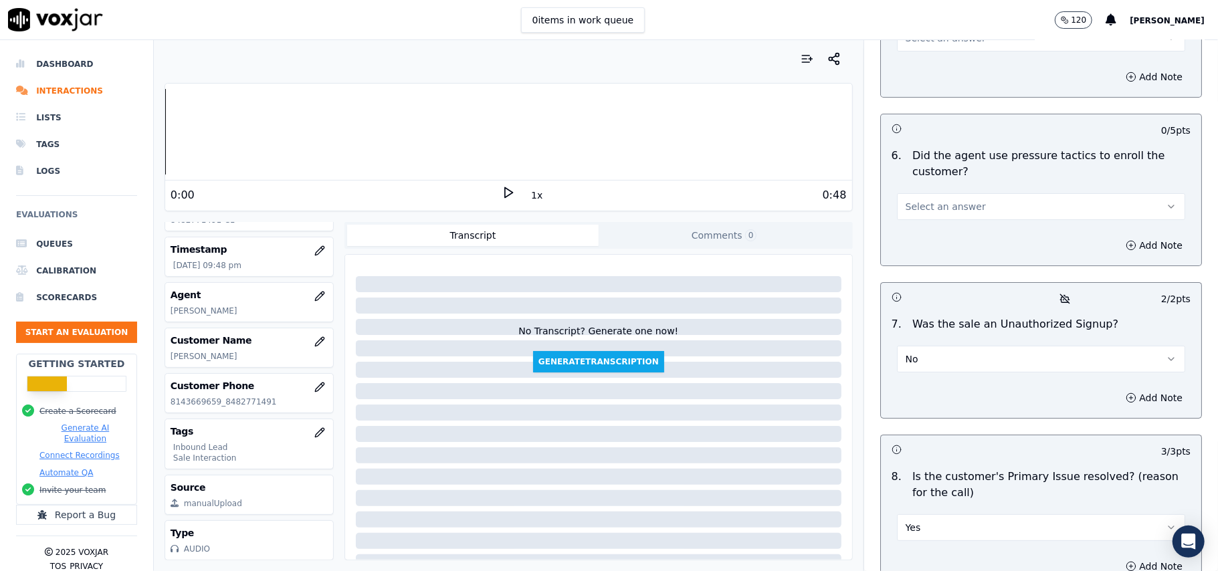
scroll to position [3564, 0]
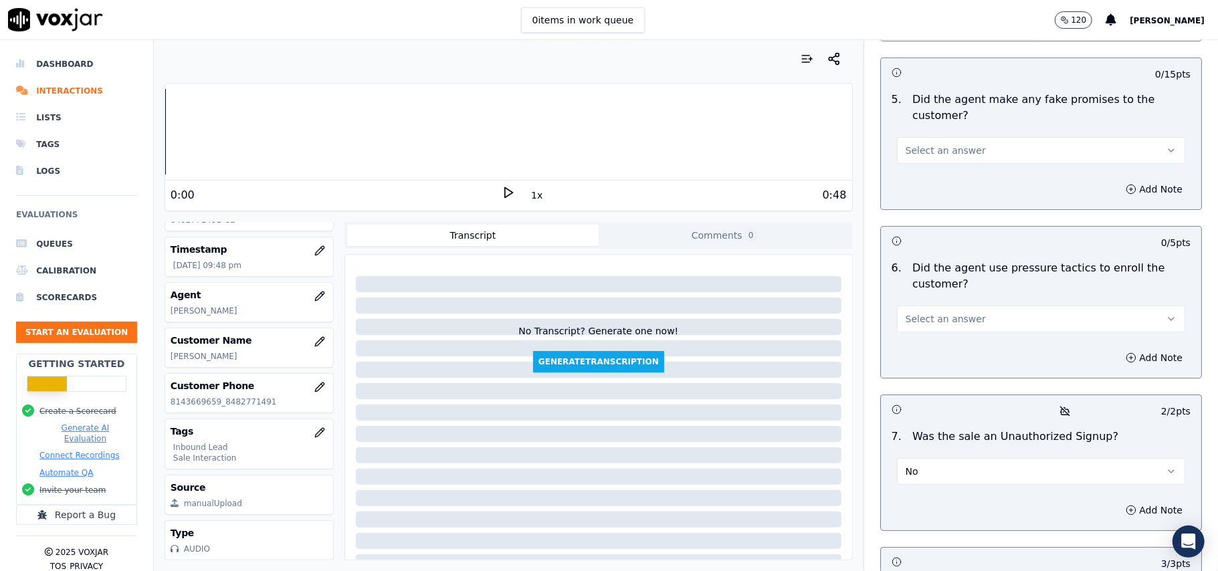
click at [931, 312] on span "Select an answer" at bounding box center [945, 318] width 80 height 13
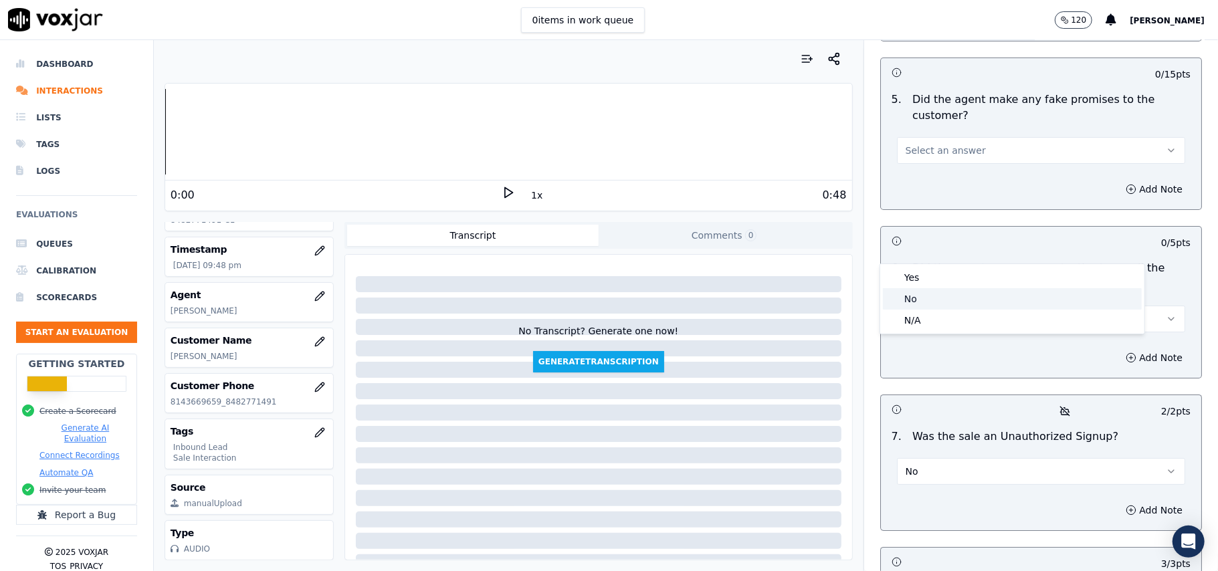
click at [931, 292] on div "No" at bounding box center [1012, 298] width 259 height 21
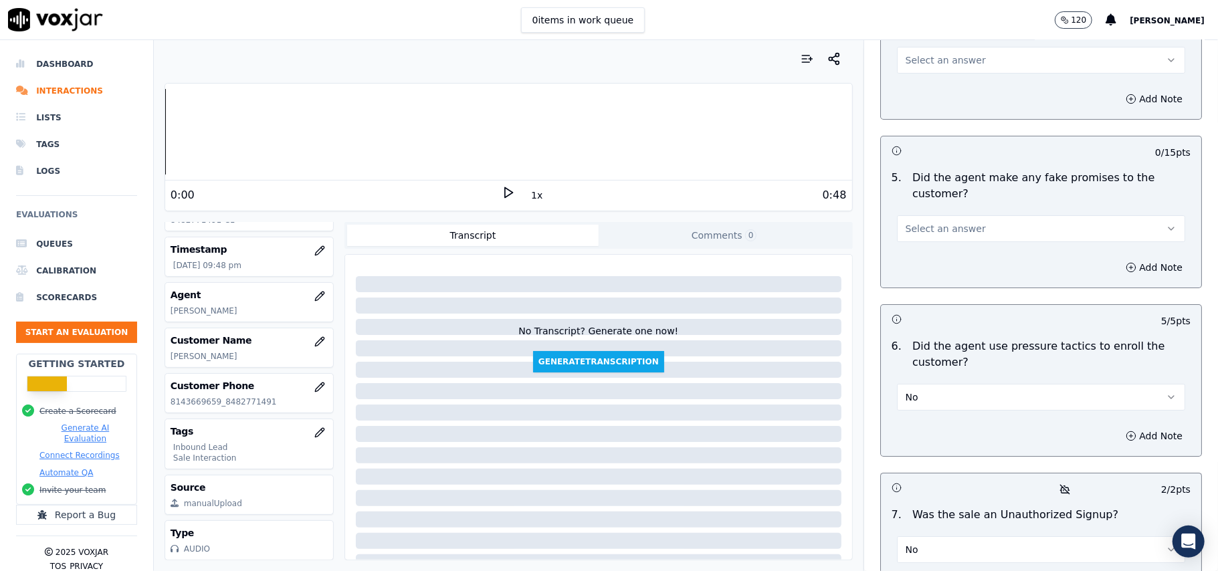
scroll to position [3386, 0]
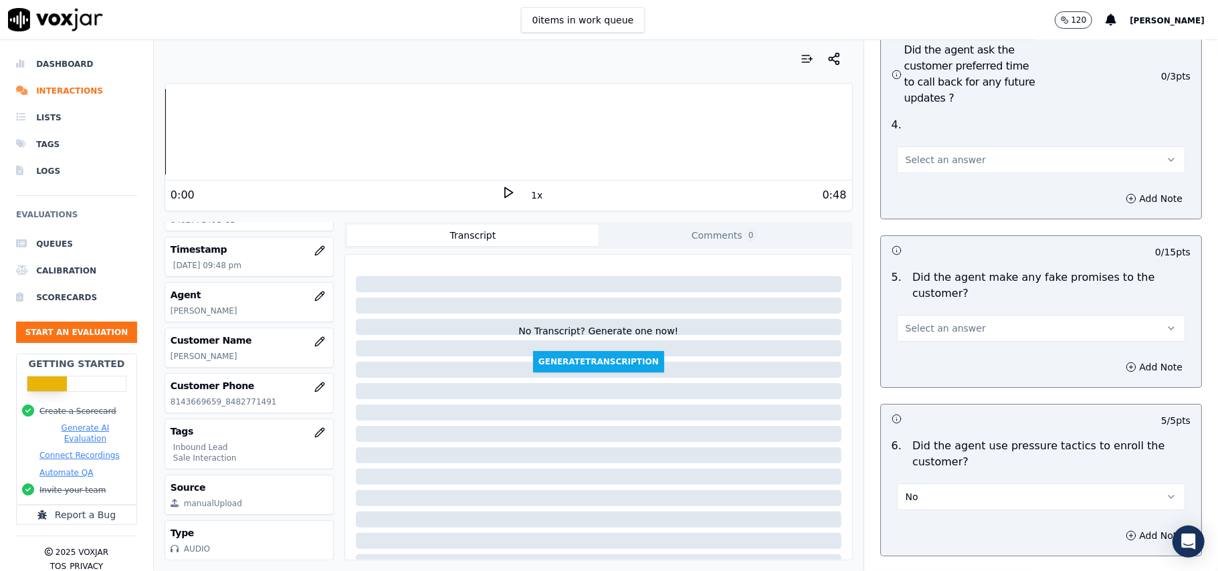
click at [959, 315] on button "Select an answer" at bounding box center [1041, 328] width 288 height 27
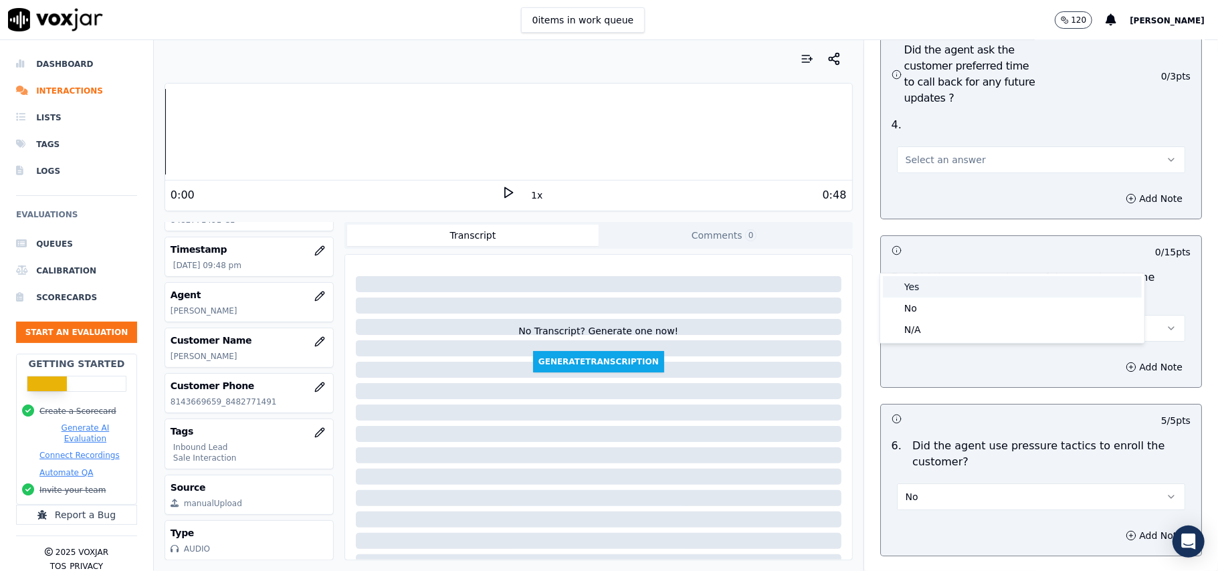
click at [951, 295] on div "Yes" at bounding box center [1012, 286] width 259 height 21
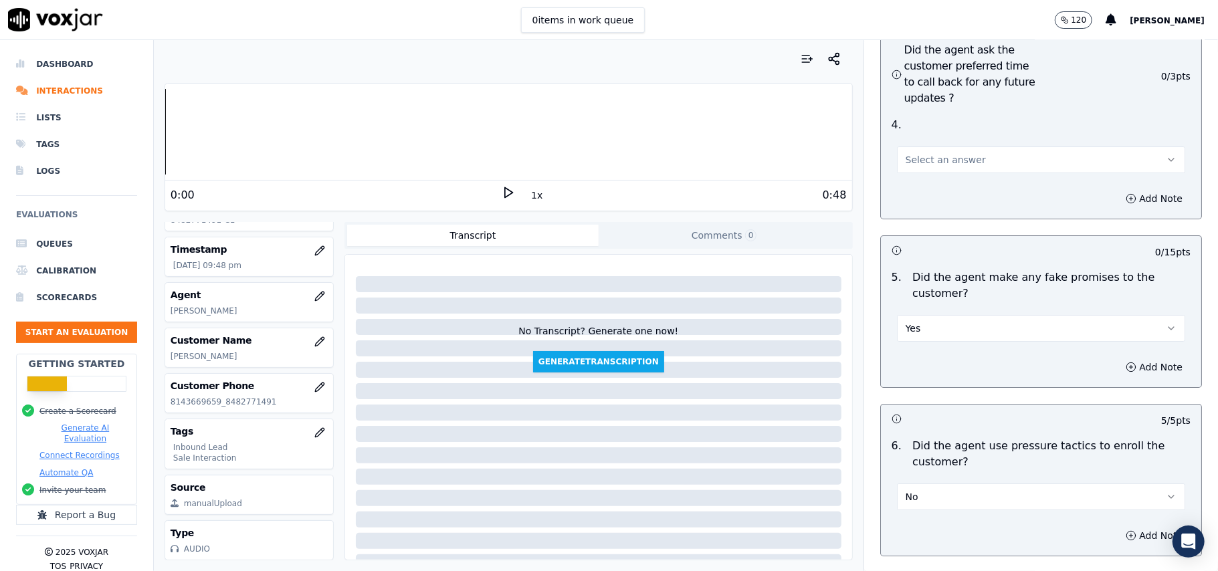
click at [949, 315] on button "Yes" at bounding box center [1041, 328] width 288 height 27
click at [937, 308] on div "No" at bounding box center [1012, 308] width 259 height 21
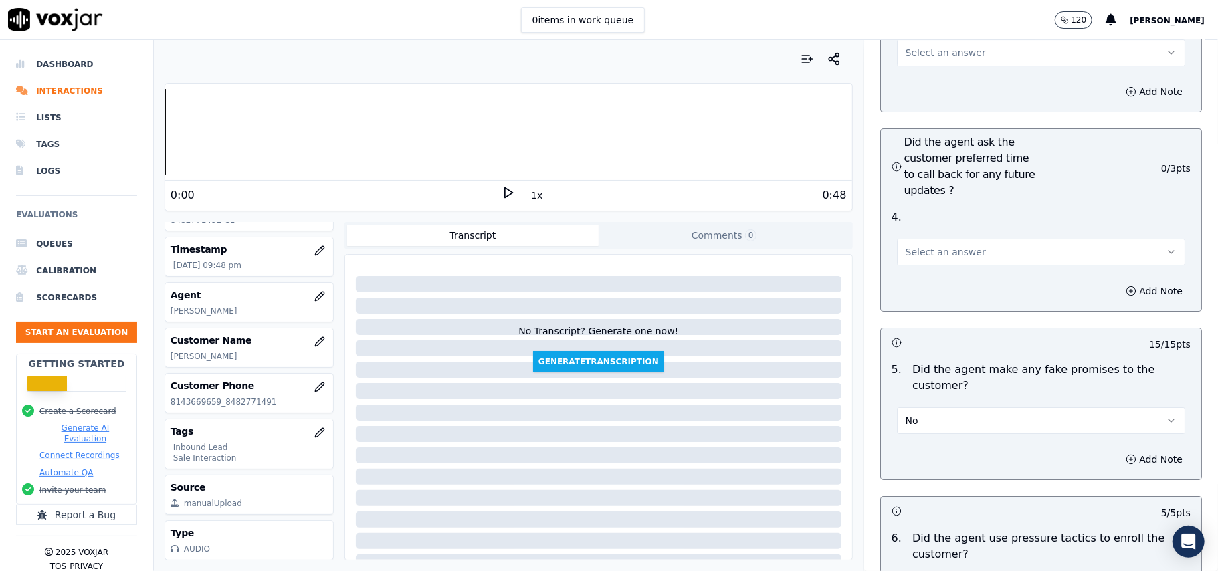
scroll to position [3207, 0]
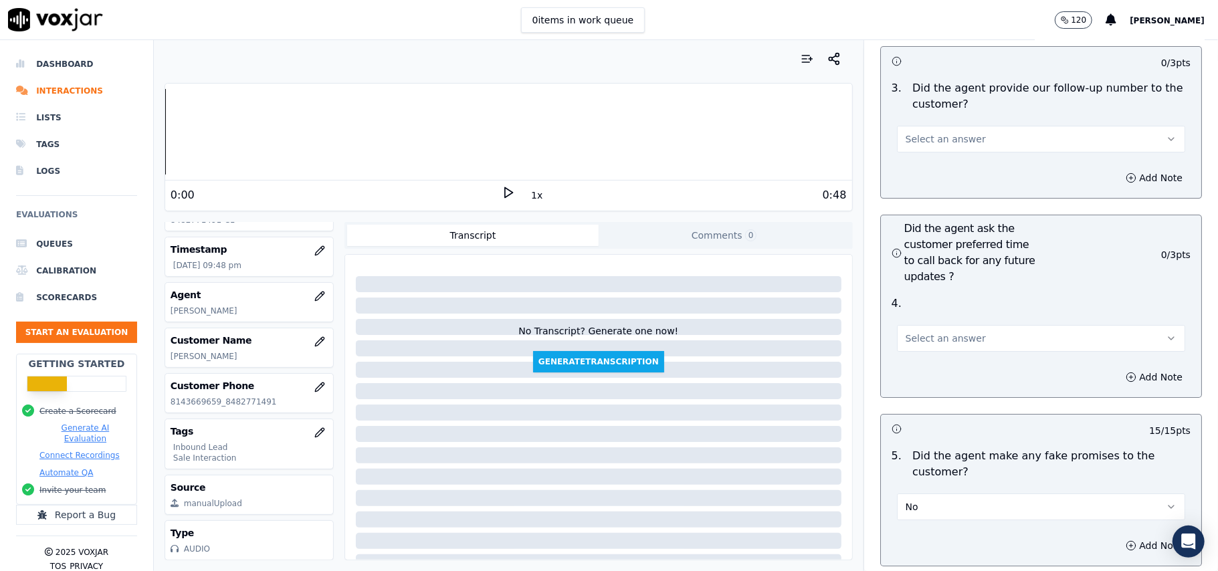
click at [955, 332] on span "Select an answer" at bounding box center [945, 338] width 80 height 13
click at [942, 317] on div "No" at bounding box center [1012, 317] width 259 height 21
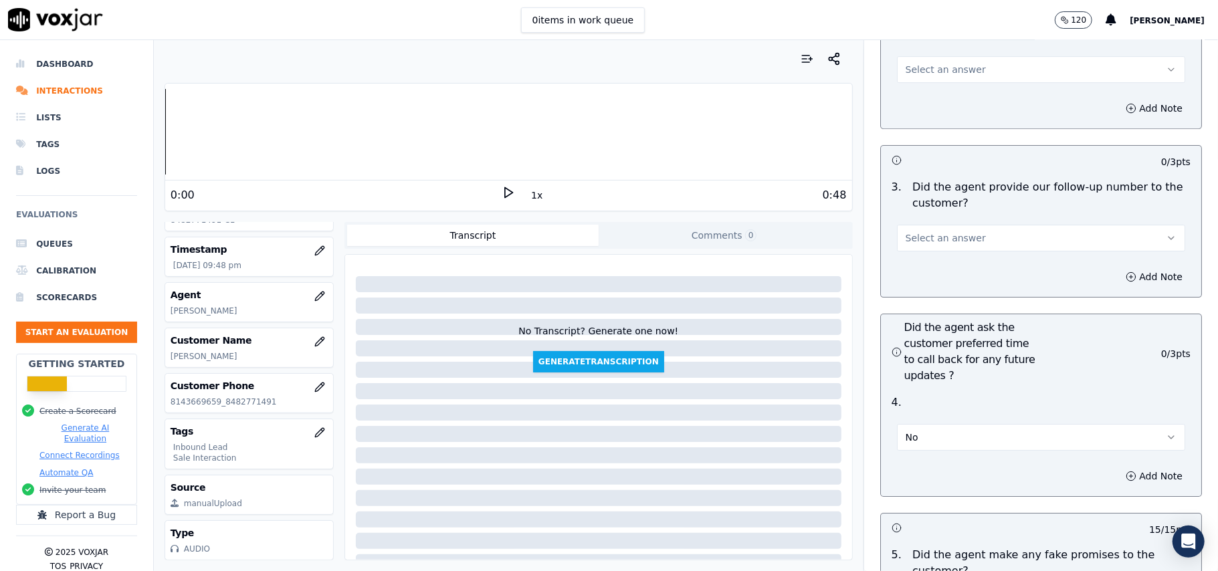
scroll to position [3029, 0]
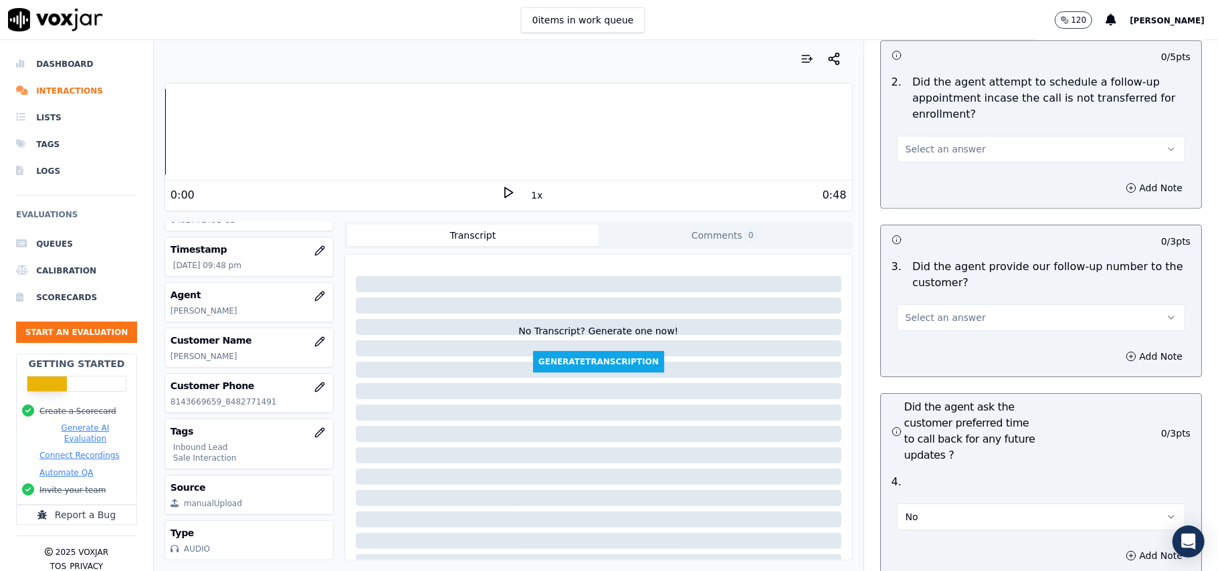
click at [950, 311] on span "Select an answer" at bounding box center [945, 317] width 80 height 13
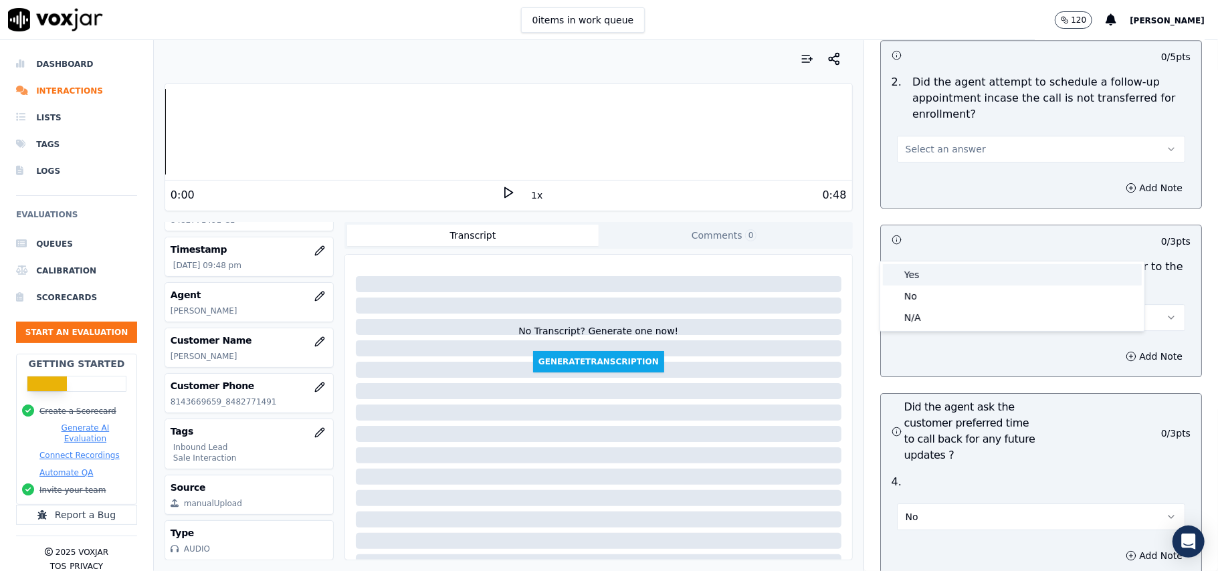
click at [939, 279] on div "Yes" at bounding box center [1012, 274] width 259 height 21
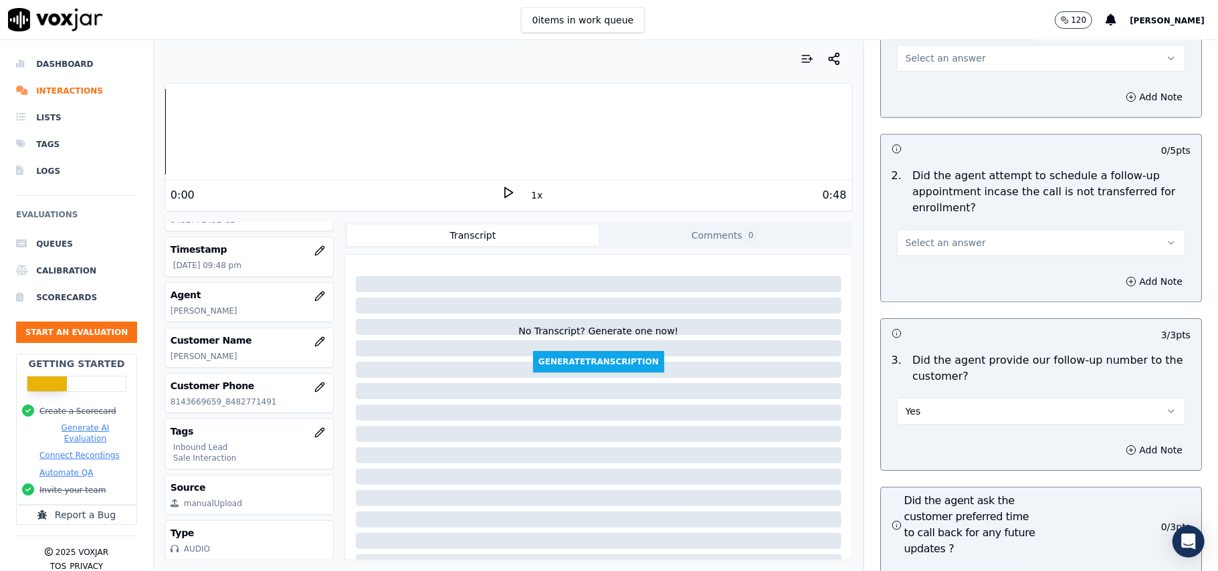
scroll to position [2851, 0]
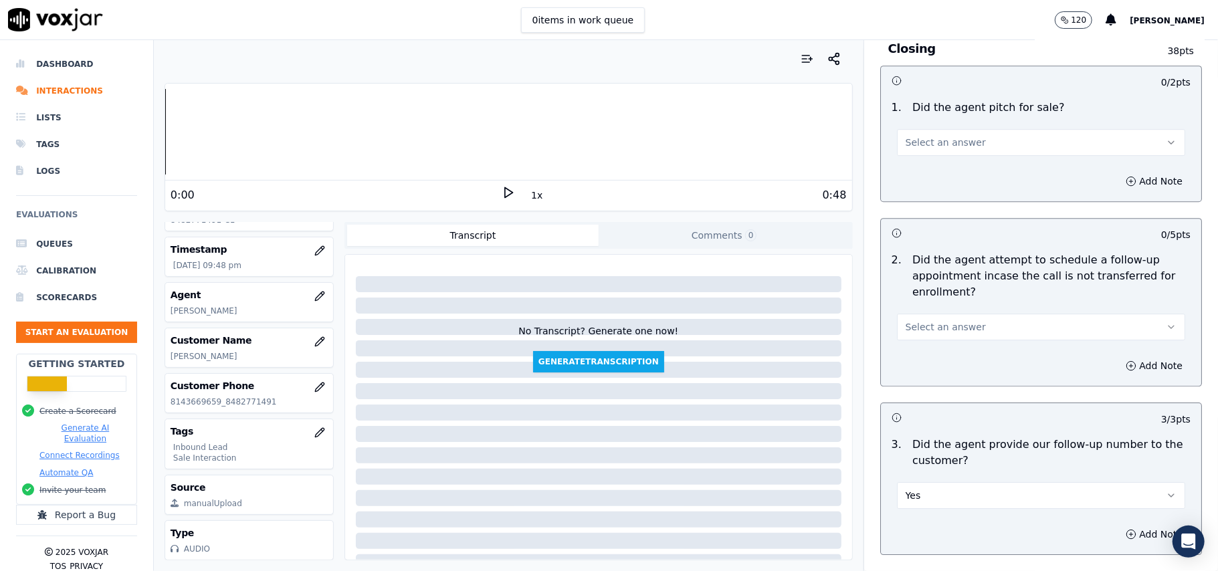
click at [951, 320] on span "Select an answer" at bounding box center [945, 326] width 80 height 13
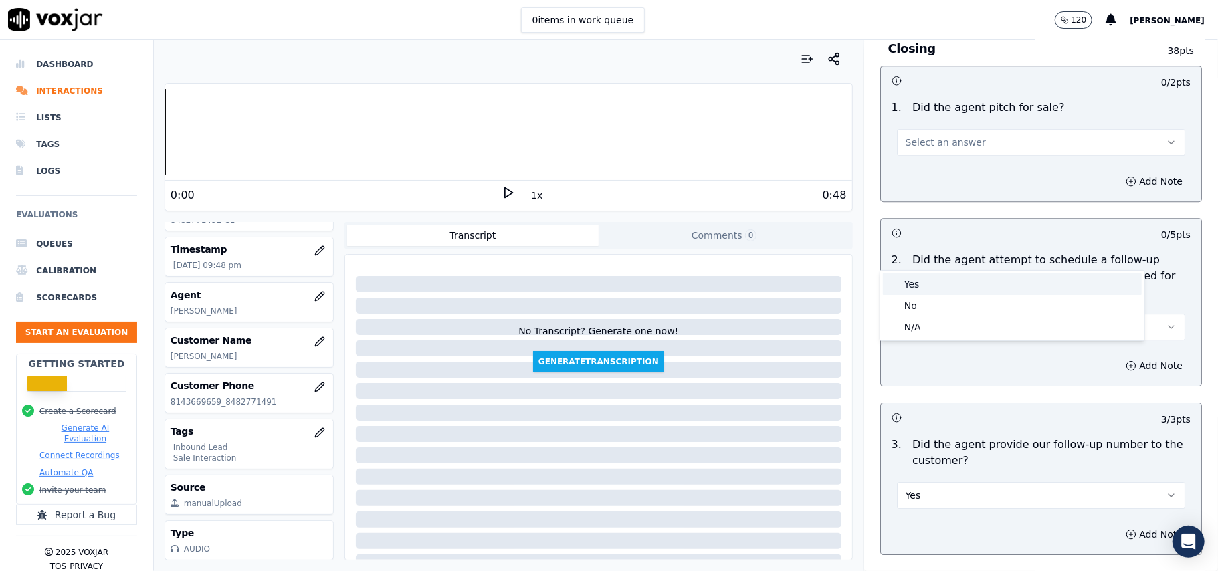
click at [937, 285] on div "Yes" at bounding box center [1012, 283] width 259 height 21
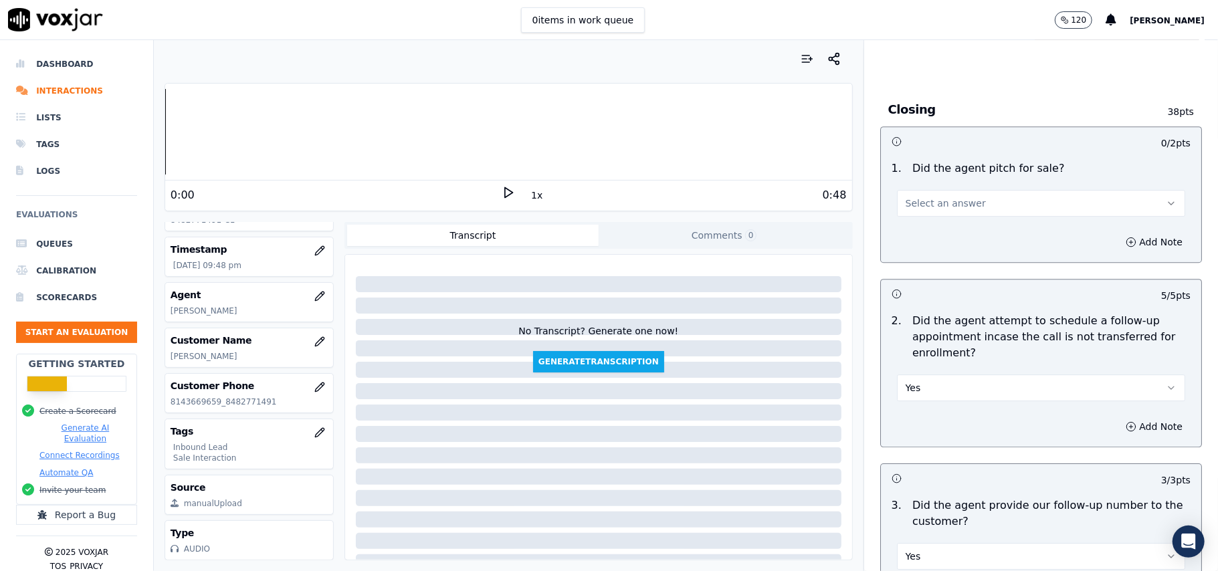
scroll to position [2673, 0]
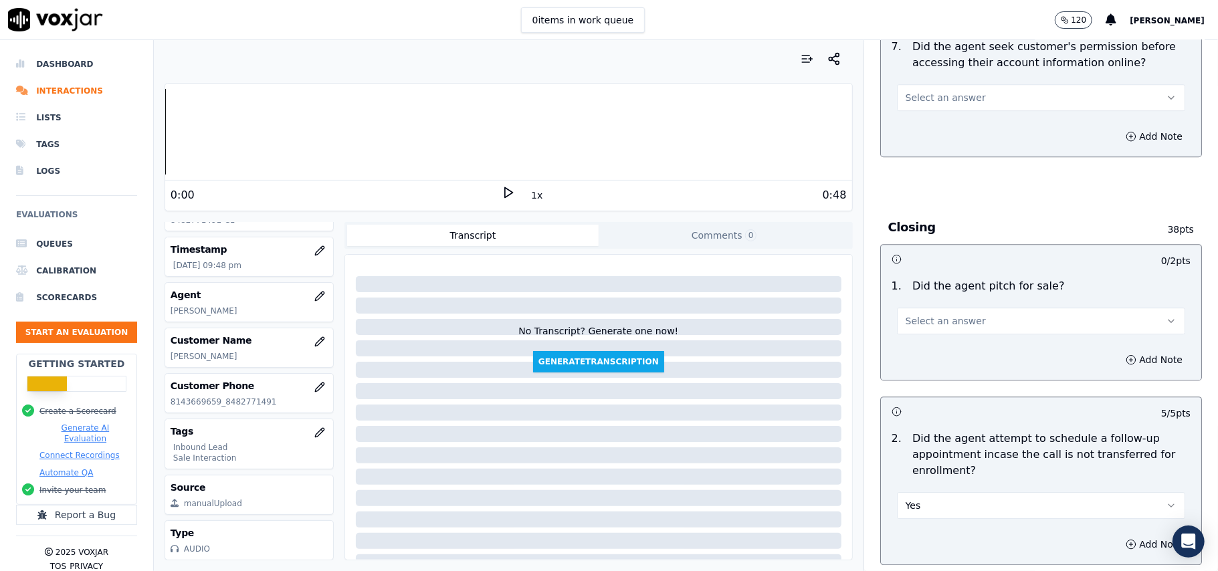
click at [961, 308] on button "Select an answer" at bounding box center [1041, 321] width 288 height 27
click at [948, 289] on div "No" at bounding box center [1012, 298] width 259 height 21
click at [960, 308] on button "No" at bounding box center [1041, 321] width 288 height 27
click at [945, 279] on div "Yes" at bounding box center [1012, 277] width 259 height 21
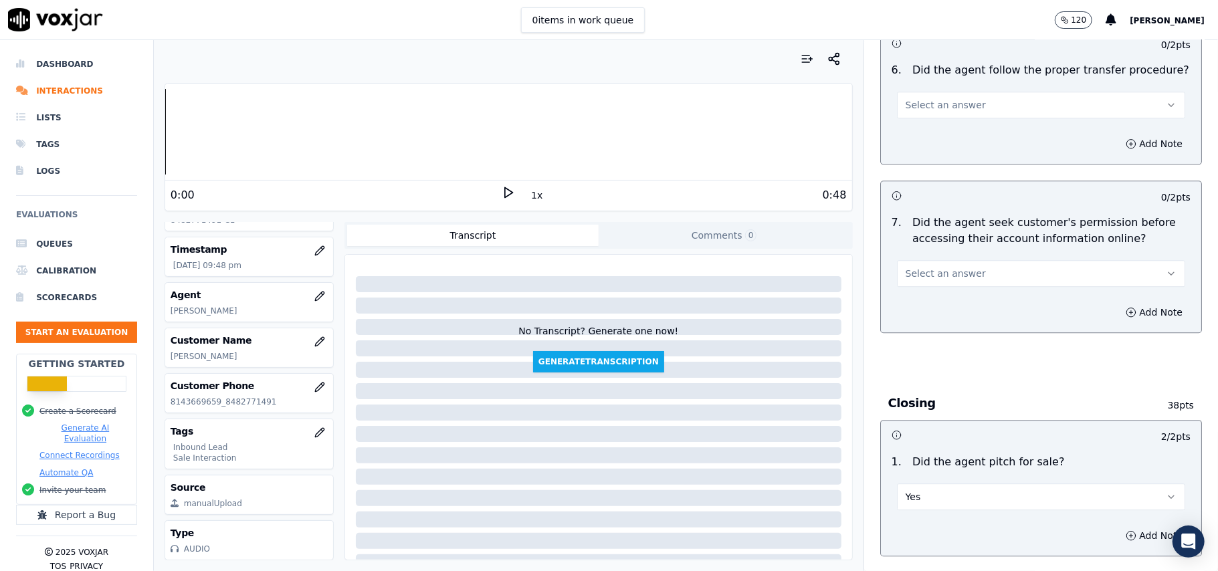
scroll to position [2405, 0]
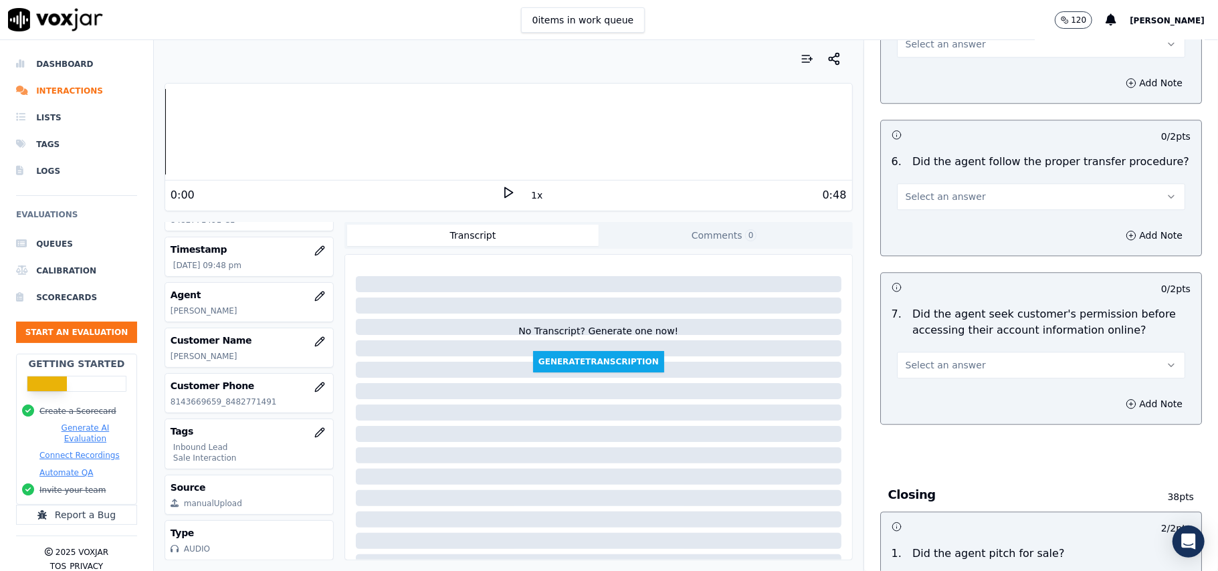
click at [953, 358] on span "Select an answer" at bounding box center [945, 364] width 80 height 13
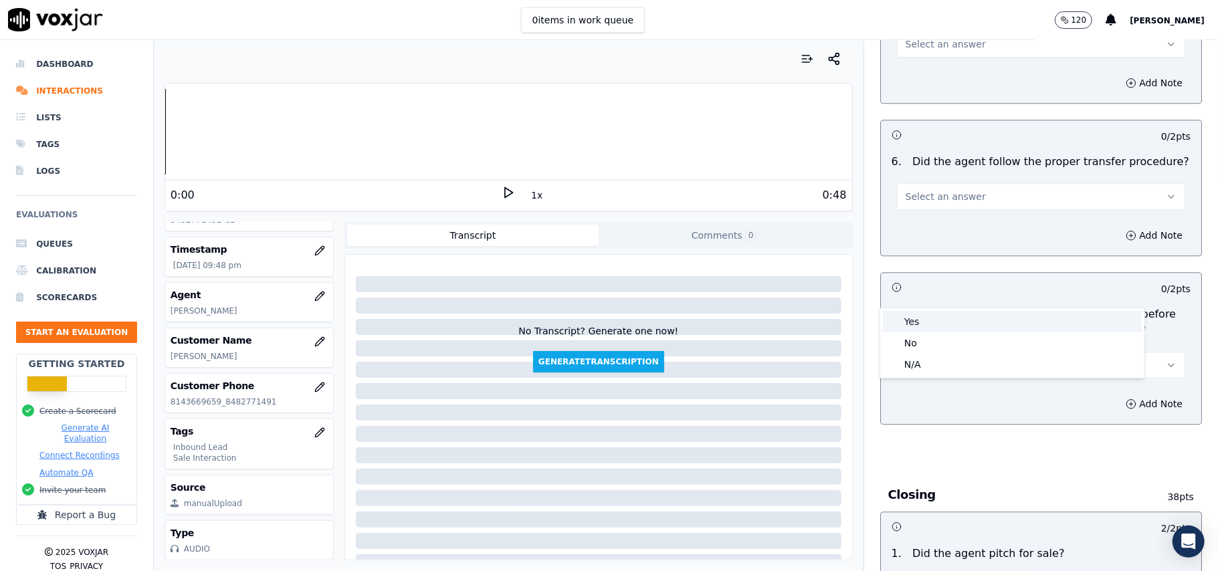
click at [941, 324] on div "Yes" at bounding box center [1012, 321] width 259 height 21
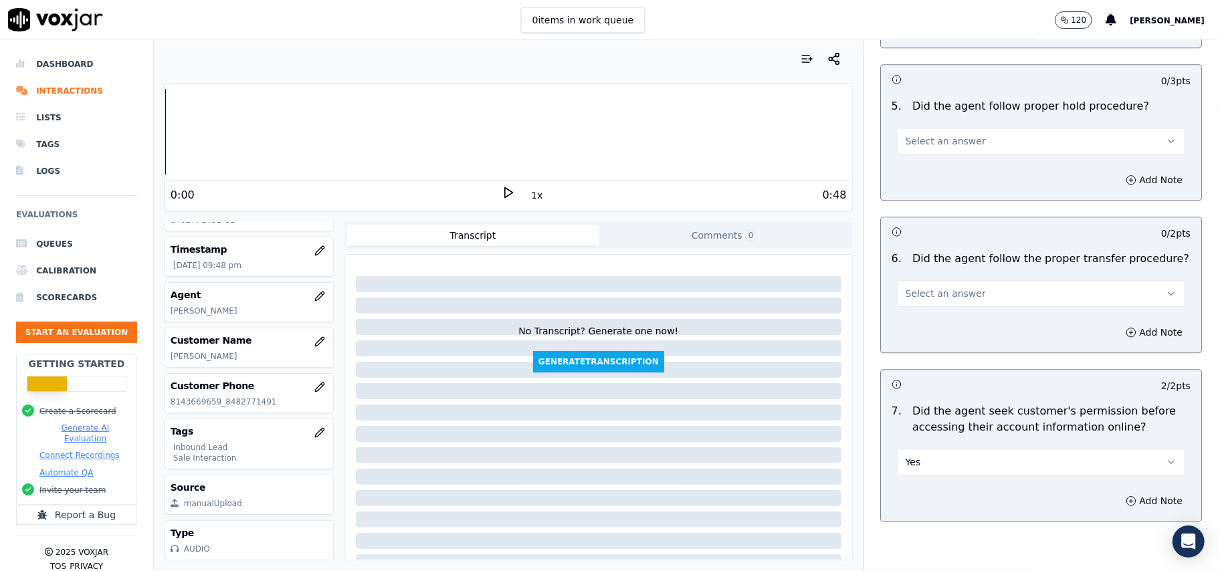
scroll to position [2227, 0]
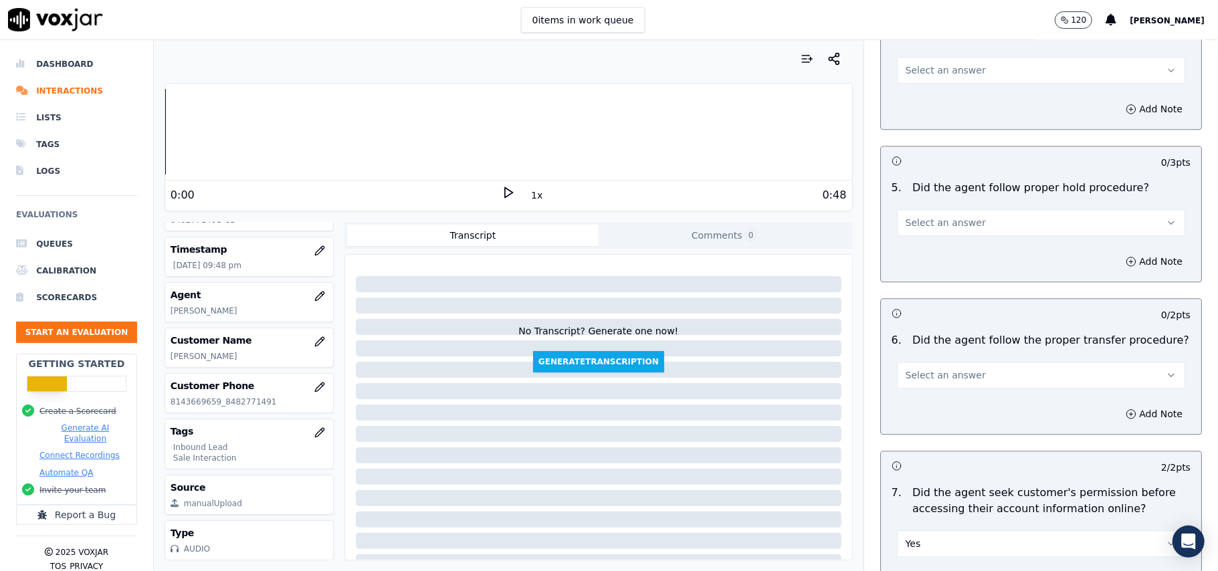
click at [948, 362] on button "Select an answer" at bounding box center [1041, 375] width 288 height 27
click at [948, 321] on div "Yes" at bounding box center [1012, 330] width 259 height 21
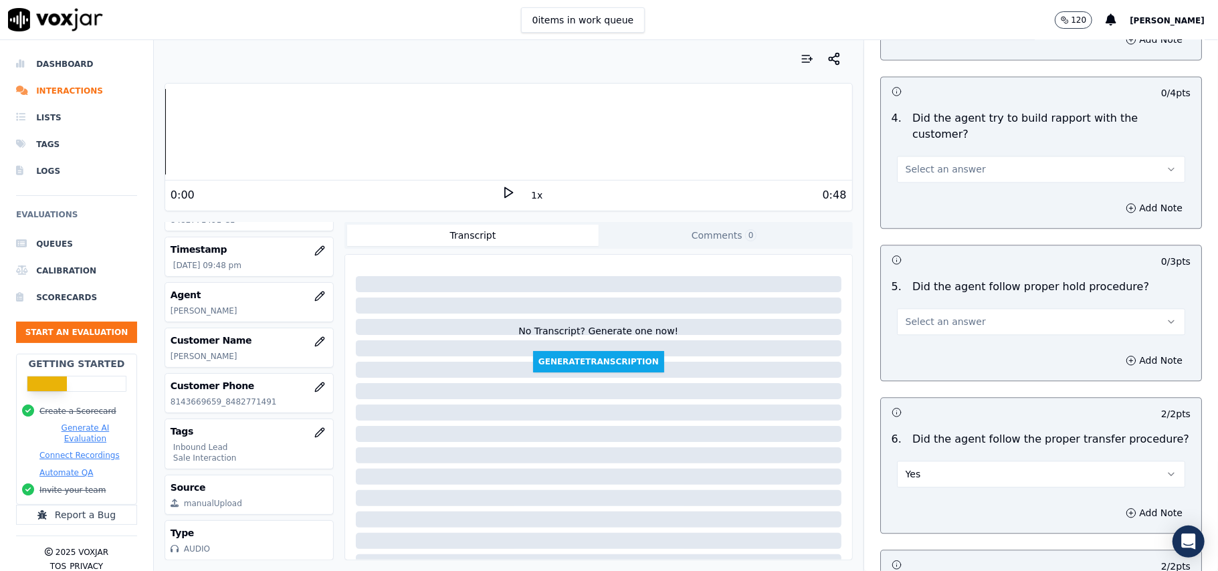
scroll to position [2049, 0]
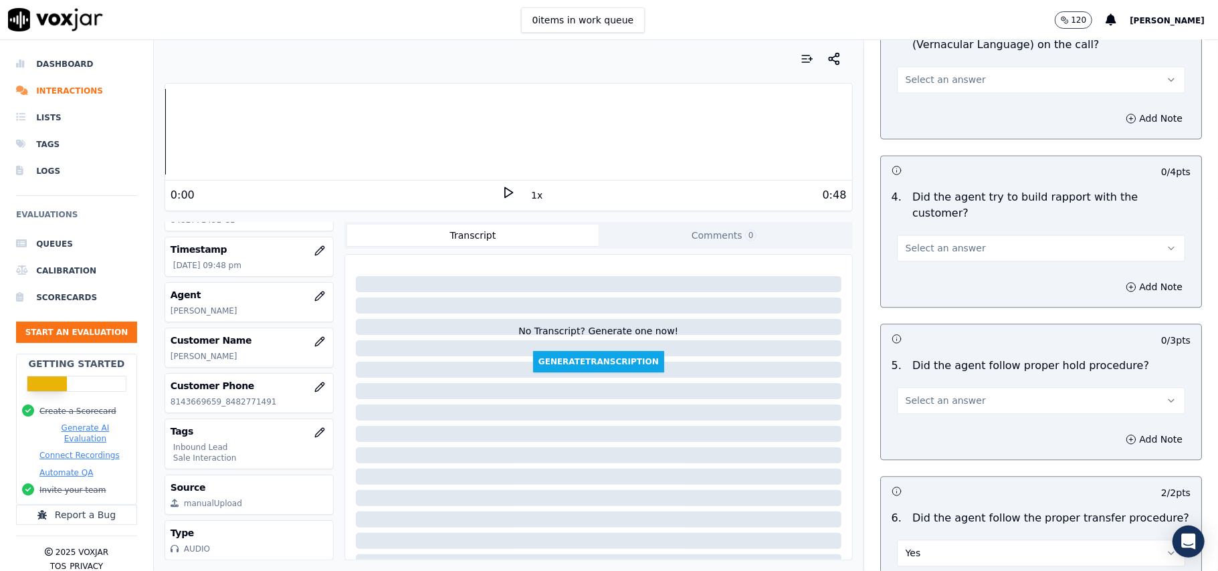
click at [950, 394] on span "Select an answer" at bounding box center [945, 400] width 80 height 13
drag, startPoint x: 950, startPoint y: 334, endPoint x: 950, endPoint y: 362, distance: 27.4
click at [950, 362] on div "Yes" at bounding box center [1012, 356] width 259 height 21
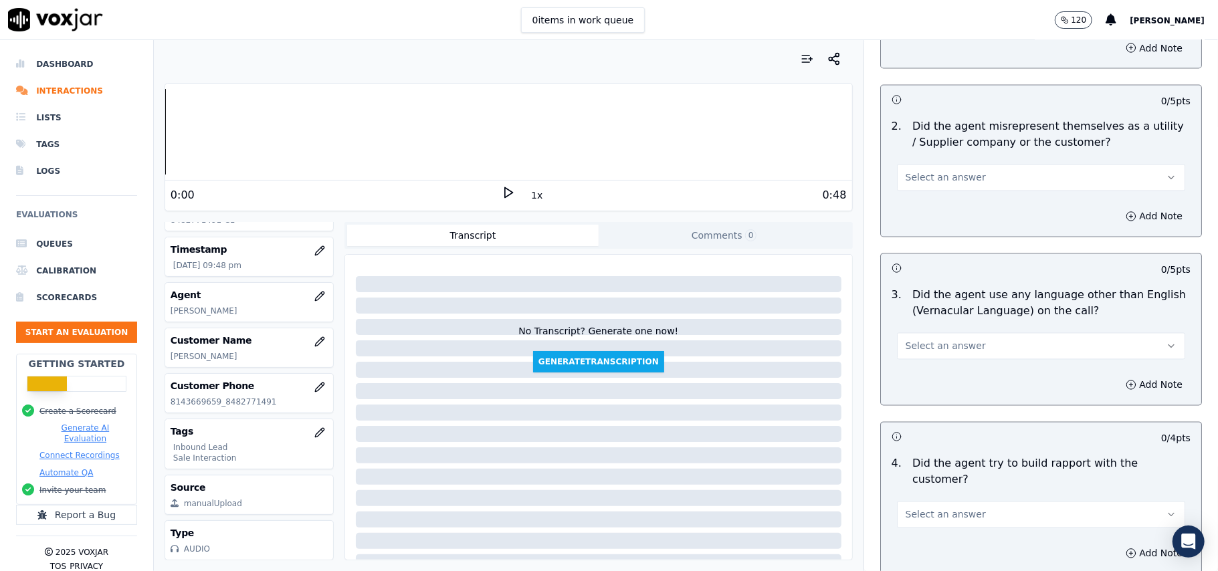
scroll to position [1781, 0]
click at [943, 509] on span "Select an answer" at bounding box center [945, 515] width 80 height 13
click at [939, 465] on div "Yes" at bounding box center [1012, 470] width 259 height 21
click at [940, 334] on button "Select an answer" at bounding box center [1041, 347] width 288 height 27
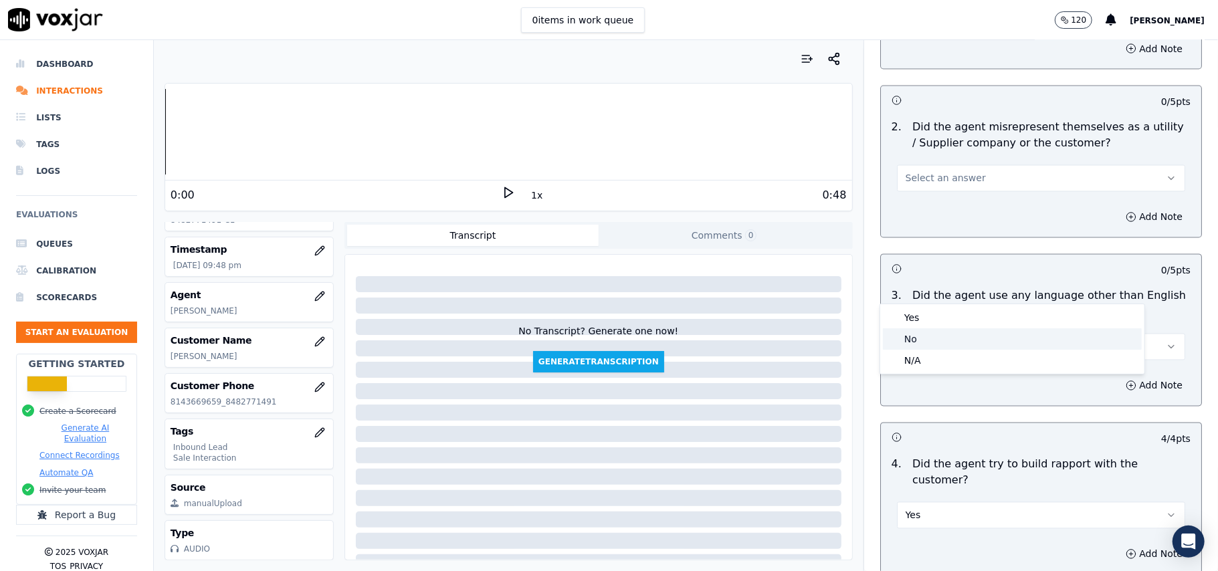
drag, startPoint x: 940, startPoint y: 296, endPoint x: 941, endPoint y: 343, distance: 47.5
click at [941, 343] on div "No" at bounding box center [1012, 338] width 259 height 21
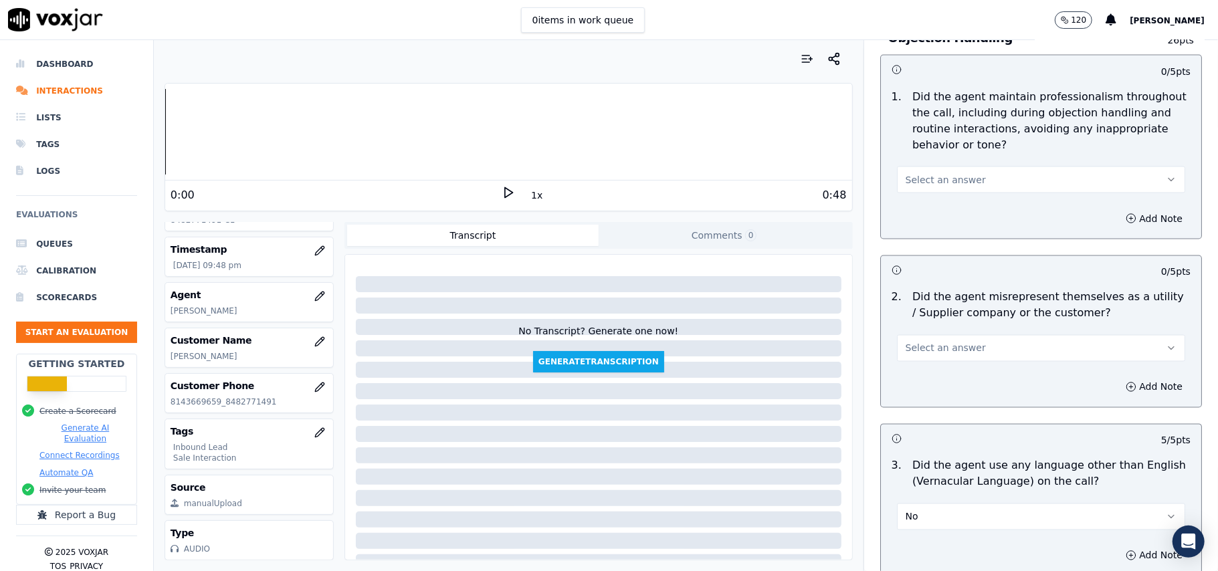
scroll to position [1514, 0]
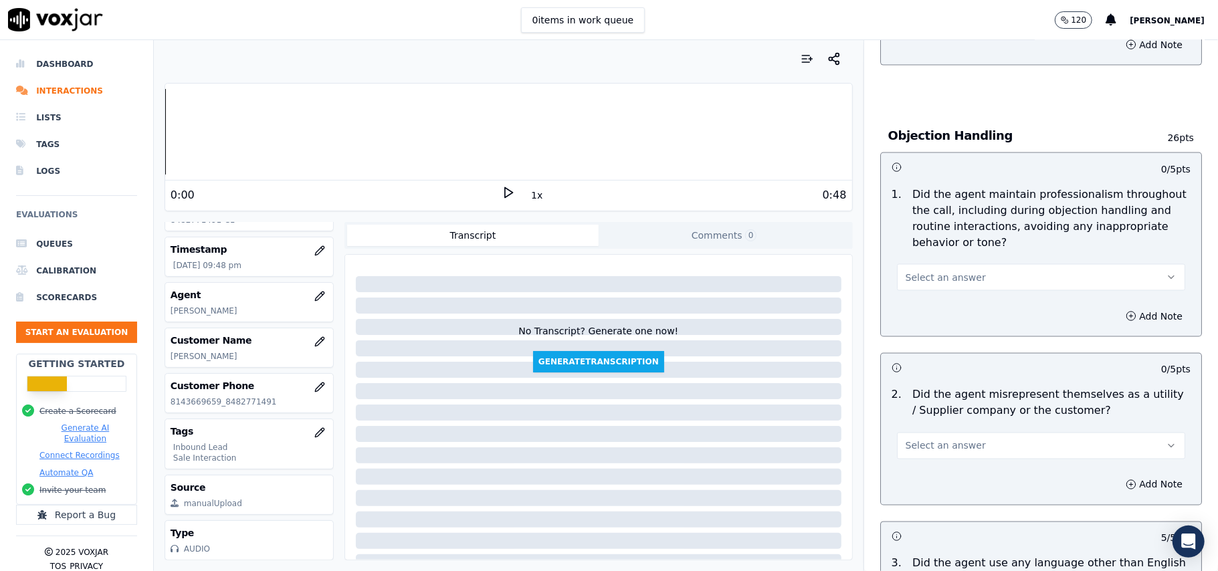
click at [955, 439] on span "Select an answer" at bounding box center [945, 445] width 80 height 13
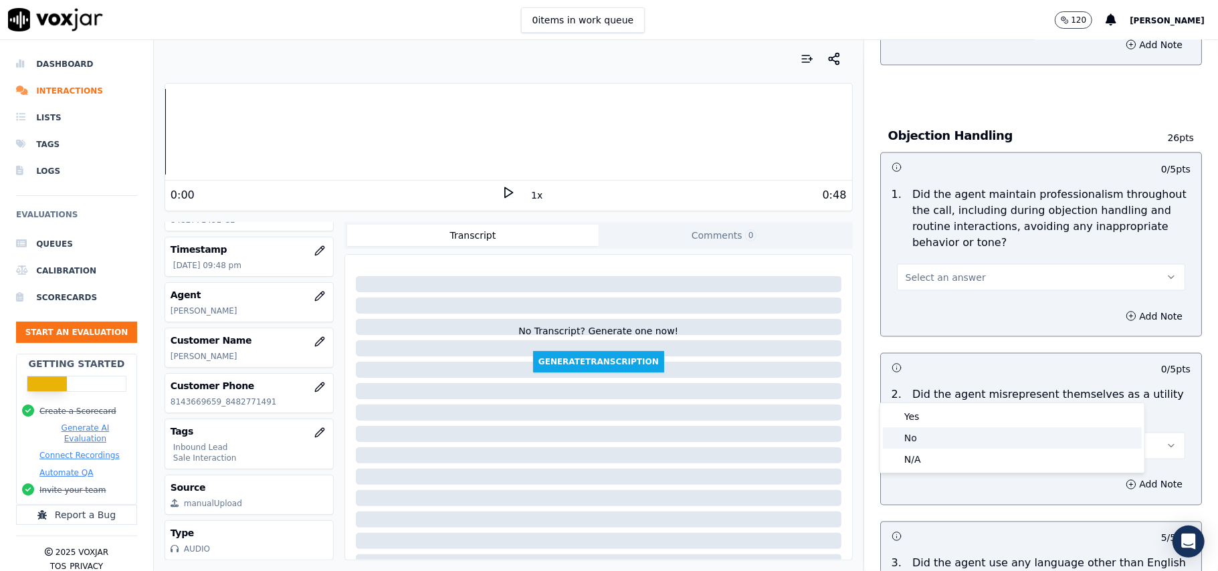
click at [937, 433] on div "No" at bounding box center [1012, 437] width 259 height 21
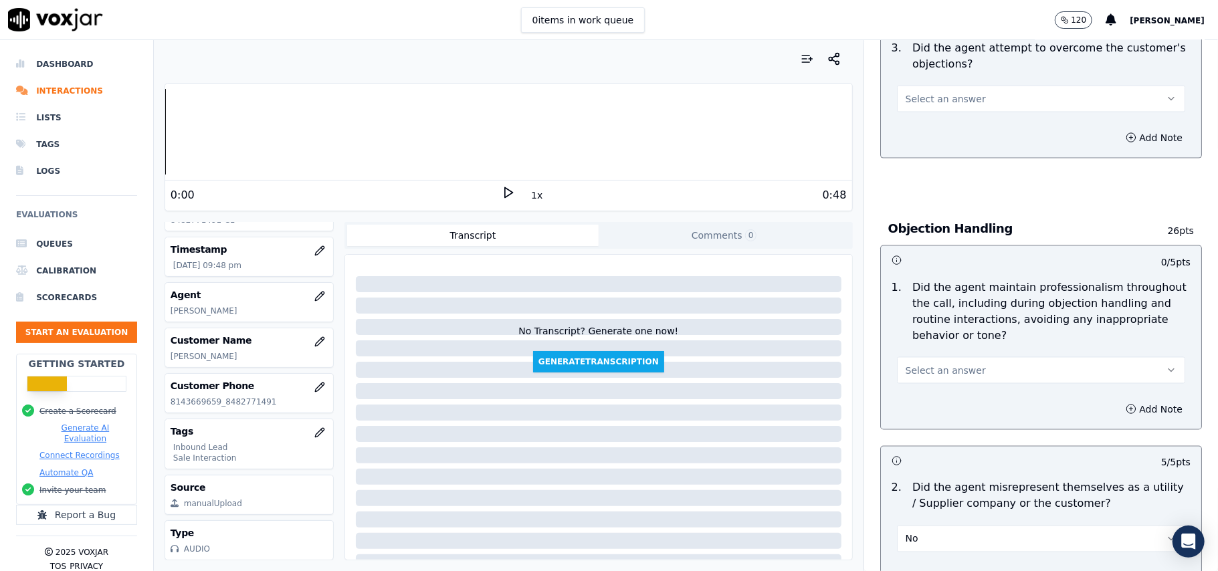
scroll to position [1335, 0]
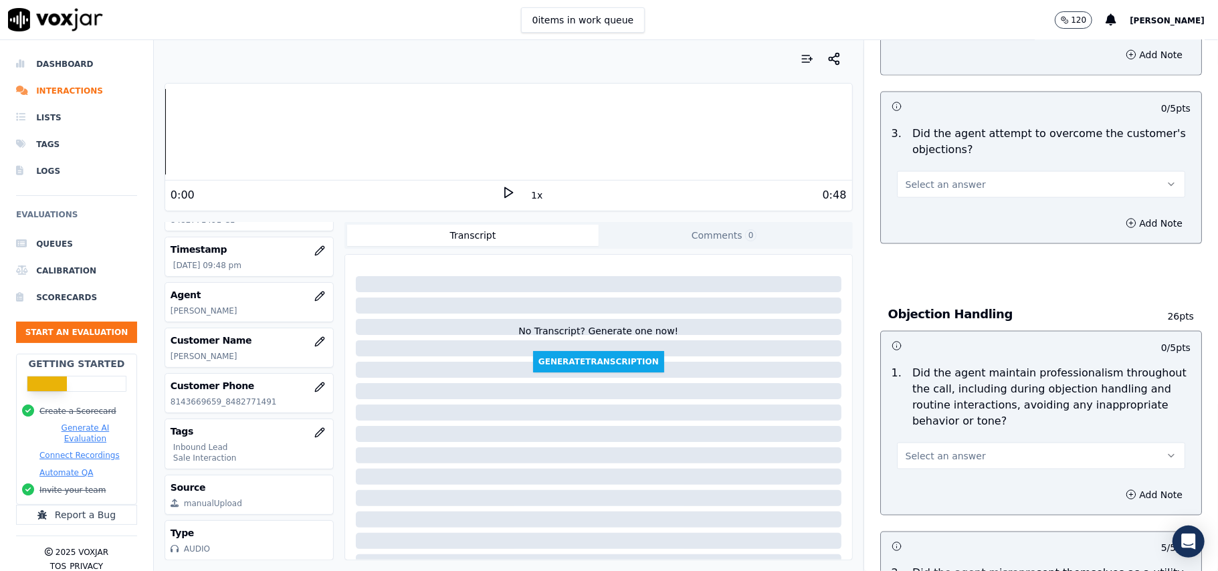
click at [955, 443] on button "Select an answer" at bounding box center [1041, 456] width 288 height 27
click at [955, 421] on div "Yes" at bounding box center [1012, 425] width 259 height 21
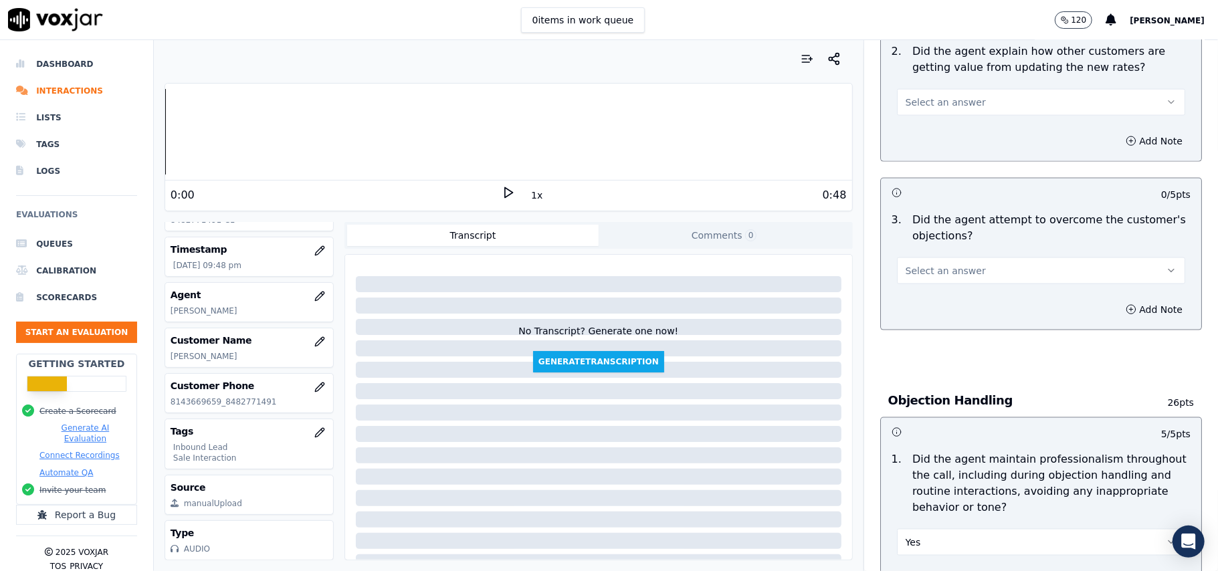
scroll to position [1157, 0]
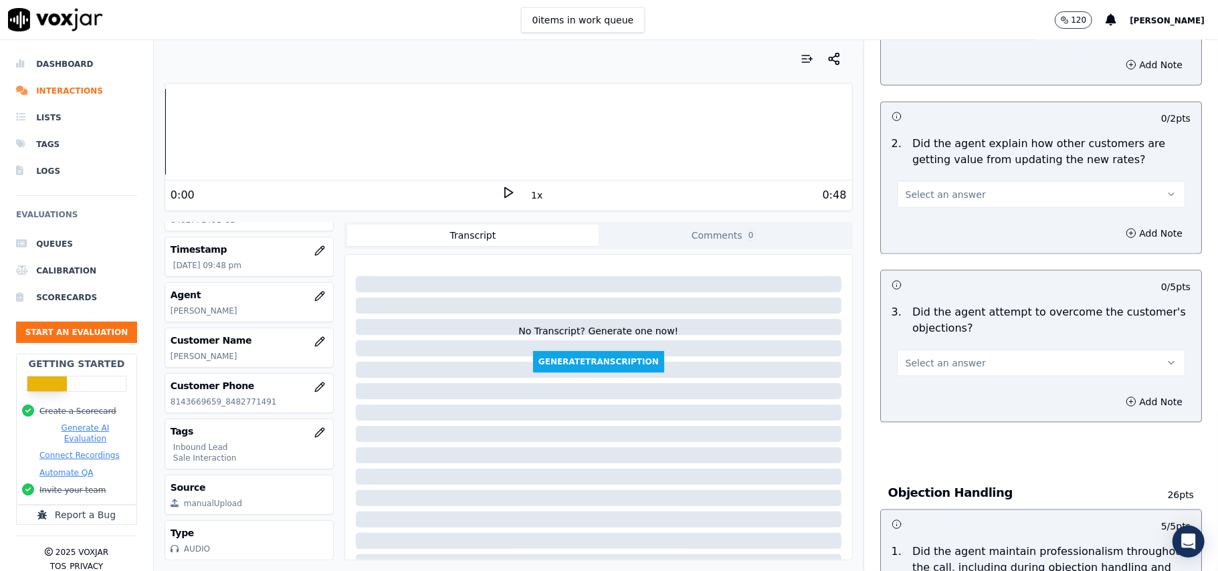
click at [963, 350] on button "Select an answer" at bounding box center [1041, 363] width 288 height 27
click at [955, 326] on div "Yes" at bounding box center [1012, 332] width 259 height 21
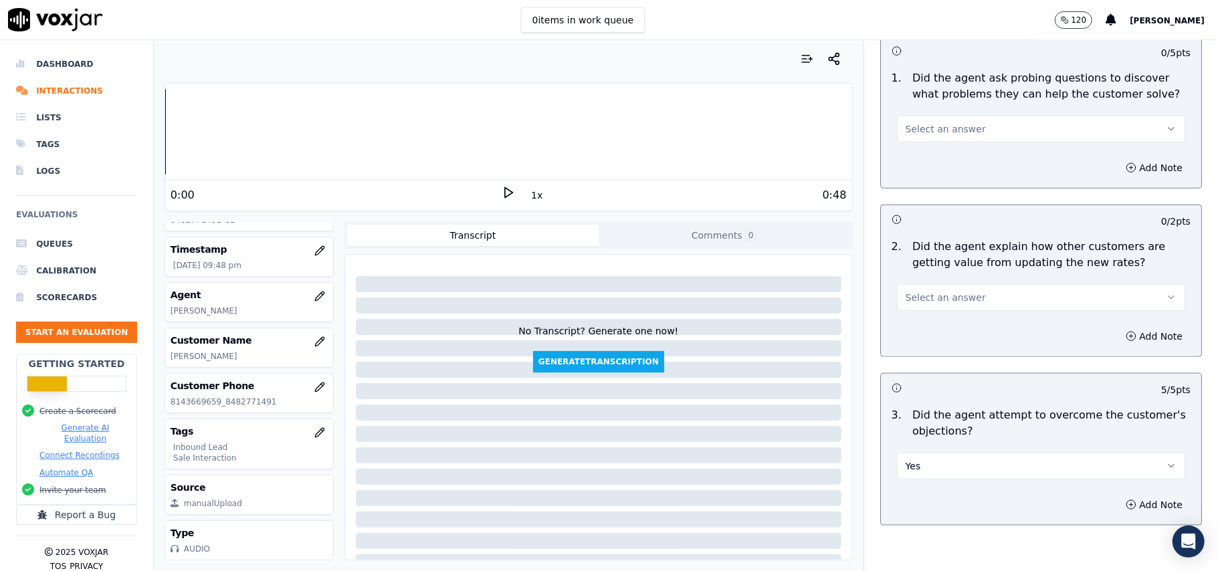
scroll to position [979, 0]
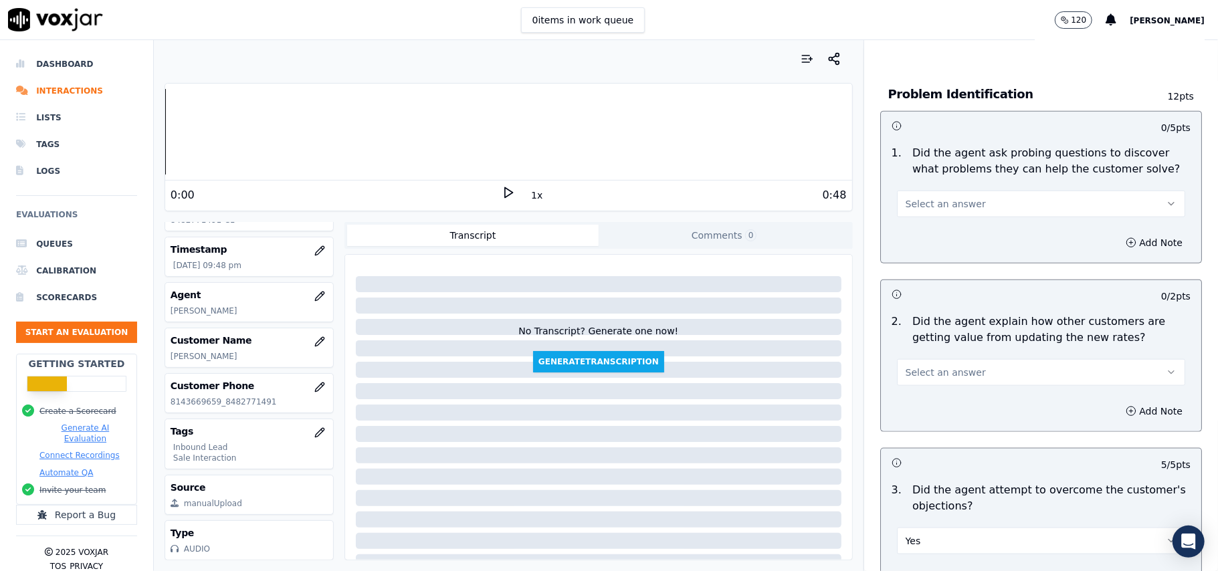
drag, startPoint x: 964, startPoint y: 314, endPoint x: 966, endPoint y: 321, distance: 7.5
click at [966, 359] on button "Select an answer" at bounding box center [1041, 372] width 288 height 27
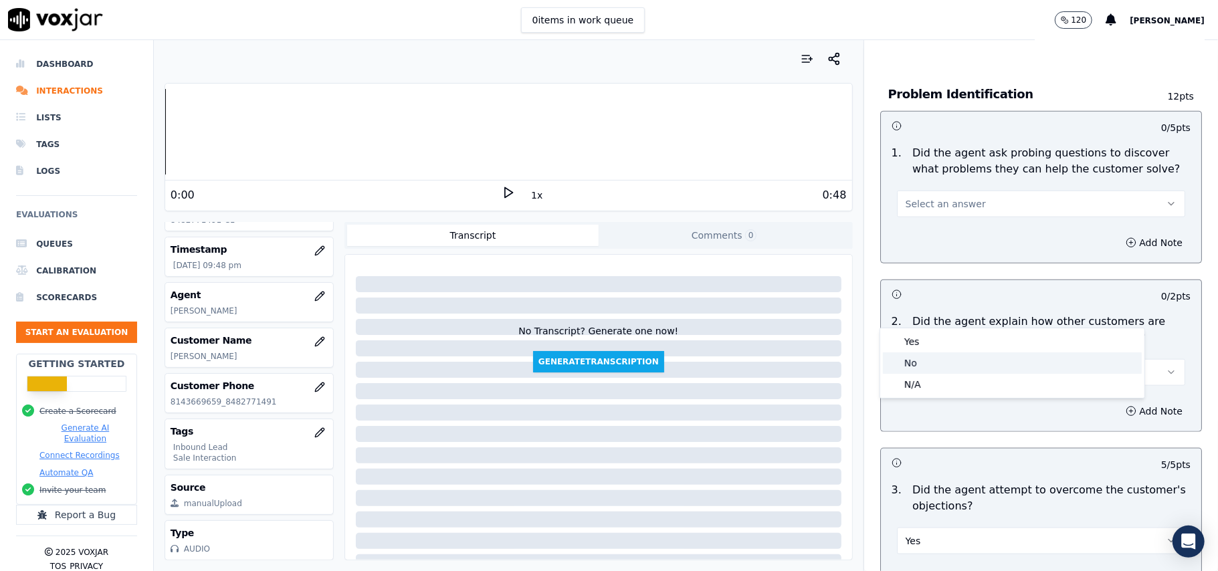
click at [955, 352] on div "No" at bounding box center [1012, 362] width 259 height 21
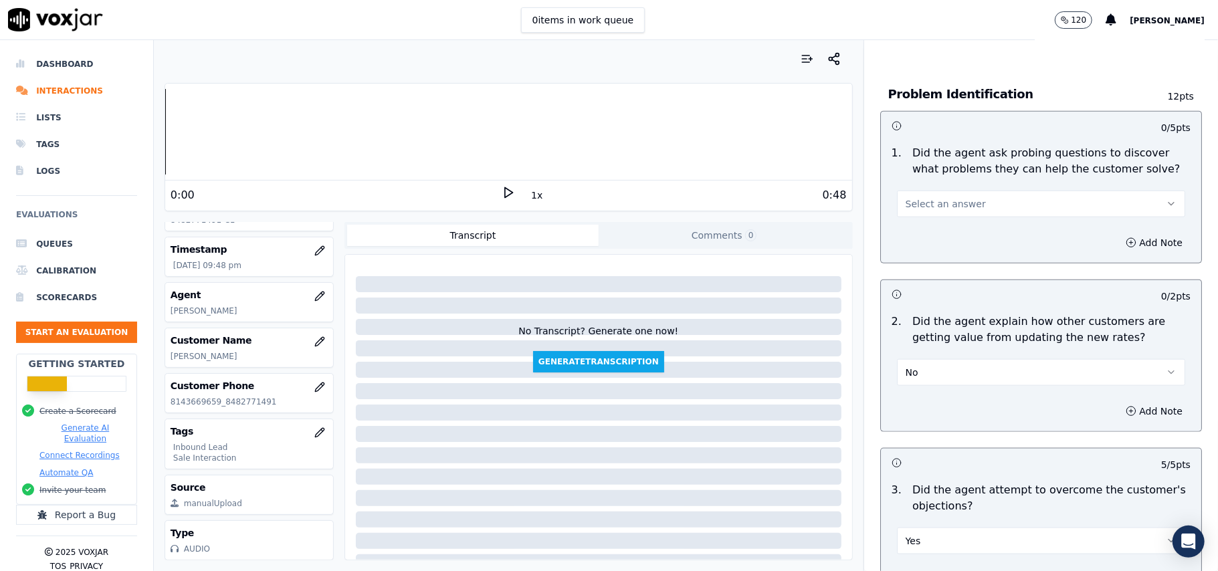
click at [956, 359] on button "No" at bounding box center [1041, 372] width 288 height 27
click at [940, 341] on div "Yes" at bounding box center [1012, 341] width 259 height 21
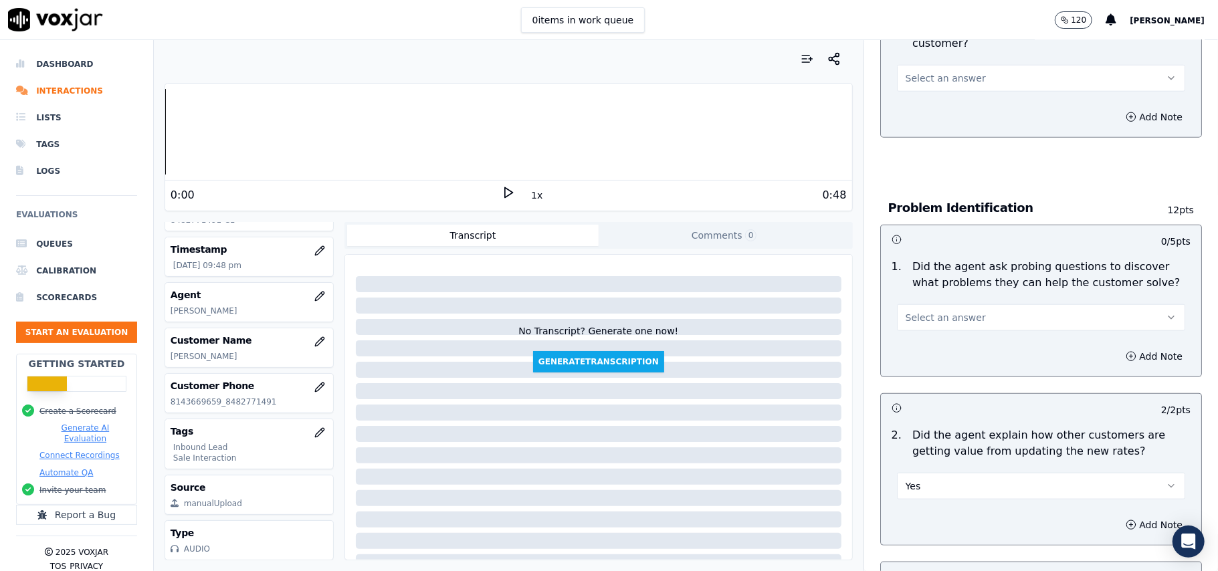
scroll to position [800, 0]
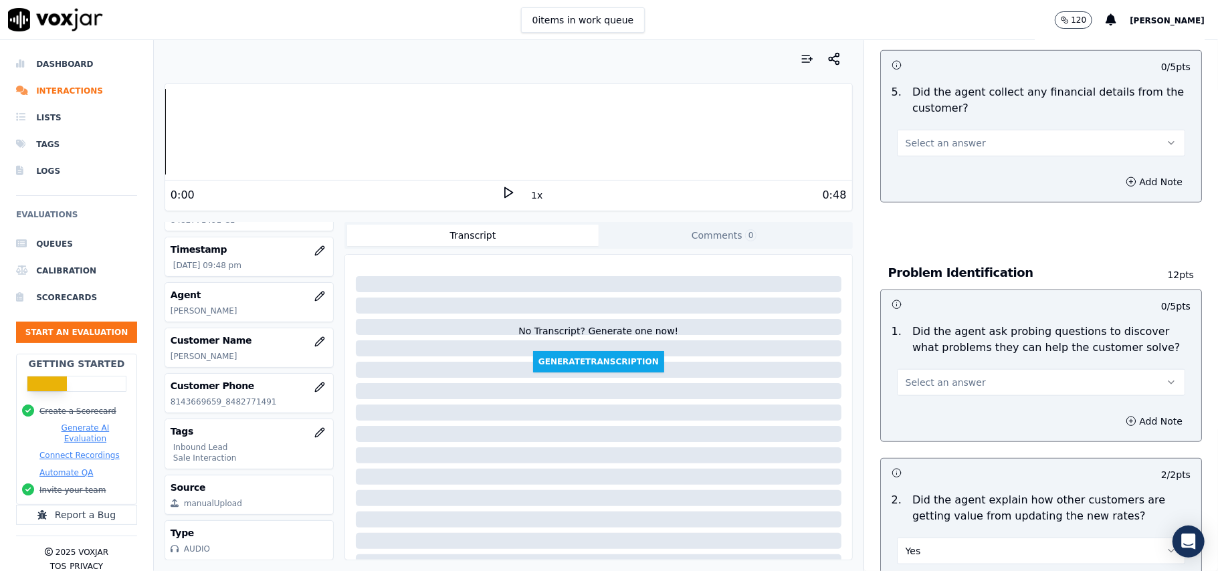
click at [955, 369] on button "Select an answer" at bounding box center [1041, 382] width 288 height 27
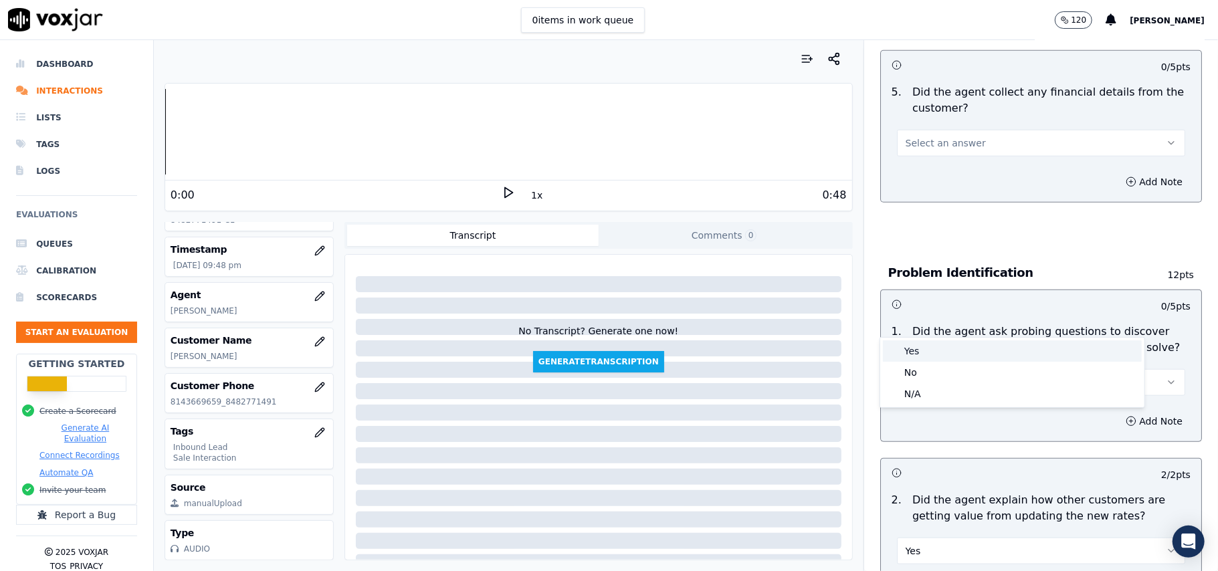
click at [949, 348] on div "Yes" at bounding box center [1012, 350] width 259 height 21
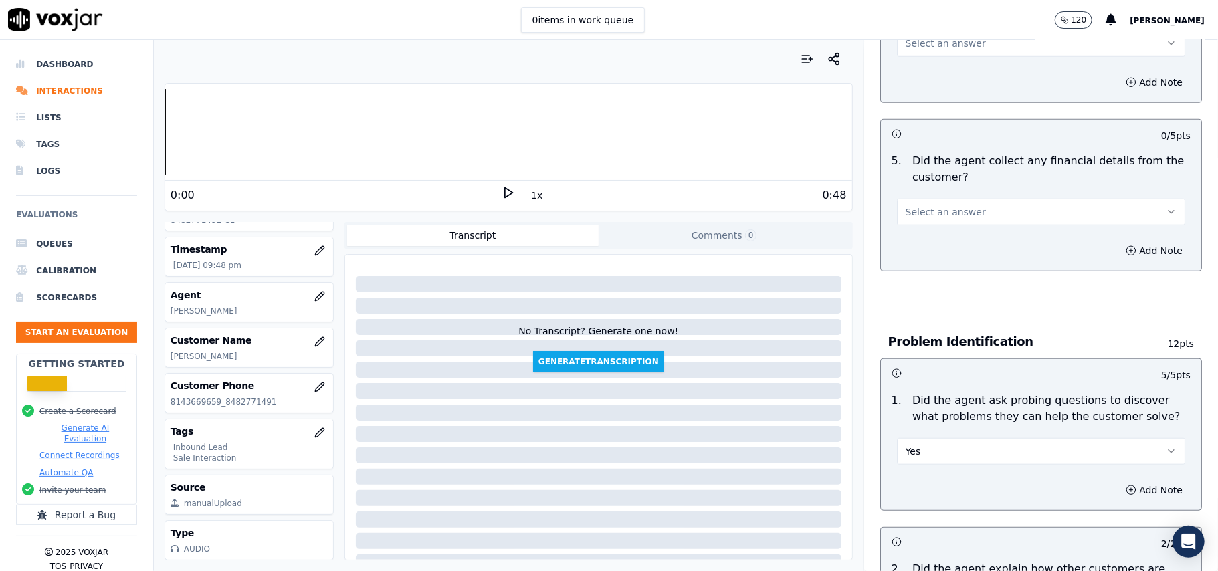
scroll to position [533, 0]
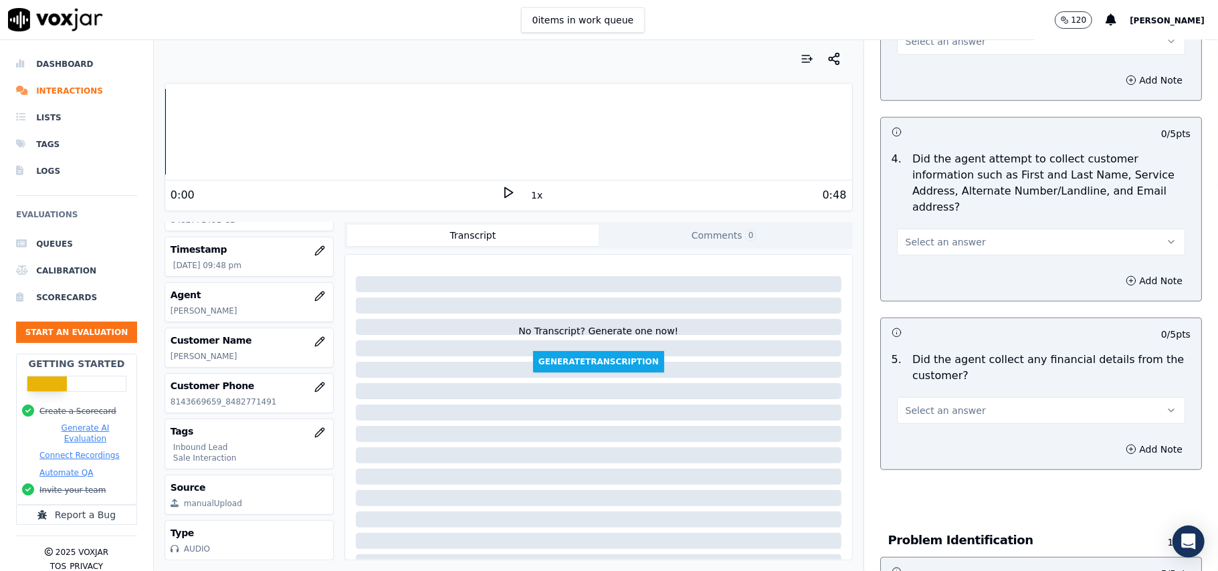
click at [949, 397] on button "Select an answer" at bounding box center [1041, 410] width 288 height 27
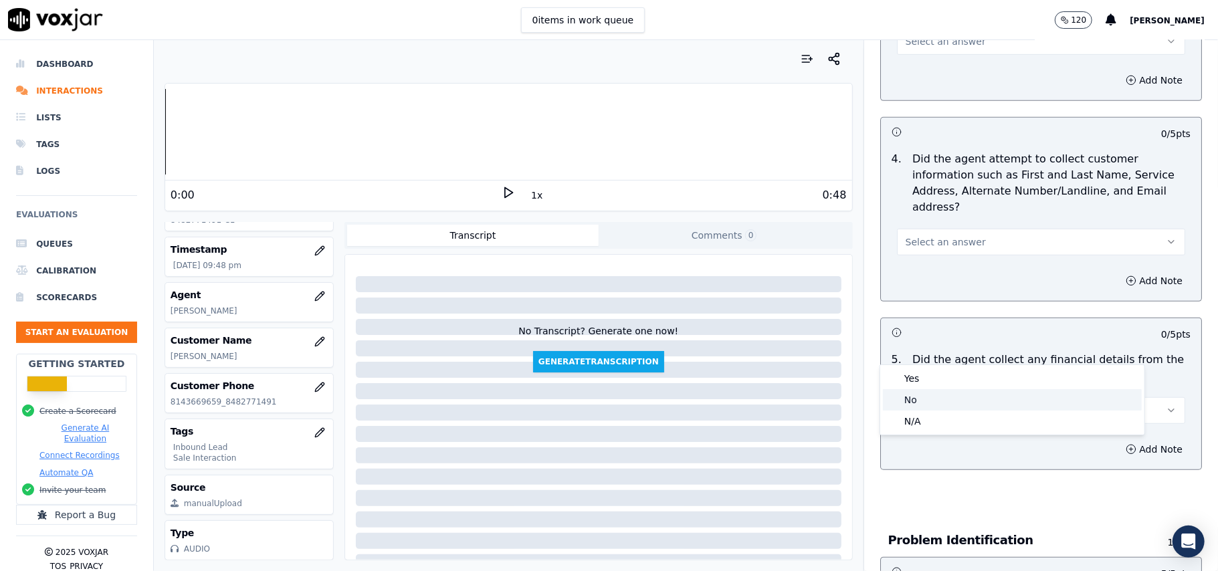
click at [934, 402] on div "No" at bounding box center [1012, 399] width 259 height 21
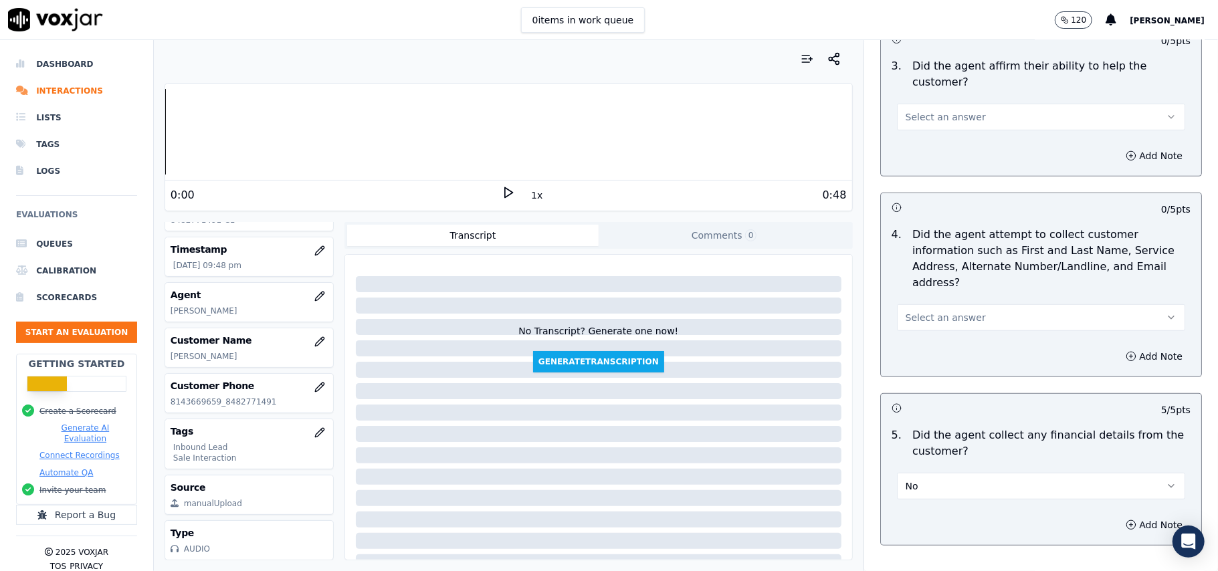
scroll to position [265, 0]
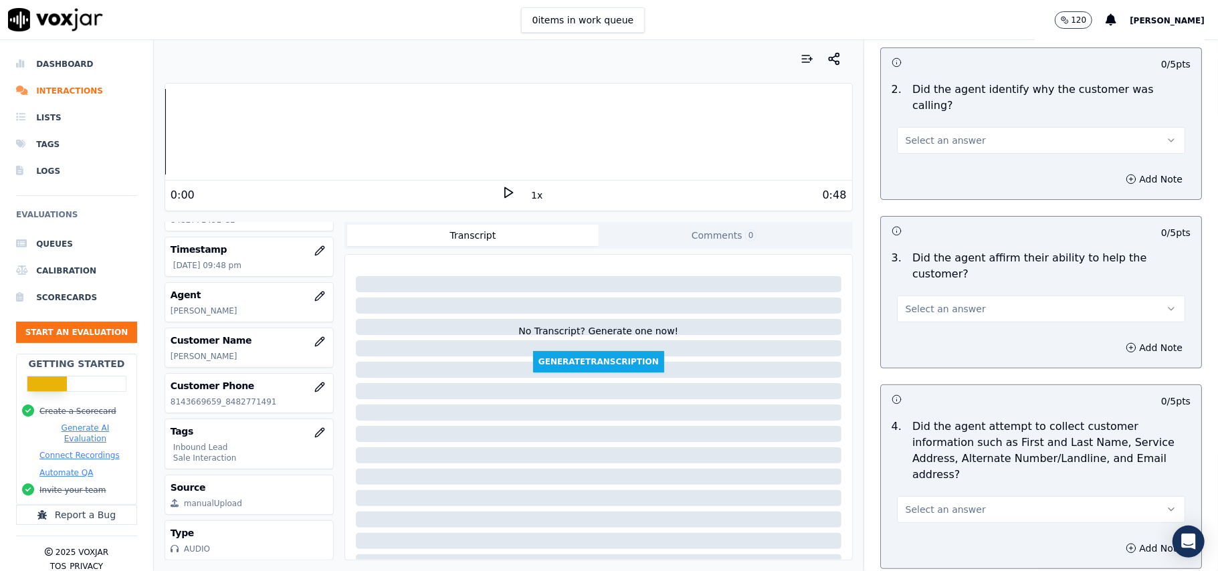
click at [929, 496] on button "Select an answer" at bounding box center [1041, 509] width 288 height 27
drag, startPoint x: 924, startPoint y: 476, endPoint x: 925, endPoint y: 437, distance: 39.5
click at [925, 472] on div "Yes" at bounding box center [1012, 476] width 259 height 21
click at [936, 296] on button "Select an answer" at bounding box center [1041, 309] width 288 height 27
click at [939, 290] on div "Yes" at bounding box center [1012, 291] width 259 height 21
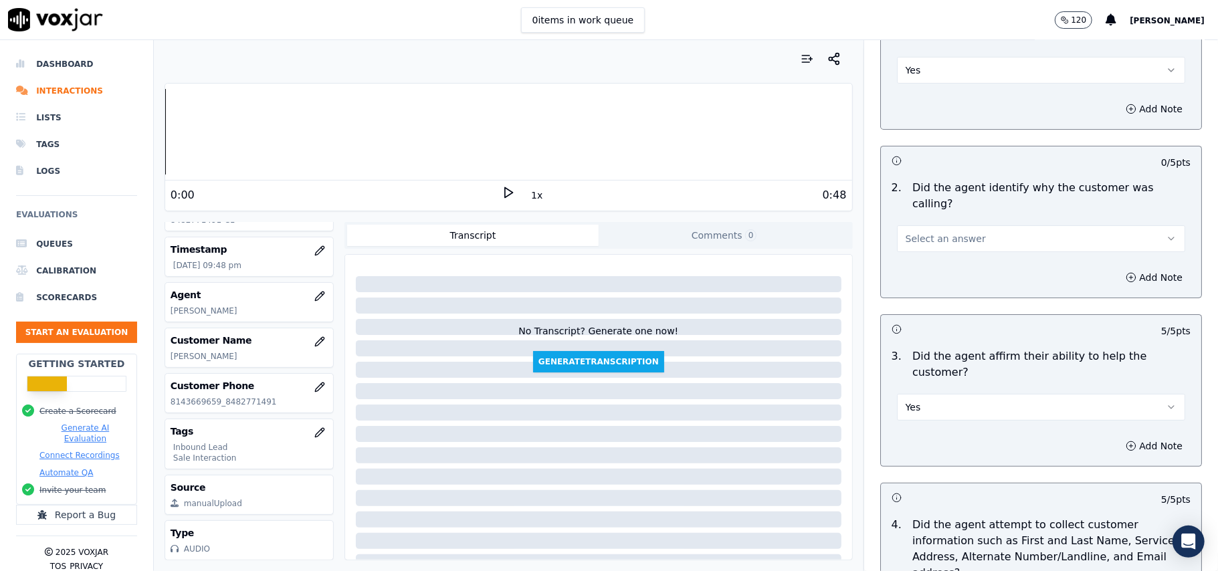
scroll to position [87, 0]
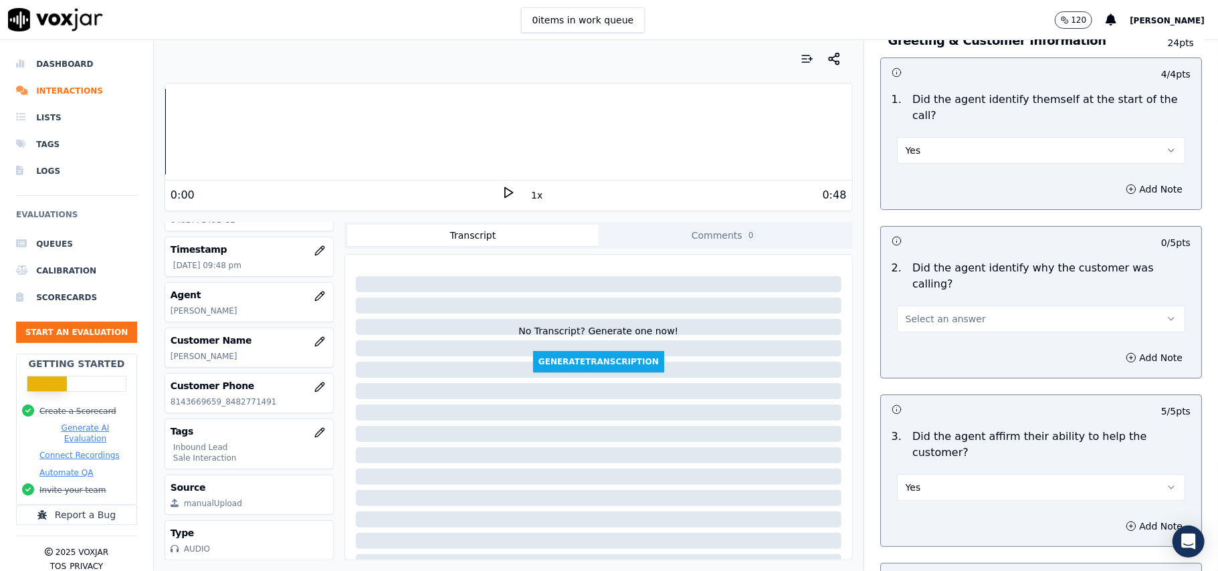
click at [944, 312] on span "Select an answer" at bounding box center [945, 318] width 80 height 13
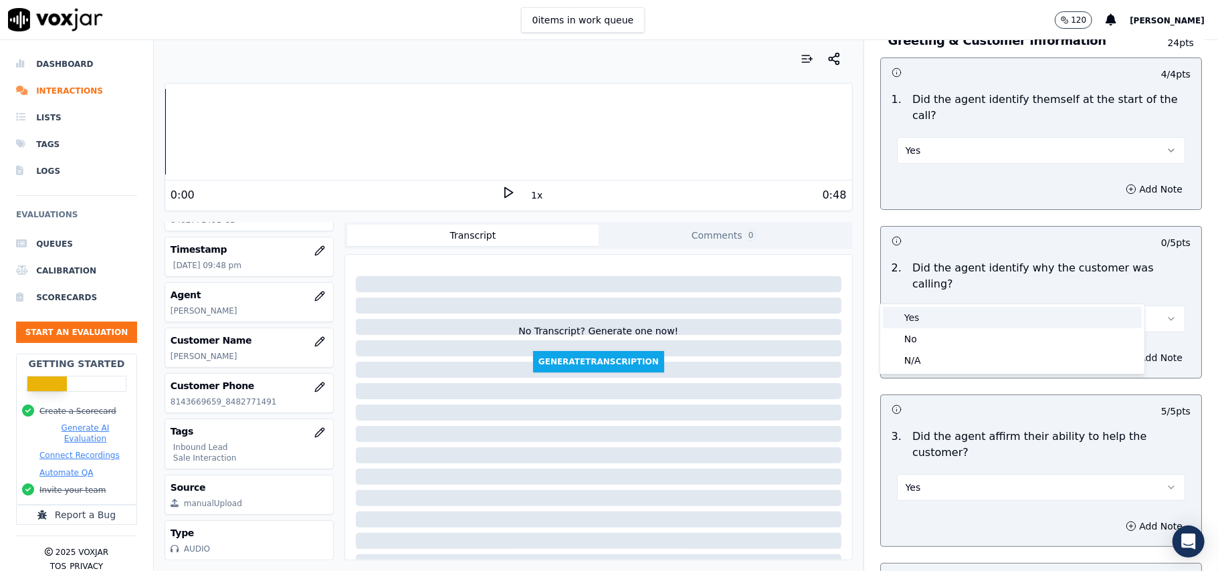
click at [937, 313] on div "Yes" at bounding box center [1012, 317] width 259 height 21
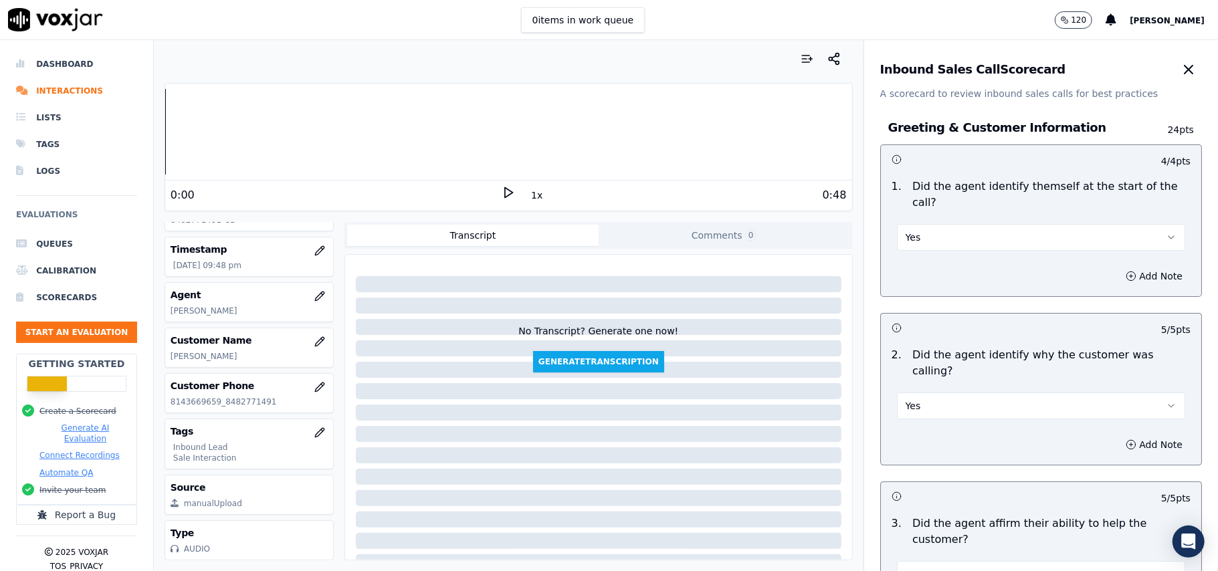
scroll to position [3742, 0]
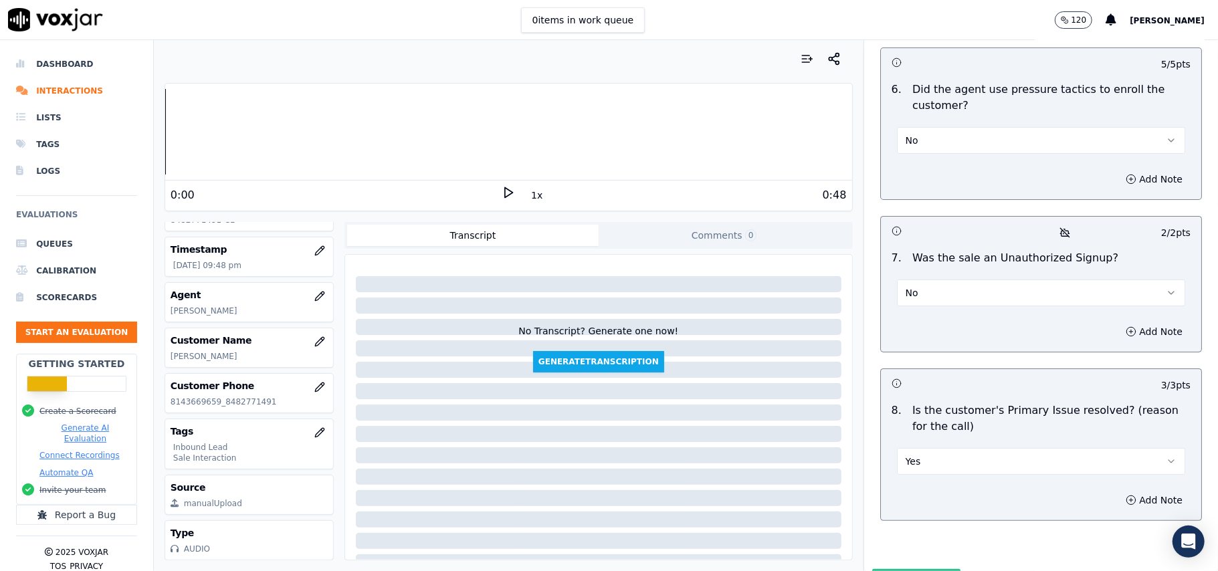
click at [891, 569] on button "Submit Scores" at bounding box center [916, 581] width 89 height 24
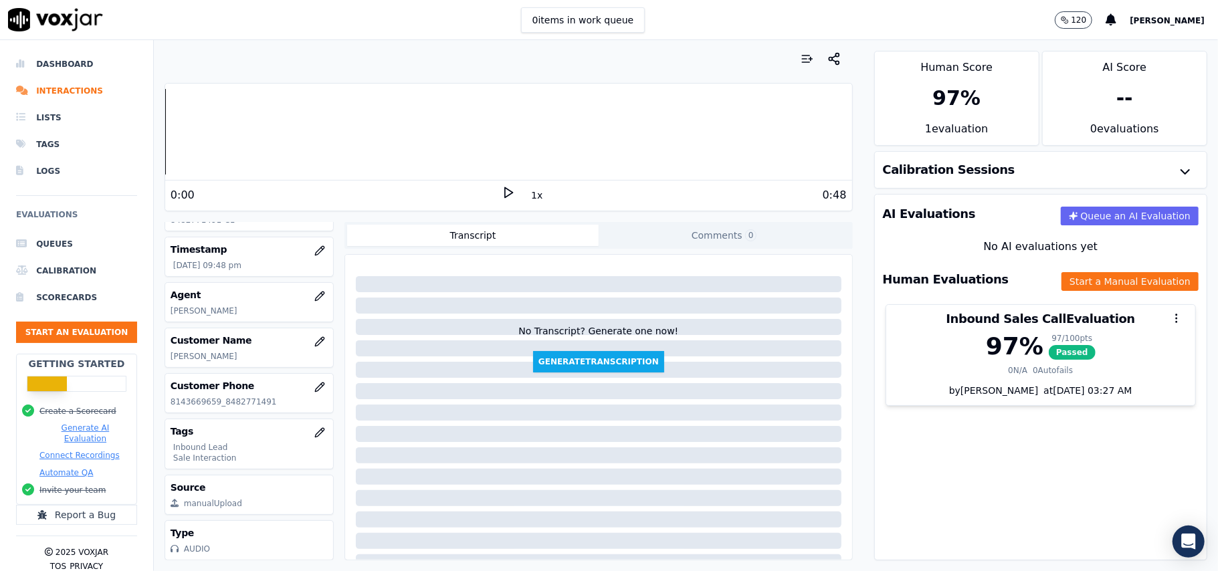
scroll to position [136, 0]
